Goal: Task Accomplishment & Management: Use online tool/utility

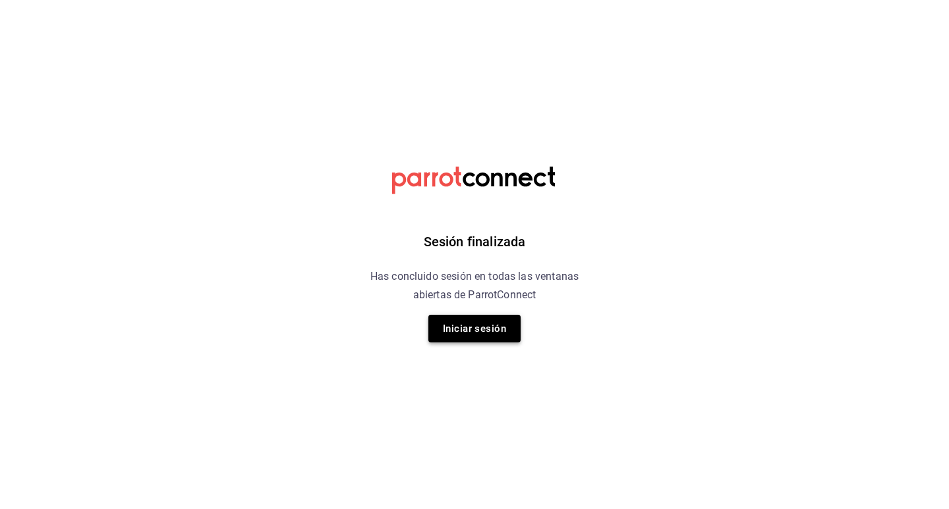
click at [506, 336] on button "Iniciar sesión" at bounding box center [474, 329] width 92 height 28
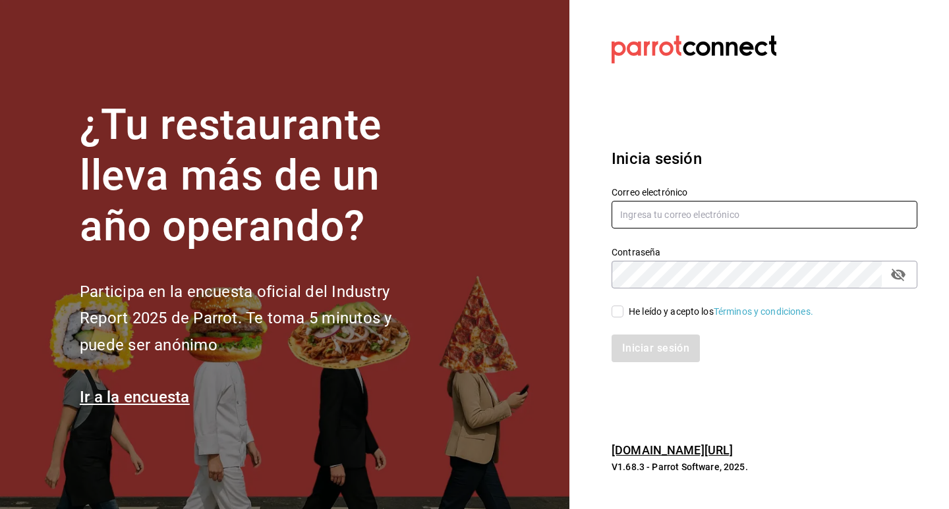
click at [650, 215] on input "text" at bounding box center [765, 215] width 306 height 28
type input "G"
type input "[EMAIL_ADDRESS][DOMAIN_NAME]"
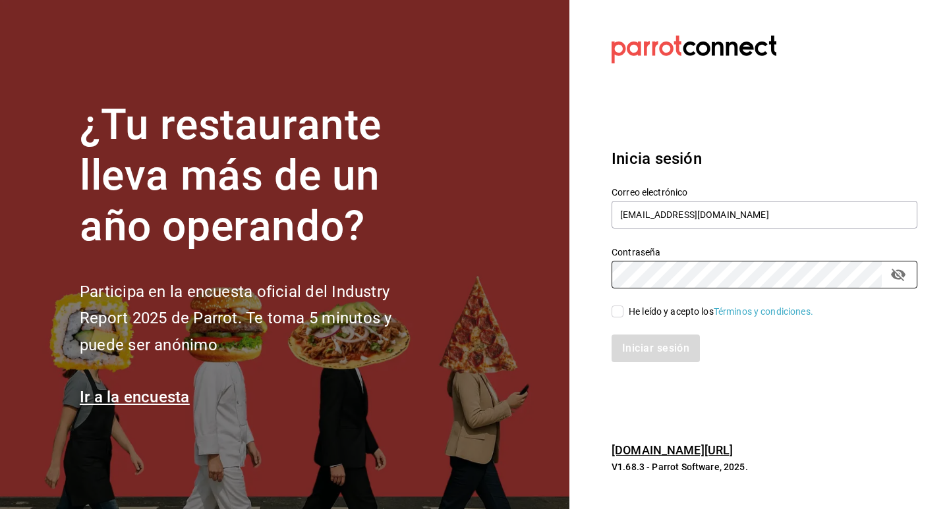
click at [618, 310] on input "He leído y acepto los Términos y condiciones." at bounding box center [618, 312] width 12 height 12
checkbox input "true"
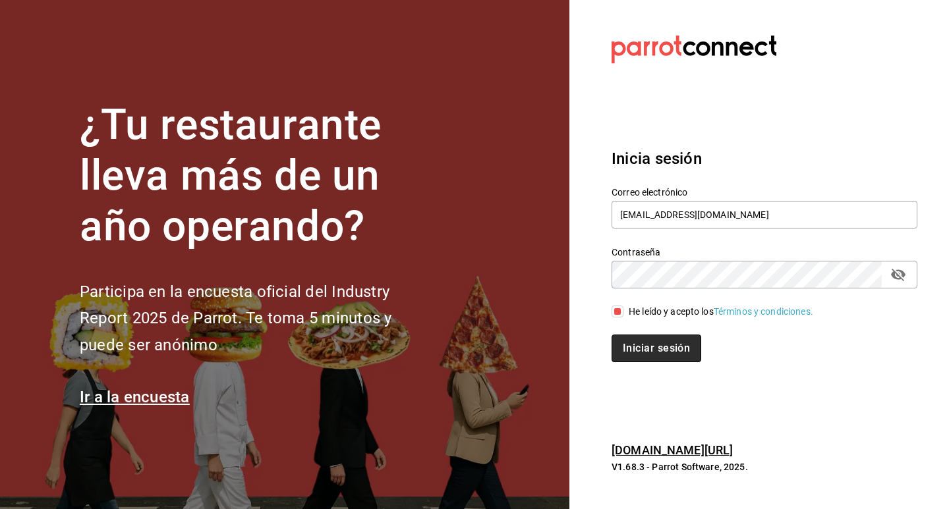
click at [637, 350] on button "Iniciar sesión" at bounding box center [657, 349] width 90 height 28
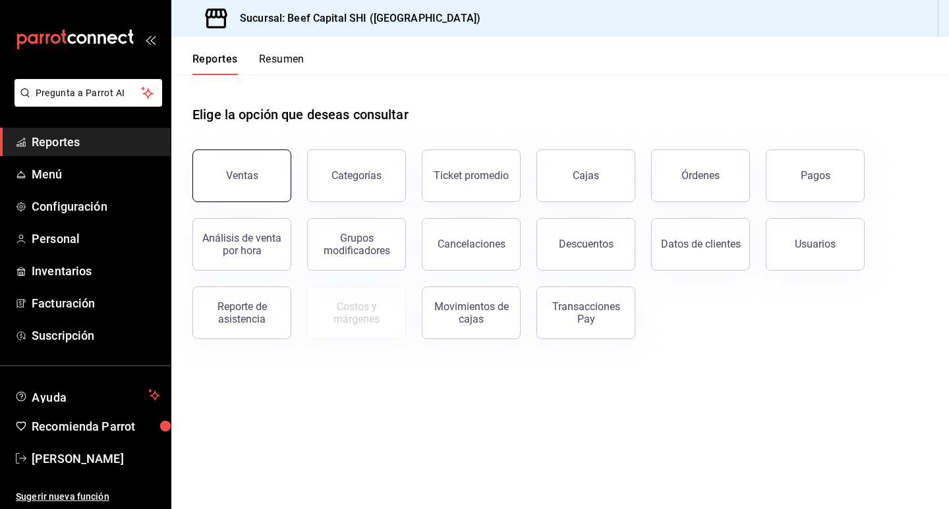
click at [277, 169] on button "Ventas" at bounding box center [241, 176] width 99 height 53
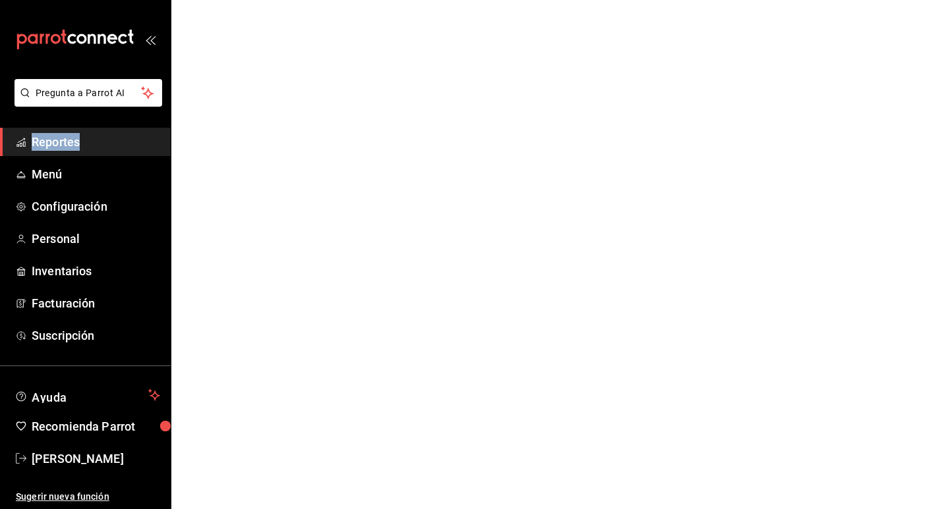
click at [277, 0] on html "Pregunta a Parrot AI Reportes Menú Configuración Personal Inventarios Facturaci…" at bounding box center [474, 0] width 949 height 0
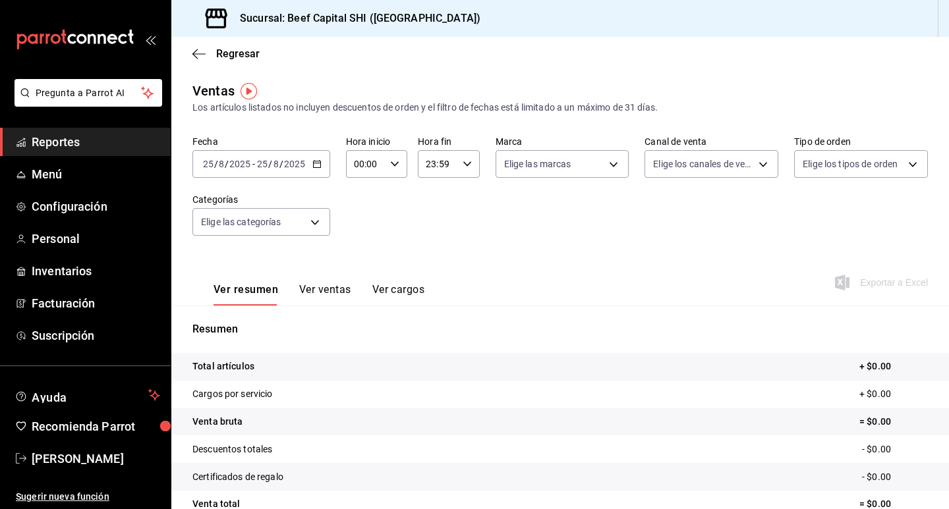
click at [320, 158] on div "[DATE] [DATE] - [DATE] [DATE]" at bounding box center [261, 164] width 138 height 28
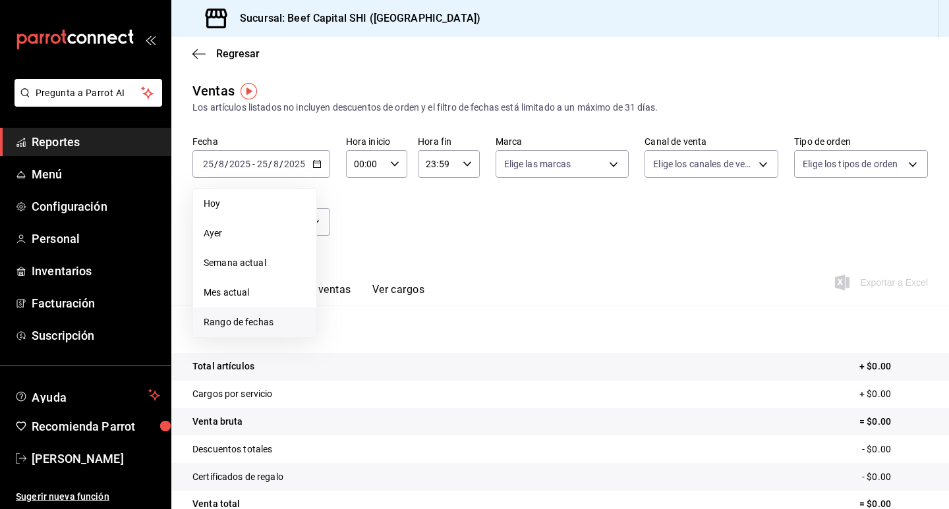
click at [260, 326] on span "Rango de fechas" at bounding box center [255, 323] width 102 height 14
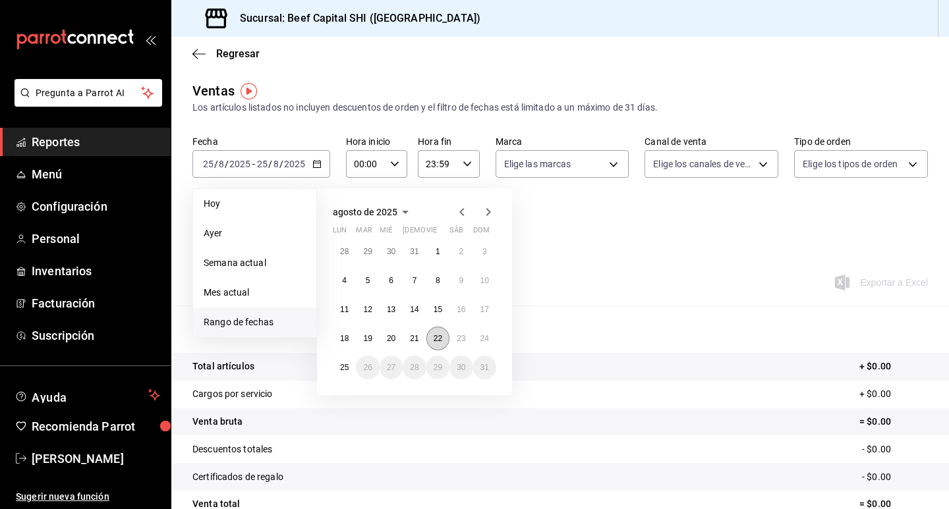
click at [443, 339] on button "22" at bounding box center [437, 339] width 23 height 24
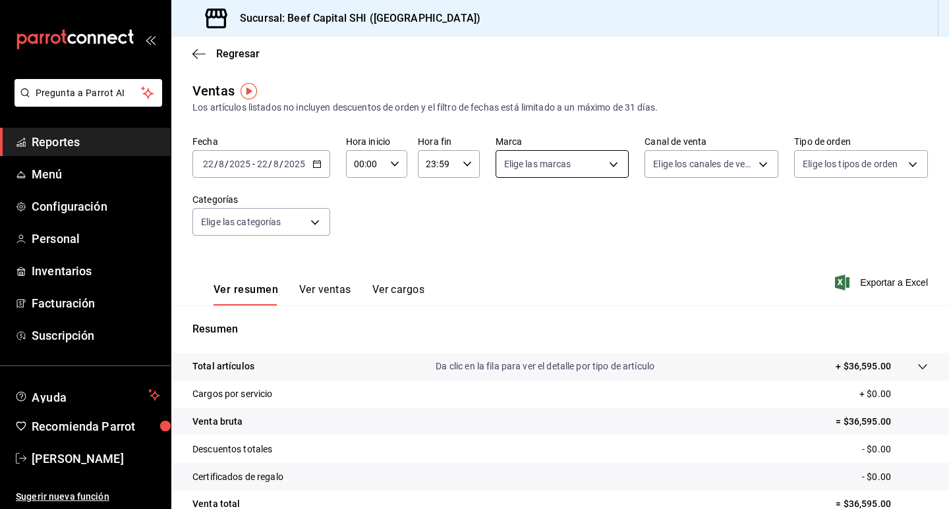
click at [558, 161] on body "Pregunta a Parrot AI Reportes Menú Configuración Personal Inventarios Facturaci…" at bounding box center [474, 254] width 949 height 509
click at [508, 218] on input "checkbox" at bounding box center [507, 216] width 12 height 12
checkbox input "true"
type input "605647f7-5ddc-403a-84da-aa3c8a25865f"
checkbox input "true"
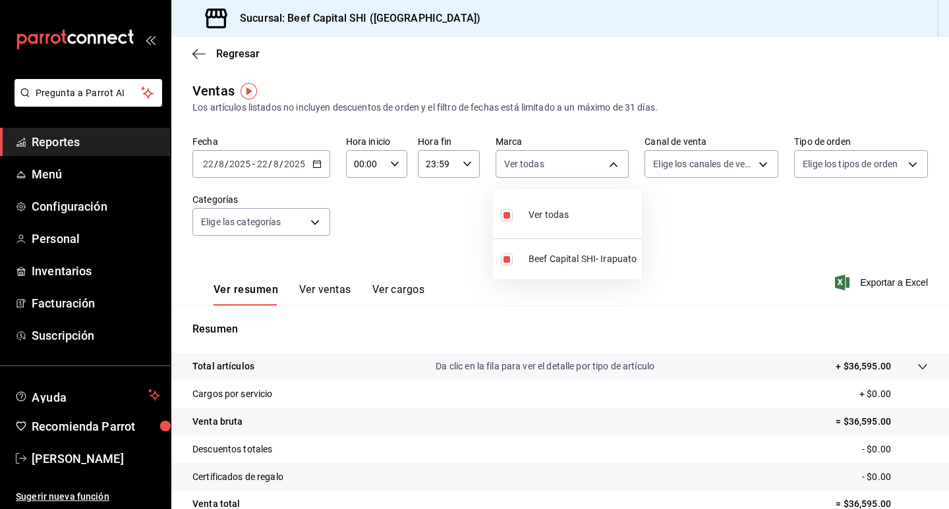
click at [680, 162] on div at bounding box center [474, 254] width 949 height 509
click at [673, 165] on body "Pregunta a Parrot AI Reportes Menú Configuración Personal Inventarios Facturaci…" at bounding box center [474, 254] width 949 height 509
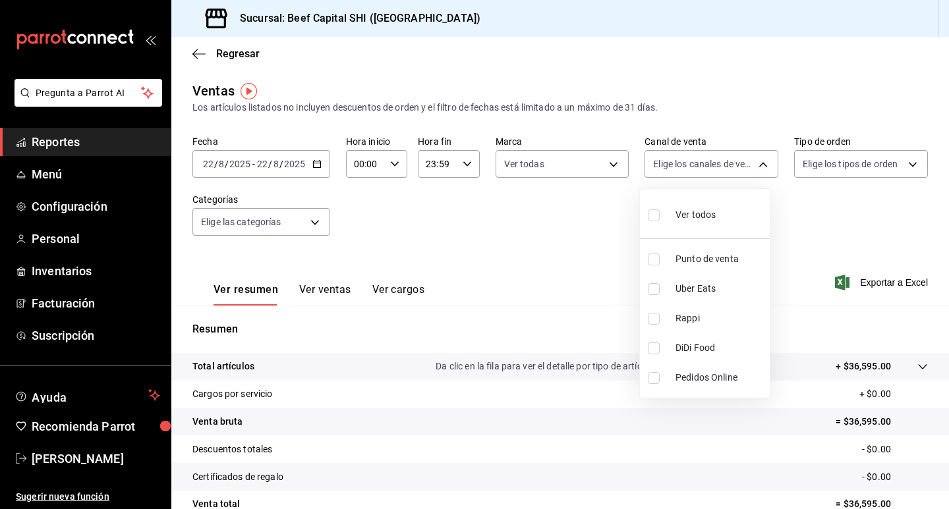
click at [656, 217] on input "checkbox" at bounding box center [654, 216] width 12 height 12
checkbox input "true"
type input "PARROT,UBER_EATS,RAPPI,DIDI_FOOD,ONLINE"
checkbox input "true"
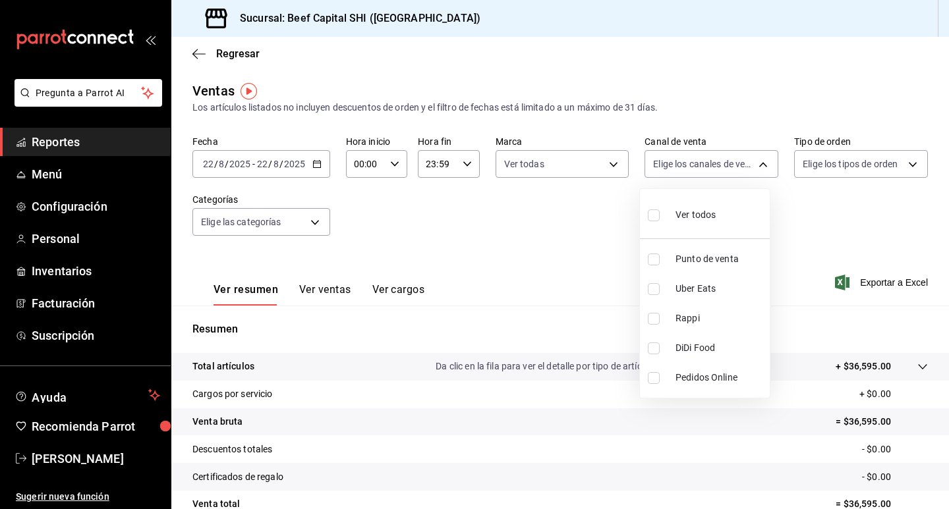
checkbox input "true"
click at [793, 167] on div at bounding box center [474, 254] width 949 height 509
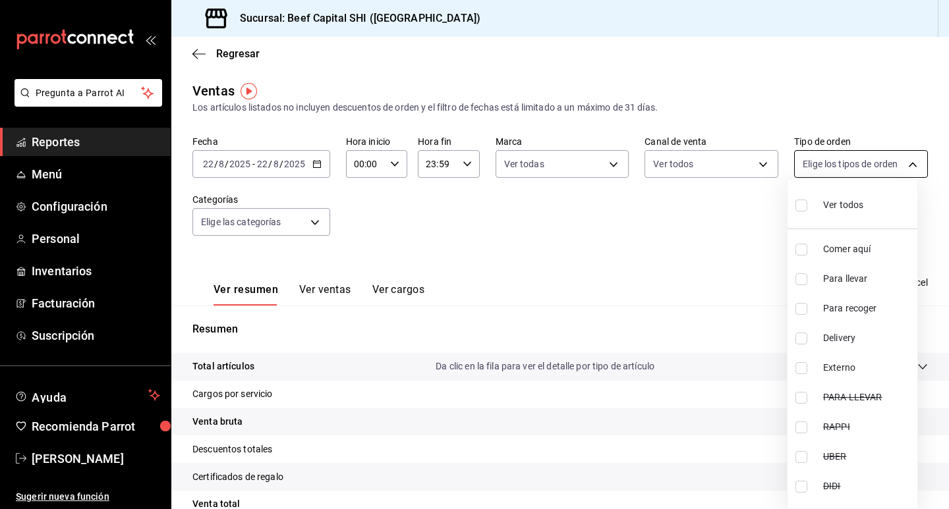
click at [798, 163] on body "Pregunta a Parrot AI Reportes Menú Configuración Personal Inventarios Facturaci…" at bounding box center [474, 254] width 949 height 509
click at [803, 204] on input "checkbox" at bounding box center [801, 206] width 12 height 12
checkbox input "true"
type input "f0dc0ac1-6073-4fdc-a840-2403026703dd,0f8ba289-97a1-4f04-8ca0-15d5a03158af,a05fd…"
checkbox input "true"
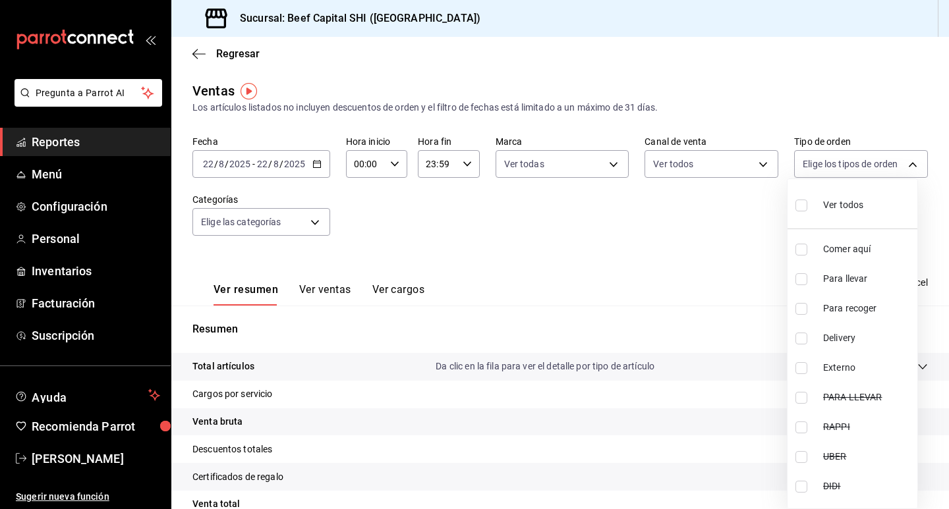
checkbox input "true"
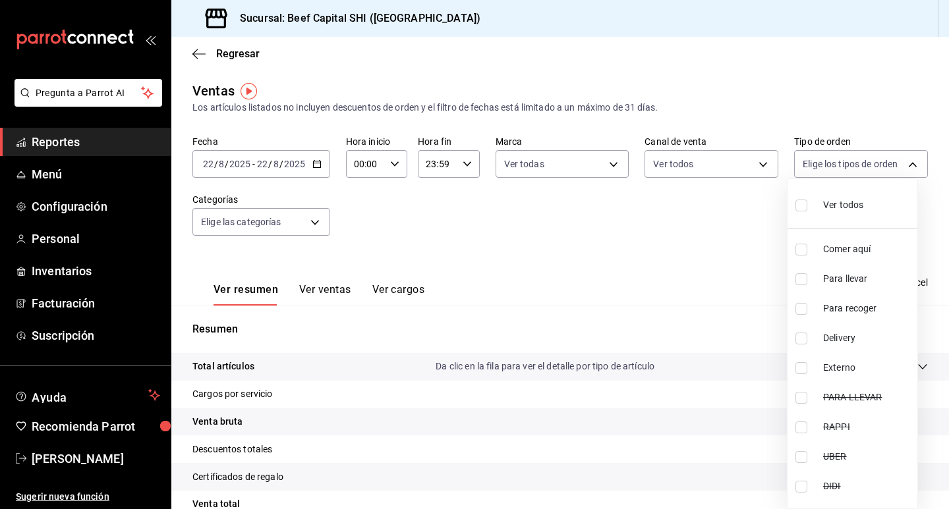
checkbox input "true"
click at [316, 225] on div at bounding box center [474, 254] width 949 height 509
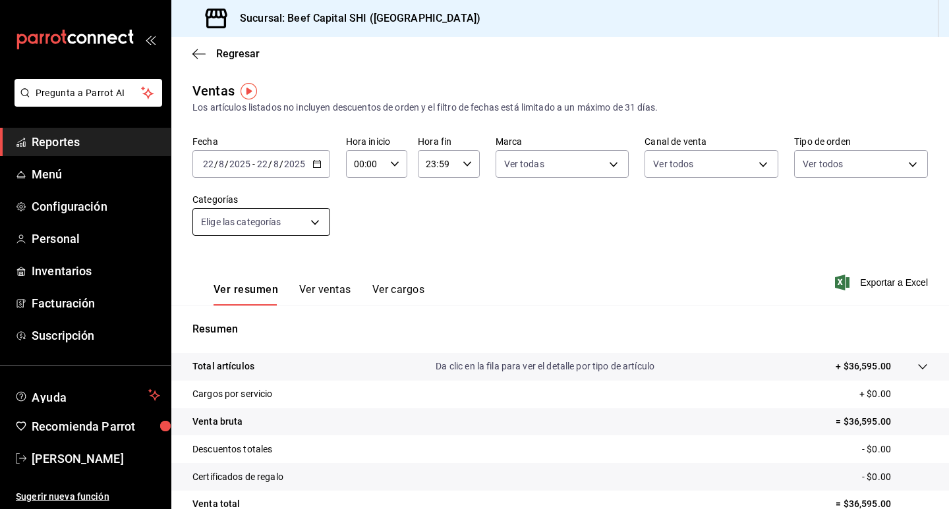
click at [315, 222] on body "Pregunta a Parrot AI Reportes Menú Configuración Personal Inventarios Facturaci…" at bounding box center [474, 254] width 949 height 509
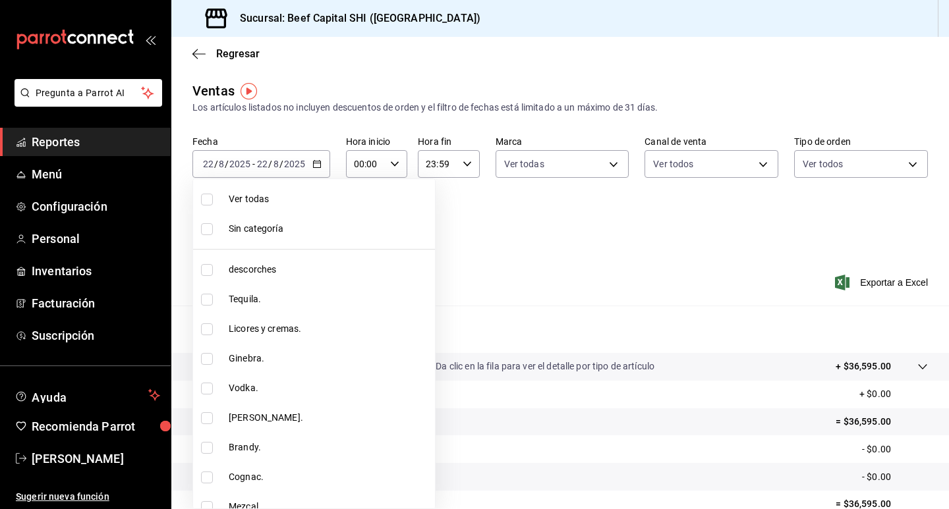
drag, startPoint x: 208, startPoint y: 271, endPoint x: 211, endPoint y: 297, distance: 25.9
click at [208, 271] on input "checkbox" at bounding box center [207, 270] width 12 height 12
checkbox input "true"
type input "8e149e92-2e81-41b7-bb06-f216bda6e039"
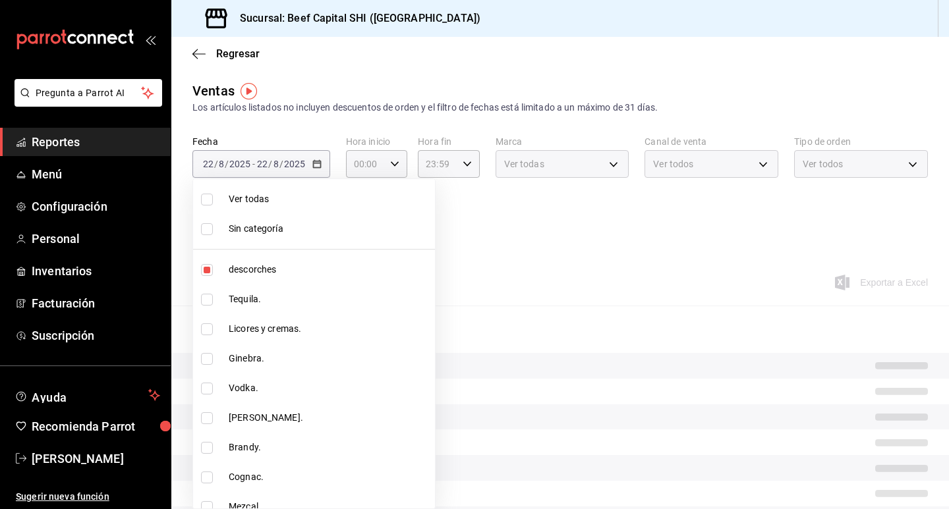
click at [211, 299] on input "checkbox" at bounding box center [207, 300] width 12 height 12
checkbox input "true"
type input "8e149e92-2e81-41b7-bb06-f216bda6e039,230c4a31-dbb7-4585-b22f-1c5c36cb302b"
click at [208, 331] on input "checkbox" at bounding box center [207, 330] width 12 height 12
checkbox input "true"
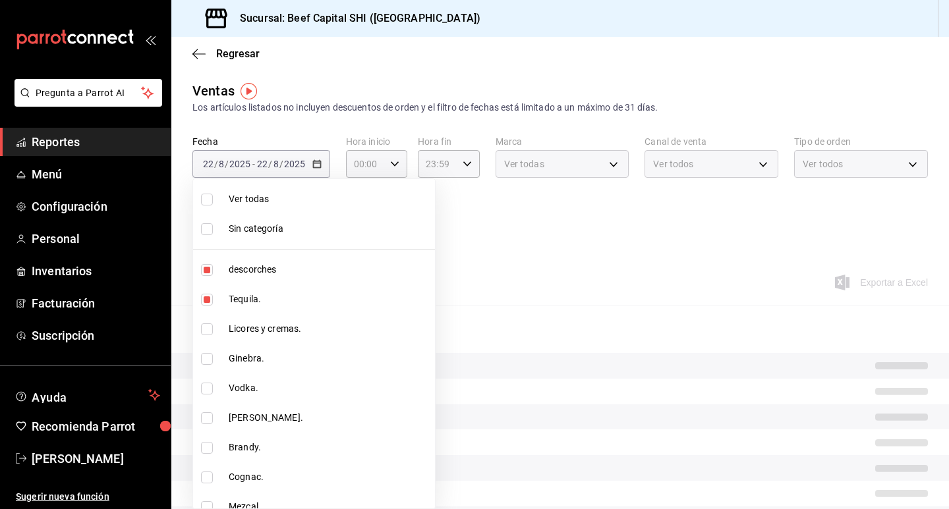
type input "8e149e92-2e81-41b7-bb06-f216bda6e039,230c4a31-dbb7-4585-b22f-1c5c36cb302b,19d1c…"
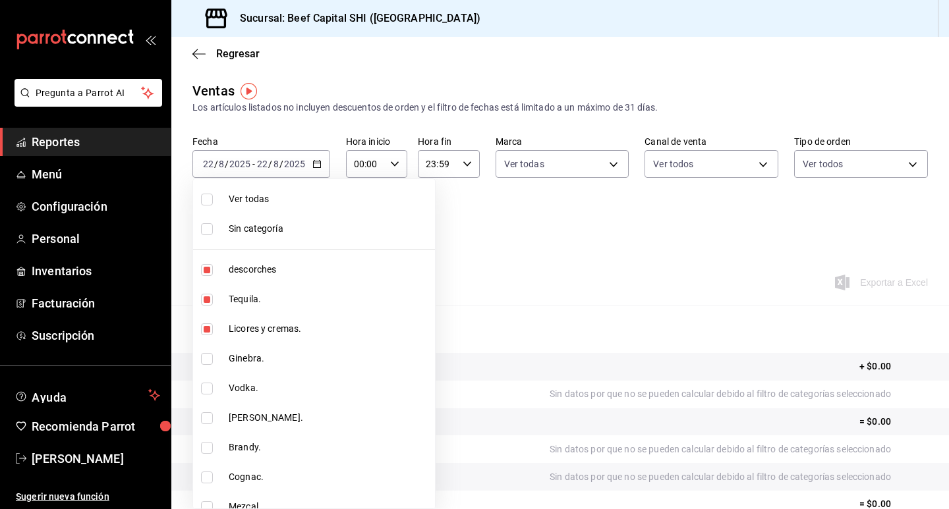
click at [206, 364] on input "checkbox" at bounding box center [207, 359] width 12 height 12
checkbox input "true"
type input "8e149e92-2e81-41b7-bb06-f216bda6e039,230c4a31-dbb7-4585-b22f-1c5c36cb302b,19d1c…"
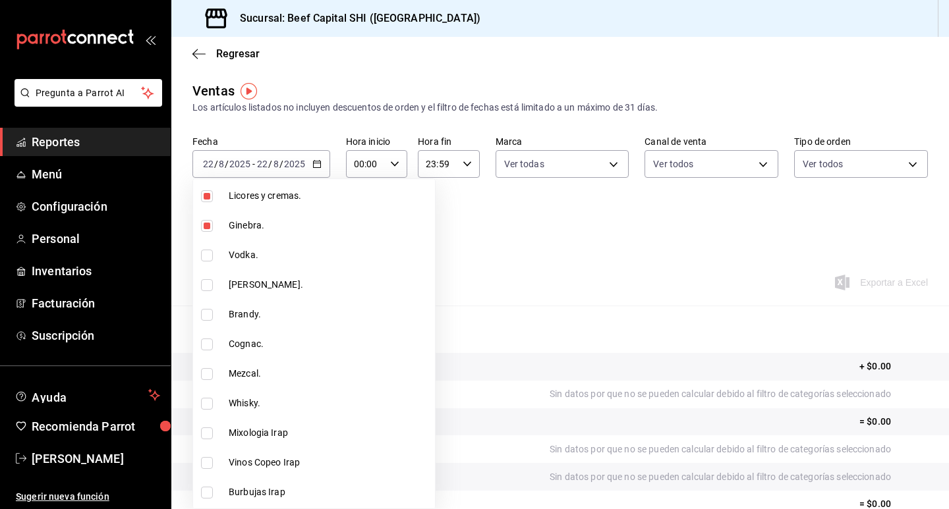
scroll to position [66, 0]
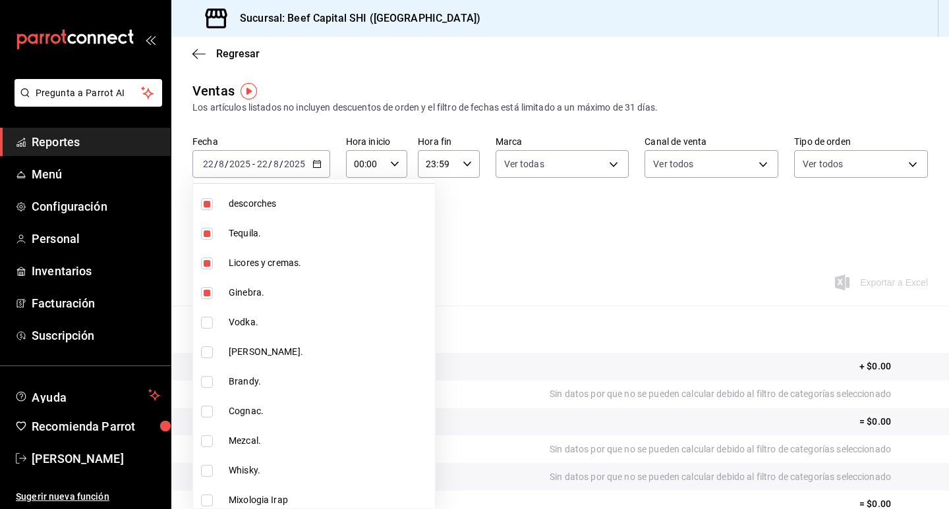
click at [211, 320] on input "checkbox" at bounding box center [207, 323] width 12 height 12
checkbox input "true"
type input "8e149e92-2e81-41b7-bb06-f216bda6e039,230c4a31-dbb7-4585-b22f-1c5c36cb302b,19d1c…"
click at [206, 353] on input "checkbox" at bounding box center [207, 353] width 12 height 12
checkbox input "true"
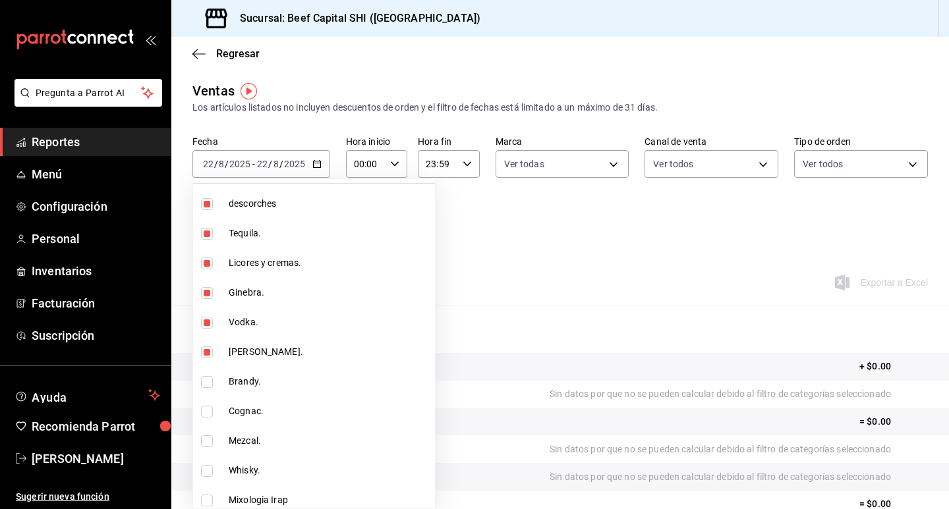
type input "8e149e92-2e81-41b7-bb06-f216bda6e039,230c4a31-dbb7-4585-b22f-1c5c36cb302b,19d1c…"
click at [208, 380] on input "checkbox" at bounding box center [207, 382] width 12 height 12
checkbox input "true"
type input "8e149e92-2e81-41b7-bb06-f216bda6e039,230c4a31-dbb7-4585-b22f-1c5c36cb302b,19d1c…"
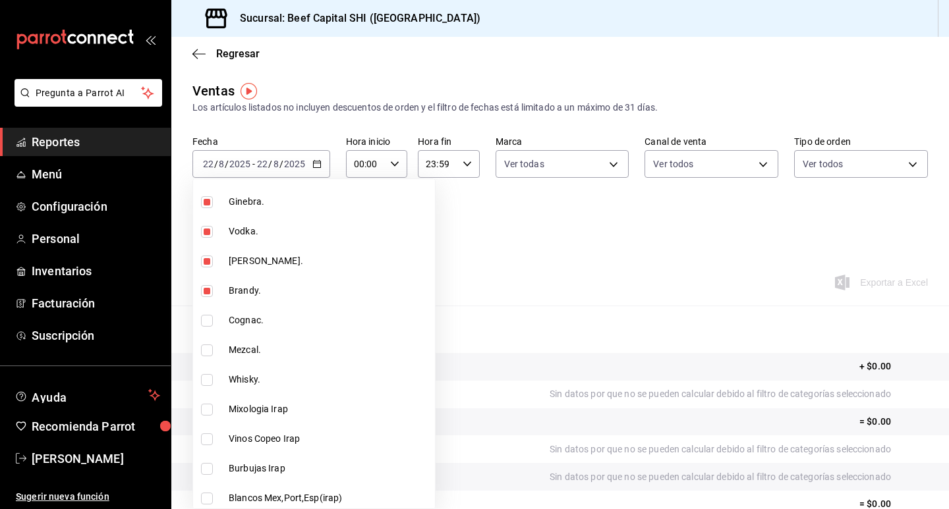
scroll to position [198, 0]
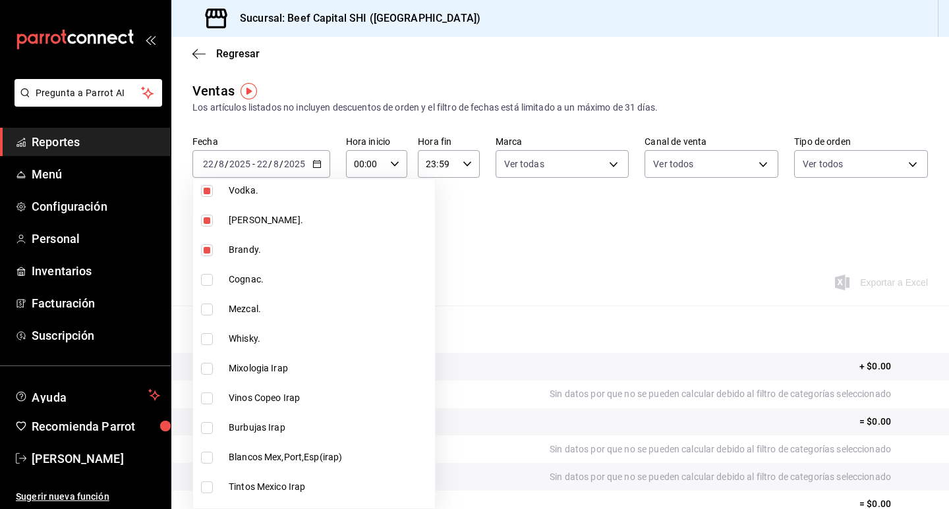
click at [209, 277] on input "checkbox" at bounding box center [207, 280] width 12 height 12
checkbox input "true"
type input "8e149e92-2e81-41b7-bb06-f216bda6e039,230c4a31-dbb7-4585-b22f-1c5c36cb302b,19d1c…"
click at [209, 310] on input "checkbox" at bounding box center [207, 310] width 12 height 12
checkbox input "true"
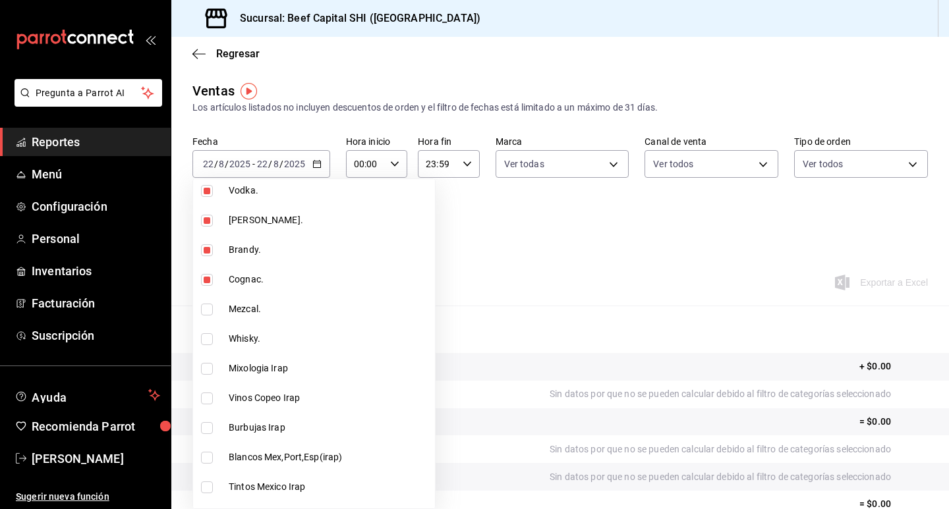
type input "8e149e92-2e81-41b7-bb06-f216bda6e039,230c4a31-dbb7-4585-b22f-1c5c36cb302b,19d1c…"
click at [206, 339] on input "checkbox" at bounding box center [207, 339] width 12 height 12
checkbox input "true"
type input "8e149e92-2e81-41b7-bb06-f216bda6e039,230c4a31-dbb7-4585-b22f-1c5c36cb302b,19d1c…"
click at [209, 368] on input "checkbox" at bounding box center [207, 369] width 12 height 12
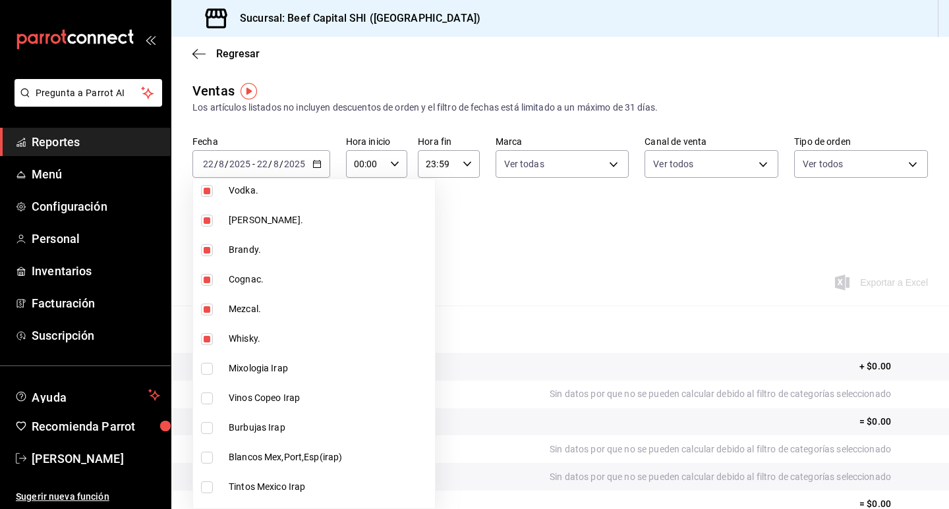
checkbox input "true"
type input "8e149e92-2e81-41b7-bb06-f216bda6e039,230c4a31-dbb7-4585-b22f-1c5c36cb302b,19d1c…"
click at [206, 396] on input "checkbox" at bounding box center [207, 399] width 12 height 12
checkbox input "true"
type input "8e149e92-2e81-41b7-bb06-f216bda6e039,230c4a31-dbb7-4585-b22f-1c5c36cb302b,19d1c…"
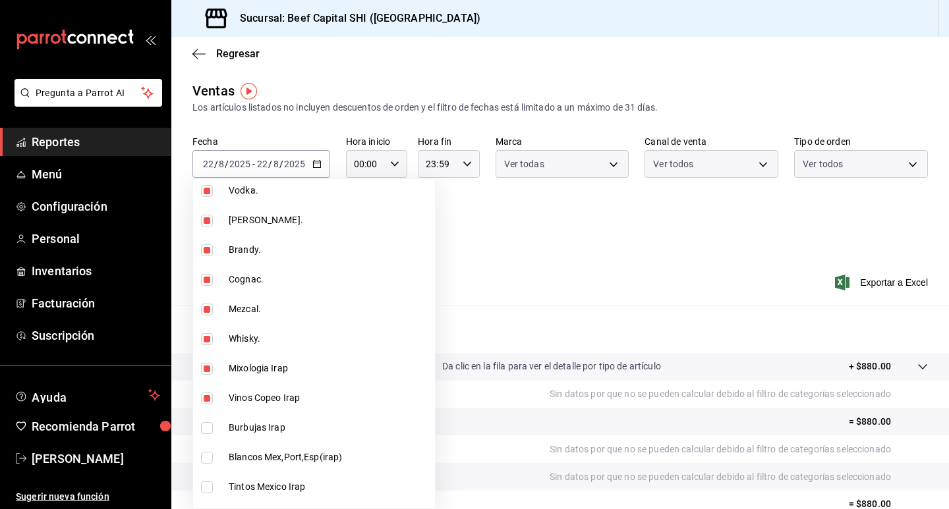
click at [206, 429] on input "checkbox" at bounding box center [207, 428] width 12 height 12
checkbox input "true"
type input "8e149e92-2e81-41b7-bb06-f216bda6e039,230c4a31-dbb7-4585-b22f-1c5c36cb302b,19d1c…"
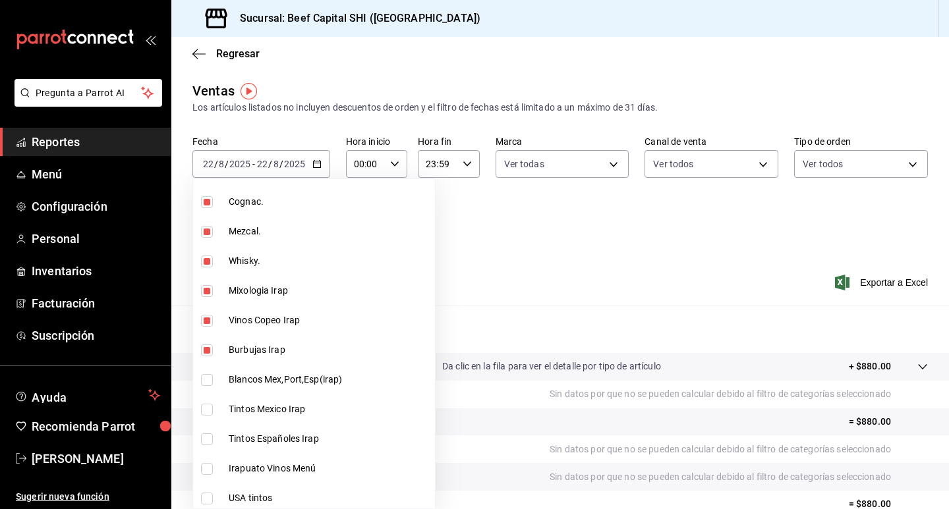
scroll to position [329, 0]
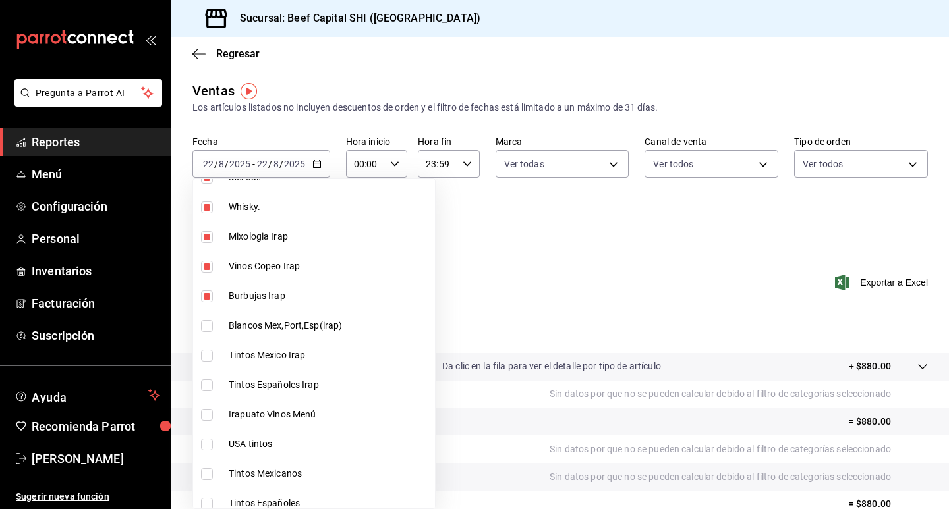
click at [206, 328] on input "checkbox" at bounding box center [207, 326] width 12 height 12
checkbox input "true"
type input "8e149e92-2e81-41b7-bb06-f216bda6e039,230c4a31-dbb7-4585-b22f-1c5c36cb302b,19d1c…"
click at [210, 355] on input "checkbox" at bounding box center [207, 356] width 12 height 12
checkbox input "true"
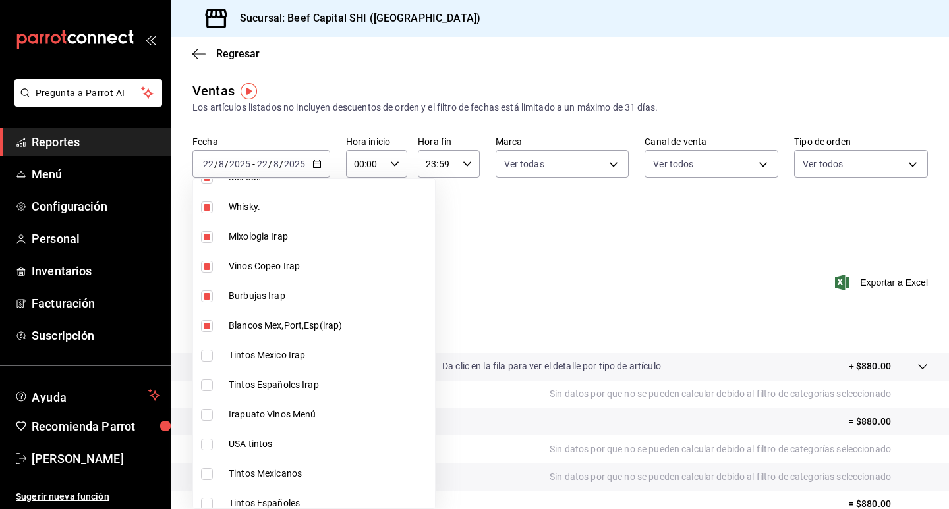
type input "8e149e92-2e81-41b7-bb06-f216bda6e039,230c4a31-dbb7-4585-b22f-1c5c36cb302b,19d1c…"
click at [206, 381] on input "checkbox" at bounding box center [207, 386] width 12 height 12
checkbox input "true"
type input "8e149e92-2e81-41b7-bb06-f216bda6e039,230c4a31-dbb7-4585-b22f-1c5c36cb302b,19d1c…"
click at [208, 410] on input "checkbox" at bounding box center [207, 415] width 12 height 12
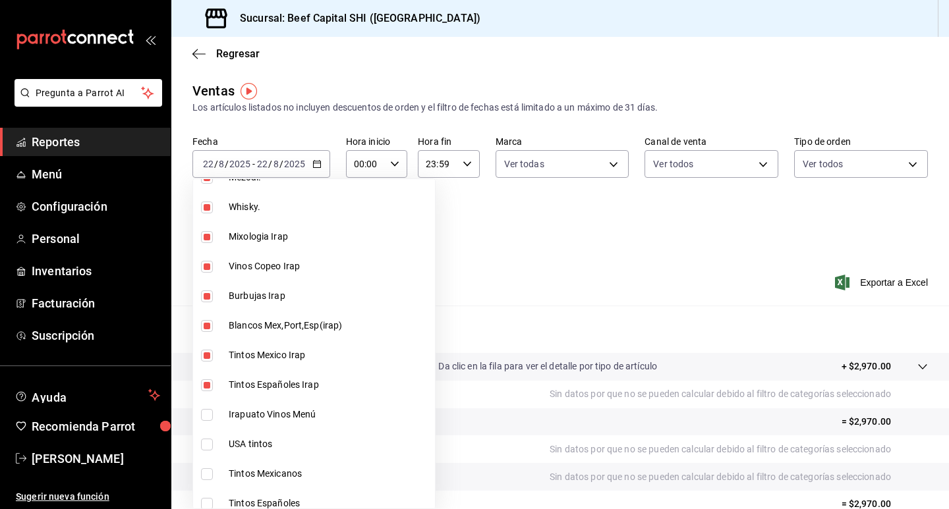
checkbox input "true"
type input "8e149e92-2e81-41b7-bb06-f216bda6e039,230c4a31-dbb7-4585-b22f-1c5c36cb302b,19d1c…"
click at [206, 447] on input "checkbox" at bounding box center [207, 445] width 12 height 12
checkbox input "true"
type input "8e149e92-2e81-41b7-bb06-f216bda6e039,230c4a31-dbb7-4585-b22f-1c5c36cb302b,19d1c…"
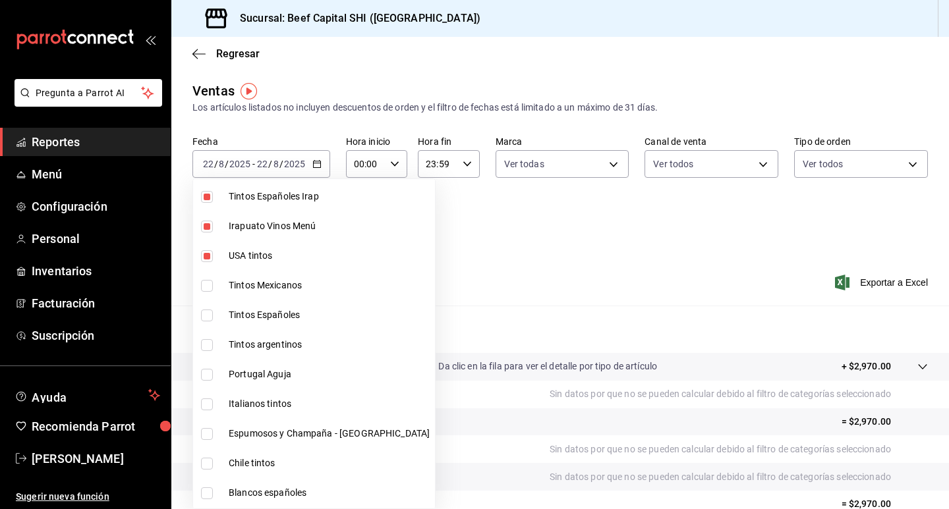
scroll to position [527, 0]
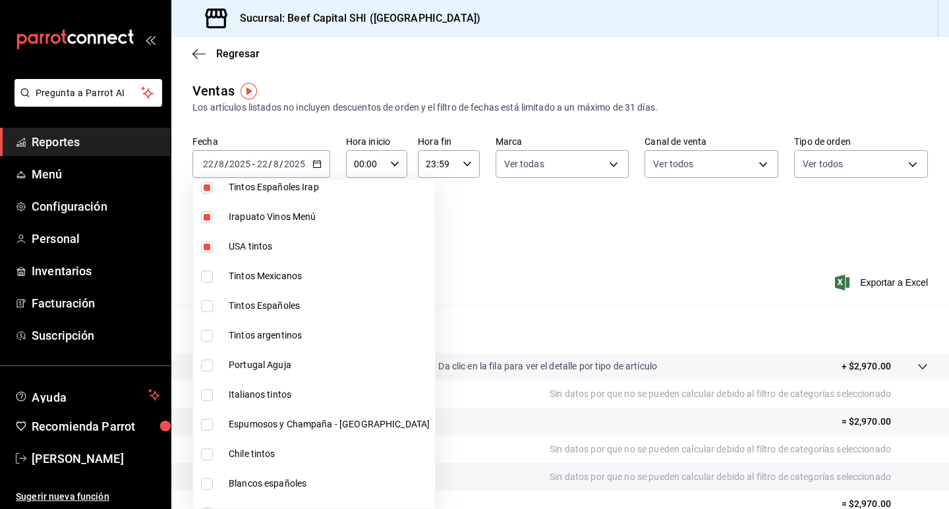
click at [206, 275] on input "checkbox" at bounding box center [207, 277] width 12 height 12
checkbox input "true"
type input "8e149e92-2e81-41b7-bb06-f216bda6e039,230c4a31-dbb7-4585-b22f-1c5c36cb302b,19d1c…"
click at [208, 309] on input "checkbox" at bounding box center [207, 306] width 12 height 12
checkbox input "true"
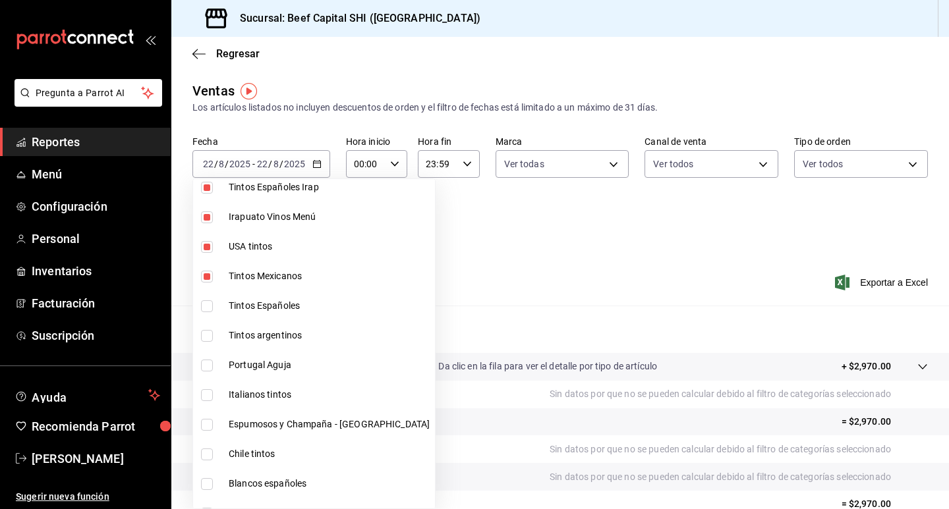
type input "8e149e92-2e81-41b7-bb06-f216bda6e039,230c4a31-dbb7-4585-b22f-1c5c36cb302b,19d1c…"
click at [206, 337] on input "checkbox" at bounding box center [207, 336] width 12 height 12
checkbox input "true"
click at [209, 372] on li "Portugal Aguja" at bounding box center [314, 366] width 242 height 30
type input "8e149e92-2e81-41b7-bb06-f216bda6e039,230c4a31-dbb7-4585-b22f-1c5c36cb302b,19d1c…"
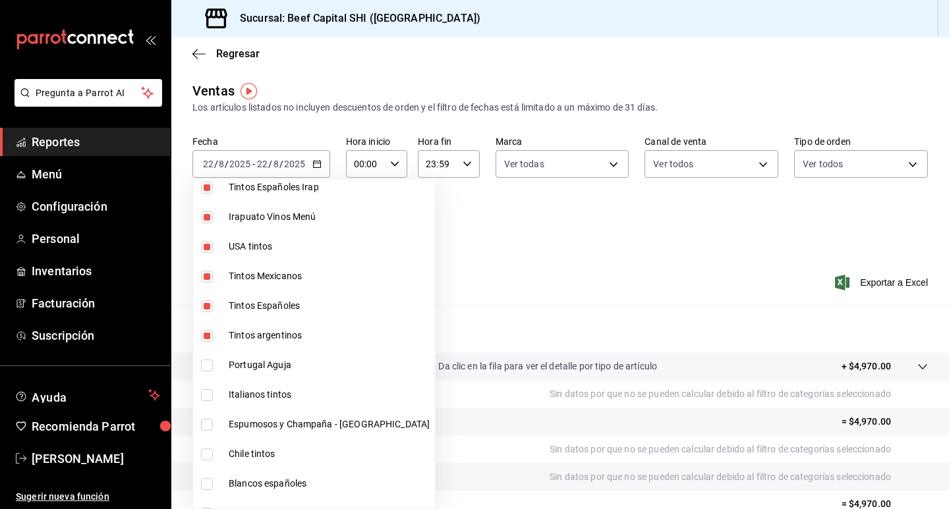
checkbox input "true"
click at [203, 392] on input "checkbox" at bounding box center [207, 395] width 12 height 12
checkbox input "true"
type input "8e149e92-2e81-41b7-bb06-f216bda6e039,230c4a31-dbb7-4585-b22f-1c5c36cb302b,19d1c…"
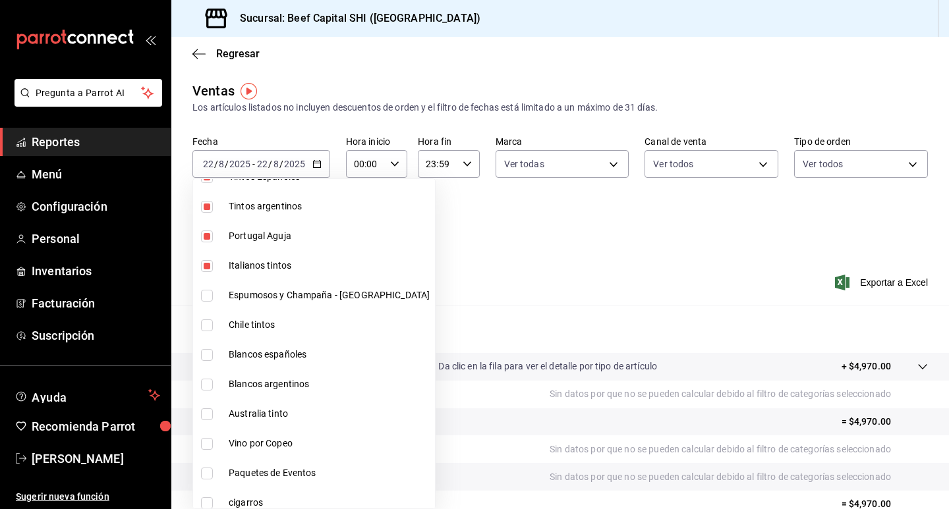
scroll to position [659, 0]
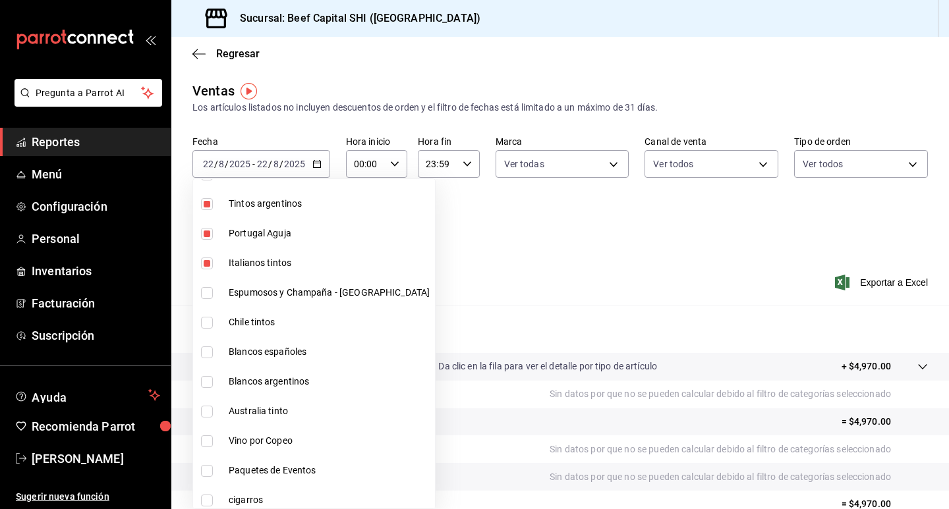
click at [206, 292] on input "checkbox" at bounding box center [207, 293] width 12 height 12
checkbox input "true"
type input "8e149e92-2e81-41b7-bb06-f216bda6e039,230c4a31-dbb7-4585-b22f-1c5c36cb302b,19d1c…"
click at [210, 322] on input "checkbox" at bounding box center [207, 323] width 12 height 12
checkbox input "true"
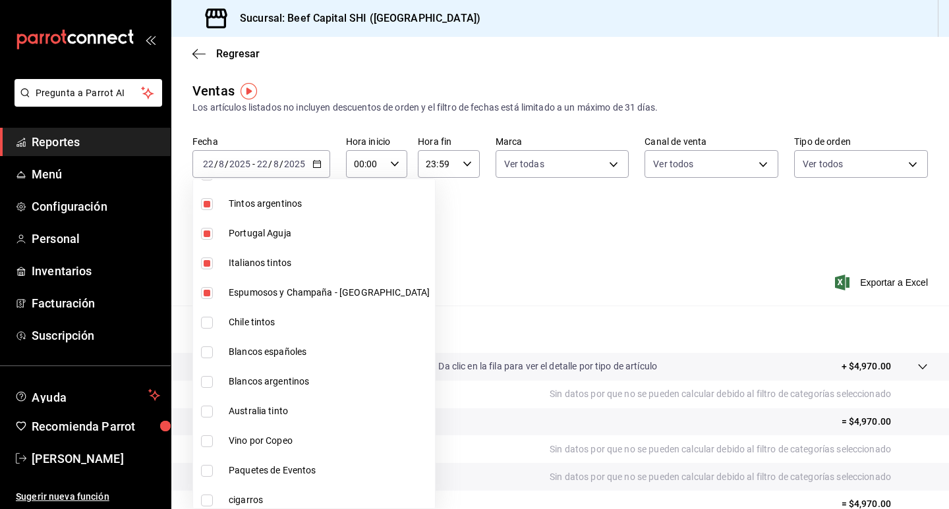
type input "8e149e92-2e81-41b7-bb06-f216bda6e039,230c4a31-dbb7-4585-b22f-1c5c36cb302b,19d1c…"
click at [208, 353] on input "checkbox" at bounding box center [207, 353] width 12 height 12
checkbox input "true"
type input "8e149e92-2e81-41b7-bb06-f216bda6e039,230c4a31-dbb7-4585-b22f-1c5c36cb302b,19d1c…"
click at [210, 384] on input "checkbox" at bounding box center [207, 382] width 12 height 12
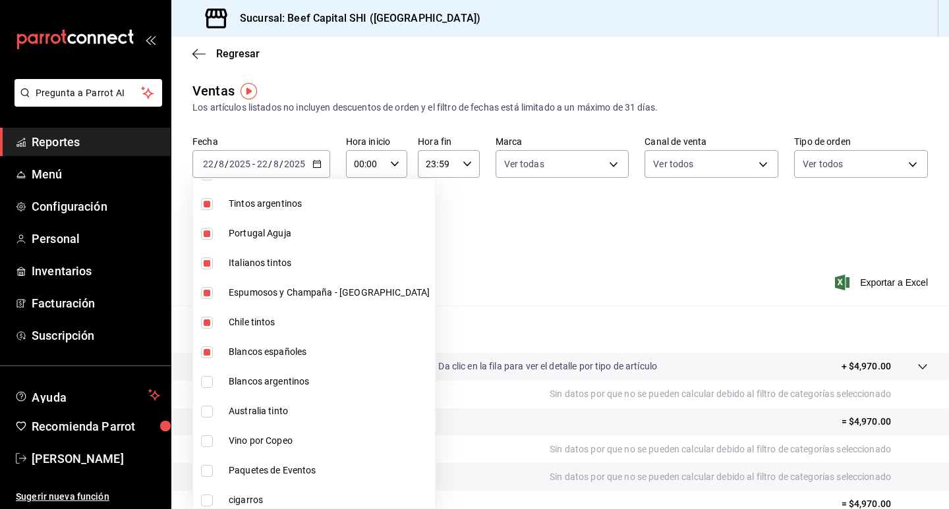
checkbox input "true"
type input "8e149e92-2e81-41b7-bb06-f216bda6e039,230c4a31-dbb7-4585-b22f-1c5c36cb302b,19d1c…"
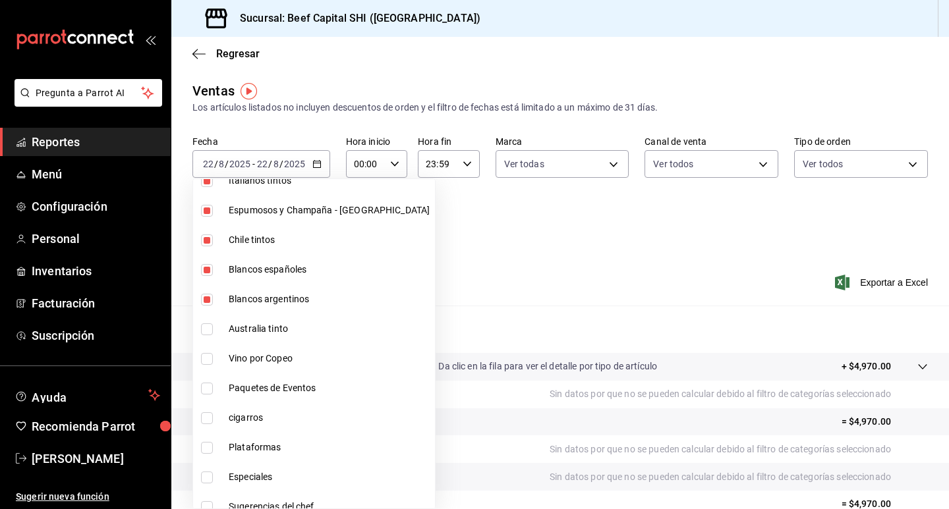
scroll to position [791, 0]
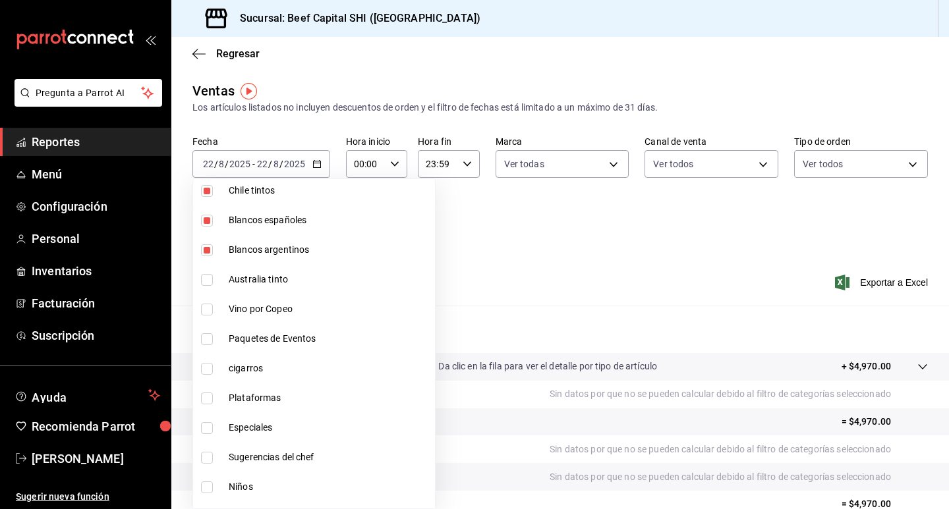
click at [210, 280] on input "checkbox" at bounding box center [207, 280] width 12 height 12
checkbox input "true"
type input "8e149e92-2e81-41b7-bb06-f216bda6e039,230c4a31-dbb7-4585-b22f-1c5c36cb302b,19d1c…"
click at [210, 308] on input "checkbox" at bounding box center [207, 310] width 12 height 12
checkbox input "true"
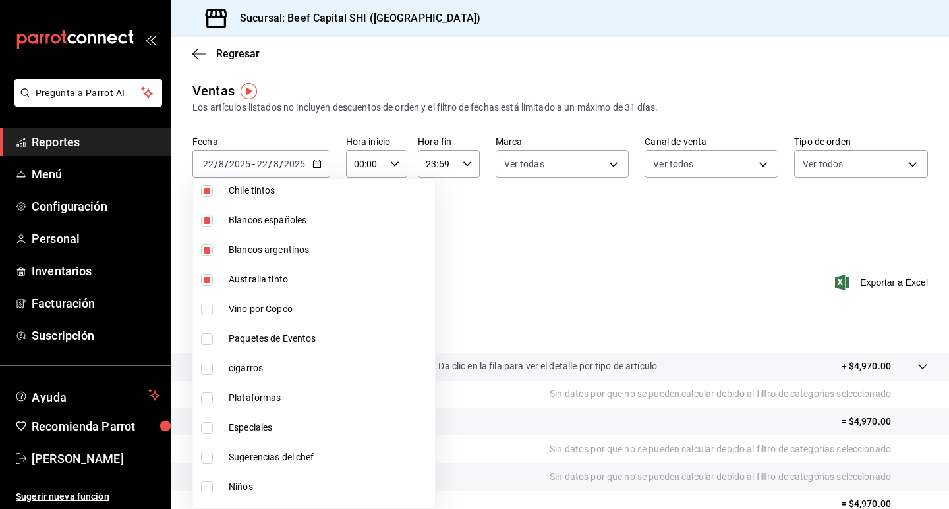
type input "8e149e92-2e81-41b7-bb06-f216bda6e039,230c4a31-dbb7-4585-b22f-1c5c36cb302b,19d1c…"
click at [206, 340] on input "checkbox" at bounding box center [207, 339] width 12 height 12
checkbox input "true"
type input "8e149e92-2e81-41b7-bb06-f216bda6e039,230c4a31-dbb7-4585-b22f-1c5c36cb302b,19d1c…"
click at [208, 366] on input "checkbox" at bounding box center [207, 369] width 12 height 12
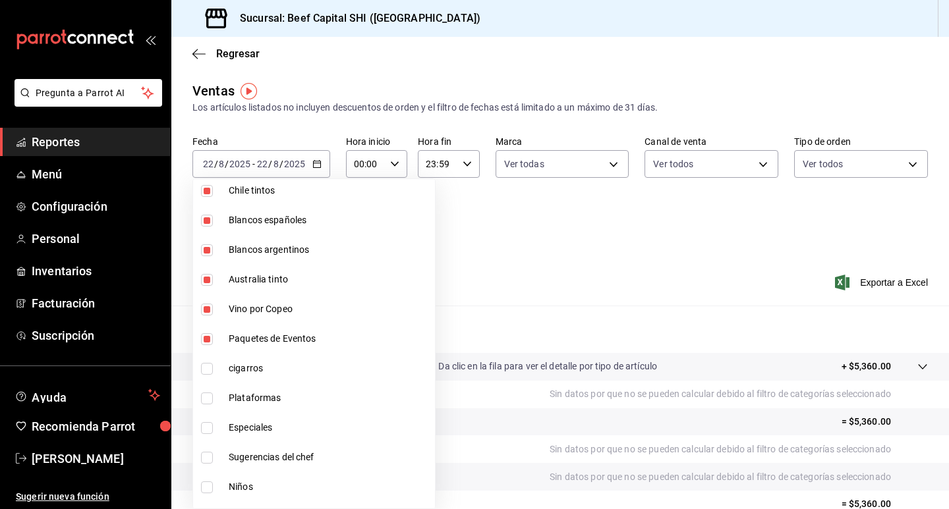
checkbox input "true"
type input "8e149e92-2e81-41b7-bb06-f216bda6e039,230c4a31-dbb7-4585-b22f-1c5c36cb302b,19d1c…"
click at [204, 401] on input "checkbox" at bounding box center [207, 399] width 12 height 12
checkbox input "true"
type input "8e149e92-2e81-41b7-bb06-f216bda6e039,230c4a31-dbb7-4585-b22f-1c5c36cb302b,19d1c…"
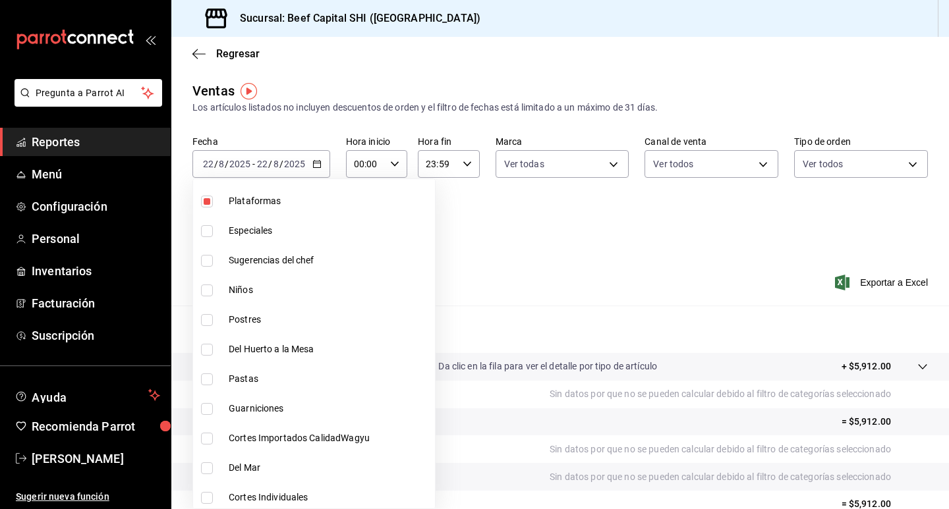
scroll to position [988, 0]
click at [204, 229] on input "checkbox" at bounding box center [207, 231] width 12 height 12
checkbox input "true"
type input "8e149e92-2e81-41b7-bb06-f216bda6e039,230c4a31-dbb7-4585-b22f-1c5c36cb302b,19d1c…"
click at [205, 259] on input "checkbox" at bounding box center [207, 260] width 12 height 12
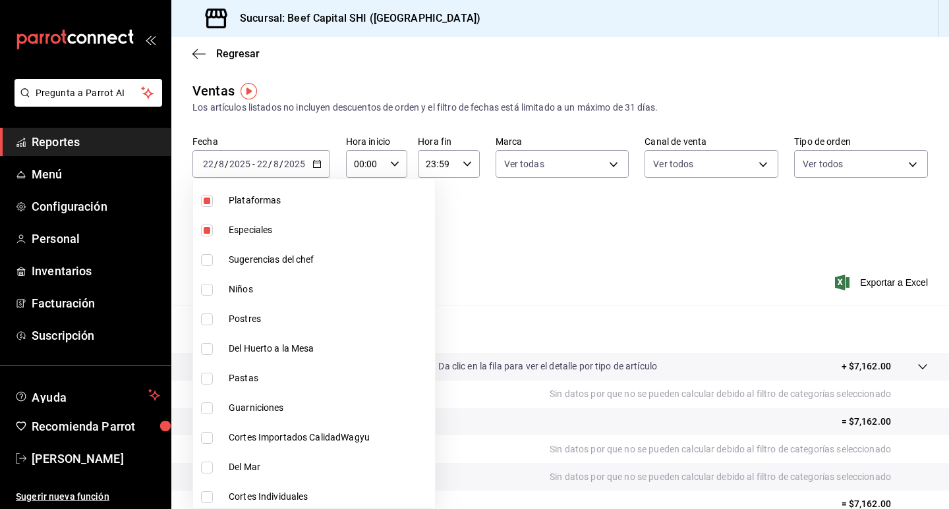
checkbox input "true"
type input "8e149e92-2e81-41b7-bb06-f216bda6e039,230c4a31-dbb7-4585-b22f-1c5c36cb302b,19d1c…"
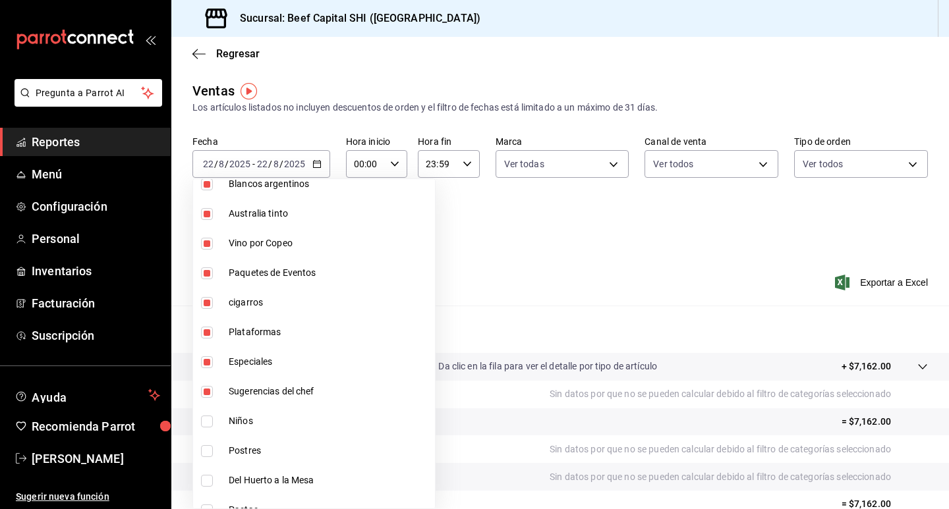
scroll to position [791, 0]
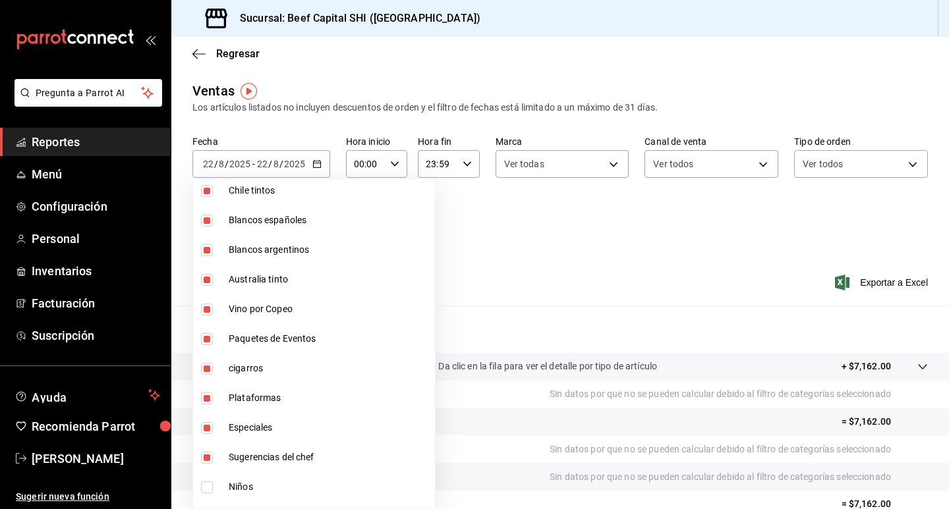
click at [204, 370] on input "checkbox" at bounding box center [207, 369] width 12 height 12
checkbox input "false"
type input "8e149e92-2e81-41b7-bb06-f216bda6e039,230c4a31-dbb7-4585-b22f-1c5c36cb302b,19d1c…"
click at [206, 338] on input "checkbox" at bounding box center [207, 339] width 12 height 12
checkbox input "false"
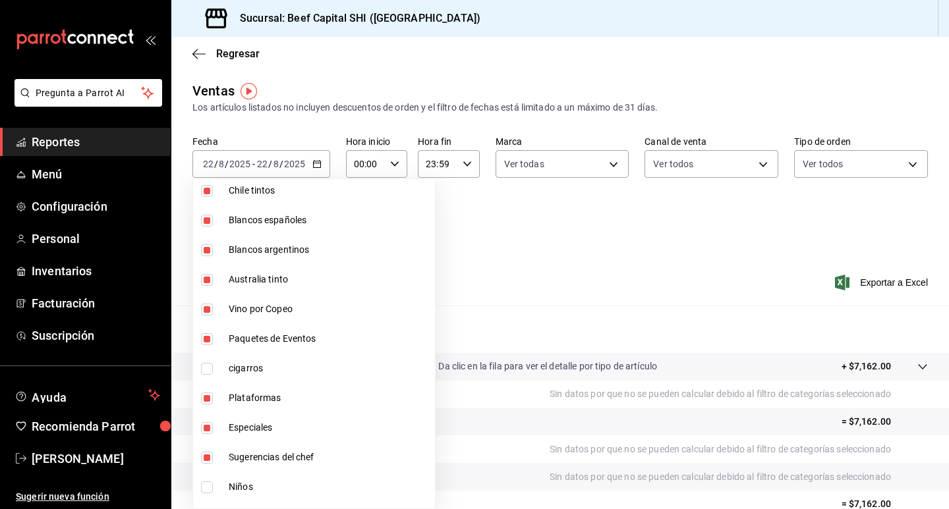
type input "8e149e92-2e81-41b7-bb06-f216bda6e039,230c4a31-dbb7-4585-b22f-1c5c36cb302b,19d1c…"
click at [204, 401] on input "checkbox" at bounding box center [207, 399] width 12 height 12
checkbox input "false"
type input "8e149e92-2e81-41b7-bb06-f216bda6e039,230c4a31-dbb7-4585-b22f-1c5c36cb302b,19d1c…"
drag, startPoint x: 204, startPoint y: 429, endPoint x: 205, endPoint y: 447, distance: 17.8
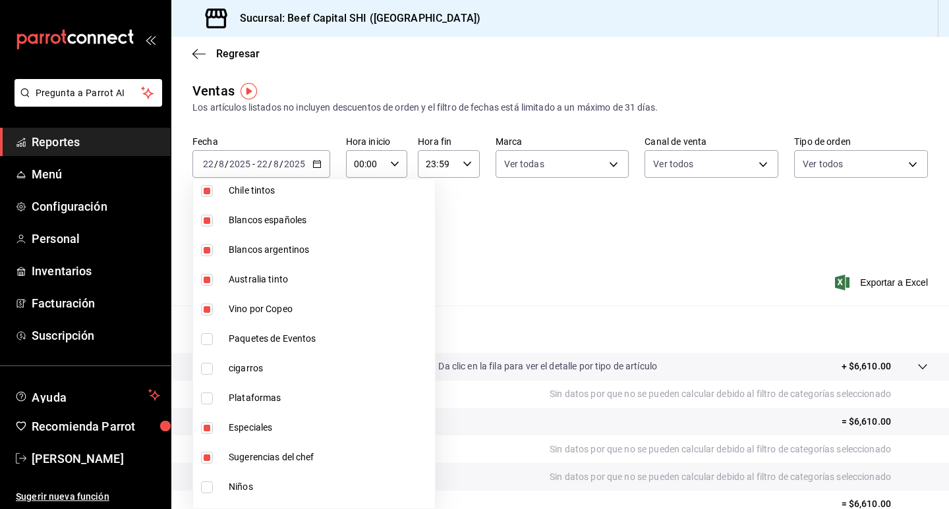
click at [204, 430] on input "checkbox" at bounding box center [207, 428] width 12 height 12
checkbox input "false"
type input "8e149e92-2e81-41b7-bb06-f216bda6e039,230c4a31-dbb7-4585-b22f-1c5c36cb302b,19d1c…"
drag, startPoint x: 207, startPoint y: 456, endPoint x: 235, endPoint y: 439, distance: 32.6
click at [207, 457] on input "checkbox" at bounding box center [207, 458] width 12 height 12
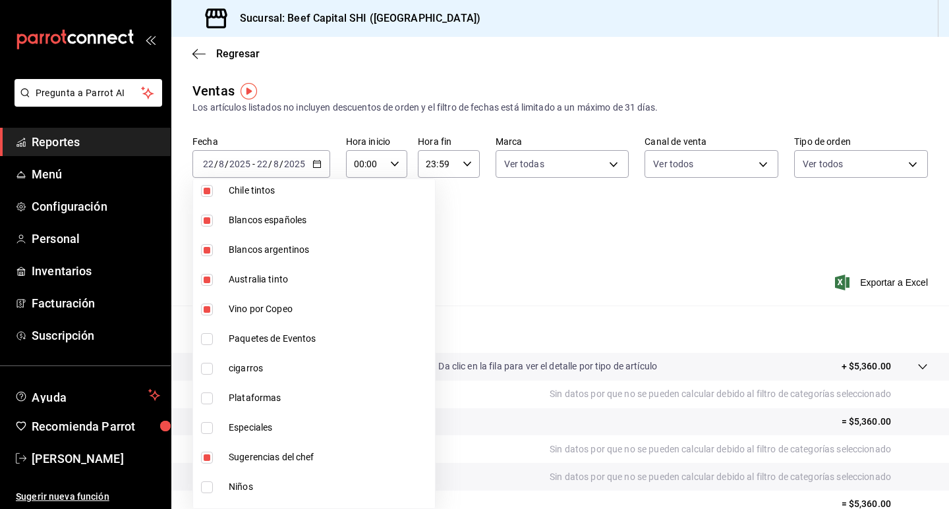
checkbox input "false"
type input "8e149e92-2e81-41b7-bb06-f216bda6e039,230c4a31-dbb7-4585-b22f-1c5c36cb302b,19d1c…"
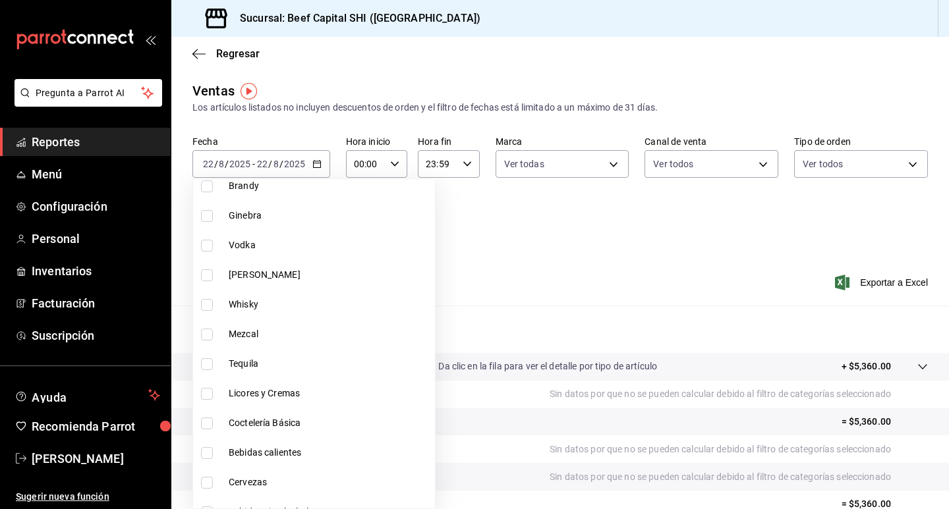
scroll to position [1644, 0]
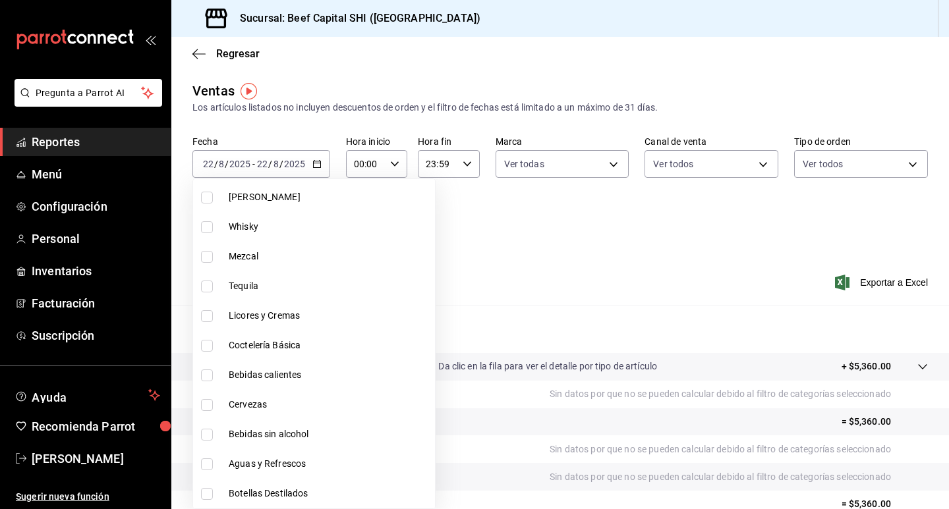
drag, startPoint x: 206, startPoint y: 494, endPoint x: 205, endPoint y: 458, distance: 36.2
click at [205, 489] on input "checkbox" at bounding box center [207, 494] width 12 height 12
checkbox input "true"
type input "8e149e92-2e81-41b7-bb06-f216bda6e039,230c4a31-dbb7-4585-b22f-1c5c36cb302b,19d1c…"
click at [205, 459] on input "checkbox" at bounding box center [207, 465] width 12 height 12
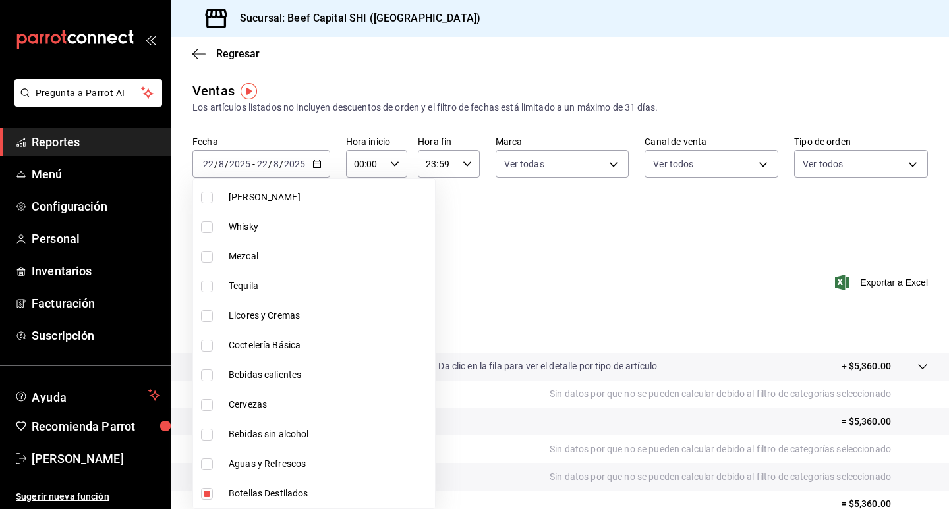
checkbox input "true"
type input "8e149e92-2e81-41b7-bb06-f216bda6e039,230c4a31-dbb7-4585-b22f-1c5c36cb302b,19d1c…"
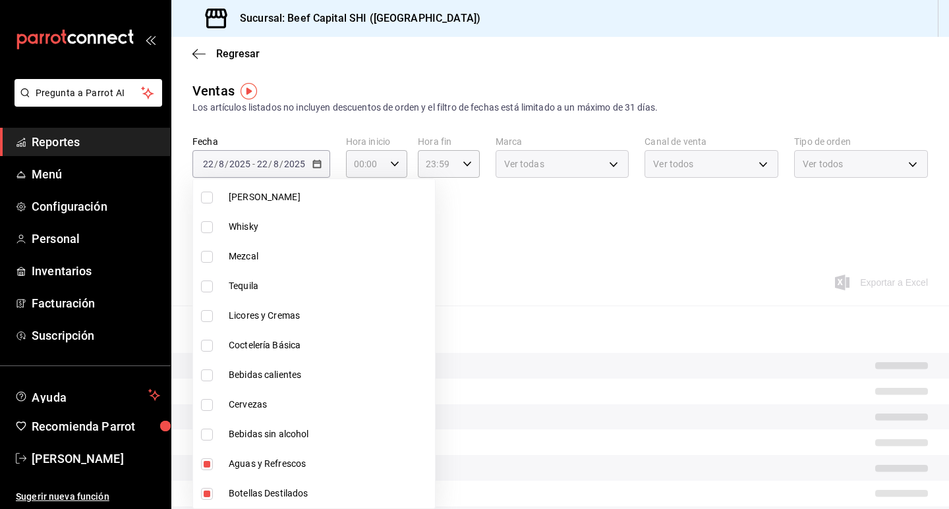
click at [210, 436] on input "checkbox" at bounding box center [207, 435] width 12 height 12
checkbox input "true"
type input "8e149e92-2e81-41b7-bb06-f216bda6e039,230c4a31-dbb7-4585-b22f-1c5c36cb302b,19d1c…"
click at [204, 405] on input "checkbox" at bounding box center [207, 405] width 12 height 12
checkbox input "true"
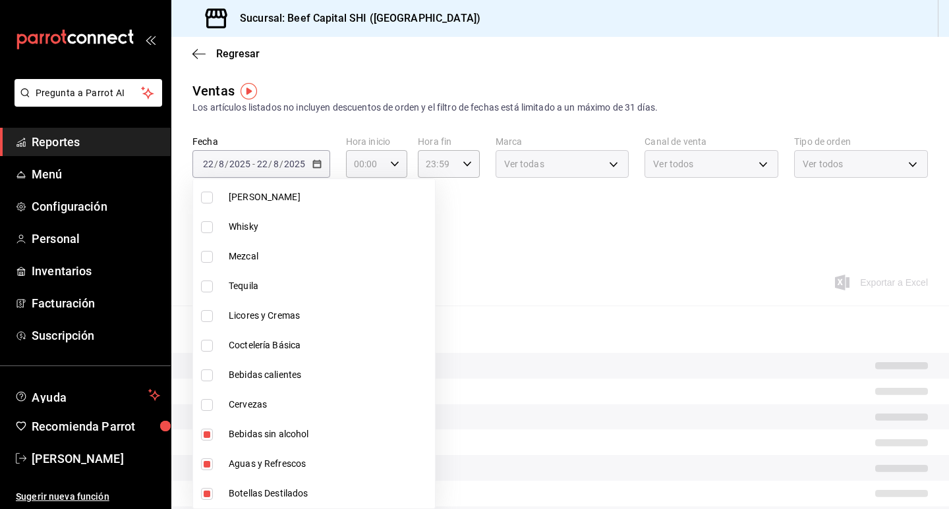
type input "8e149e92-2e81-41b7-bb06-f216bda6e039,230c4a31-dbb7-4585-b22f-1c5c36cb302b,19d1c…"
click at [206, 370] on input "checkbox" at bounding box center [207, 376] width 12 height 12
checkbox input "true"
type input "8e149e92-2e81-41b7-bb06-f216bda6e039,230c4a31-dbb7-4585-b22f-1c5c36cb302b,19d1c…"
click at [203, 344] on input "checkbox" at bounding box center [207, 346] width 12 height 12
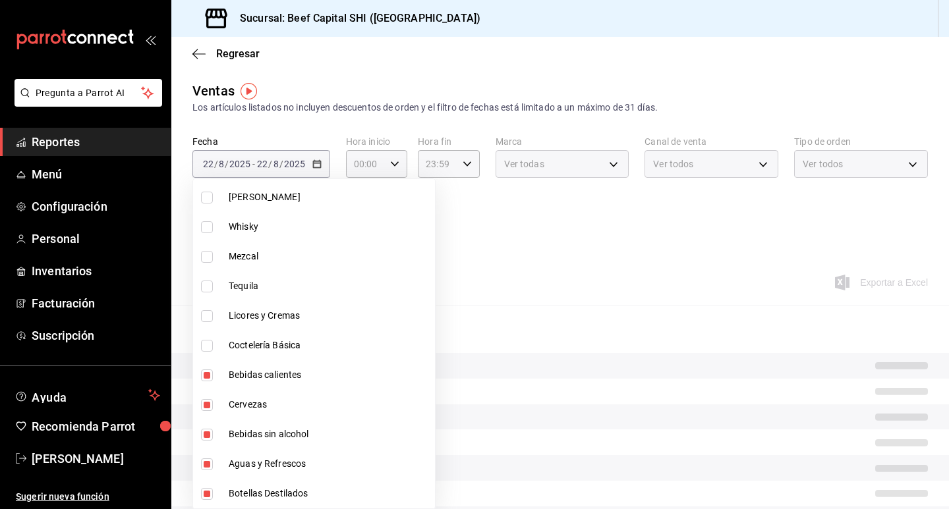
checkbox input "true"
type input "8e149e92-2e81-41b7-bb06-f216bda6e039,230c4a31-dbb7-4585-b22f-1c5c36cb302b,19d1c…"
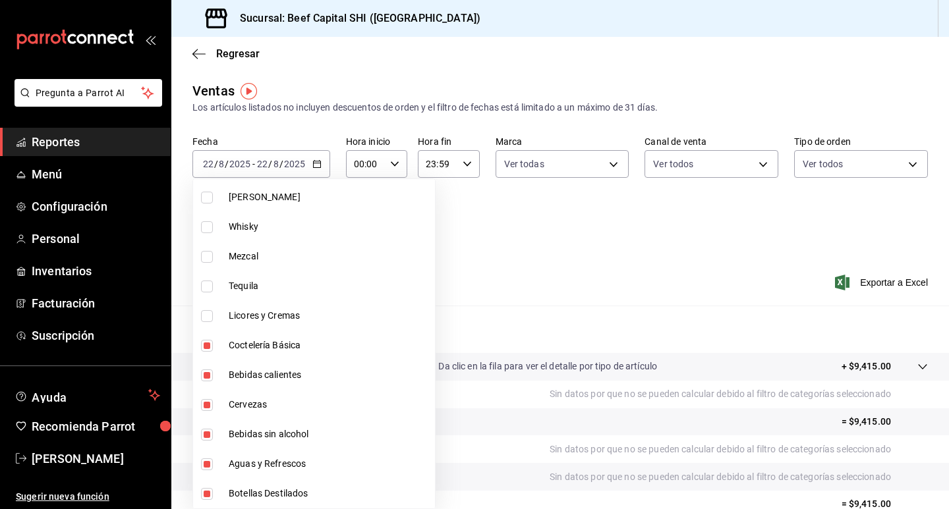
click at [204, 316] on input "checkbox" at bounding box center [207, 316] width 12 height 12
checkbox input "true"
type input "8e149e92-2e81-41b7-bb06-f216bda6e039,230c4a31-dbb7-4585-b22f-1c5c36cb302b,19d1c…"
click at [208, 285] on input "checkbox" at bounding box center [207, 287] width 12 height 12
checkbox input "true"
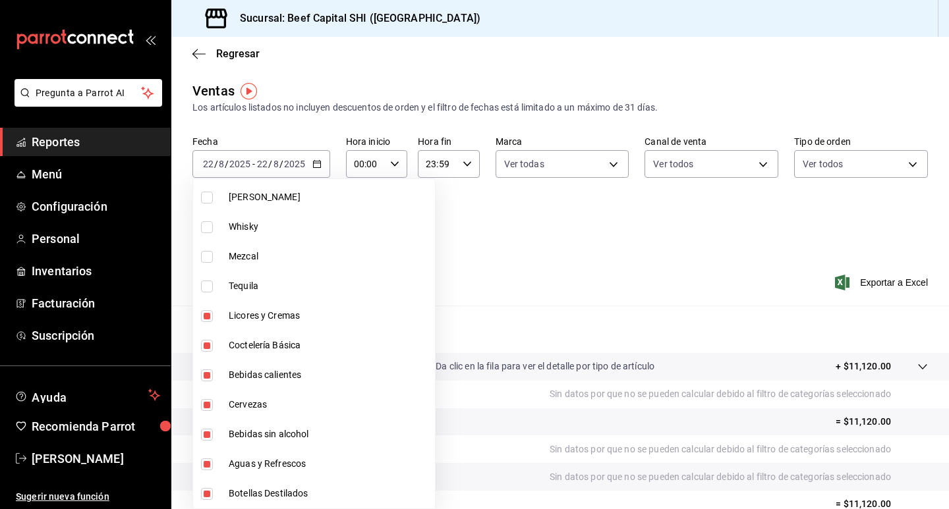
type input "8e149e92-2e81-41b7-bb06-f216bda6e039,230c4a31-dbb7-4585-b22f-1c5c36cb302b,19d1c…"
click at [202, 256] on input "checkbox" at bounding box center [207, 257] width 12 height 12
checkbox input "true"
type input "8e149e92-2e81-41b7-bb06-f216bda6e039,230c4a31-dbb7-4585-b22f-1c5c36cb302b,19d1c…"
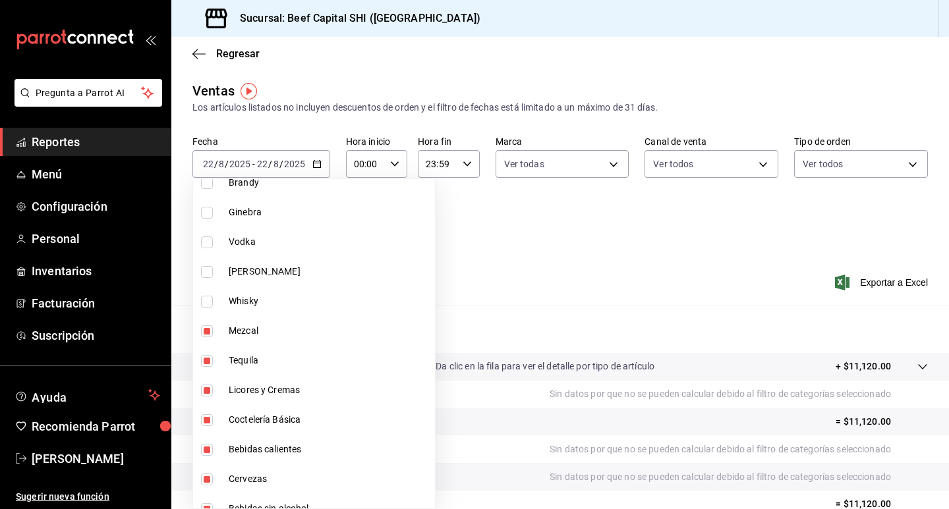
scroll to position [1512, 0]
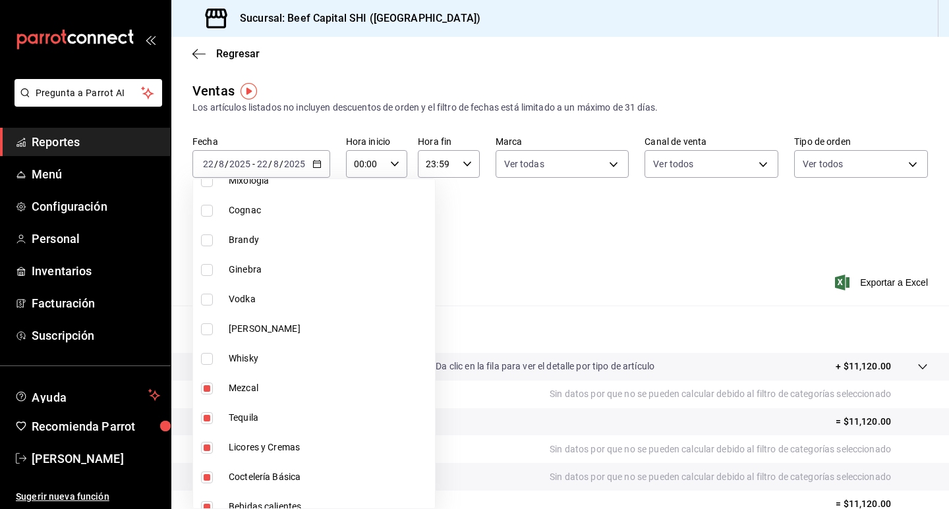
click at [206, 362] on input "checkbox" at bounding box center [207, 359] width 12 height 12
checkbox input "true"
type input "8e149e92-2e81-41b7-bb06-f216bda6e039,230c4a31-dbb7-4585-b22f-1c5c36cb302b,19d1c…"
click at [205, 330] on input "checkbox" at bounding box center [207, 330] width 12 height 12
checkbox input "true"
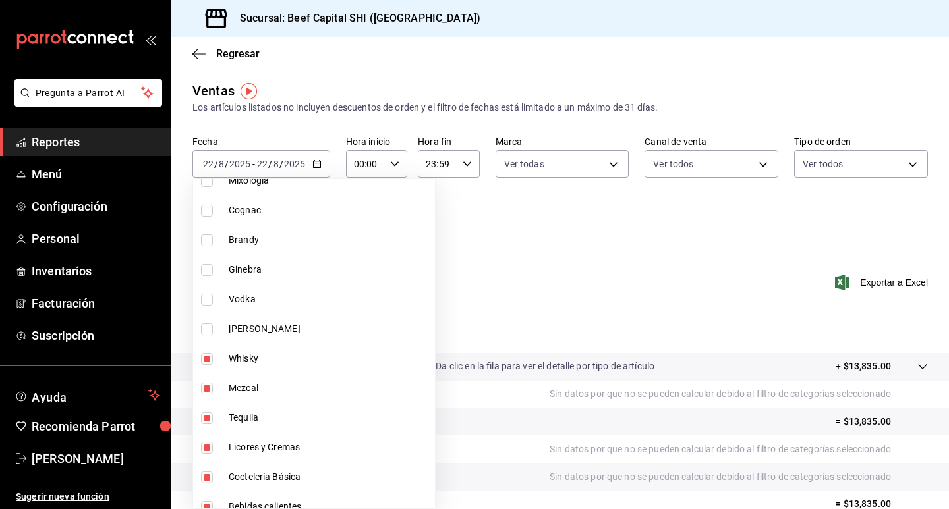
type input "8e149e92-2e81-41b7-bb06-f216bda6e039,230c4a31-dbb7-4585-b22f-1c5c36cb302b,19d1c…"
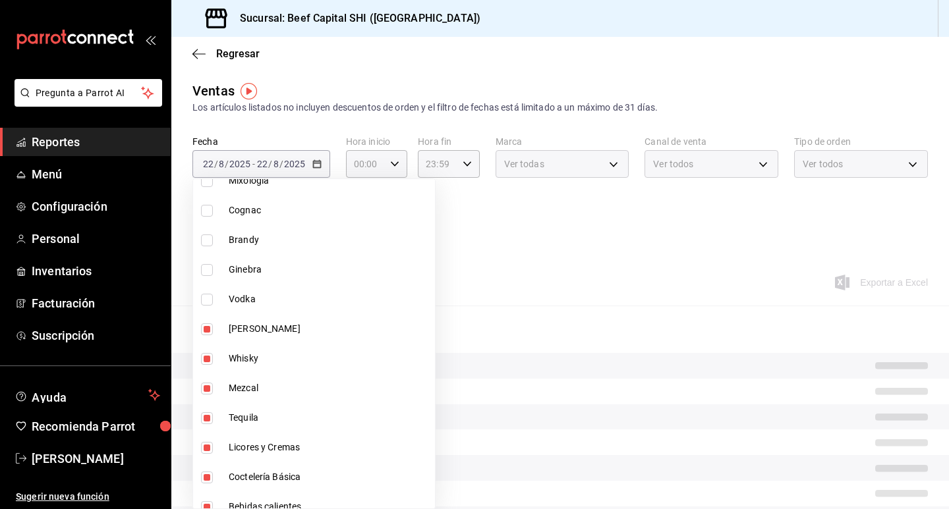
click at [209, 300] on input "checkbox" at bounding box center [207, 300] width 12 height 12
checkbox input "true"
type input "8e149e92-2e81-41b7-bb06-f216bda6e039,230c4a31-dbb7-4585-b22f-1c5c36cb302b,19d1c…"
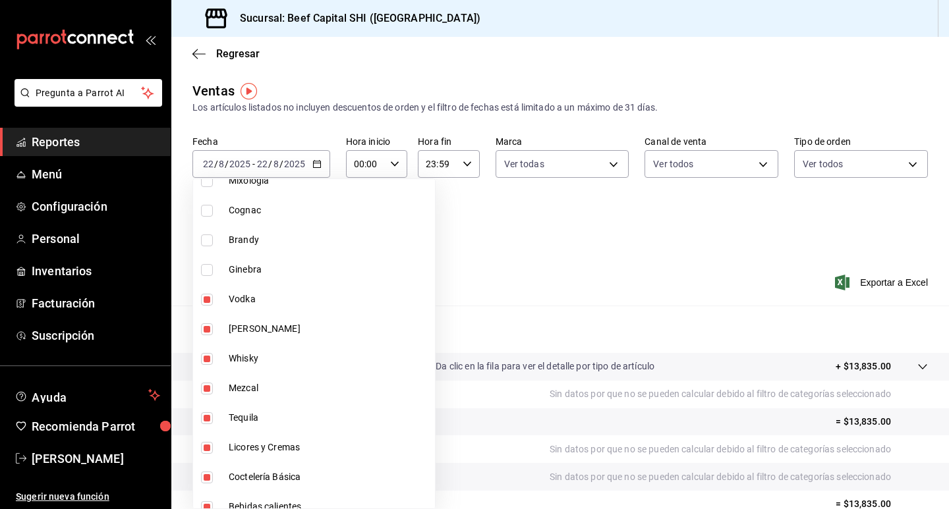
scroll to position [1446, 0]
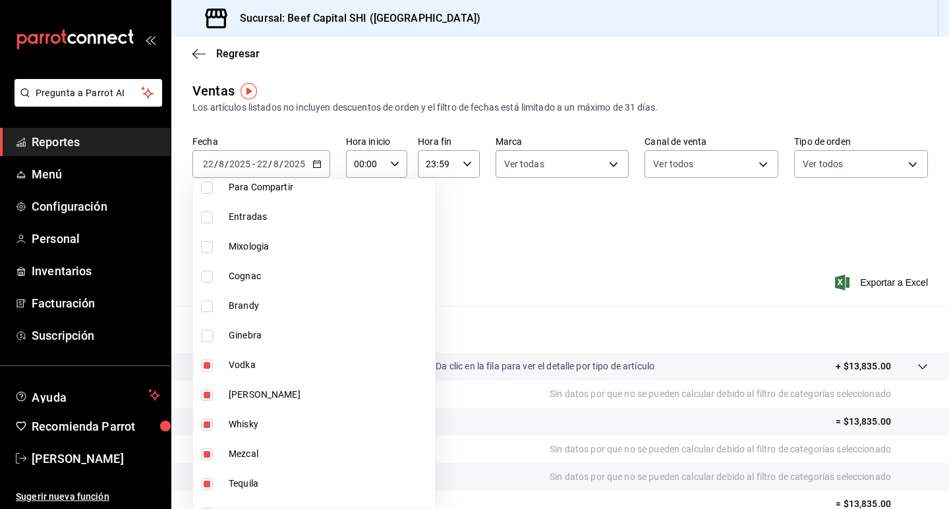
click at [207, 334] on input "checkbox" at bounding box center [207, 336] width 12 height 12
checkbox input "true"
type input "8e149e92-2e81-41b7-bb06-f216bda6e039,230c4a31-dbb7-4585-b22f-1c5c36cb302b,19d1c…"
click at [207, 302] on input "checkbox" at bounding box center [207, 306] width 12 height 12
checkbox input "true"
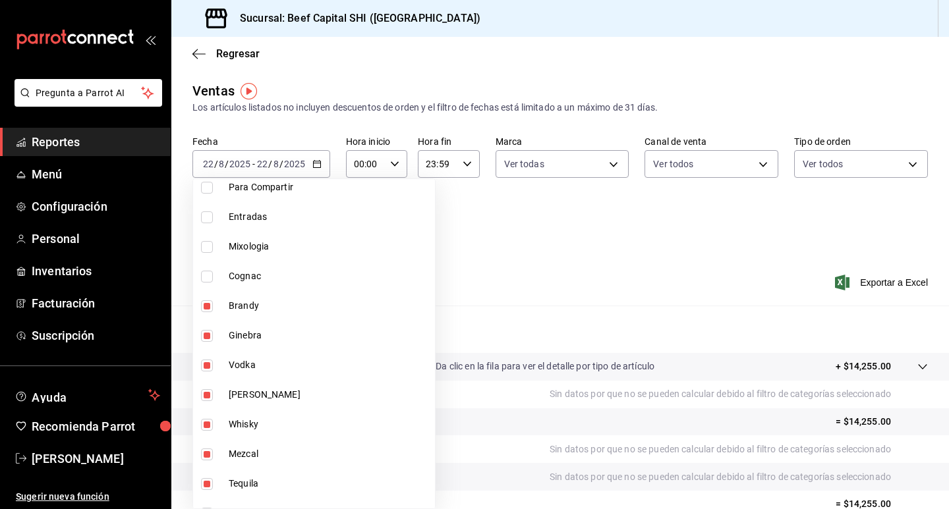
click at [202, 268] on li "Cognac" at bounding box center [314, 277] width 242 height 30
type input "8e149e92-2e81-41b7-bb06-f216bda6e039,230c4a31-dbb7-4585-b22f-1c5c36cb302b,19d1c…"
checkbox input "true"
click at [205, 244] on input "checkbox" at bounding box center [207, 247] width 12 height 12
checkbox input "true"
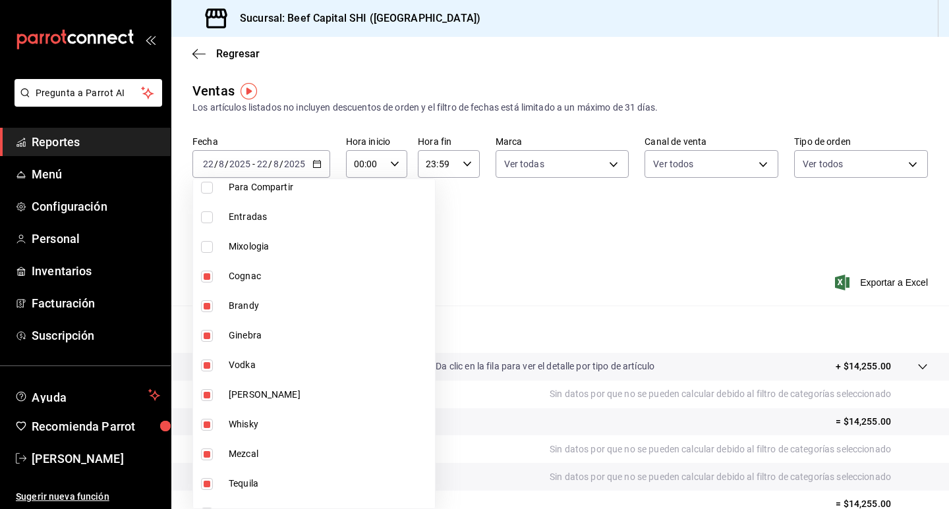
type input "8e149e92-2e81-41b7-bb06-f216bda6e039,230c4a31-dbb7-4585-b22f-1c5c36cb302b,19d1c…"
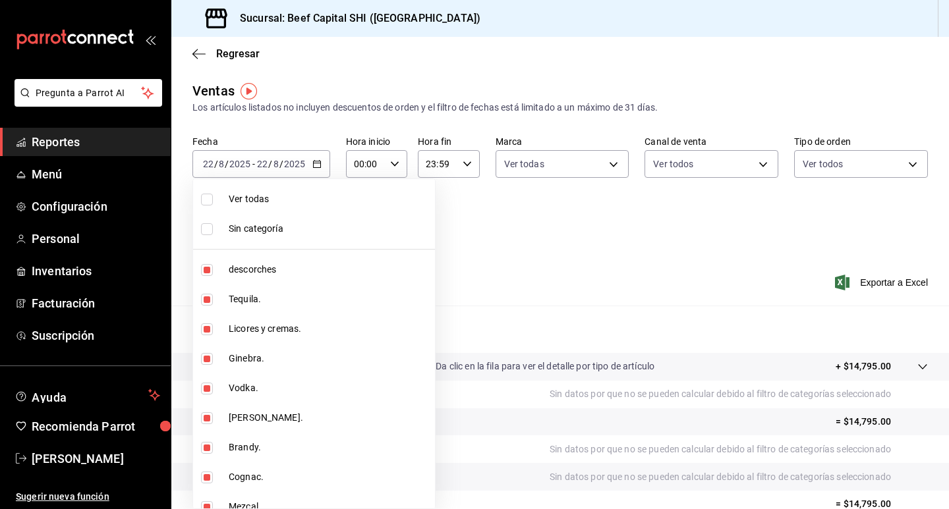
click at [843, 367] on div at bounding box center [474, 254] width 949 height 509
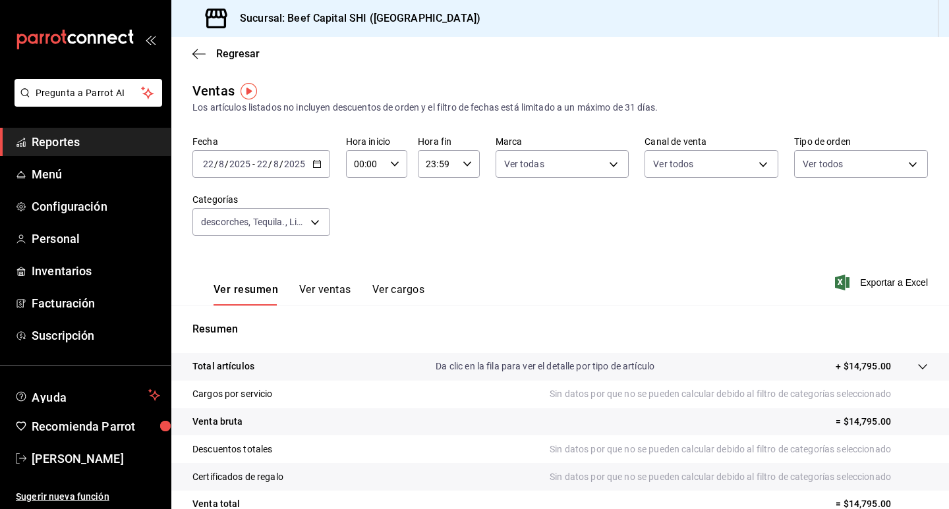
click at [843, 367] on p "+ $14,795.00" at bounding box center [863, 367] width 55 height 14
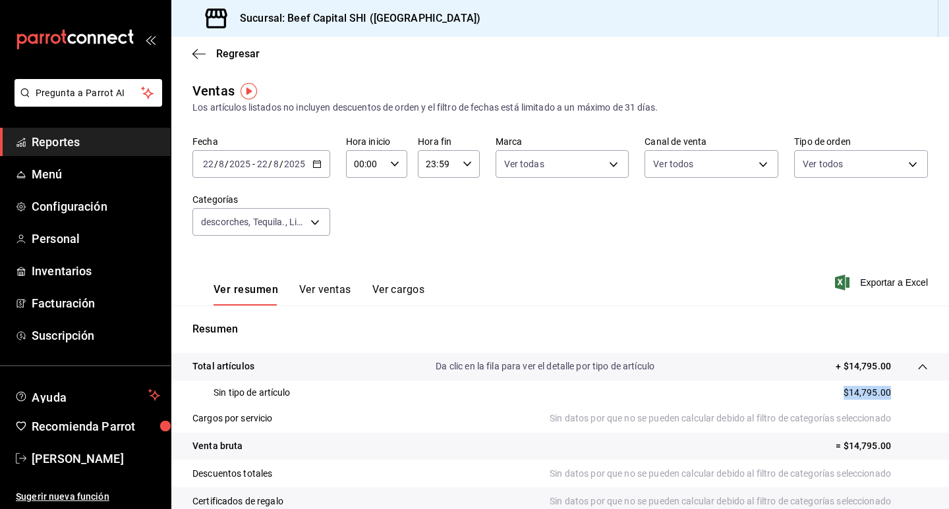
drag, startPoint x: 879, startPoint y: 392, endPoint x: 828, endPoint y: 395, distance: 51.5
click at [828, 395] on div "Sin tipo de artículo $14,795.00" at bounding box center [559, 393] width 735 height 24
copy p "$14,795.00"
click at [314, 160] on icon "button" at bounding box center [316, 163] width 9 height 9
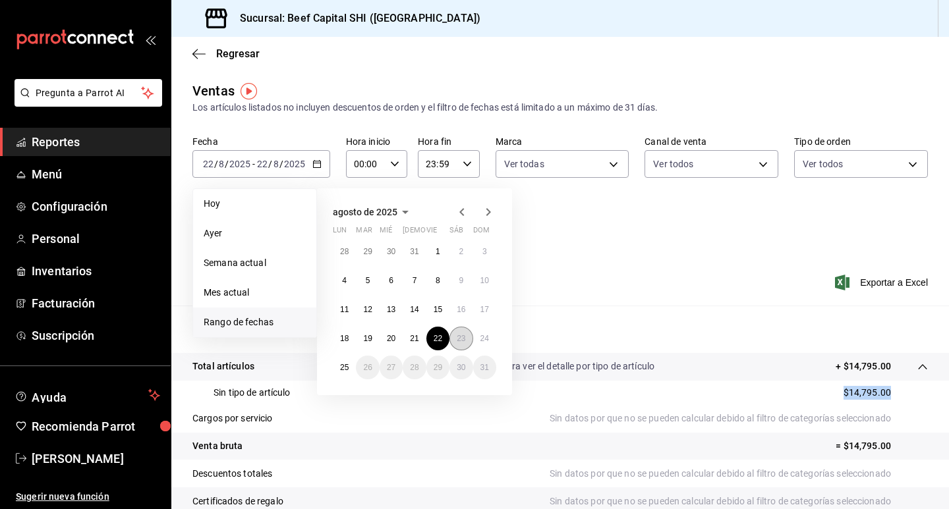
click at [460, 339] on abbr "23" at bounding box center [461, 338] width 9 height 9
click at [456, 334] on button "23" at bounding box center [460, 339] width 23 height 24
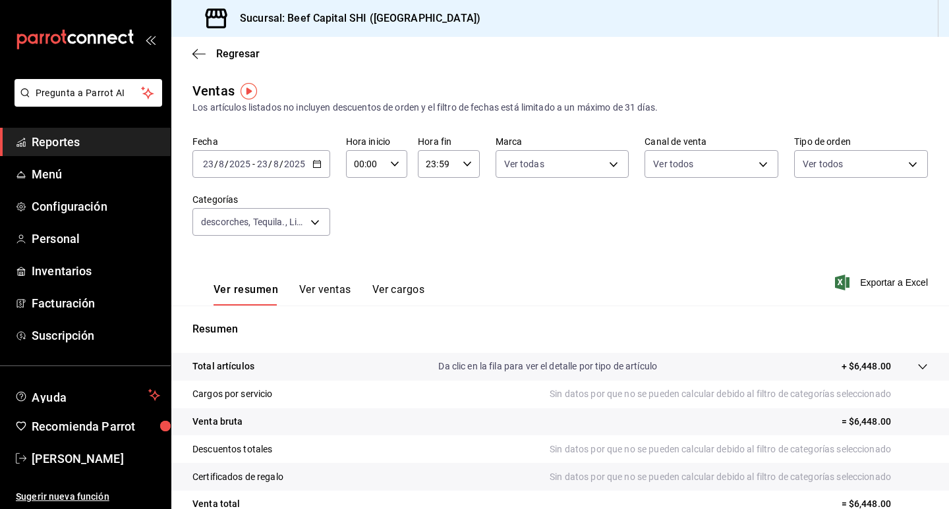
click at [864, 365] on p "+ $6,448.00" at bounding box center [865, 367] width 49 height 14
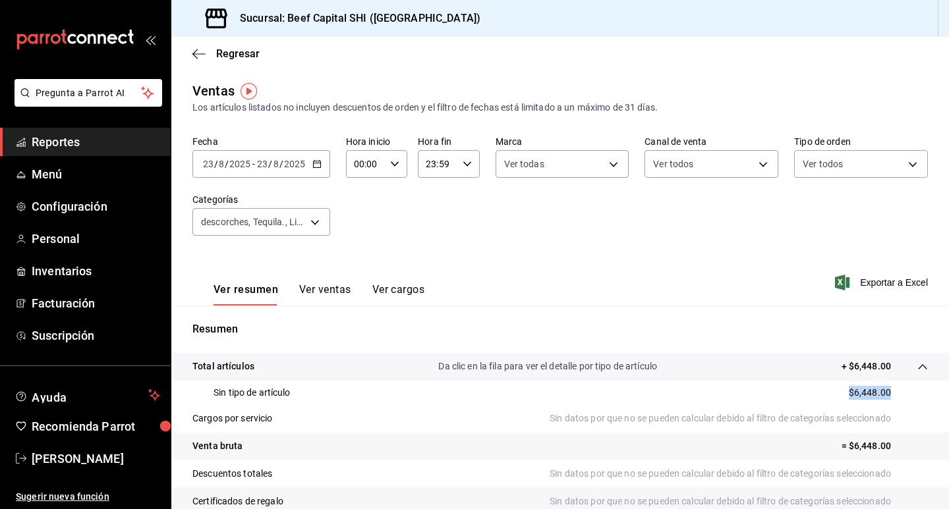
drag, startPoint x: 880, startPoint y: 391, endPoint x: 829, endPoint y: 390, distance: 50.8
click at [829, 390] on div "Sin tipo de artículo $6,448.00" at bounding box center [559, 393] width 735 height 24
copy p "$6,448.00"
click at [314, 221] on body "Pregunta a Parrot AI Reportes Menú Configuración Personal Inventarios Facturaci…" at bounding box center [474, 254] width 949 height 509
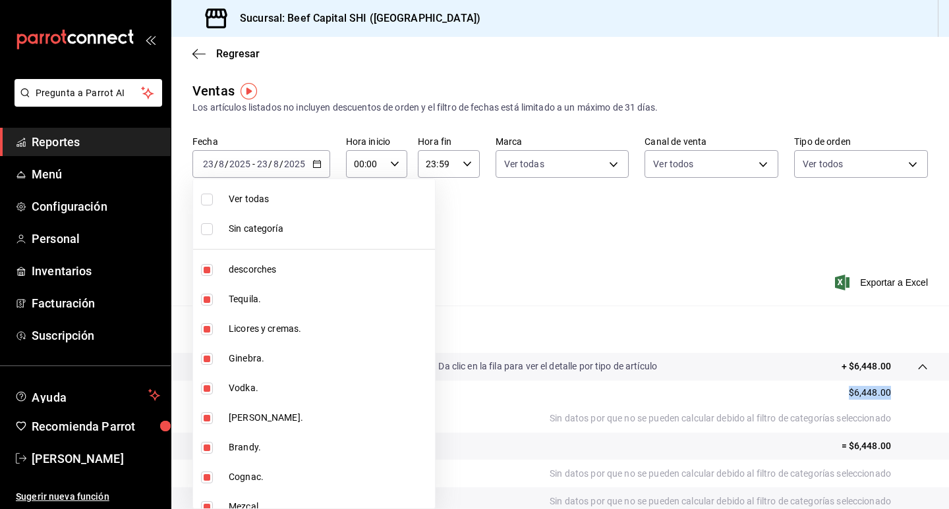
drag, startPoint x: 202, startPoint y: 270, endPoint x: 206, endPoint y: 296, distance: 26.6
click at [202, 270] on input "checkbox" at bounding box center [207, 270] width 12 height 12
checkbox input "false"
type input "230c4a31-dbb7-4585-b22f-1c5c36cb302b,19d1c6a5-4e01-4bbd-af12-f5acee8fbe0d,5710f…"
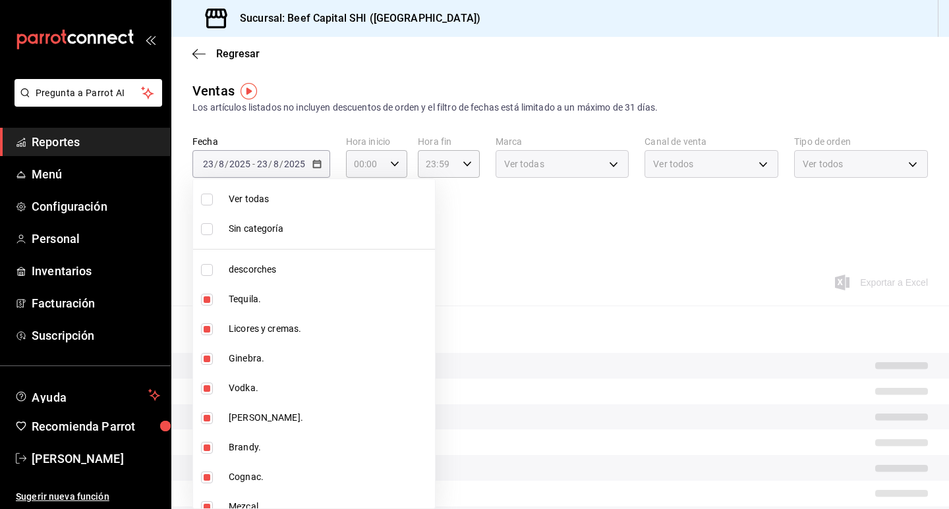
drag, startPoint x: 206, startPoint y: 297, endPoint x: 206, endPoint y: 322, distance: 25.0
click at [206, 299] on input "checkbox" at bounding box center [207, 300] width 12 height 12
checkbox input "false"
click at [206, 322] on li "Licores y cremas." at bounding box center [314, 329] width 242 height 30
type input "5710f986-51b4-43bd-8c79-b655f055f127,add07562-8d05-4785-a2e5-d563d7824e6a,2310d…"
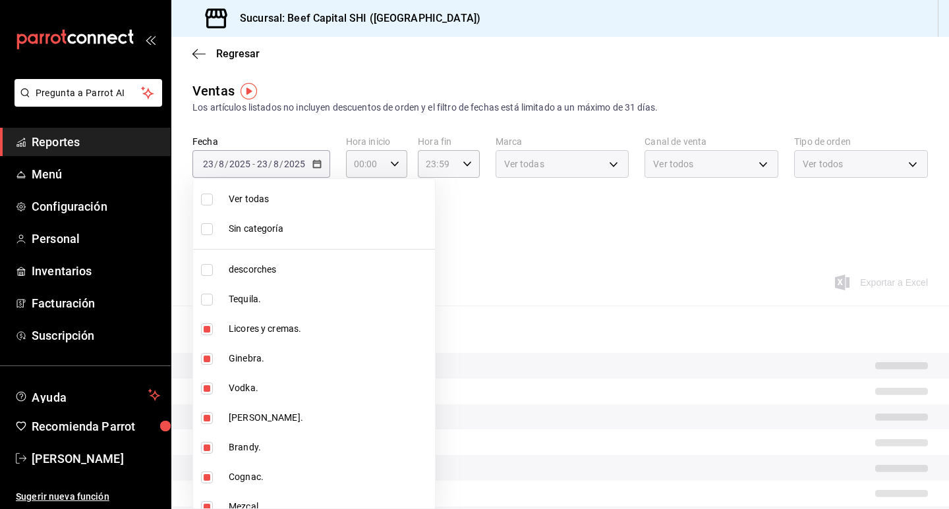
checkbox input "false"
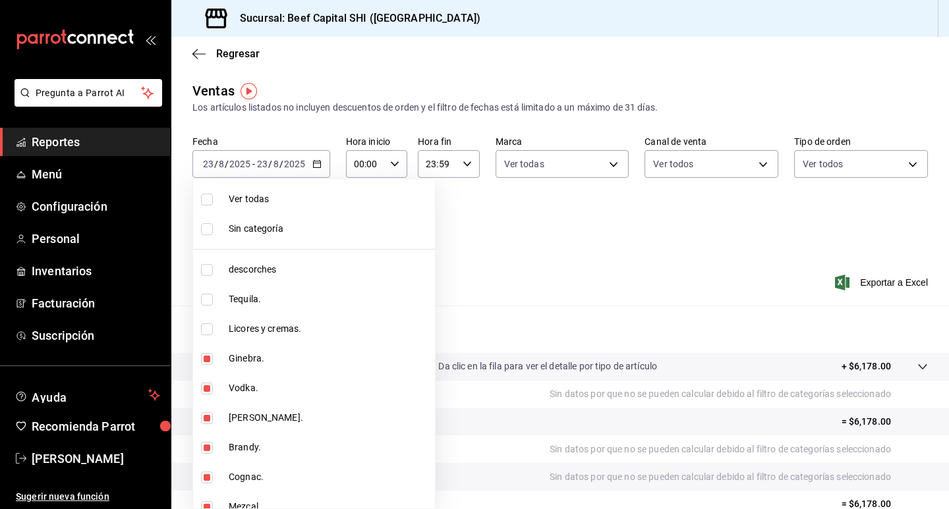
click at [208, 359] on input "checkbox" at bounding box center [207, 359] width 12 height 12
checkbox input "false"
type input "add07562-8d05-4785-a2e5-d563d7824e6a,2310d169-38da-49f4-afae-9baf331824d4,c1b39…"
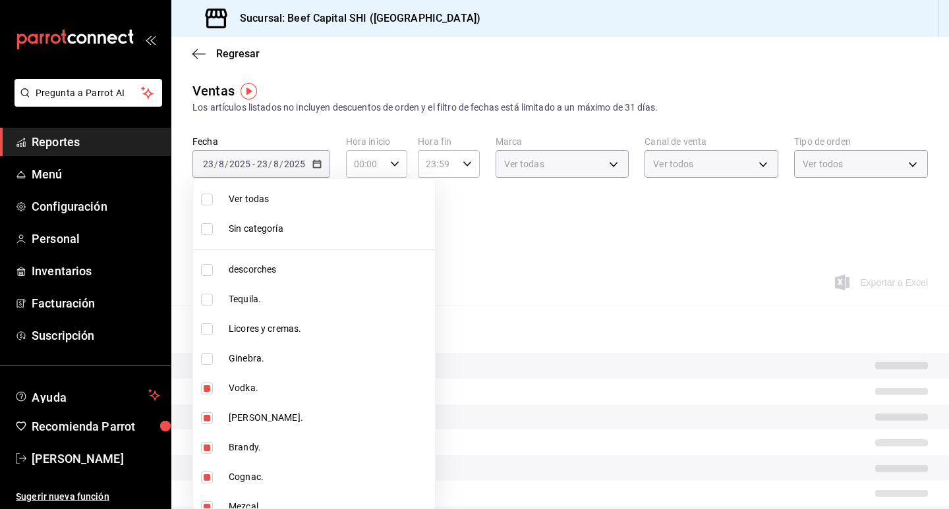
click at [206, 389] on input "checkbox" at bounding box center [207, 389] width 12 height 12
checkbox input "false"
type input "2310d169-38da-49f4-afae-9baf331824d4,c1b39be9-fc16-435a-bed4-7914f0f9ecf4,5accf…"
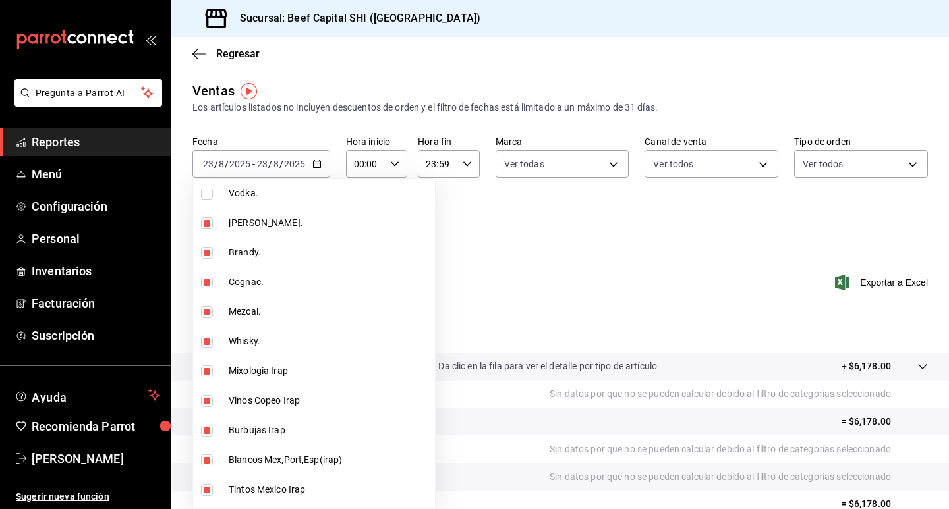
scroll to position [198, 0]
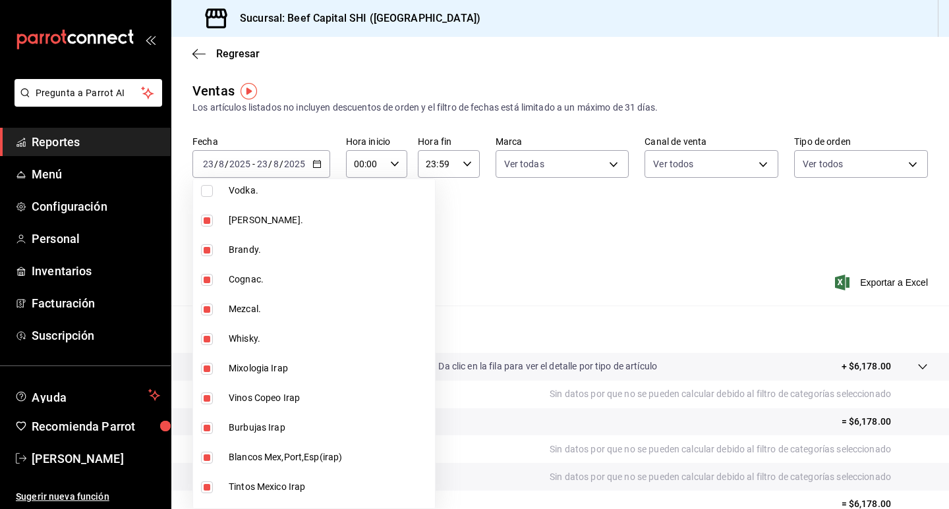
click at [208, 220] on input "checkbox" at bounding box center [207, 221] width 12 height 12
checkbox input "false"
type input "c1b39be9-fc16-435a-bed4-7914f0f9ecf4,5accff15-a2b6-450e-933b-21f2d85de5fa,746b9…"
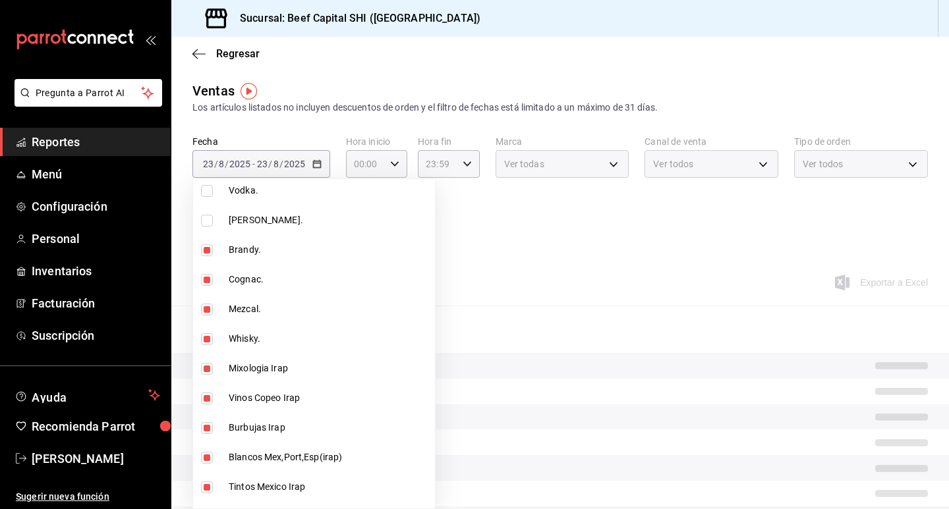
click at [208, 252] on input "checkbox" at bounding box center [207, 250] width 12 height 12
checkbox input "false"
type input "5accff15-a2b6-450e-933b-21f2d85de5fa,746b9459-d29d-4144-b0b2-31e451dece40,bd086…"
click at [202, 275] on input "checkbox" at bounding box center [207, 280] width 12 height 12
checkbox input "false"
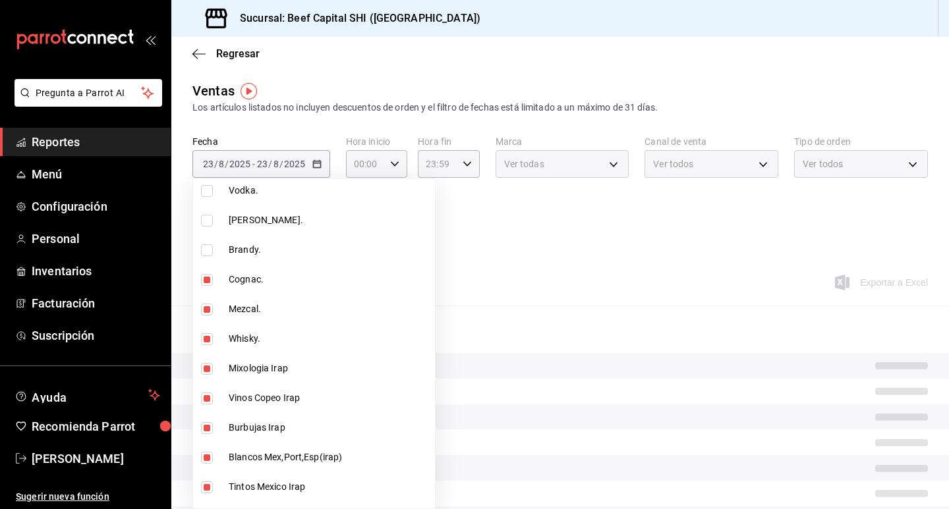
type input "746b9459-d29d-4144-b0b2-31e451dece40,bd086e43-5b7e-4af3-bcd2-5e4de1799ad8,5aaa2…"
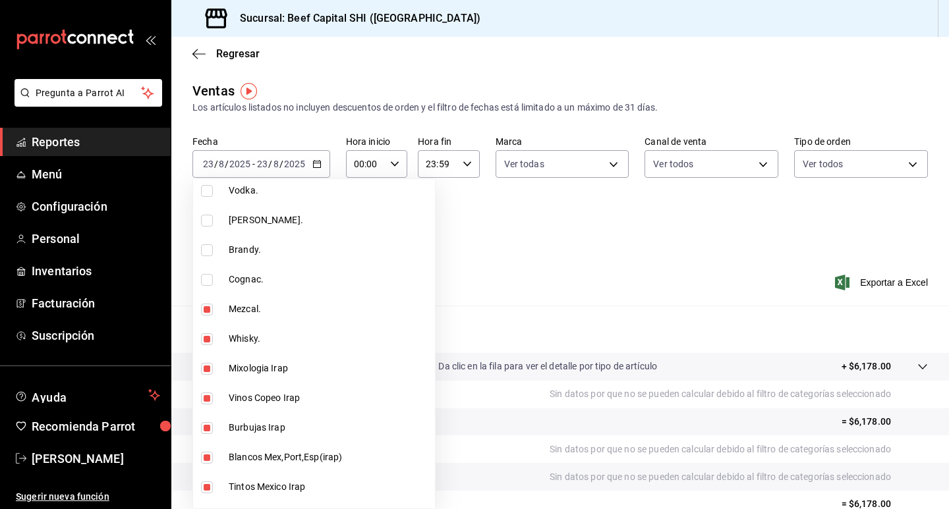
drag, startPoint x: 204, startPoint y: 304, endPoint x: 208, endPoint y: 323, distance: 19.4
click at [204, 304] on input "checkbox" at bounding box center [207, 310] width 12 height 12
checkbox input "false"
type input "bd086e43-5b7e-4af3-bcd2-5e4de1799ad8,5aaa2e03-870a-4139-a5ee-c0adf652e721,b9d03…"
click at [206, 339] on input "checkbox" at bounding box center [207, 339] width 12 height 12
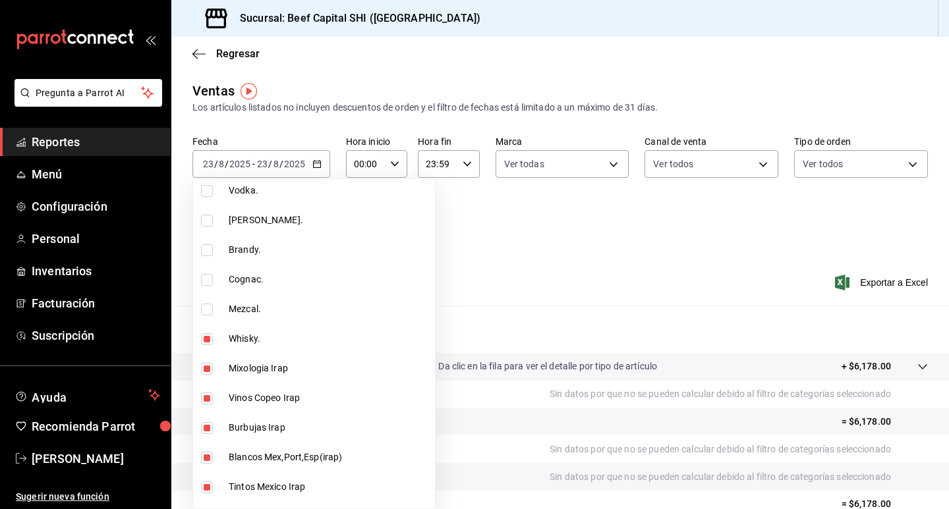
checkbox input "false"
type input "5aaa2e03-870a-4139-a5ee-c0adf652e721,b9d03865-b415-493f-a2ea-e4353c441588,3c7d2…"
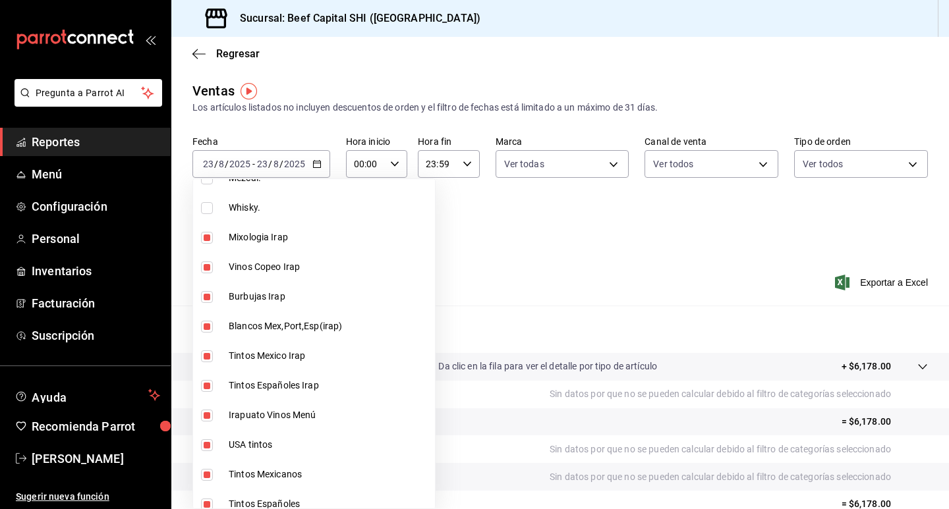
scroll to position [329, 0]
click at [206, 239] on input "checkbox" at bounding box center [207, 237] width 12 height 12
checkbox input "false"
type input "b9d03865-b415-493f-a2ea-e4353c441588,3c7d2ad2-1d43-4c0a-865e-ca5f70957830,f23f0…"
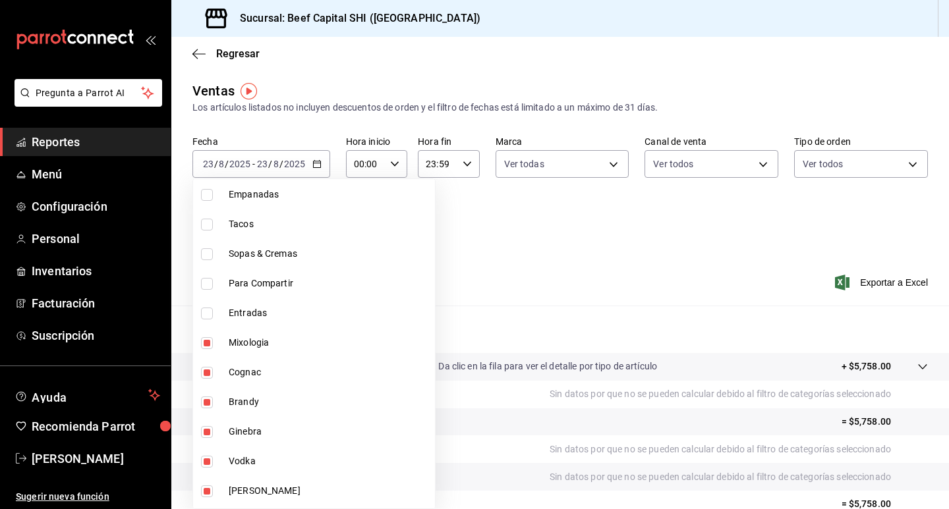
scroll to position [1384, 0]
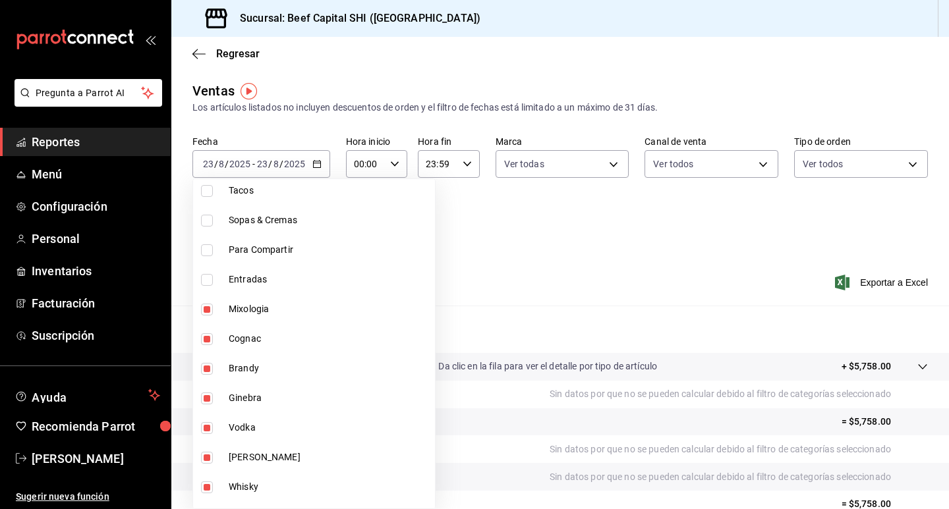
click at [206, 312] on input "checkbox" at bounding box center [207, 310] width 12 height 12
checkbox input "false"
type input "b9d03865-b415-493f-a2ea-e4353c441588,3c7d2ad2-1d43-4c0a-865e-ca5f70957830,f23f0…"
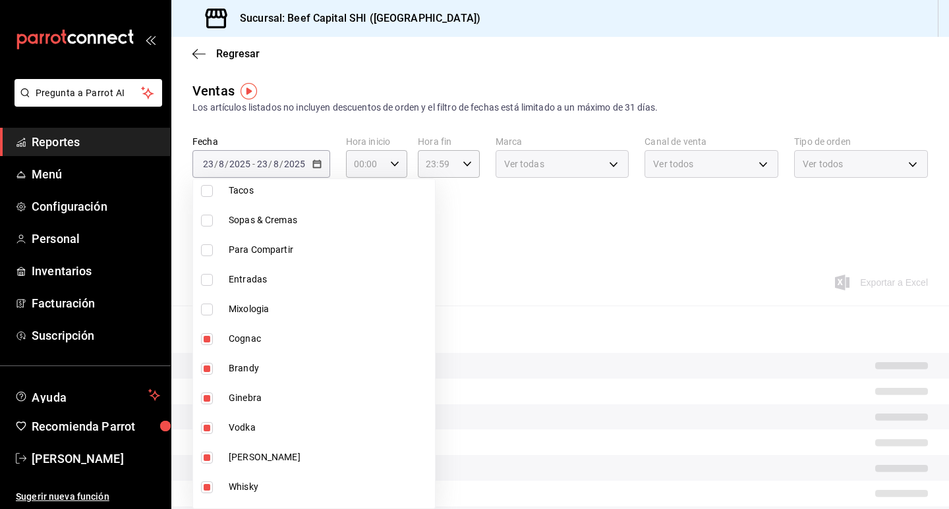
click at [206, 337] on input "checkbox" at bounding box center [207, 339] width 12 height 12
checkbox input "false"
type input "b9d03865-b415-493f-a2ea-e4353c441588,3c7d2ad2-1d43-4c0a-865e-ca5f70957830,f23f0…"
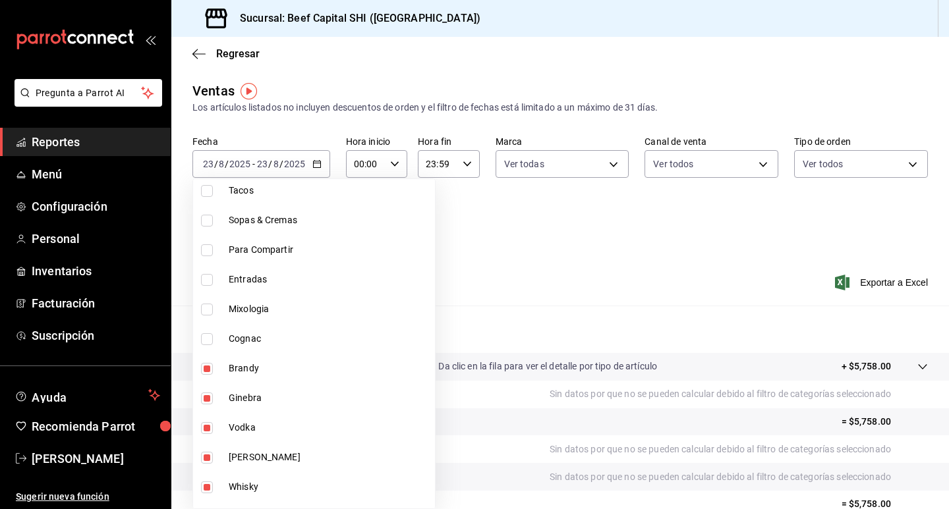
click at [212, 366] on input "checkbox" at bounding box center [207, 369] width 12 height 12
checkbox input "false"
type input "b9d03865-b415-493f-a2ea-e4353c441588,3c7d2ad2-1d43-4c0a-865e-ca5f70957830,f23f0…"
click at [211, 398] on input "checkbox" at bounding box center [207, 399] width 12 height 12
checkbox input "false"
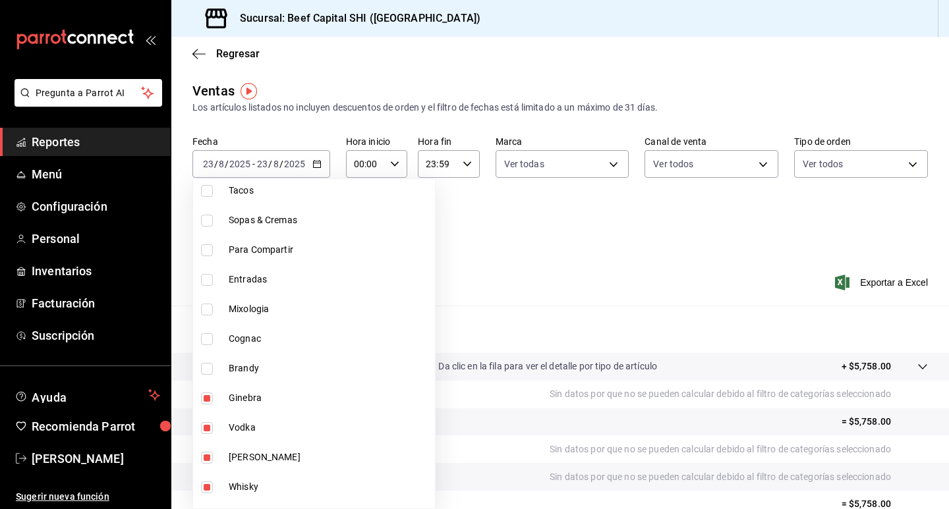
type input "b9d03865-b415-493f-a2ea-e4353c441588,3c7d2ad2-1d43-4c0a-865e-ca5f70957830,f23f0…"
click at [209, 427] on input "checkbox" at bounding box center [207, 428] width 12 height 12
checkbox input "false"
type input "b9d03865-b415-493f-a2ea-e4353c441588,3c7d2ad2-1d43-4c0a-865e-ca5f70957830,f23f0…"
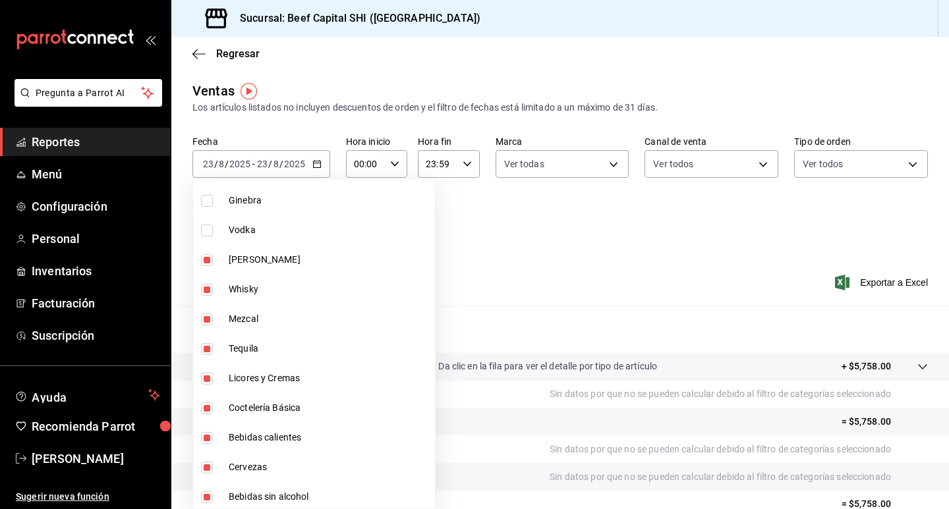
click at [206, 265] on input "checkbox" at bounding box center [207, 260] width 12 height 12
checkbox input "false"
type input "b9d03865-b415-493f-a2ea-e4353c441588,3c7d2ad2-1d43-4c0a-865e-ca5f70957830,f23f0…"
click at [212, 290] on input "checkbox" at bounding box center [207, 290] width 12 height 12
checkbox input "false"
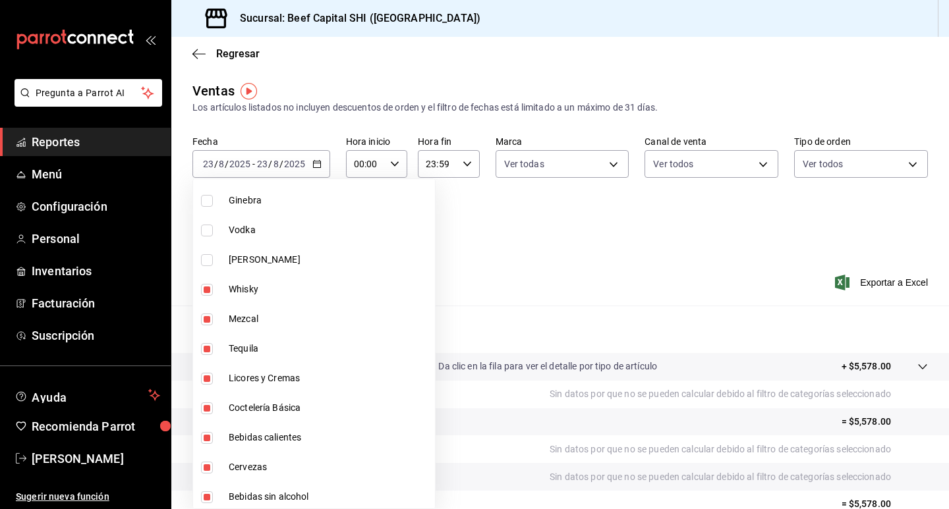
type input "b9d03865-b415-493f-a2ea-e4353c441588,3c7d2ad2-1d43-4c0a-865e-ca5f70957830,f23f0…"
click at [211, 323] on input "checkbox" at bounding box center [207, 320] width 12 height 12
checkbox input "false"
type input "b9d03865-b415-493f-a2ea-e4353c441588,3c7d2ad2-1d43-4c0a-865e-ca5f70957830,f23f0…"
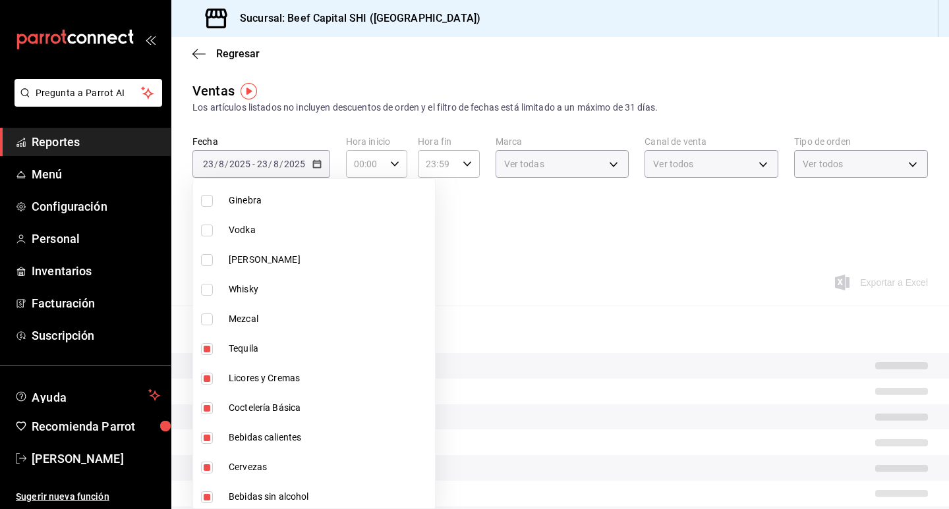
click at [205, 349] on input "checkbox" at bounding box center [207, 349] width 12 height 12
checkbox input "false"
type input "b9d03865-b415-493f-a2ea-e4353c441588,3c7d2ad2-1d43-4c0a-865e-ca5f70957830,f23f0…"
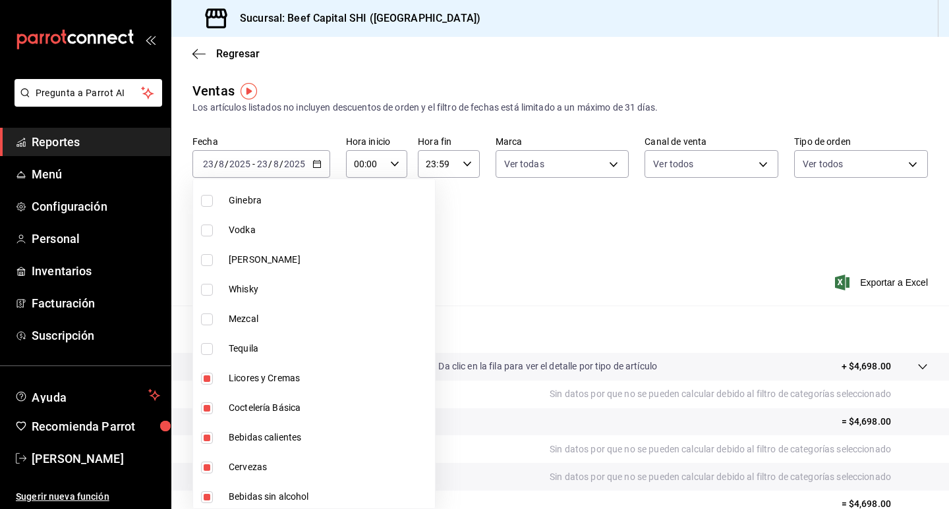
click at [210, 378] on input "checkbox" at bounding box center [207, 379] width 12 height 12
checkbox input "false"
type input "b9d03865-b415-493f-a2ea-e4353c441588,3c7d2ad2-1d43-4c0a-865e-ca5f70957830,f23f0…"
drag, startPoint x: 209, startPoint y: 402, endPoint x: 209, endPoint y: 413, distance: 10.5
click at [208, 403] on input "checkbox" at bounding box center [207, 409] width 12 height 12
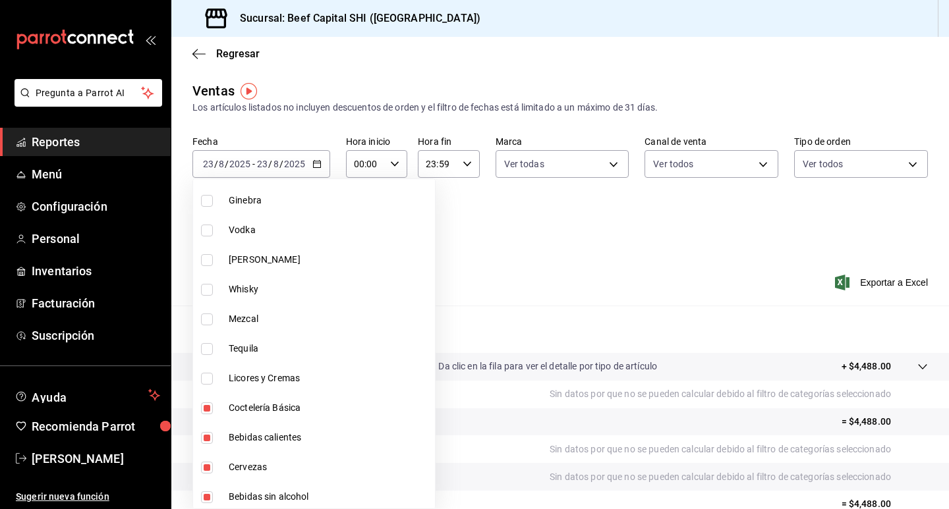
checkbox input "false"
type input "b9d03865-b415-493f-a2ea-e4353c441588,3c7d2ad2-1d43-4c0a-865e-ca5f70957830,f23f0…"
click at [204, 441] on input "checkbox" at bounding box center [207, 438] width 12 height 12
checkbox input "false"
type input "b9d03865-b415-493f-a2ea-e4353c441588,3c7d2ad2-1d43-4c0a-865e-ca5f70957830,f23f0…"
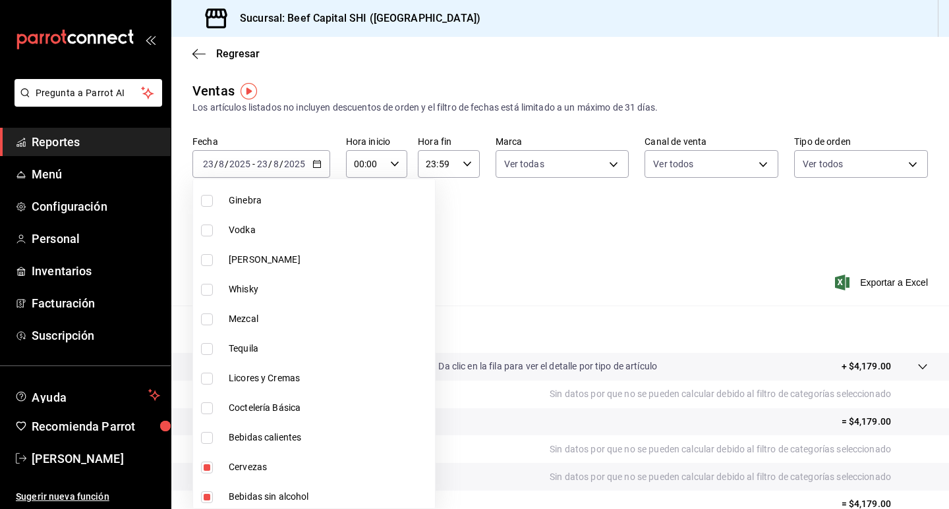
drag, startPoint x: 207, startPoint y: 465, endPoint x: 206, endPoint y: 483, distance: 18.5
click at [207, 467] on input "checkbox" at bounding box center [207, 468] width 12 height 12
checkbox input "false"
type input "b9d03865-b415-493f-a2ea-e4353c441588,3c7d2ad2-1d43-4c0a-865e-ca5f70957830,f23f0…"
click at [206, 496] on input "checkbox" at bounding box center [207, 498] width 12 height 12
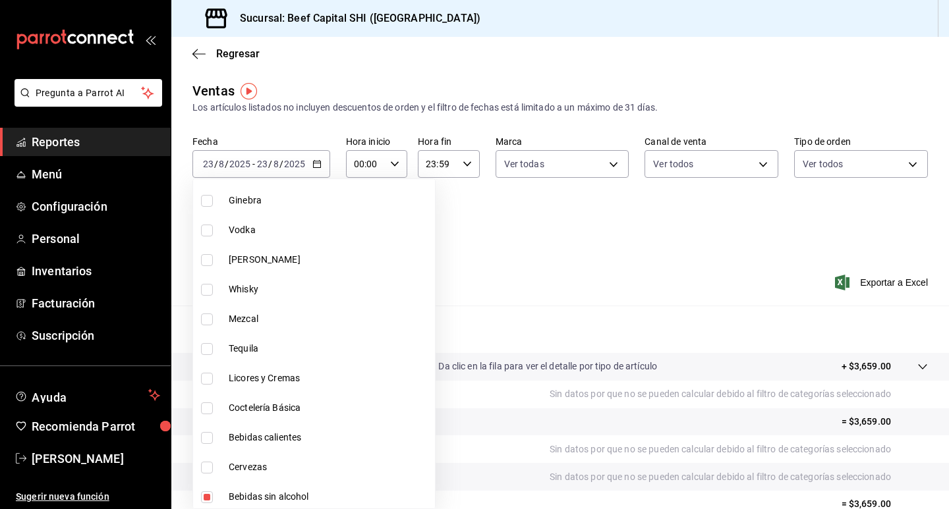
checkbox input "false"
type input "b9d03865-b415-493f-a2ea-e4353c441588,3c7d2ad2-1d43-4c0a-865e-ca5f70957830,f23f0…"
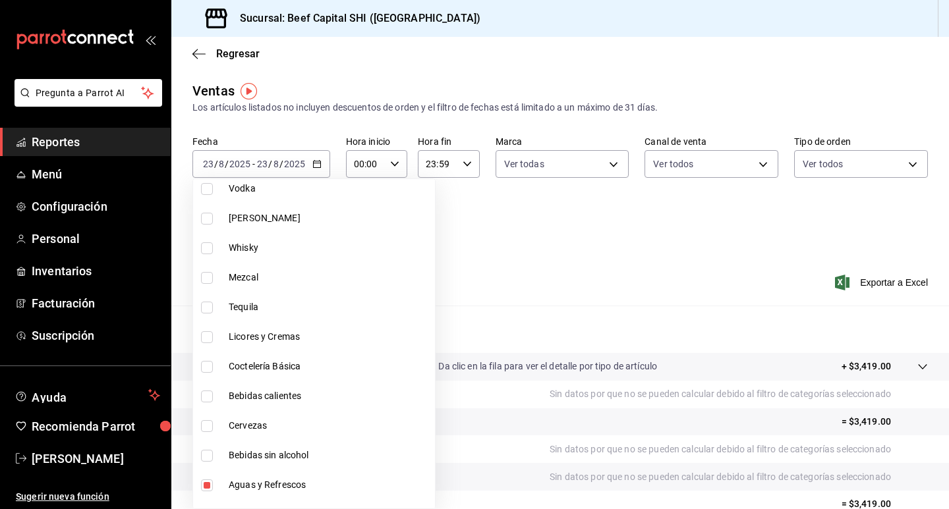
scroll to position [1644, 0]
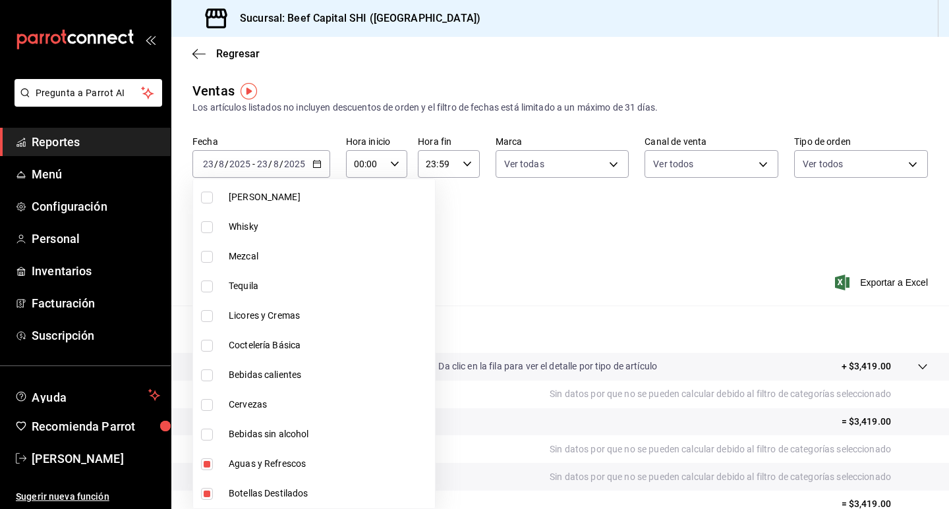
click at [204, 463] on input "checkbox" at bounding box center [207, 465] width 12 height 12
checkbox input "false"
type input "b9d03865-b415-493f-a2ea-e4353c441588,3c7d2ad2-1d43-4c0a-865e-ca5f70957830,f23f0…"
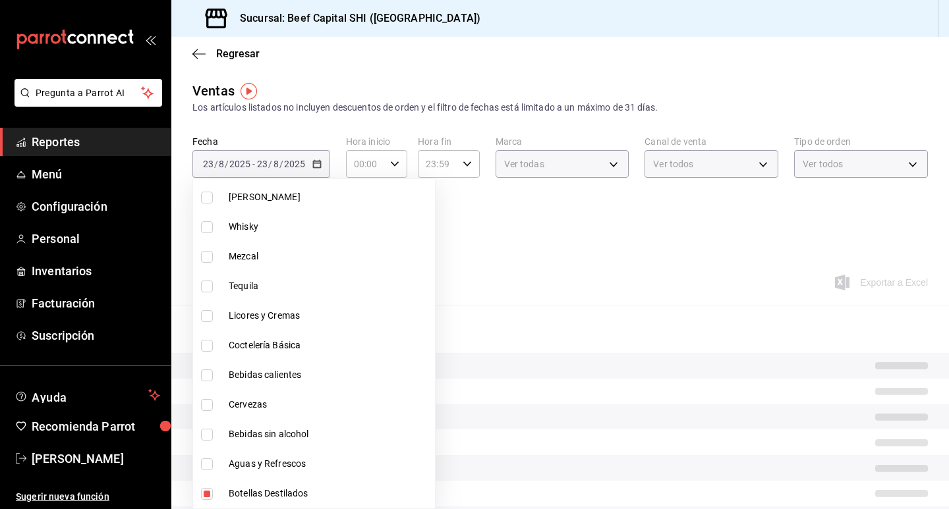
click at [206, 493] on input "checkbox" at bounding box center [207, 494] width 12 height 12
checkbox input "false"
type input "b9d03865-b415-493f-a2ea-e4353c441588,3c7d2ad2-1d43-4c0a-865e-ca5f70957830,f23f0…"
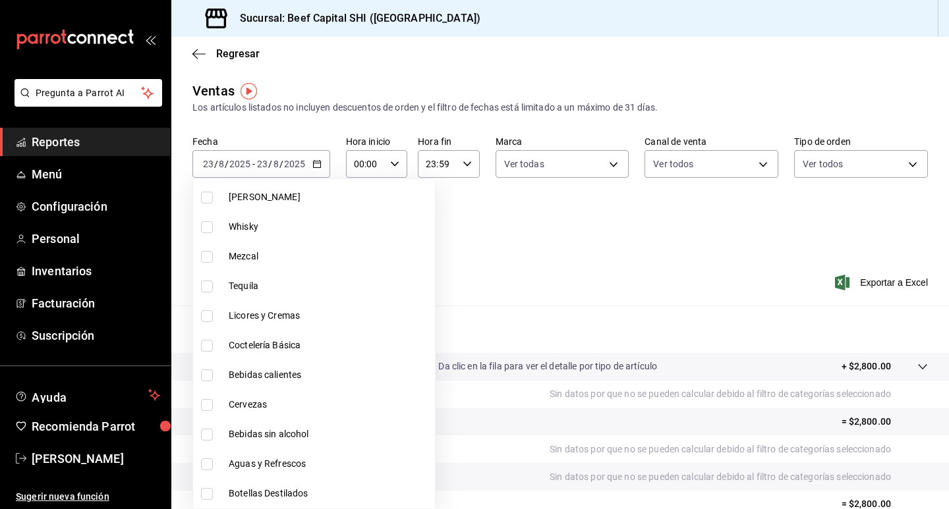
click at [314, 162] on div at bounding box center [474, 254] width 949 height 509
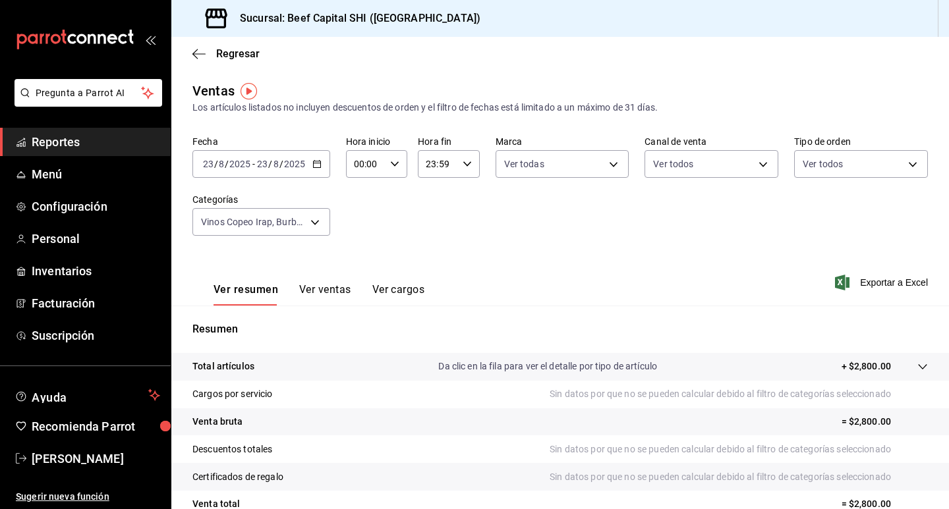
click at [316, 165] on icon "button" at bounding box center [316, 163] width 9 height 9
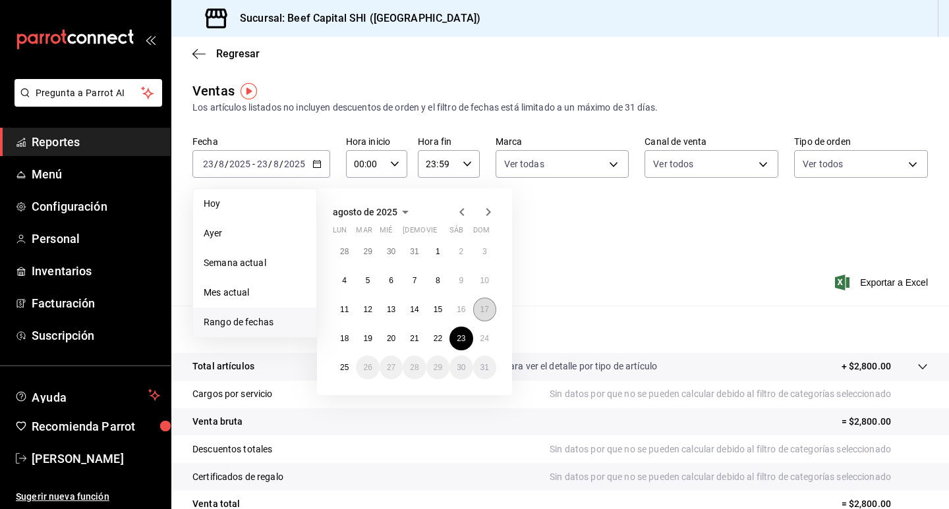
click at [488, 308] on abbr "17" at bounding box center [484, 309] width 9 height 9
click at [465, 336] on abbr "23" at bounding box center [461, 338] width 9 height 9
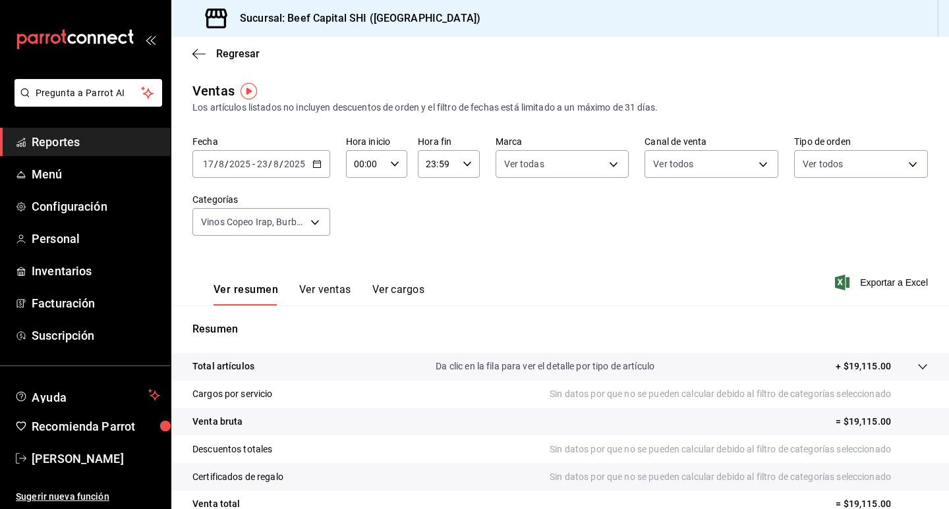
click at [863, 367] on p "+ $19,115.00" at bounding box center [863, 367] width 55 height 14
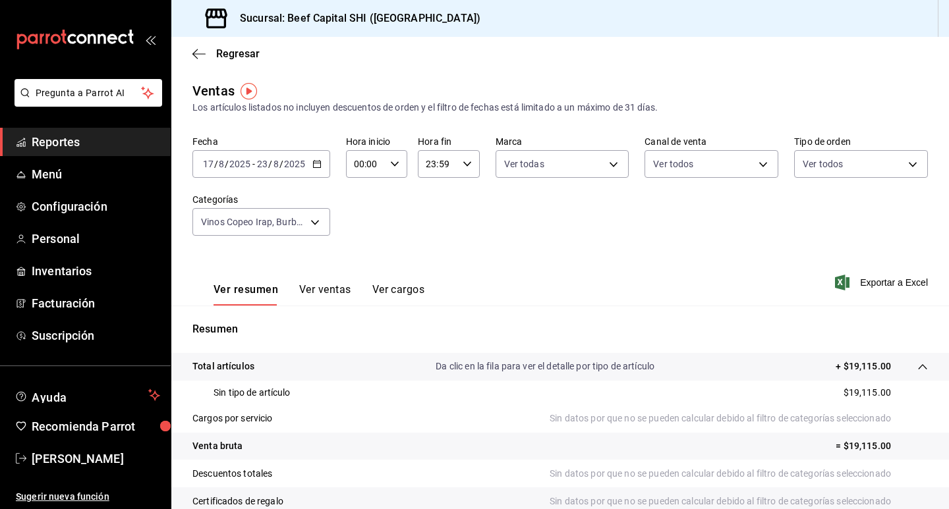
click at [880, 391] on div "Sin tipo de artículo $19,115.00" at bounding box center [559, 393] width 735 height 24
drag, startPoint x: 878, startPoint y: 391, endPoint x: 832, endPoint y: 385, distance: 45.9
click at [832, 385] on div "Sin tipo de artículo $19,115.00" at bounding box center [559, 393] width 735 height 24
drag, startPoint x: 863, startPoint y: 387, endPoint x: 712, endPoint y: 239, distance: 211.5
click at [712, 239] on div "Fecha [DATE] [DATE] - [DATE] [DATE] Hora inicio 00:00 Hora inicio Hora fin 23:5…" at bounding box center [559, 194] width 735 height 116
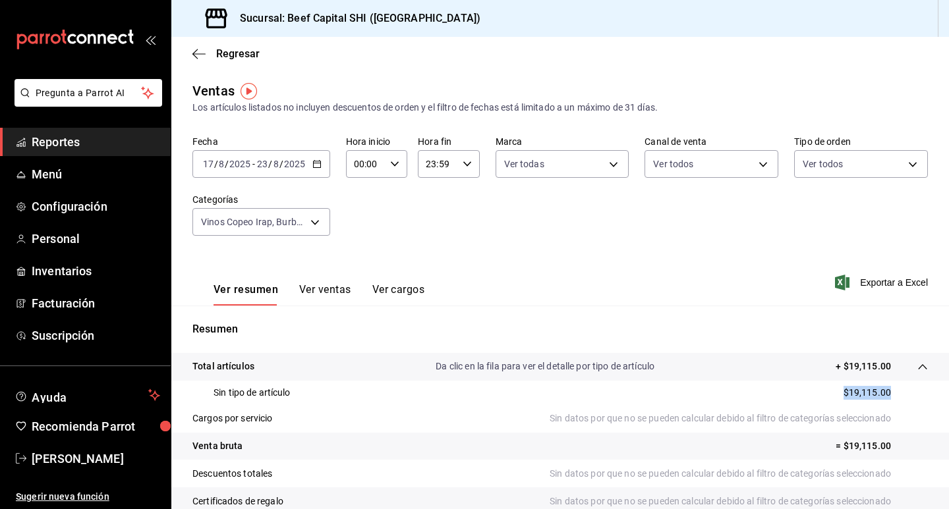
drag, startPoint x: 877, startPoint y: 394, endPoint x: 851, endPoint y: 386, distance: 27.5
click at [799, 389] on div "Sin tipo de artículo $19,115.00" at bounding box center [559, 393] width 735 height 24
copy p "$19,115.00"
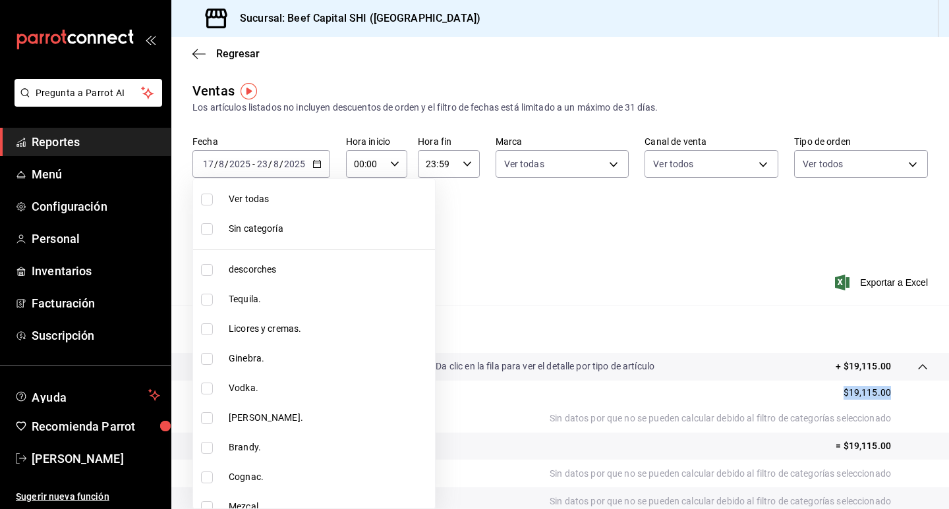
click at [316, 223] on body "Pregunta a Parrot AI Reportes Menú Configuración Personal Inventarios Facturaci…" at bounding box center [474, 254] width 949 height 509
click at [208, 198] on input "checkbox" at bounding box center [207, 200] width 12 height 12
checkbox input "true"
type input "8e149e92-2e81-41b7-bb06-f216bda6e039,230c4a31-dbb7-4585-b22f-1c5c36cb302b,19d1c…"
checkbox input "true"
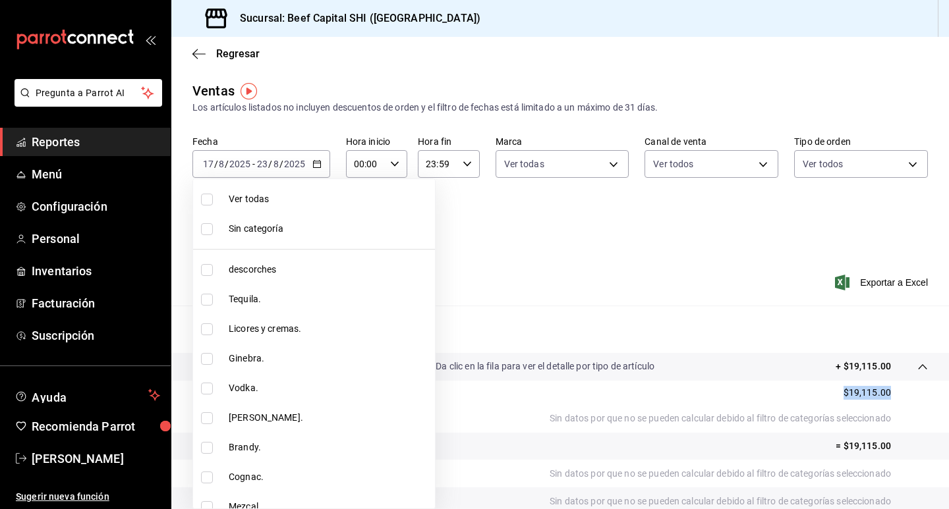
checkbox input "true"
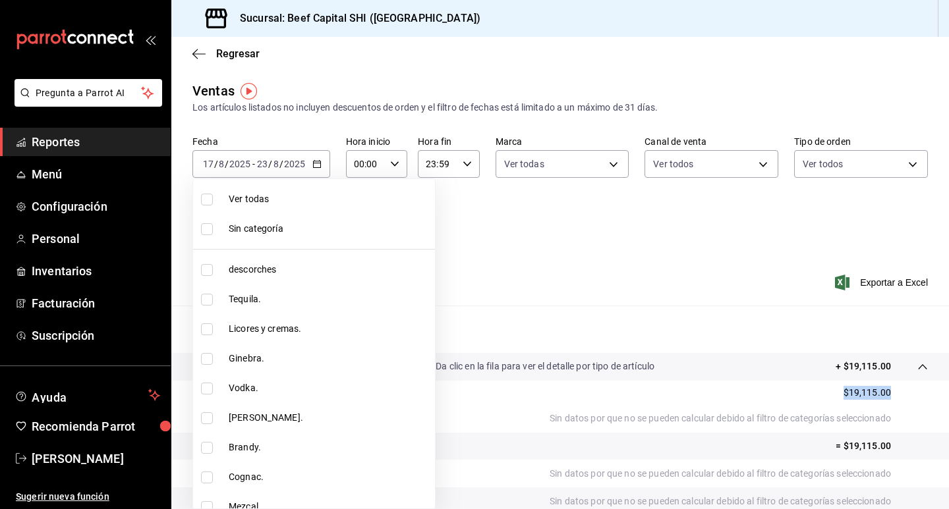
checkbox input "true"
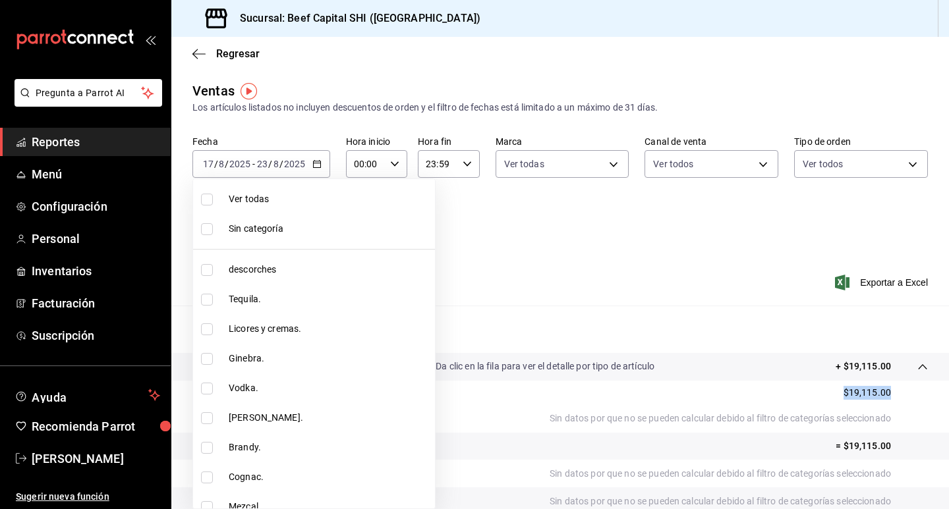
checkbox input "true"
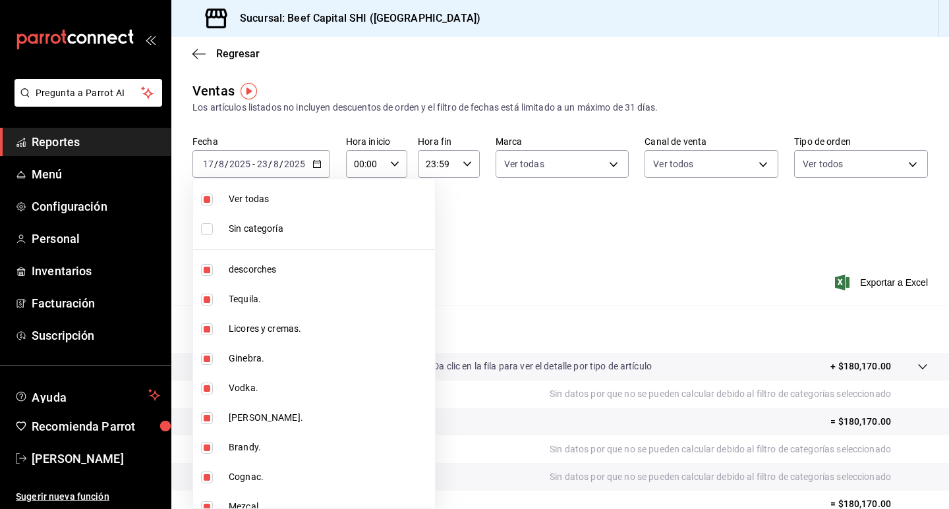
click at [208, 198] on input "checkbox" at bounding box center [207, 200] width 12 height 12
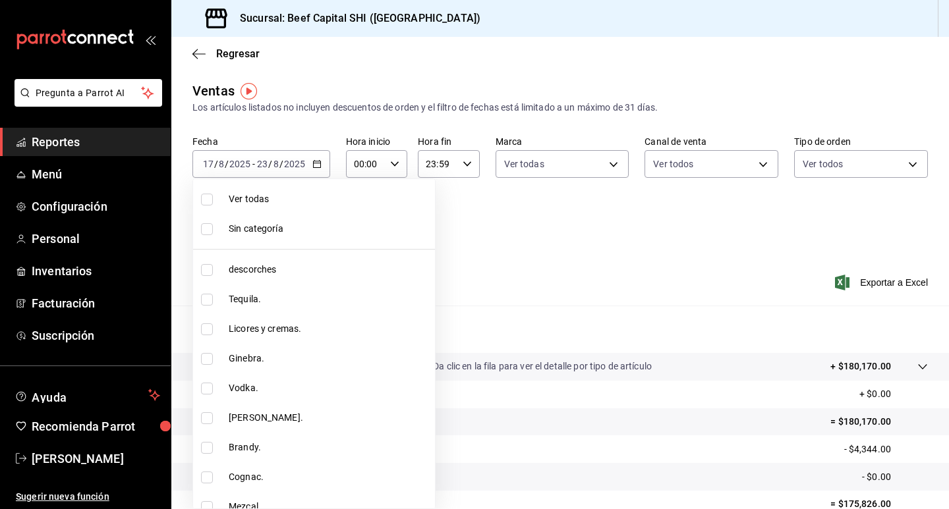
click at [208, 198] on input "checkbox" at bounding box center [207, 200] width 12 height 12
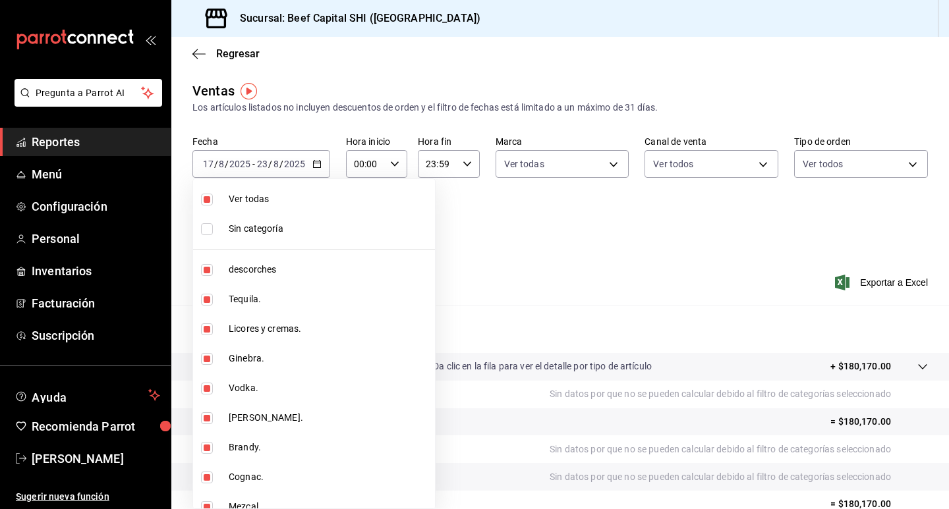
click at [208, 198] on input "checkbox" at bounding box center [207, 200] width 12 height 12
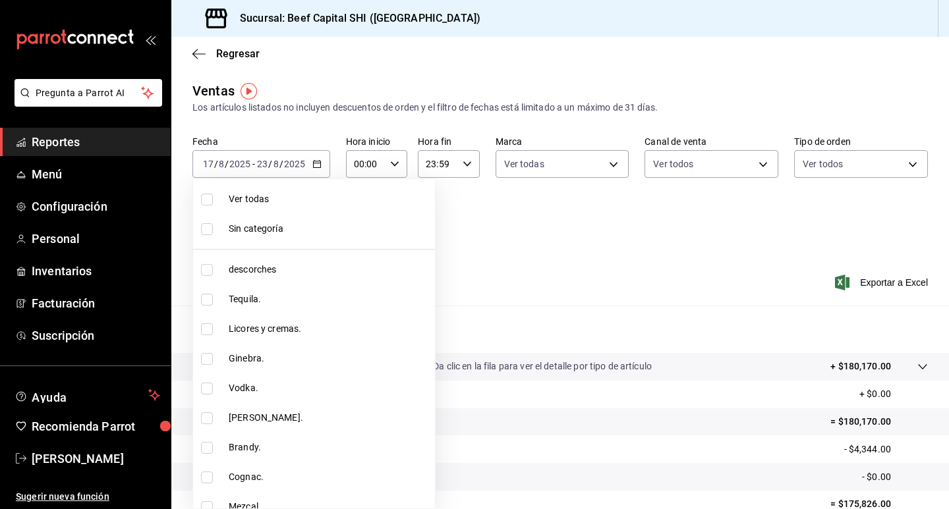
click at [465, 237] on div at bounding box center [474, 254] width 949 height 509
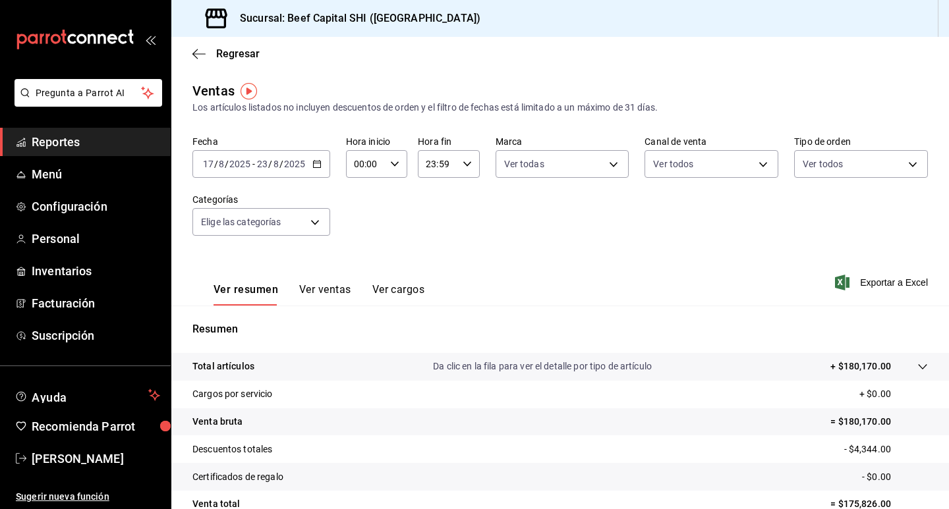
click at [317, 166] on icon "button" at bounding box center [316, 163] width 9 height 9
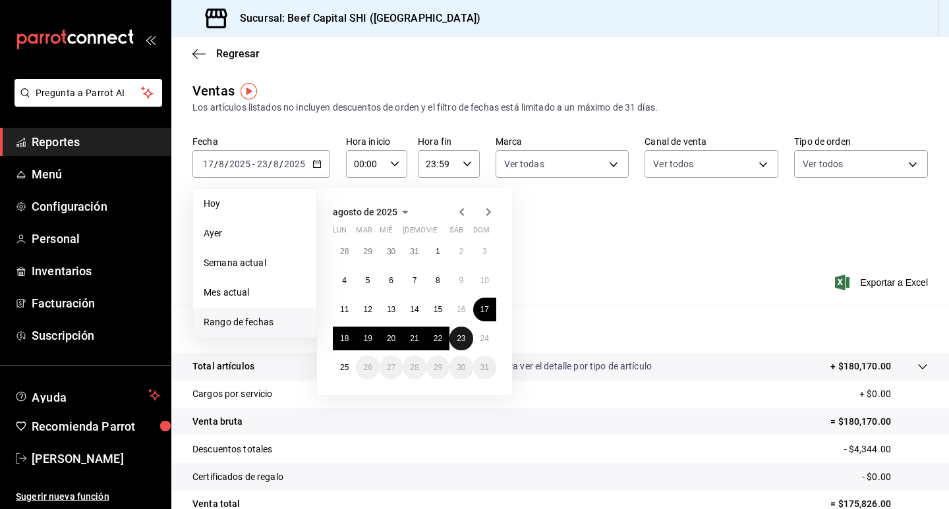
click at [463, 339] on abbr "23" at bounding box center [461, 338] width 9 height 9
click at [463, 338] on abbr "23" at bounding box center [461, 338] width 9 height 9
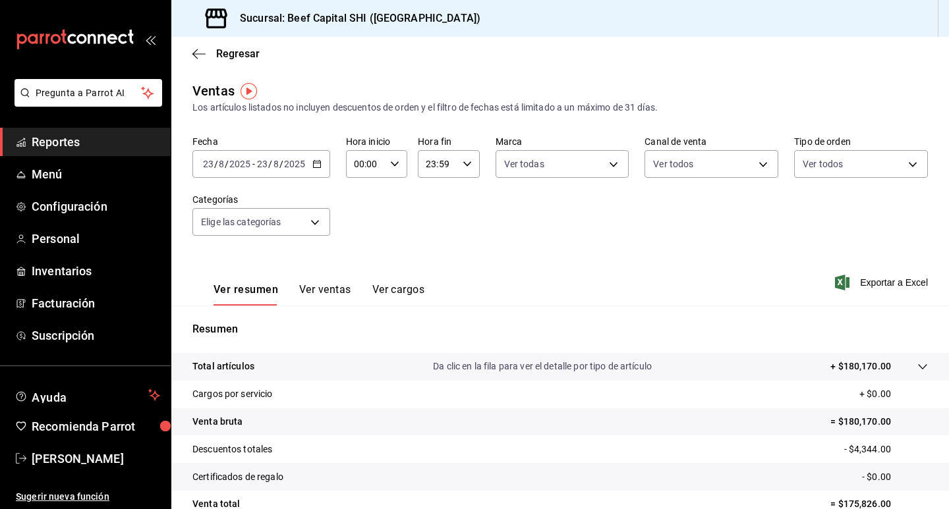
click at [463, 338] on div "Resumen Total artículos Da clic en la fila para ver el detalle por tipo de artí…" at bounding box center [560, 456] width 778 height 268
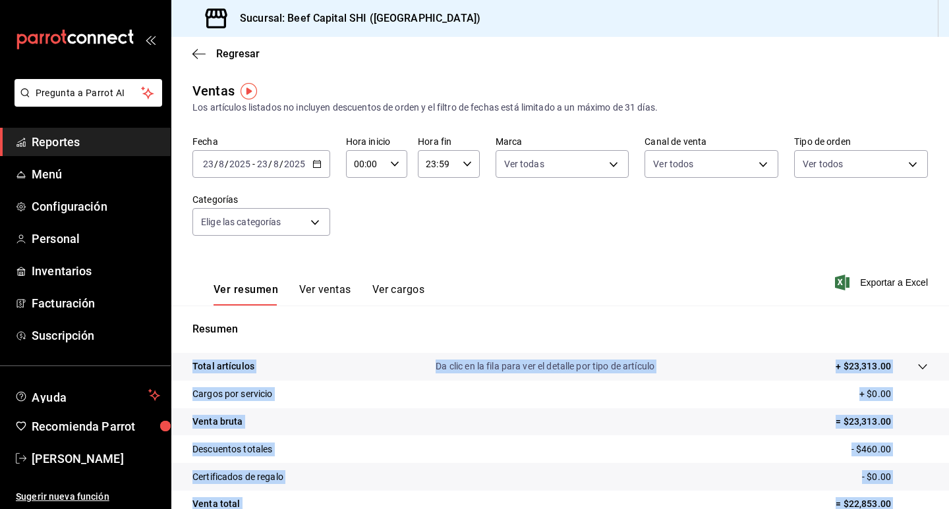
click at [313, 162] on \(Stroke\) "button" at bounding box center [317, 164] width 8 height 7
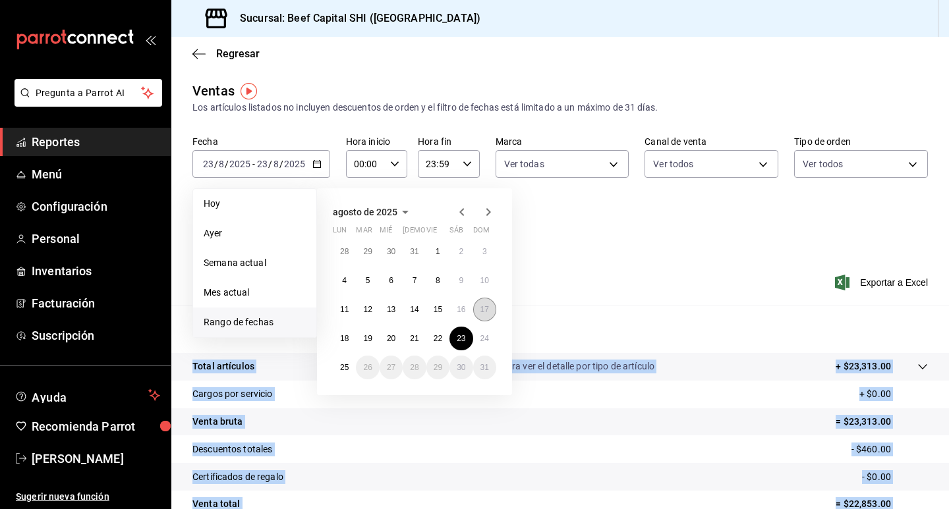
click at [490, 306] on button "17" at bounding box center [484, 310] width 23 height 24
click at [462, 332] on button "23" at bounding box center [460, 339] width 23 height 24
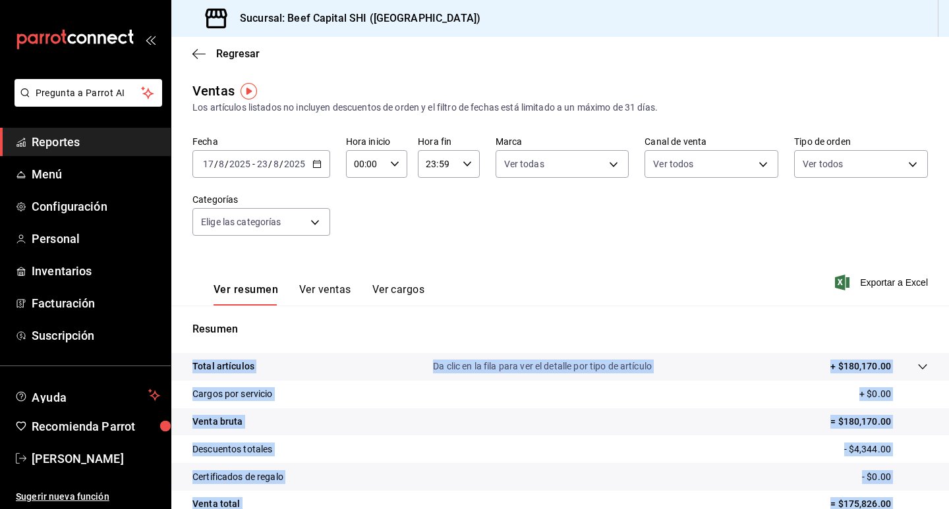
click at [316, 159] on icon "button" at bounding box center [316, 163] width 9 height 9
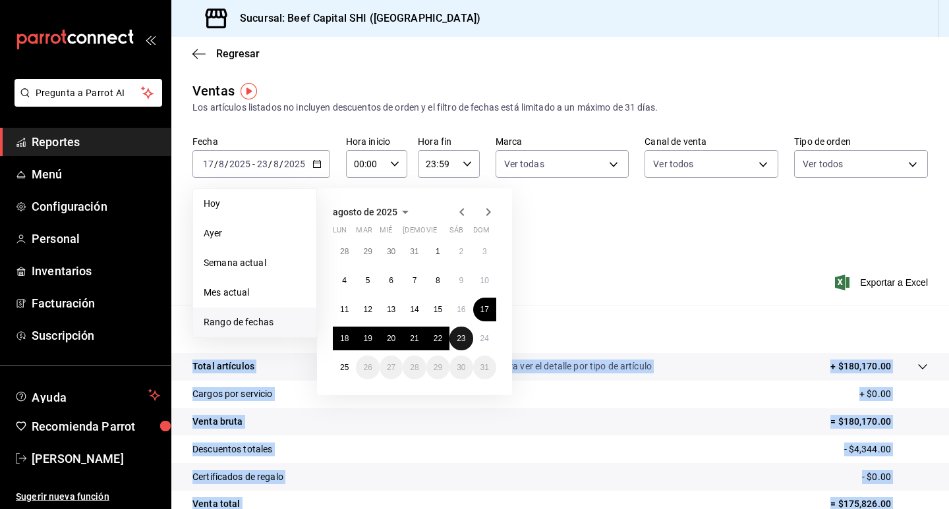
click at [467, 341] on button "23" at bounding box center [460, 339] width 23 height 24
click at [465, 340] on abbr "23" at bounding box center [461, 338] width 9 height 9
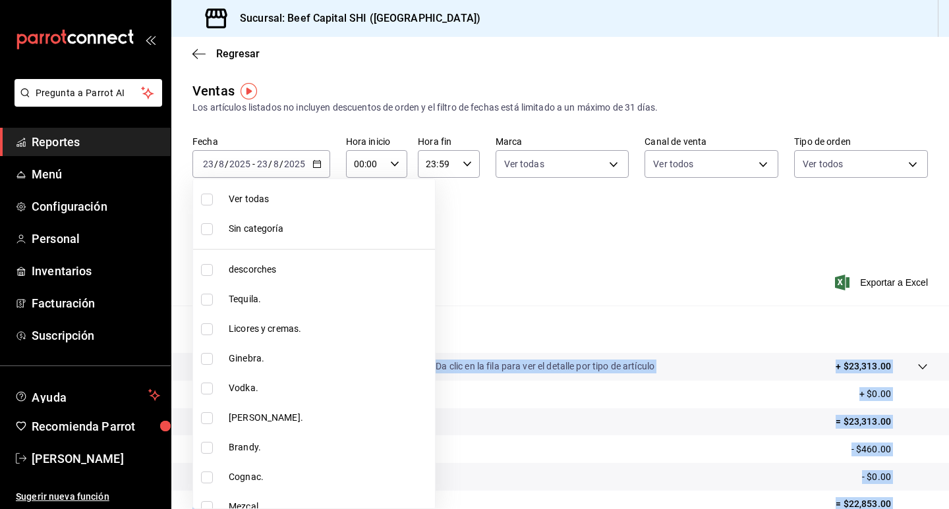
click at [314, 224] on body "Pregunta a Parrot AI Reportes Menú Configuración Personal Inventarios Facturaci…" at bounding box center [474, 254] width 949 height 509
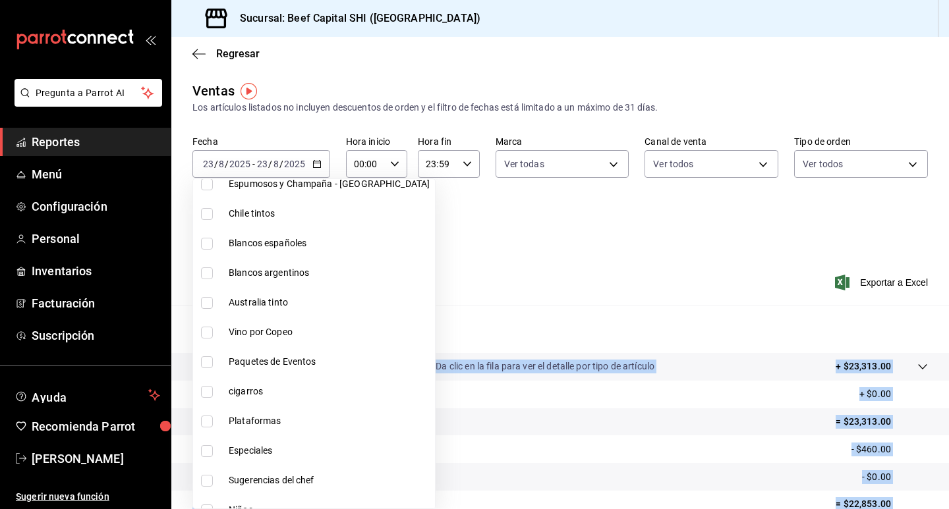
scroll to position [791, 0]
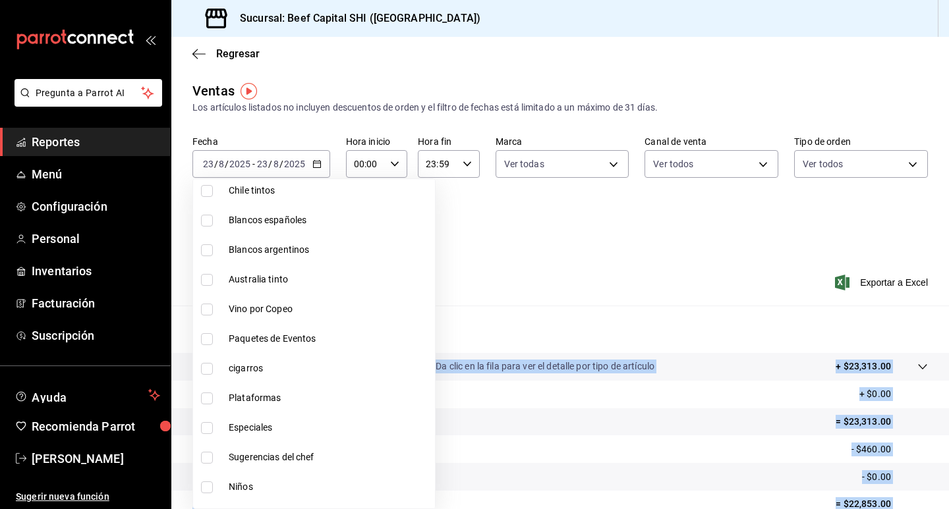
click at [210, 370] on input "checkbox" at bounding box center [207, 369] width 12 height 12
click at [212, 369] on input "checkbox" at bounding box center [207, 369] width 12 height 12
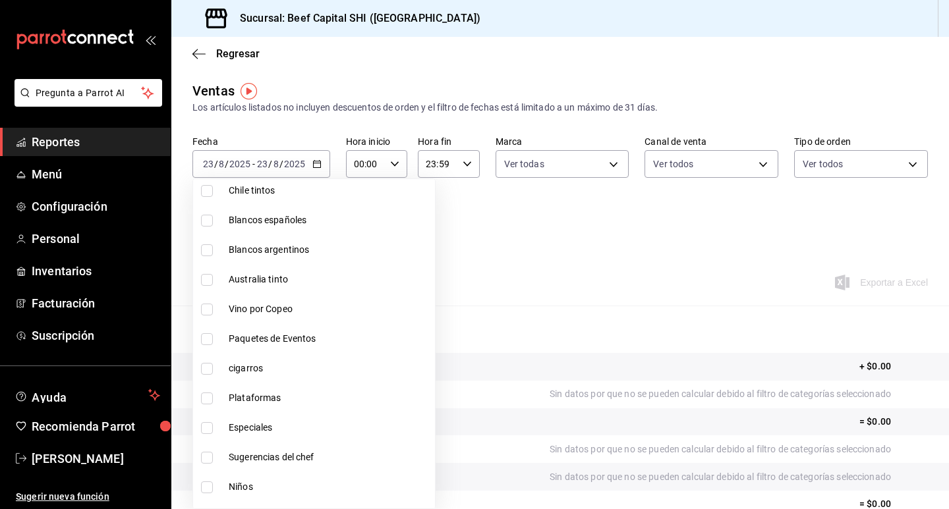
click at [407, 208] on div at bounding box center [474, 254] width 949 height 509
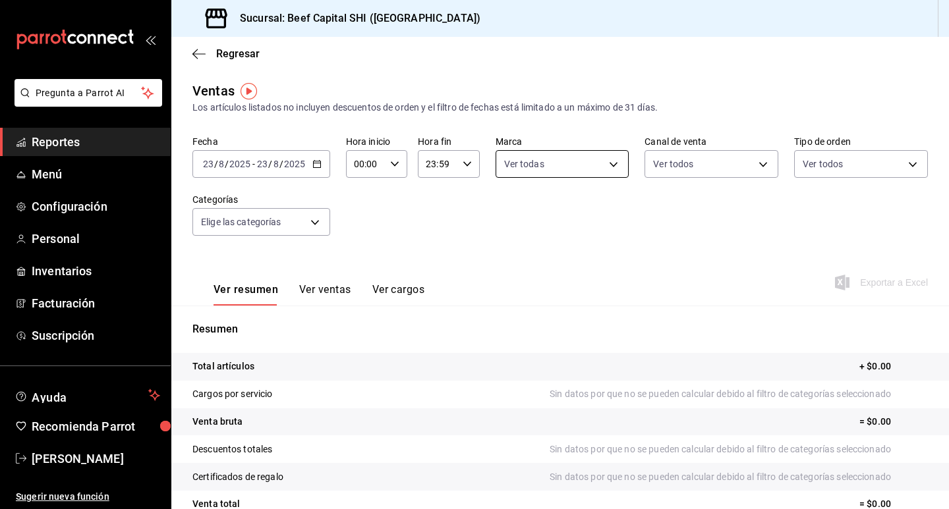
click at [596, 162] on body "Pregunta a Parrot AI Reportes Menú Configuración Personal Inventarios Facturaci…" at bounding box center [474, 254] width 949 height 509
click at [708, 160] on div at bounding box center [474, 254] width 949 height 509
click at [706, 160] on body "Pregunta a Parrot AI Reportes Menú Configuración Personal Inventarios Facturaci…" at bounding box center [474, 254] width 949 height 509
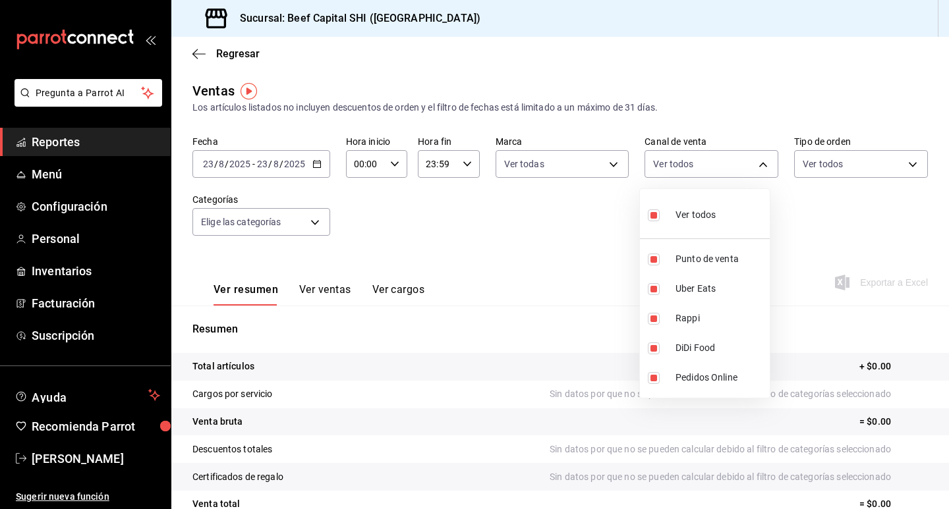
click at [811, 161] on div at bounding box center [474, 254] width 949 height 509
click at [811, 161] on div "Ver todos Punto de venta Uber Eats Rappi DiDi Food Pedidos Online" at bounding box center [474, 254] width 949 height 509
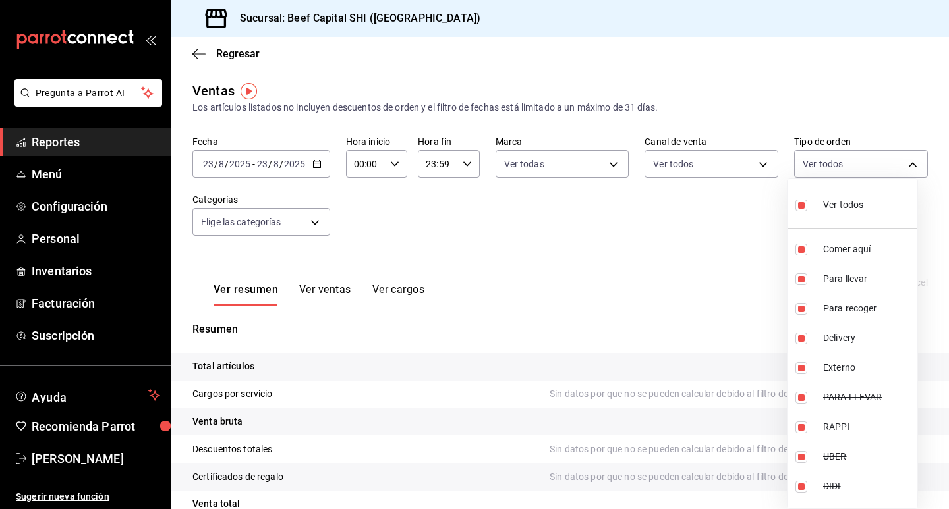
click at [811, 161] on body "Pregunta a Parrot AI Reportes Menú Configuración Personal Inventarios Facturaci…" at bounding box center [474, 254] width 949 height 509
drag, startPoint x: 645, startPoint y: 262, endPoint x: 192, endPoint y: 246, distance: 453.7
click at [635, 267] on div at bounding box center [474, 254] width 949 height 509
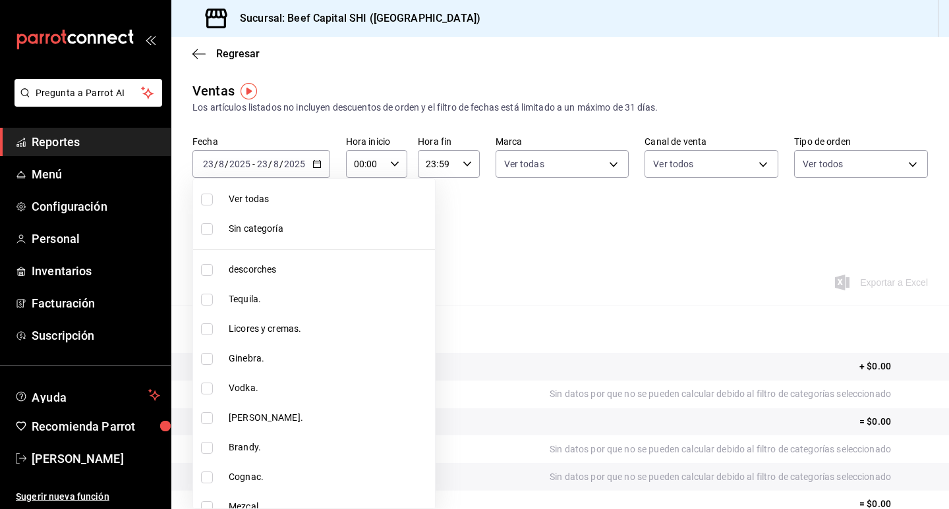
click at [307, 225] on body "Pregunta a Parrot AI Reportes Menú Configuración Personal Inventarios Facturaci…" at bounding box center [474, 254] width 949 height 509
click at [202, 199] on input "checkbox" at bounding box center [207, 200] width 12 height 12
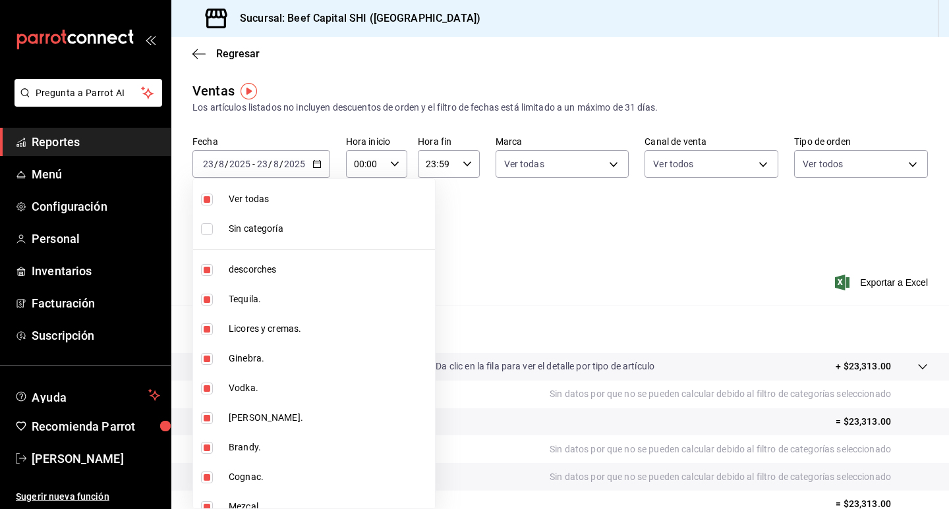
click at [518, 244] on div at bounding box center [474, 254] width 949 height 509
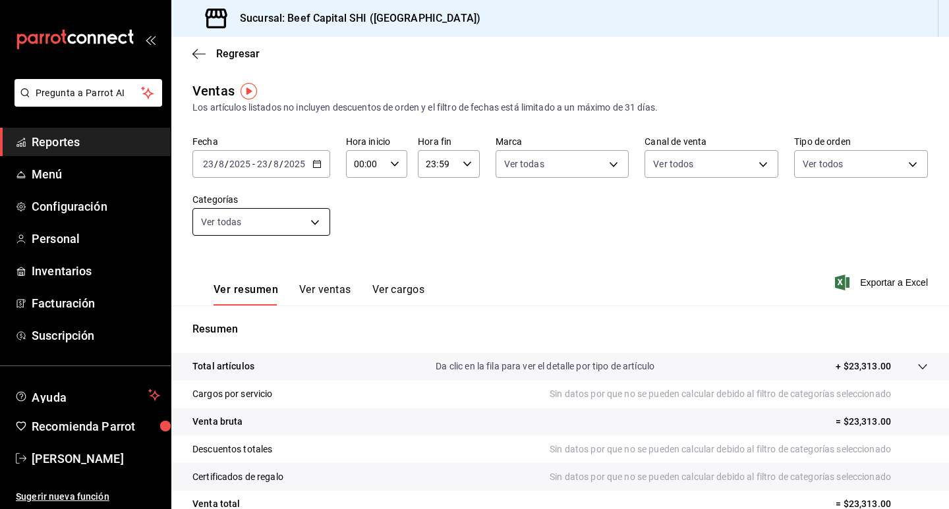
click at [313, 221] on body "Pregunta a Parrot AI Reportes Menú Configuración Personal Inventarios Facturaci…" at bounding box center [474, 254] width 949 height 509
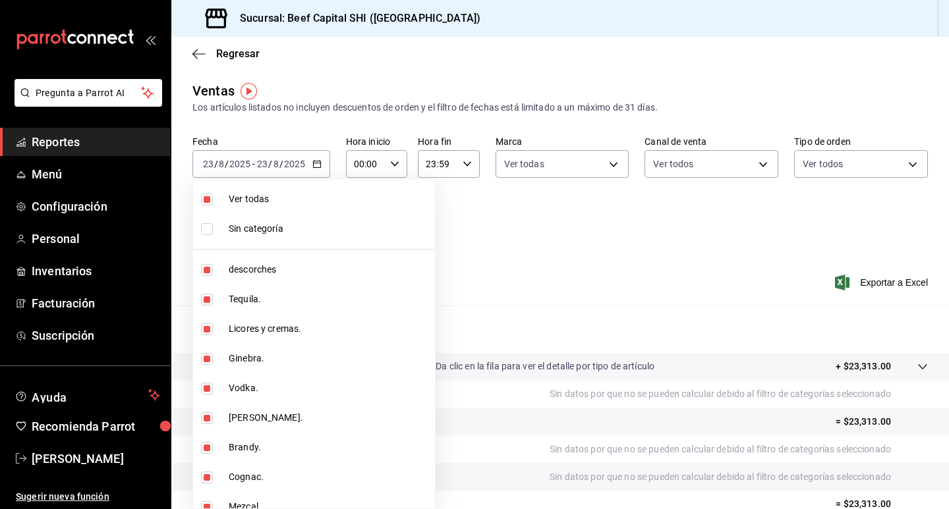
click at [210, 229] on input "checkbox" at bounding box center [207, 229] width 12 height 12
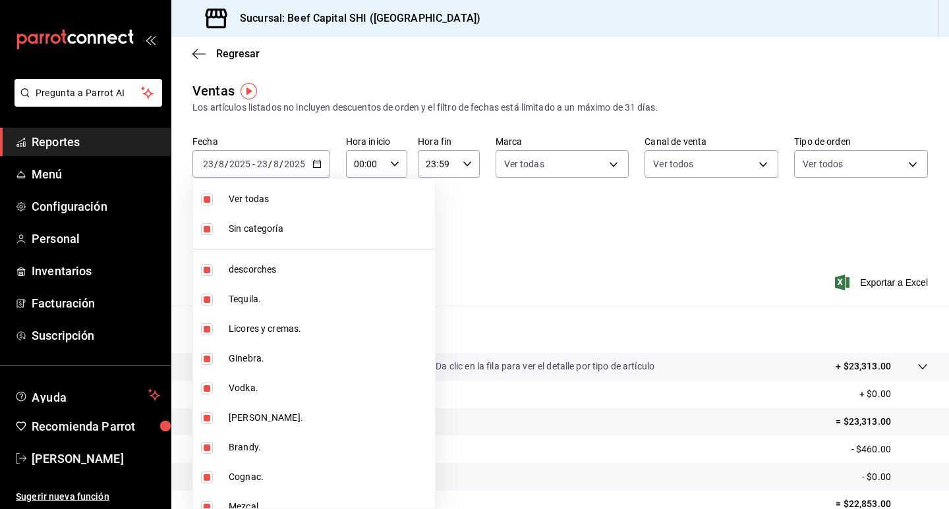
click at [565, 254] on div at bounding box center [474, 254] width 949 height 509
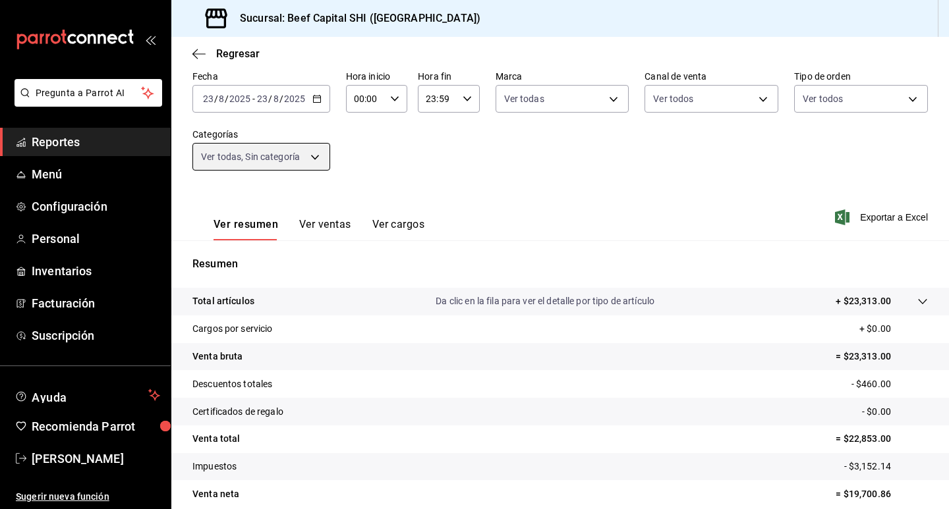
scroll to position [66, 0]
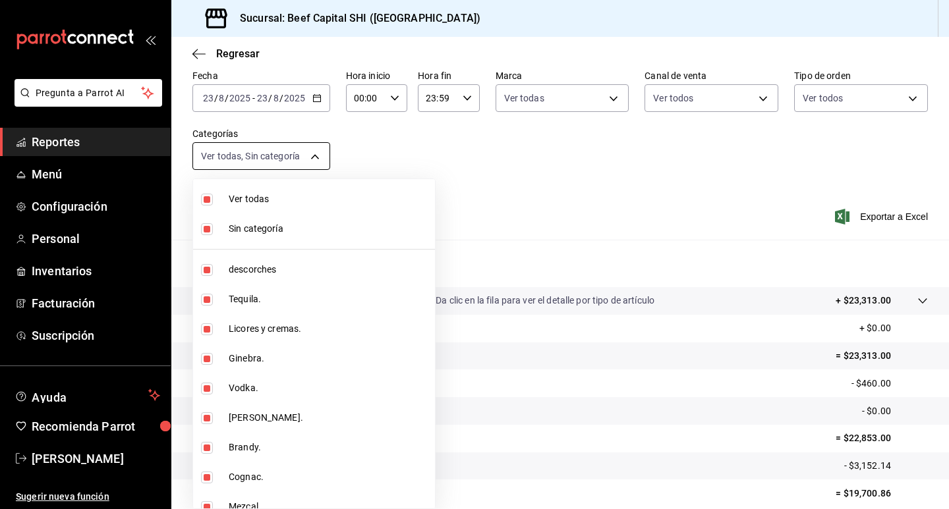
click at [313, 158] on body "Pregunta a Parrot AI Reportes Menú Configuración Personal Inventarios Facturaci…" at bounding box center [474, 254] width 949 height 509
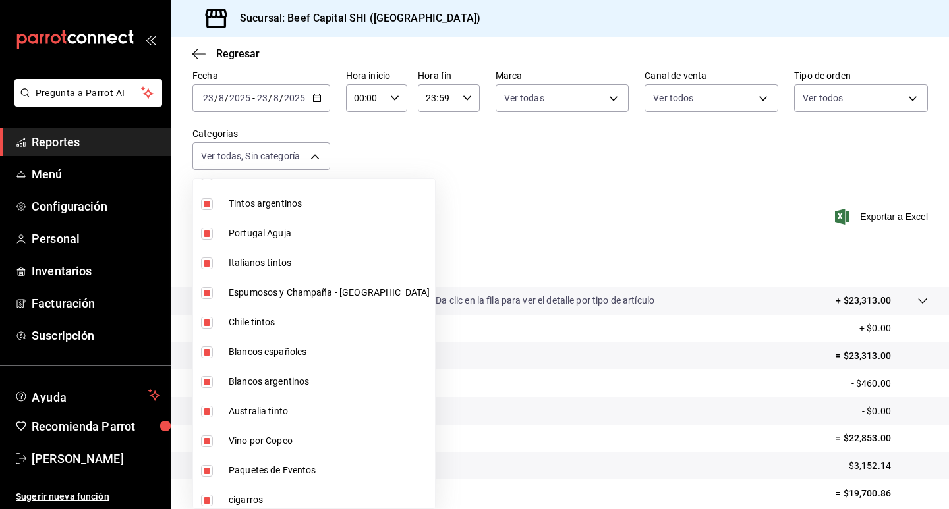
scroll to position [725, 0]
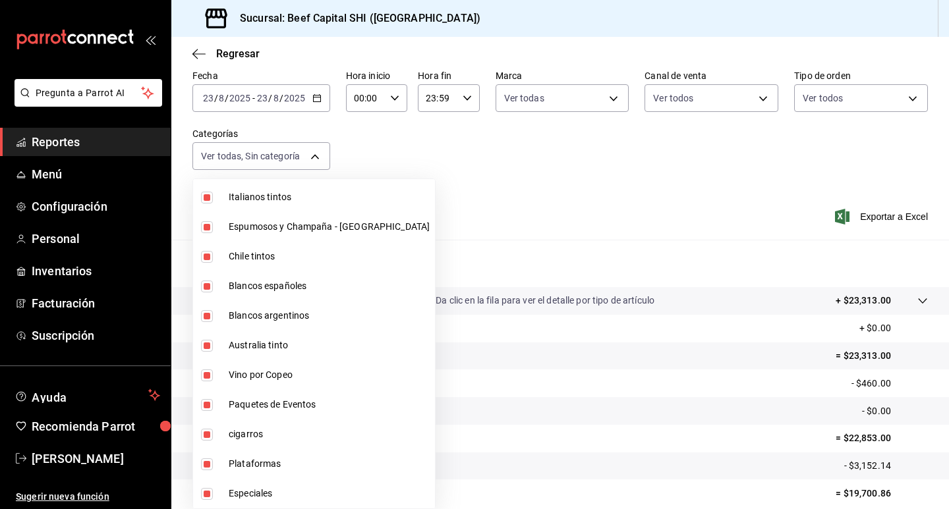
click at [208, 401] on input "checkbox" at bounding box center [207, 405] width 12 height 12
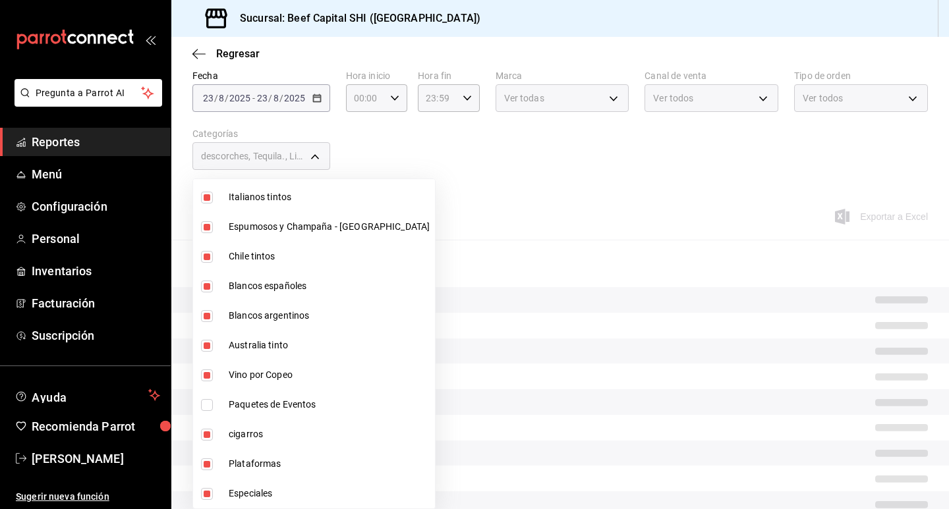
click at [206, 436] on input "checkbox" at bounding box center [207, 435] width 12 height 12
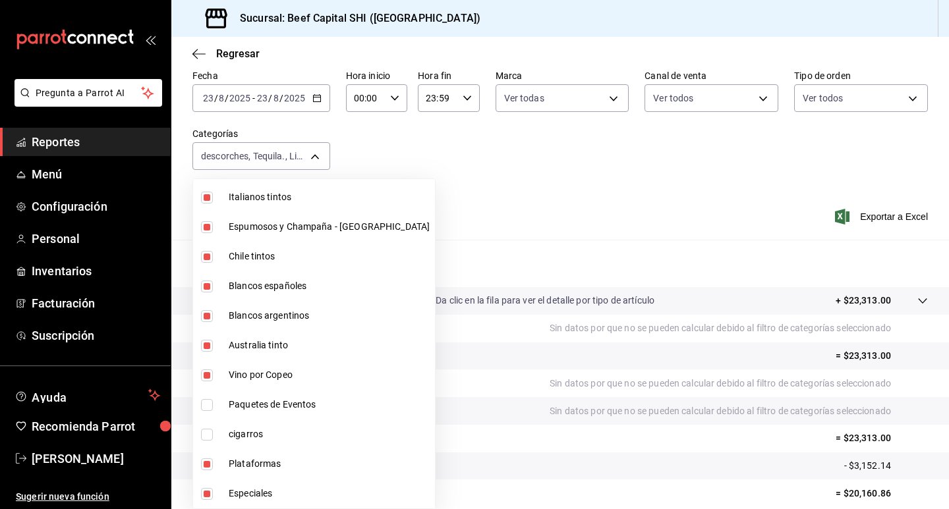
click at [210, 463] on input "checkbox" at bounding box center [207, 465] width 12 height 12
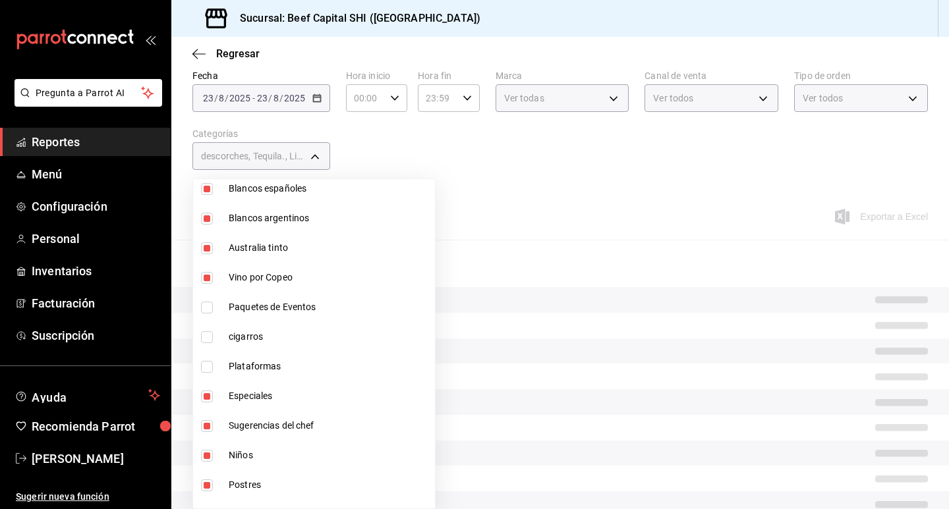
scroll to position [857, 0]
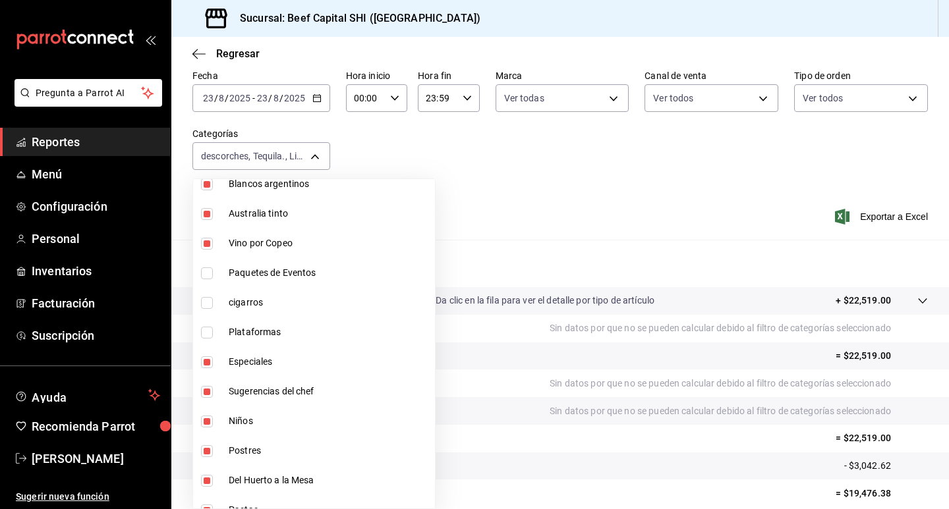
click at [208, 360] on input "checkbox" at bounding box center [207, 362] width 12 height 12
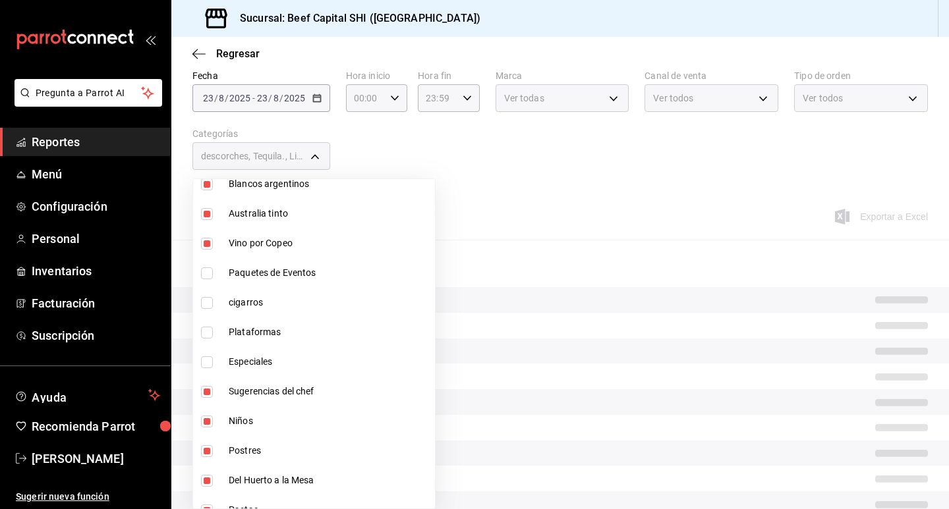
click at [201, 393] on input "checkbox" at bounding box center [207, 392] width 12 height 12
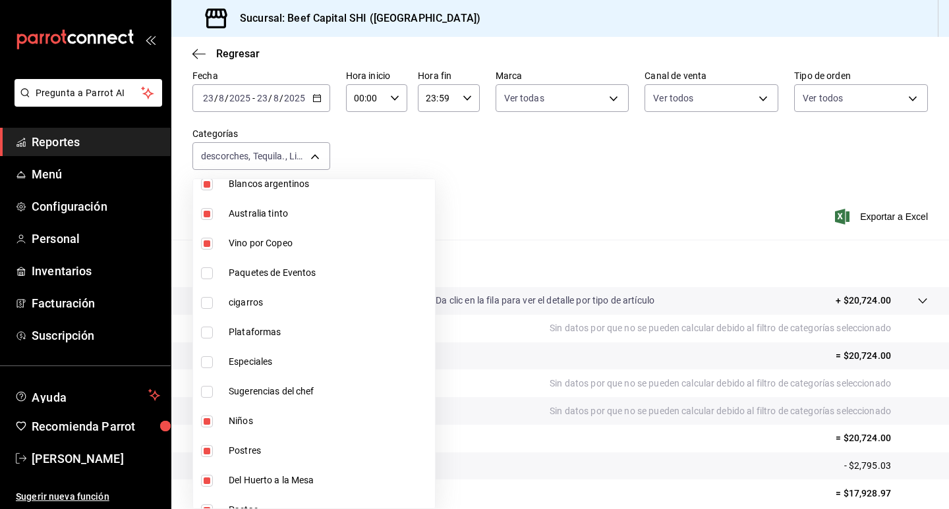
drag, startPoint x: 206, startPoint y: 420, endPoint x: 219, endPoint y: 463, distance: 45.4
click at [208, 424] on input "checkbox" at bounding box center [207, 422] width 12 height 12
click at [204, 449] on input "checkbox" at bounding box center [207, 451] width 12 height 12
click at [206, 480] on input "checkbox" at bounding box center [207, 481] width 12 height 12
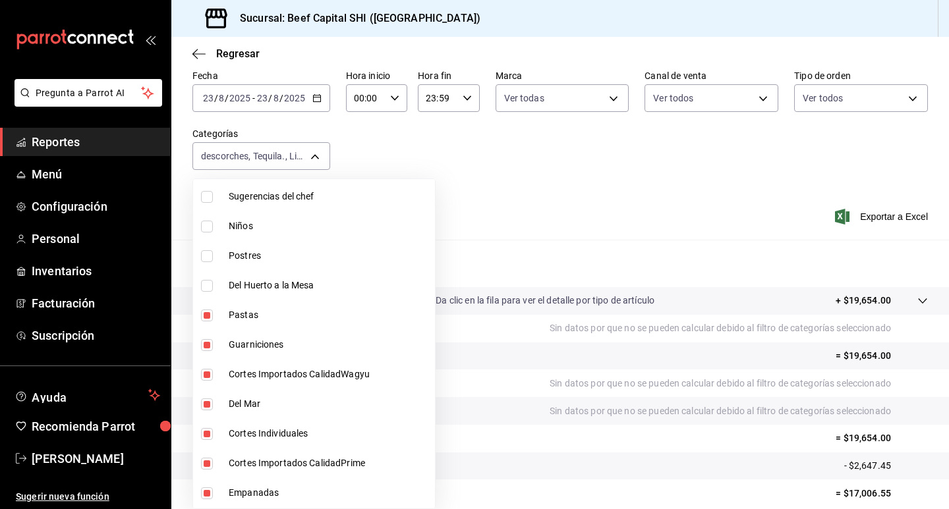
scroll to position [1054, 0]
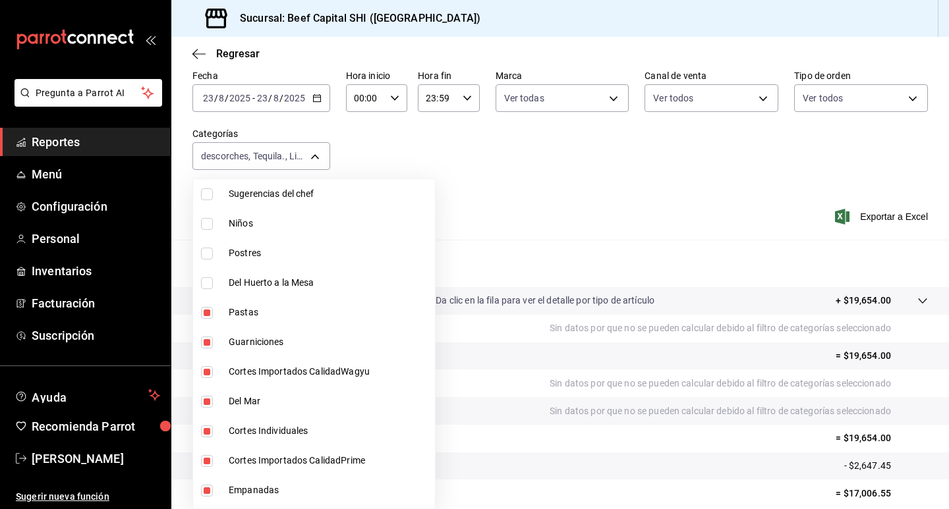
click at [210, 308] on input "checkbox" at bounding box center [207, 313] width 12 height 12
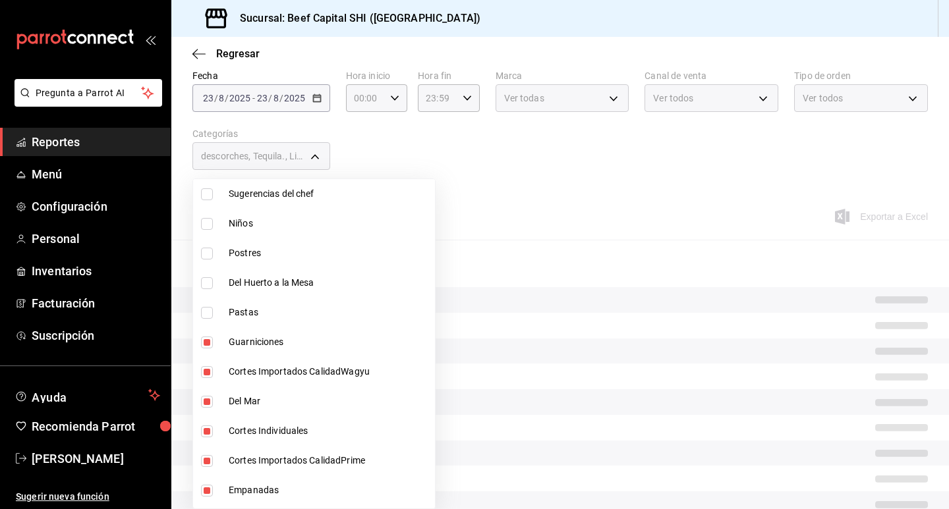
click at [205, 347] on input "checkbox" at bounding box center [207, 343] width 12 height 12
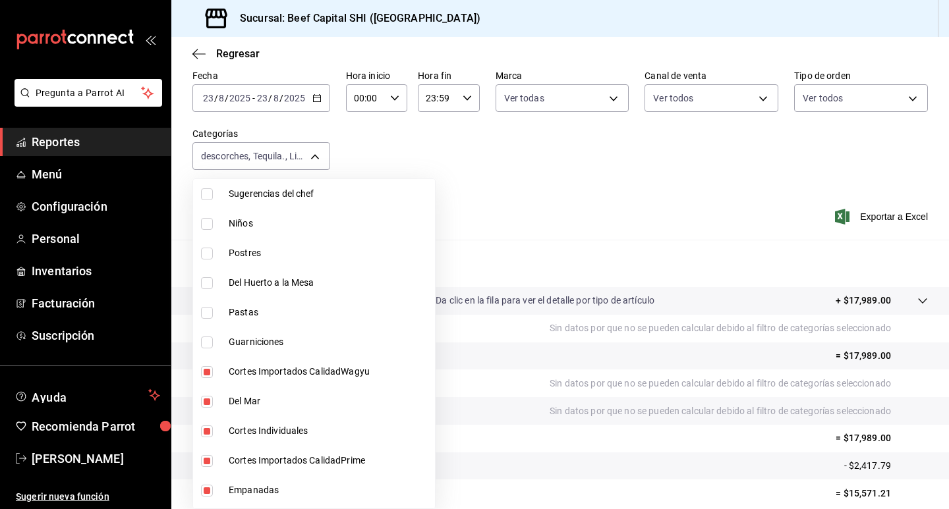
drag, startPoint x: 205, startPoint y: 371, endPoint x: 215, endPoint y: 402, distance: 32.5
click at [205, 372] on input "checkbox" at bounding box center [207, 372] width 12 height 12
click at [202, 402] on input "checkbox" at bounding box center [207, 402] width 12 height 12
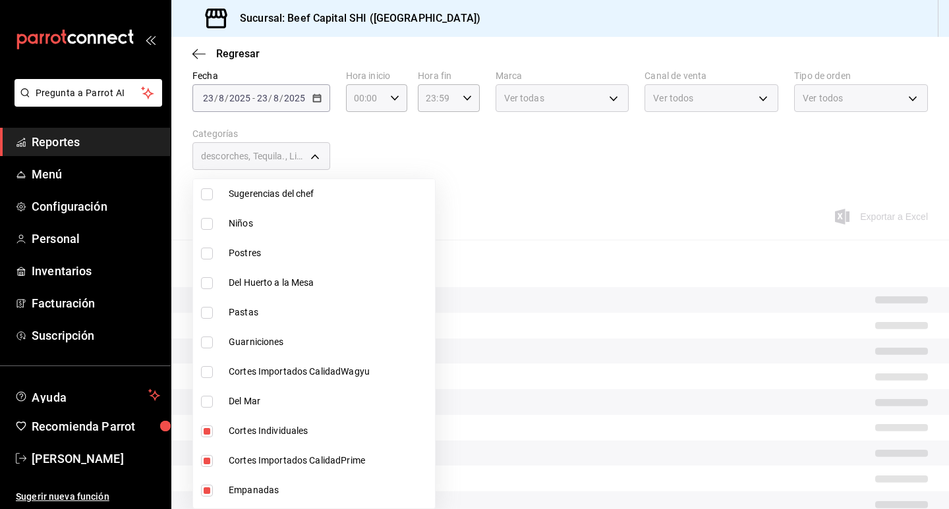
click at [213, 435] on label at bounding box center [209, 432] width 17 height 12
click at [213, 435] on input "checkbox" at bounding box center [207, 432] width 12 height 12
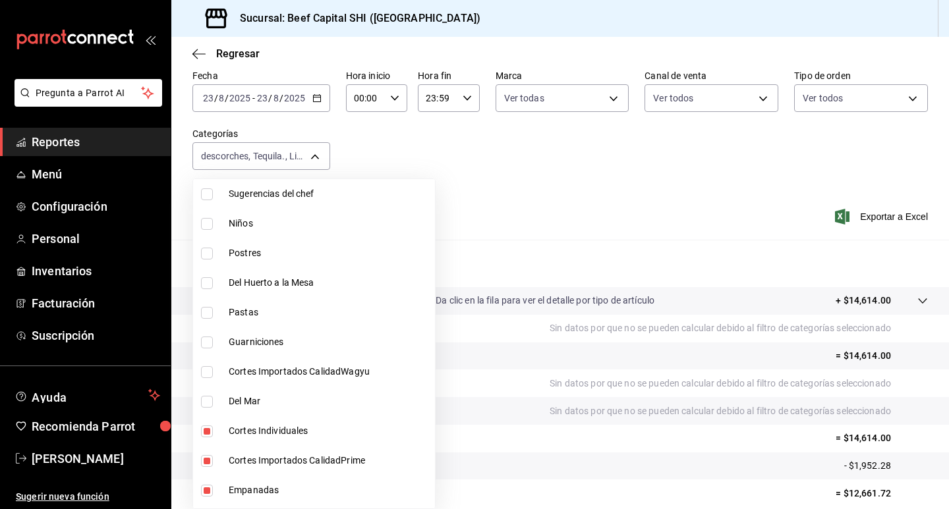
click at [206, 458] on input "checkbox" at bounding box center [207, 461] width 12 height 12
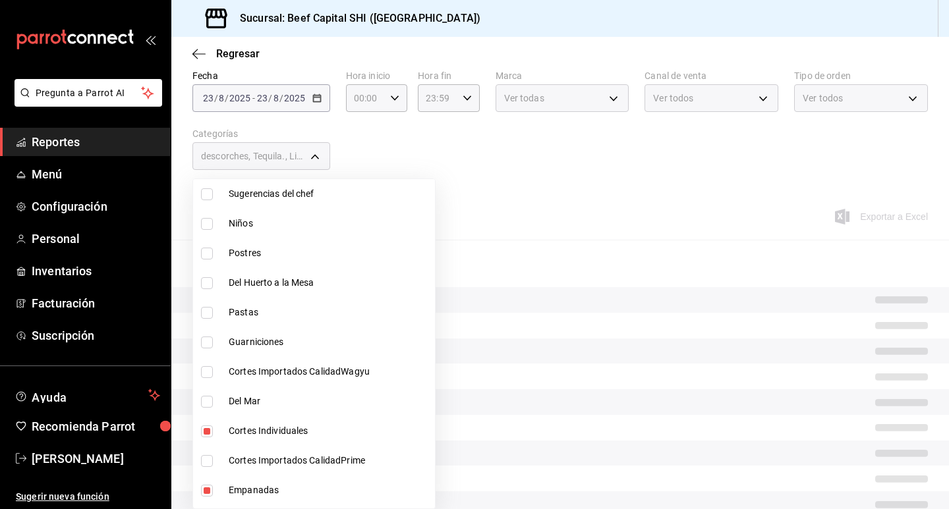
click at [207, 429] on input "checkbox" at bounding box center [207, 432] width 12 height 12
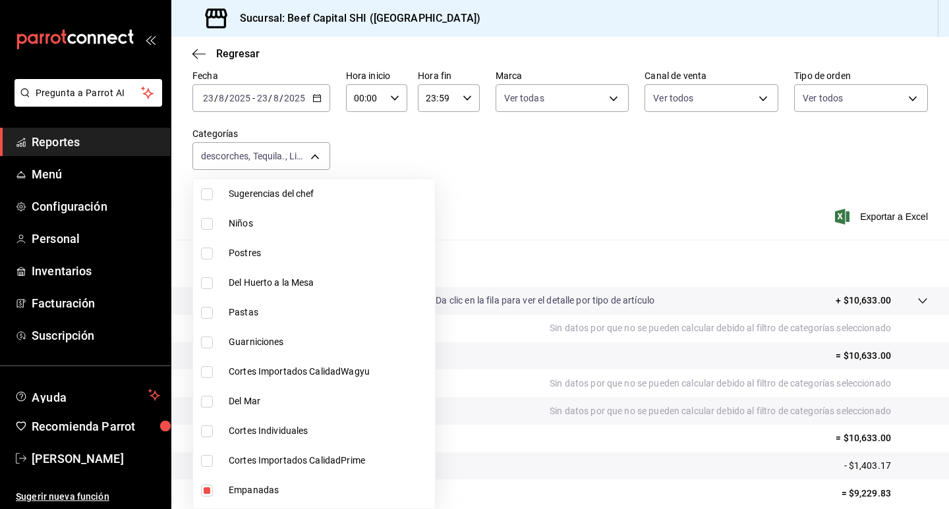
drag, startPoint x: 207, startPoint y: 490, endPoint x: 227, endPoint y: 433, distance: 60.2
click at [206, 489] on input "checkbox" at bounding box center [207, 491] width 12 height 12
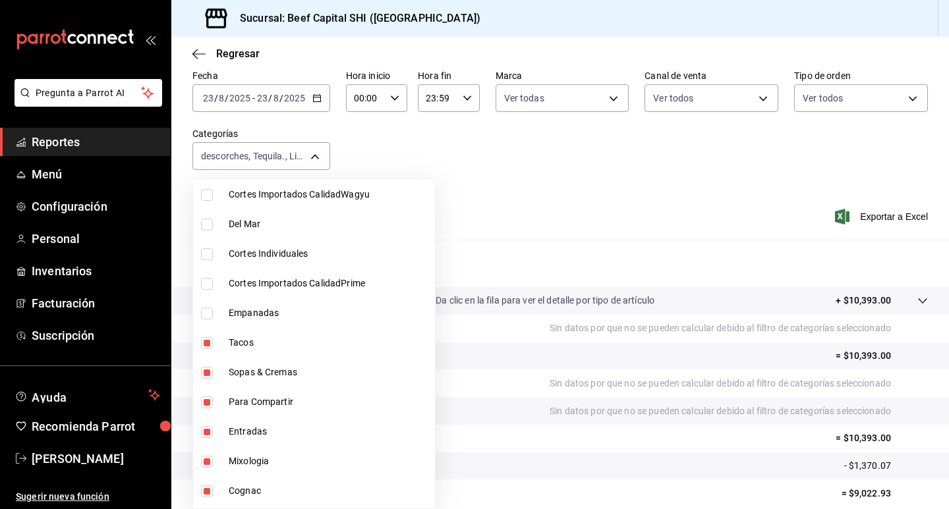
scroll to position [1252, 0]
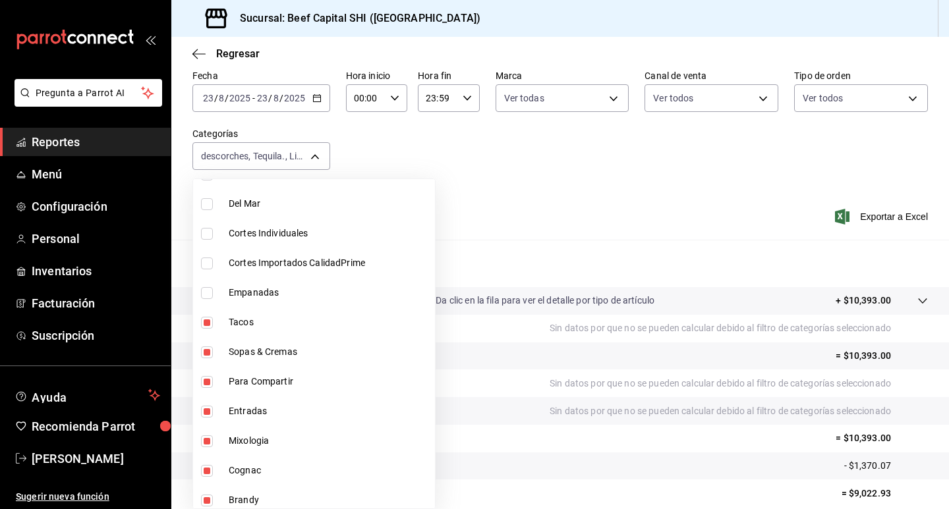
click at [204, 323] on input "checkbox" at bounding box center [207, 323] width 12 height 12
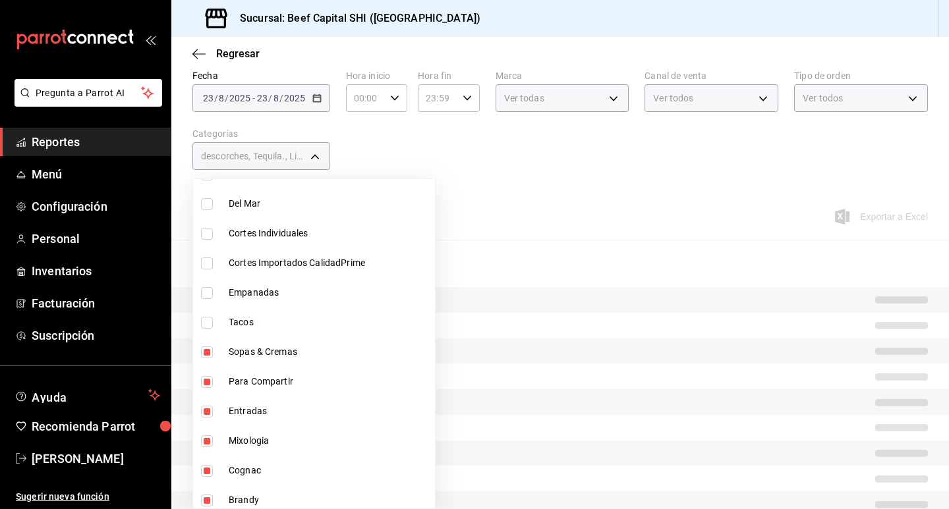
click at [210, 349] on input "checkbox" at bounding box center [207, 353] width 12 height 12
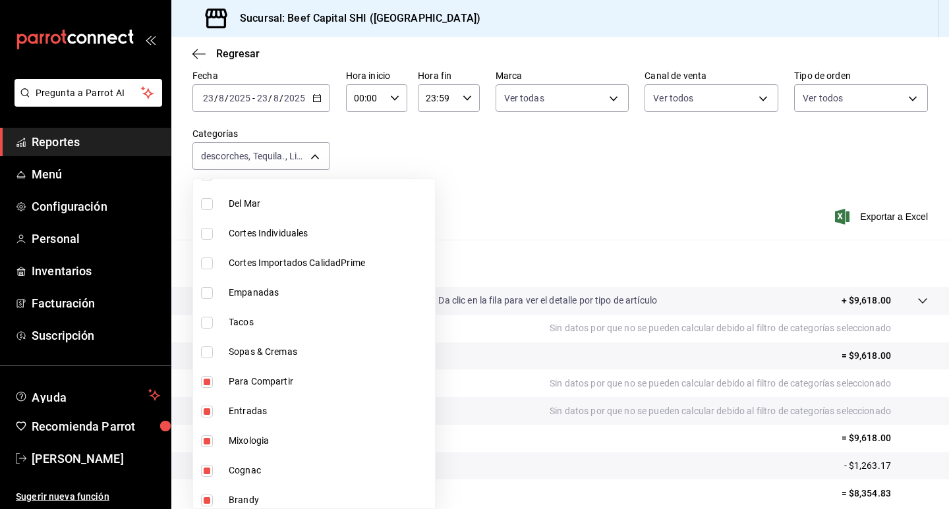
click at [206, 385] on input "checkbox" at bounding box center [207, 382] width 12 height 12
click at [207, 408] on input "checkbox" at bounding box center [207, 412] width 12 height 12
click at [310, 156] on div at bounding box center [474, 254] width 949 height 509
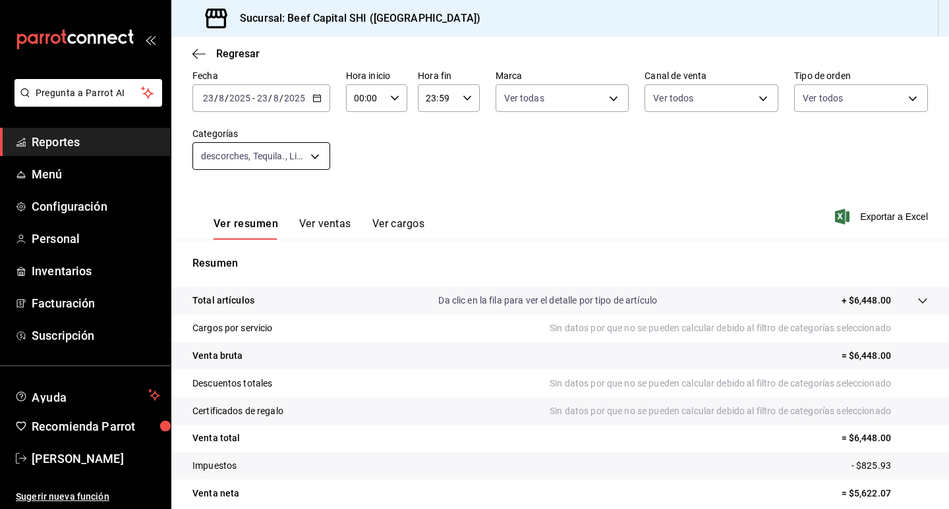
click at [314, 158] on body "Pregunta a Parrot AI Reportes Menú Configuración Personal Inventarios Facturaci…" at bounding box center [474, 254] width 949 height 509
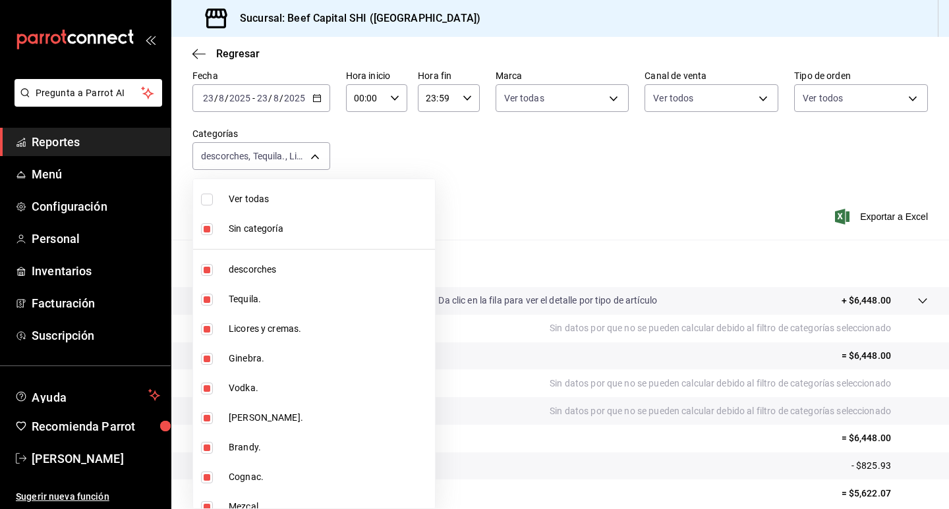
click at [210, 198] on input "checkbox" at bounding box center [207, 200] width 12 height 12
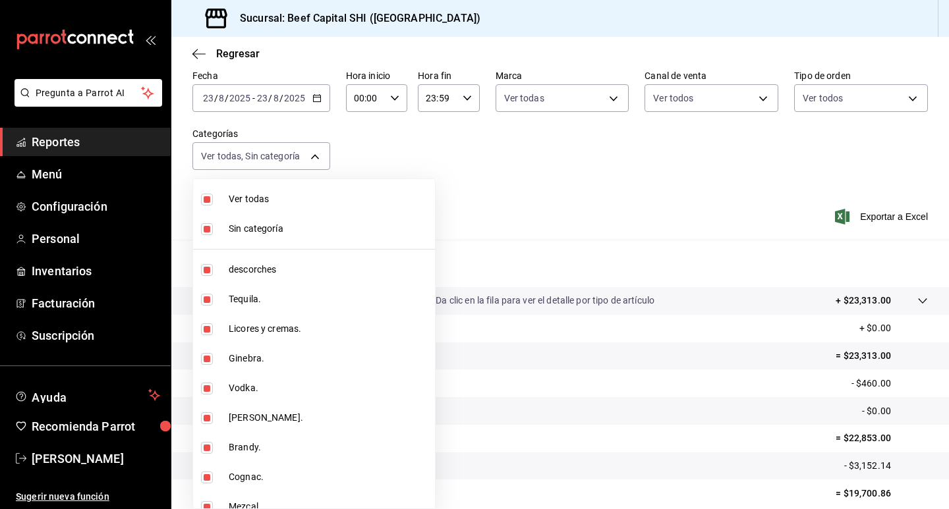
click at [210, 198] on input "checkbox" at bounding box center [207, 200] width 12 height 12
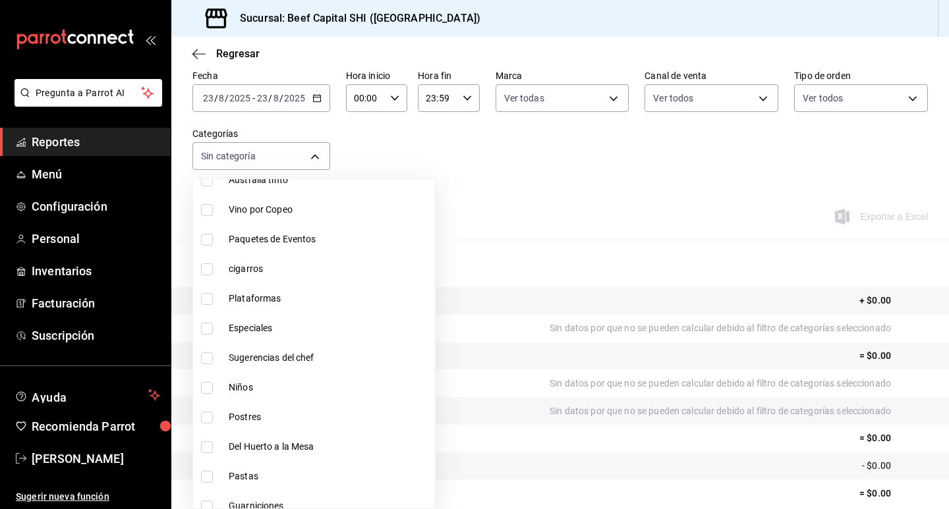
scroll to position [923, 0]
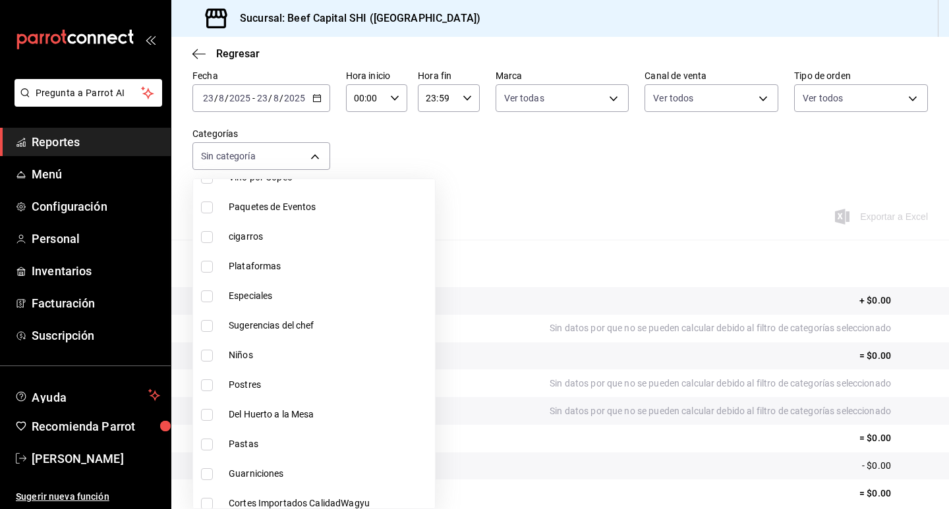
click at [208, 207] on input "checkbox" at bounding box center [207, 208] width 12 height 12
click at [208, 265] on input "checkbox" at bounding box center [207, 267] width 12 height 12
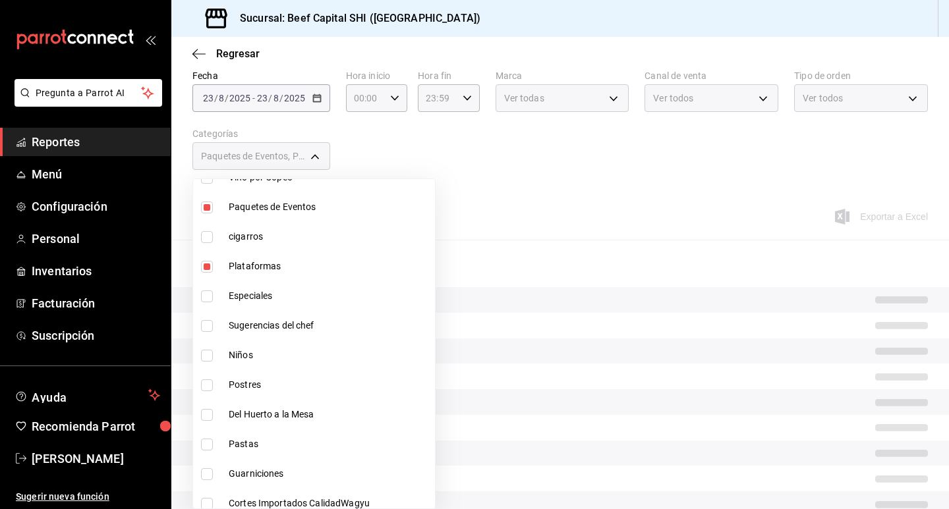
drag, startPoint x: 205, startPoint y: 299, endPoint x: 208, endPoint y: 329, distance: 30.5
click at [205, 299] on input "checkbox" at bounding box center [207, 297] width 12 height 12
click at [208, 329] on input "checkbox" at bounding box center [207, 326] width 12 height 12
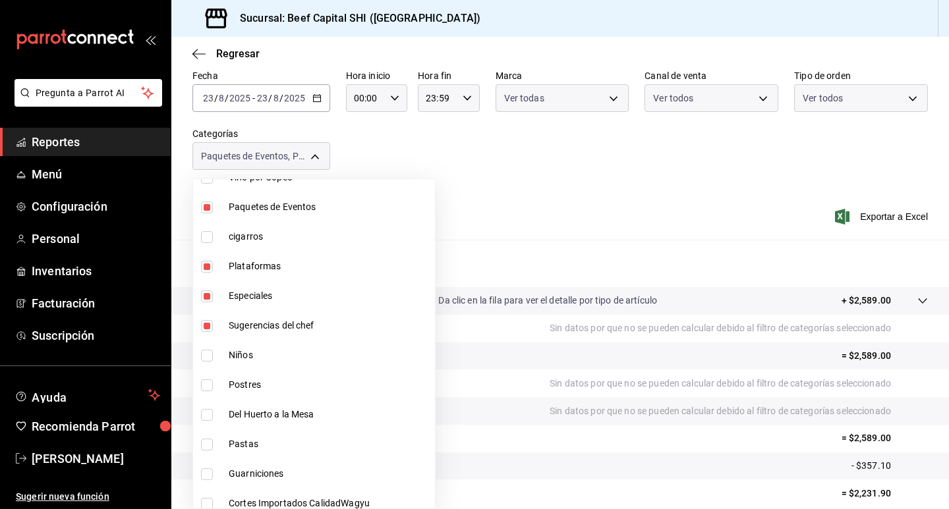
drag, startPoint x: 208, startPoint y: 348, endPoint x: 206, endPoint y: 360, distance: 12.7
click at [208, 351] on li "Niños" at bounding box center [314, 356] width 242 height 30
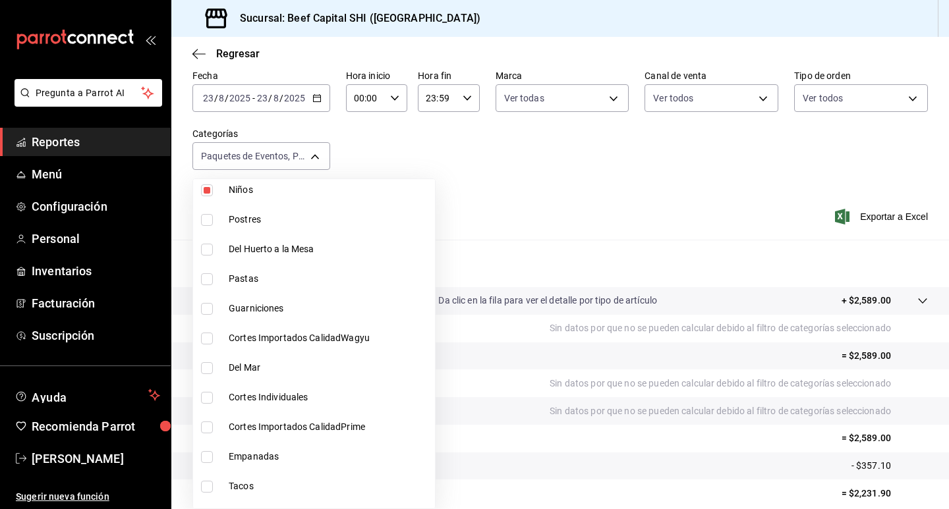
scroll to position [1120, 0]
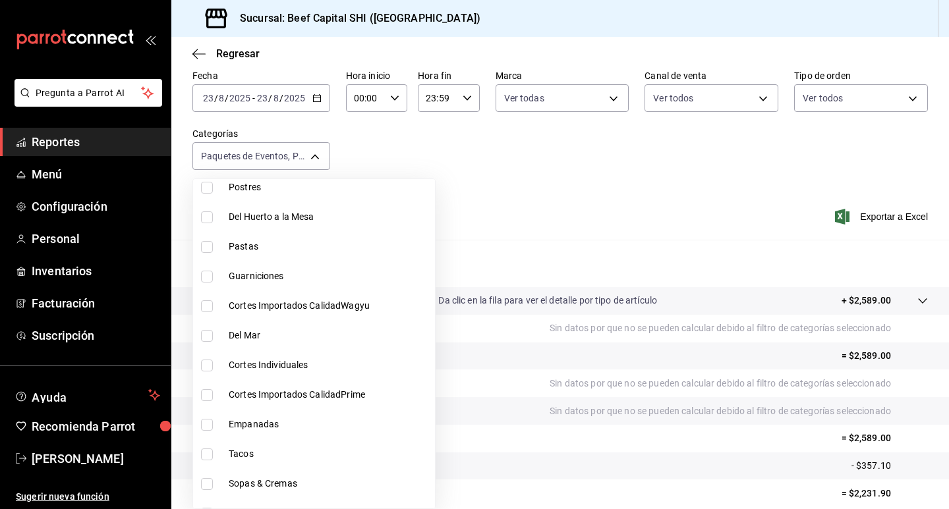
click at [206, 186] on input "checkbox" at bounding box center [207, 188] width 12 height 12
click at [208, 221] on input "checkbox" at bounding box center [207, 218] width 12 height 12
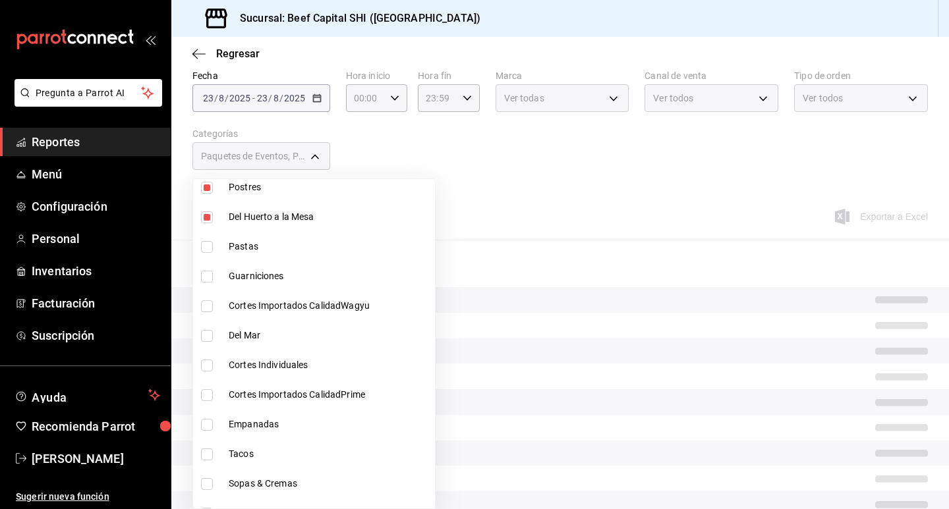
click at [206, 246] on input "checkbox" at bounding box center [207, 247] width 12 height 12
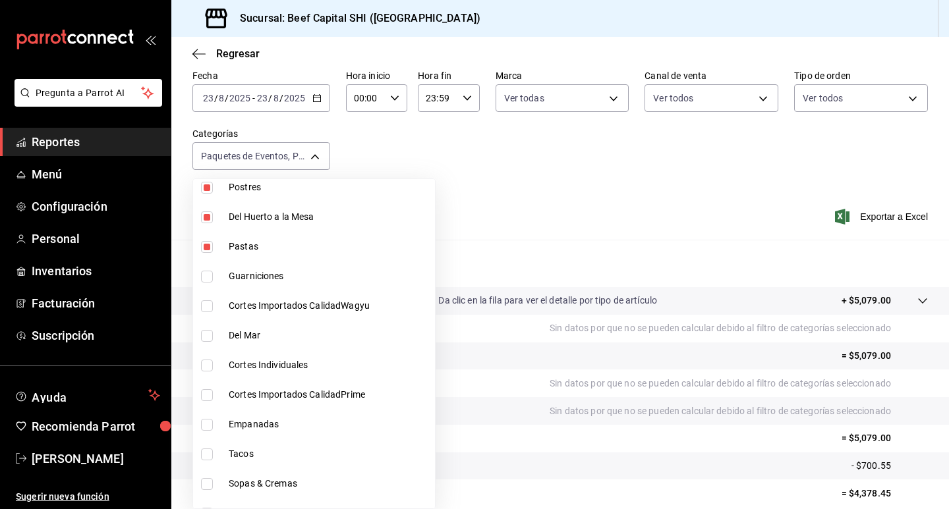
click at [208, 275] on input "checkbox" at bounding box center [207, 277] width 12 height 12
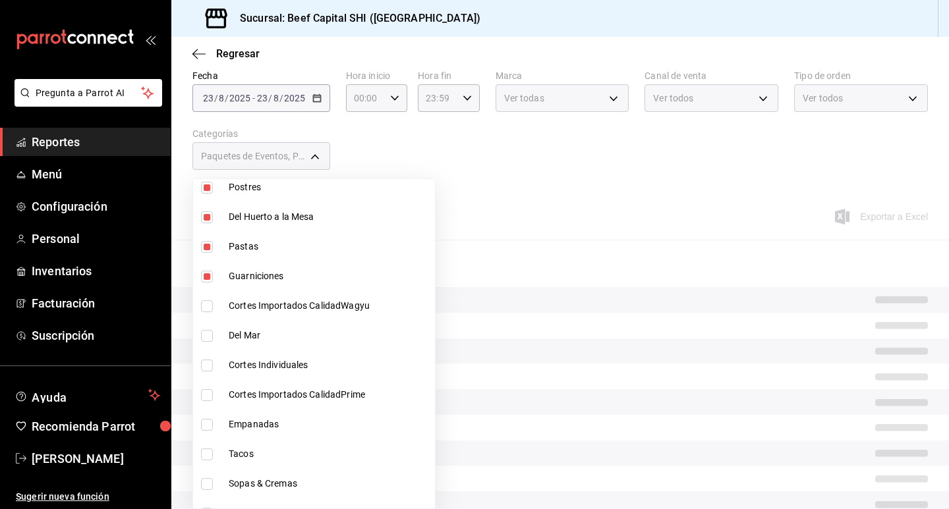
click at [204, 309] on input "checkbox" at bounding box center [207, 306] width 12 height 12
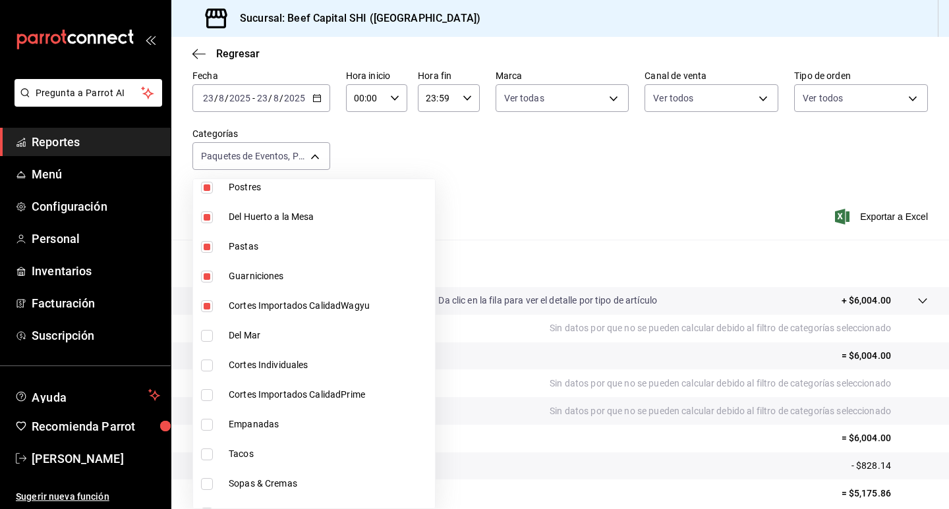
click at [205, 337] on input "checkbox" at bounding box center [207, 336] width 12 height 12
click at [206, 369] on input "checkbox" at bounding box center [207, 366] width 12 height 12
drag, startPoint x: 208, startPoint y: 391, endPoint x: 201, endPoint y: 419, distance: 28.4
click at [208, 392] on input "checkbox" at bounding box center [207, 395] width 12 height 12
click at [205, 419] on input "checkbox" at bounding box center [207, 425] width 12 height 12
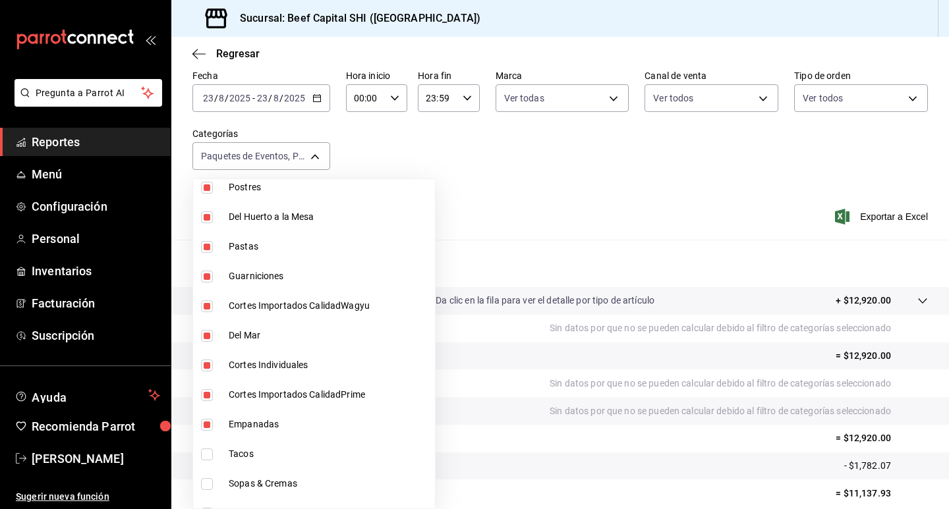
click at [208, 452] on input "checkbox" at bounding box center [207, 455] width 12 height 12
click at [207, 486] on input "checkbox" at bounding box center [207, 484] width 12 height 12
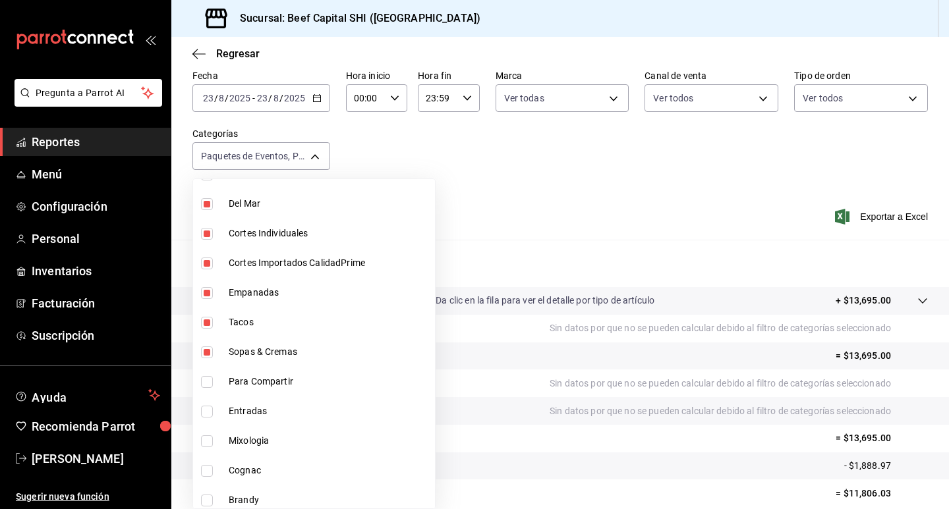
click at [198, 380] on li "Para Compartir" at bounding box center [314, 382] width 242 height 30
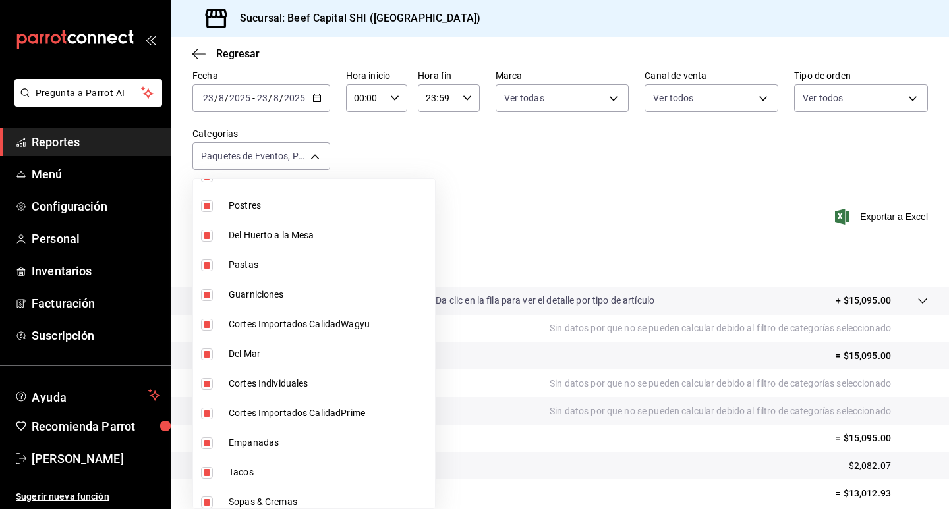
scroll to position [923, 0]
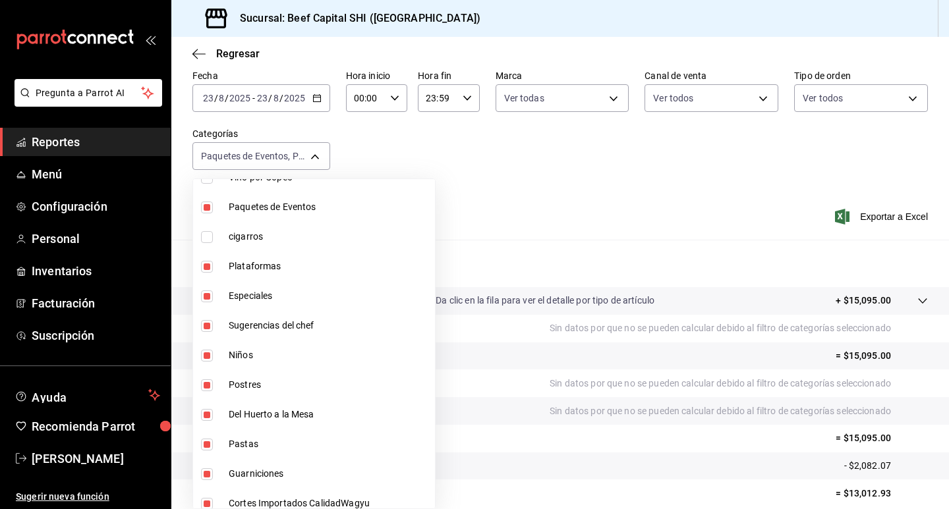
click at [853, 304] on div at bounding box center [474, 254] width 949 height 509
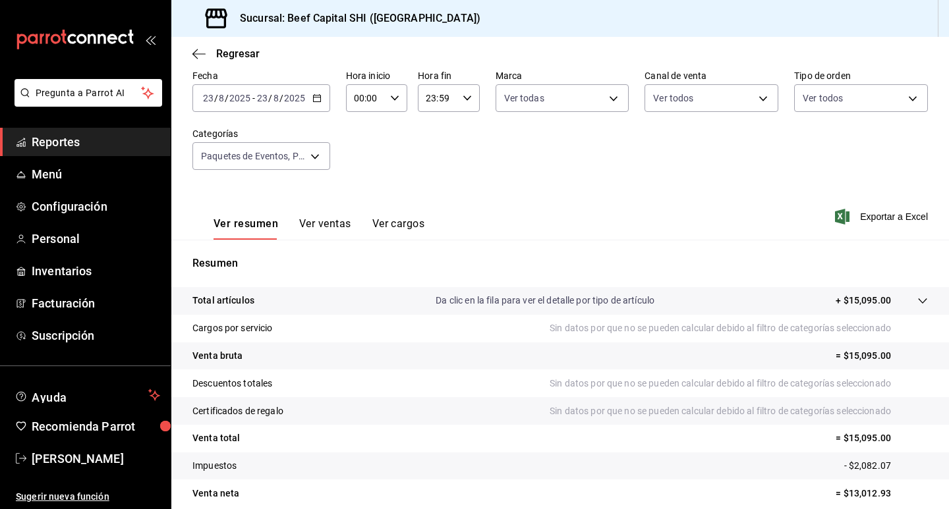
click at [857, 298] on p "+ $15,095.00" at bounding box center [863, 301] width 55 height 14
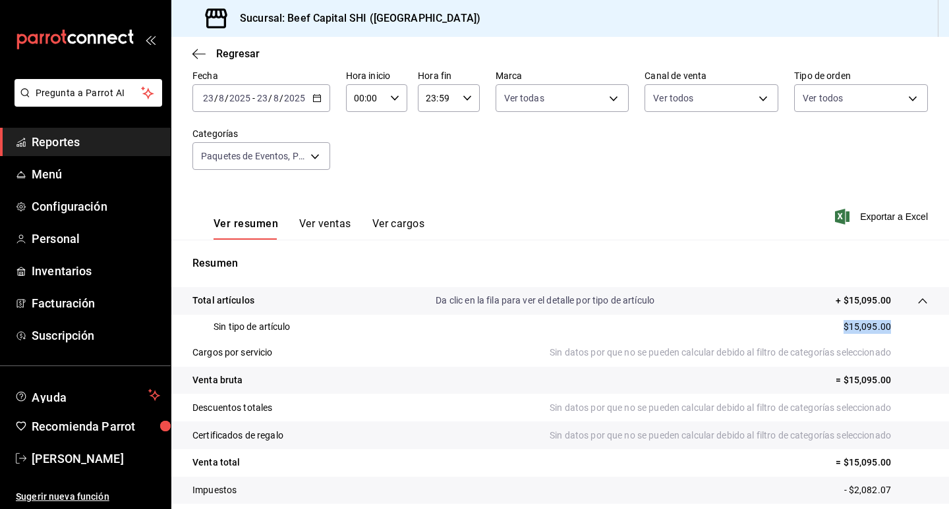
drag, startPoint x: 880, startPoint y: 327, endPoint x: 820, endPoint y: 327, distance: 60.0
click at [820, 327] on div "Sin tipo de artículo $15,095.00" at bounding box center [559, 327] width 735 height 24
copy p "$15,095.00"
click at [321, 96] on div "[DATE] [DATE] - [DATE] [DATE]" at bounding box center [261, 98] width 138 height 28
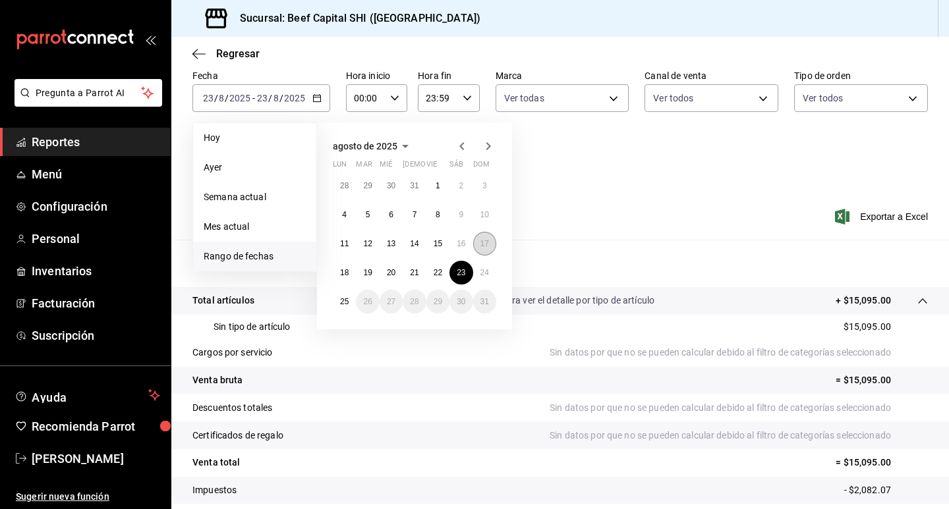
click at [490, 244] on button "17" at bounding box center [484, 244] width 23 height 24
click at [457, 275] on abbr "23" at bounding box center [461, 272] width 9 height 9
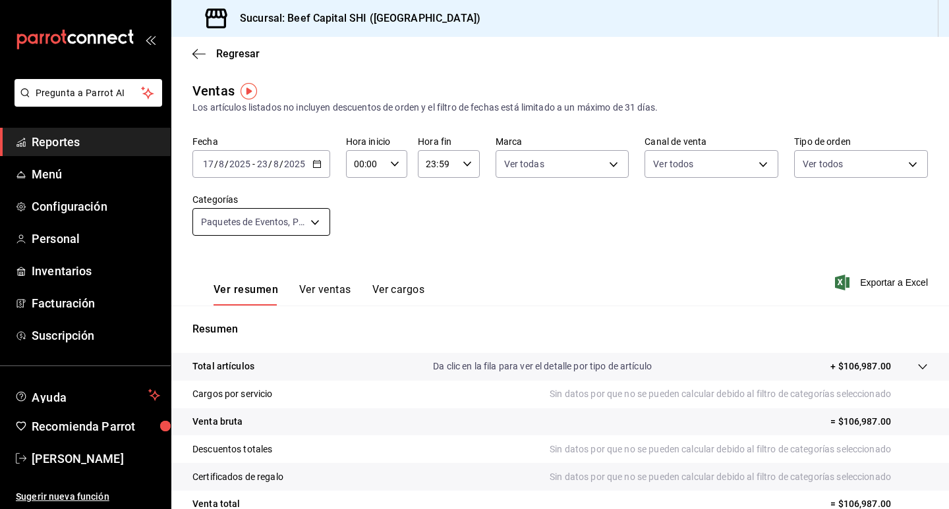
click at [313, 220] on body "Pregunta a Parrot AI Reportes Menú Configuración Personal Inventarios Facturaci…" at bounding box center [474, 254] width 949 height 509
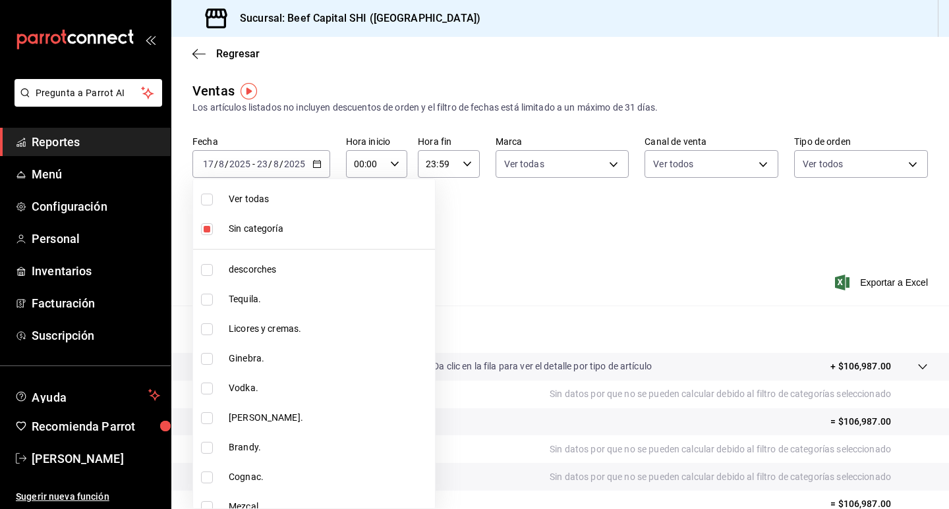
click at [202, 201] on input "checkbox" at bounding box center [207, 200] width 12 height 12
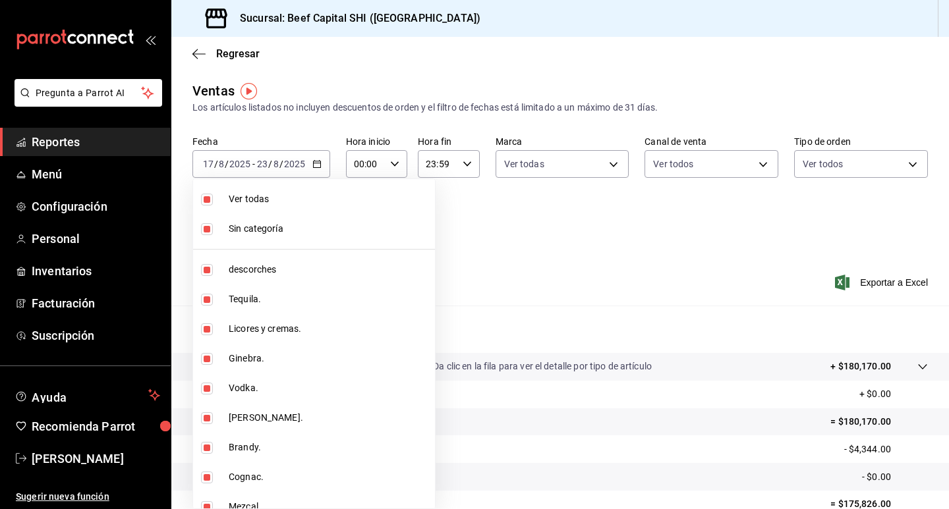
click at [204, 200] on input "checkbox" at bounding box center [207, 200] width 12 height 12
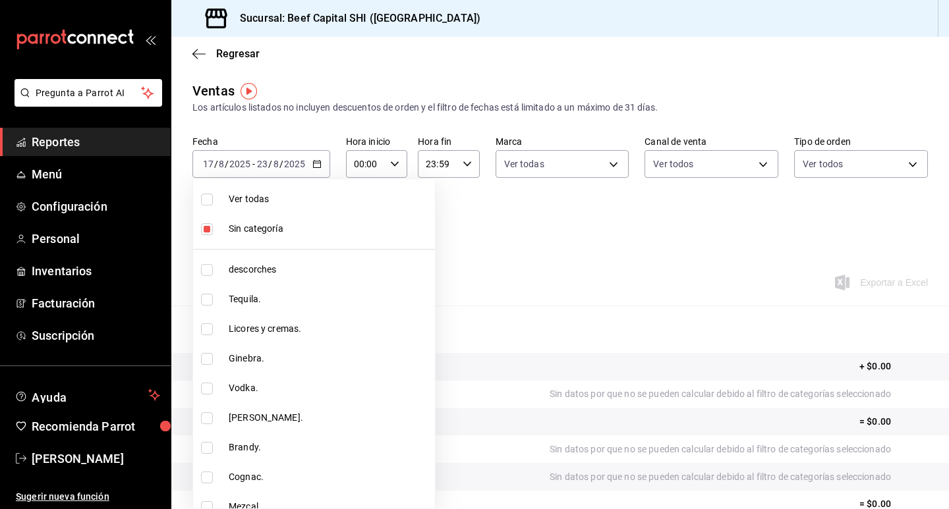
click at [213, 230] on label at bounding box center [209, 229] width 17 height 12
click at [213, 230] on input "checkbox" at bounding box center [207, 229] width 12 height 12
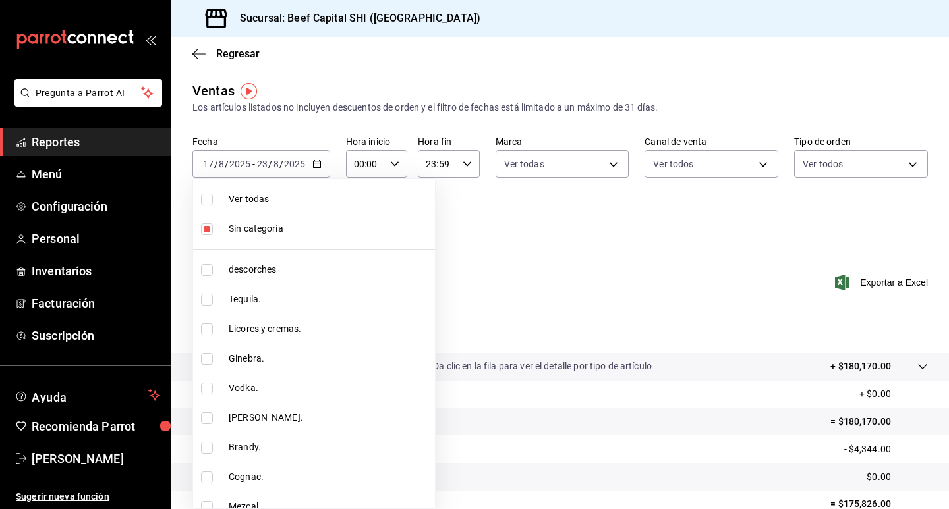
click at [533, 250] on div at bounding box center [474, 254] width 949 height 509
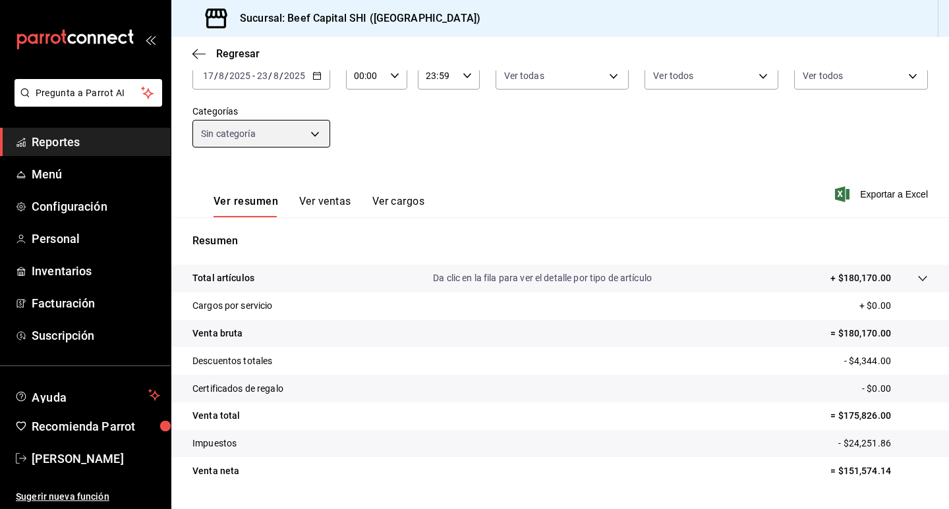
scroll to position [56, 0]
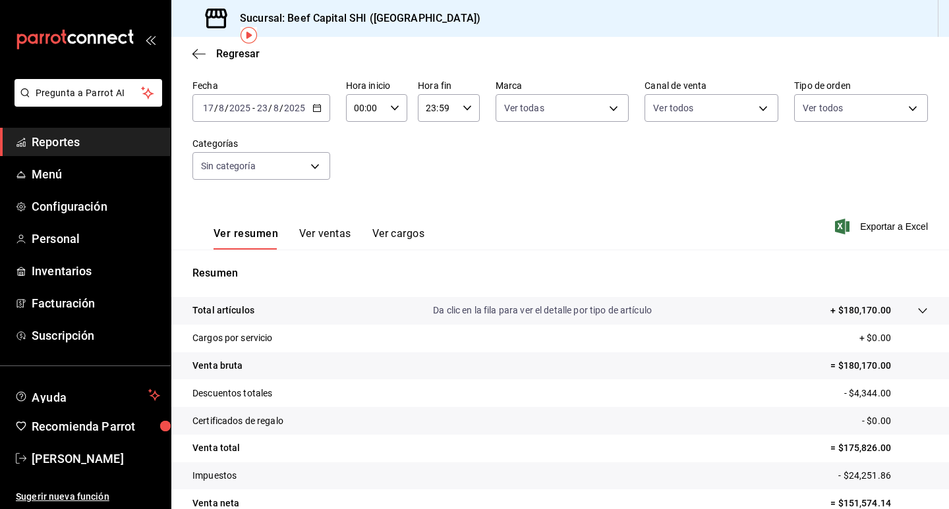
click at [320, 107] on icon "button" at bounding box center [316, 107] width 9 height 9
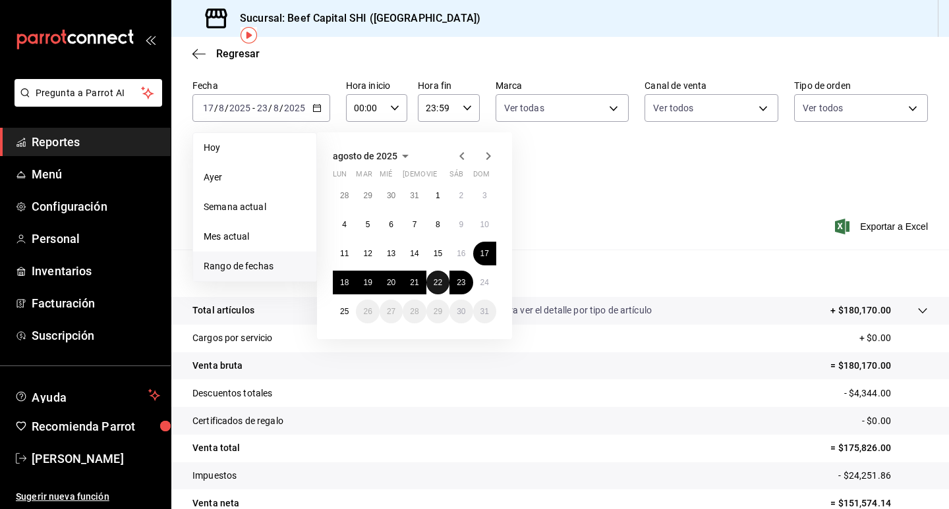
click at [442, 282] on abbr "22" at bounding box center [438, 282] width 9 height 9
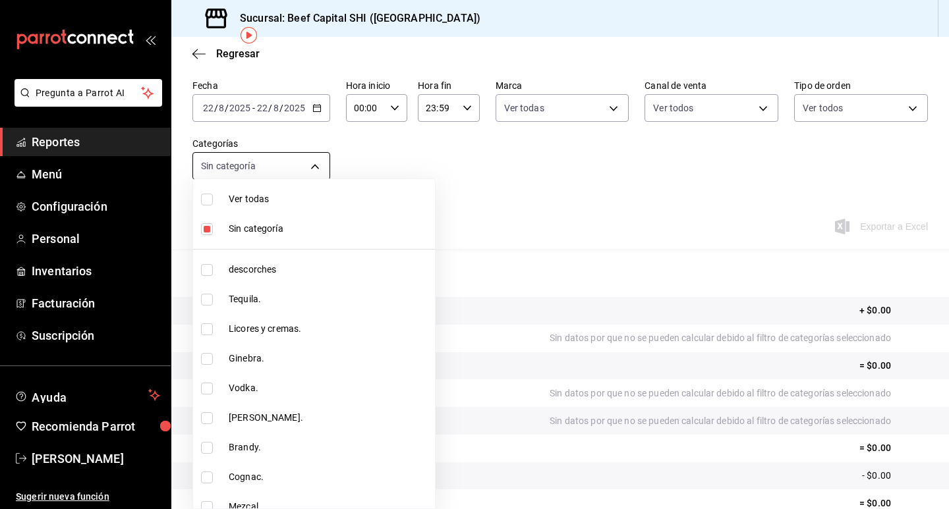
click at [312, 164] on body "Pregunta a Parrot AI Reportes Menú Configuración Personal Inventarios Facturaci…" at bounding box center [474, 254] width 949 height 509
click at [208, 196] on input "checkbox" at bounding box center [207, 200] width 12 height 12
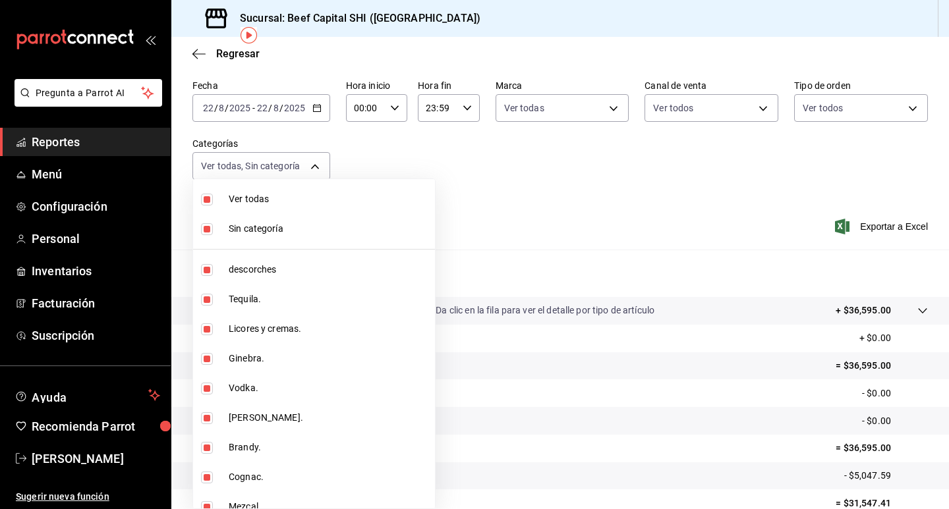
click at [554, 231] on div at bounding box center [474, 254] width 949 height 509
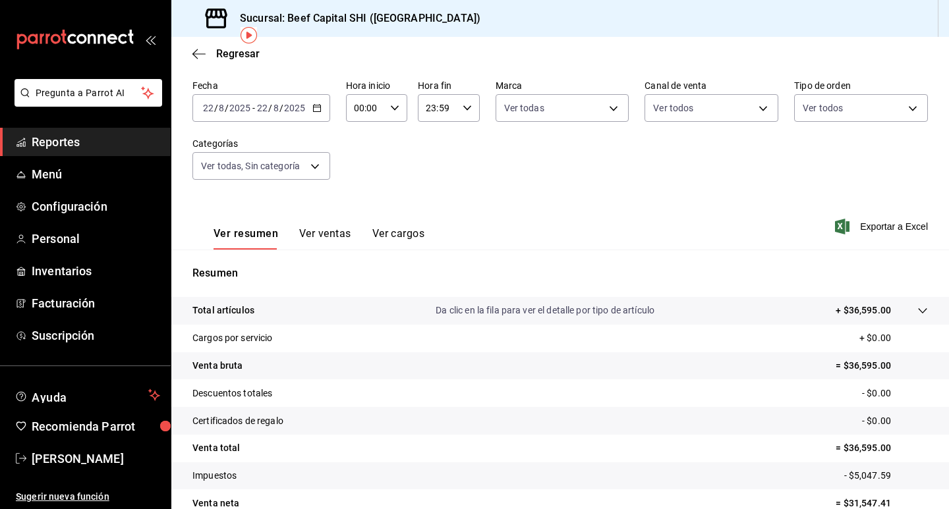
click at [319, 111] on \(Stroke\) "button" at bounding box center [317, 108] width 8 height 7
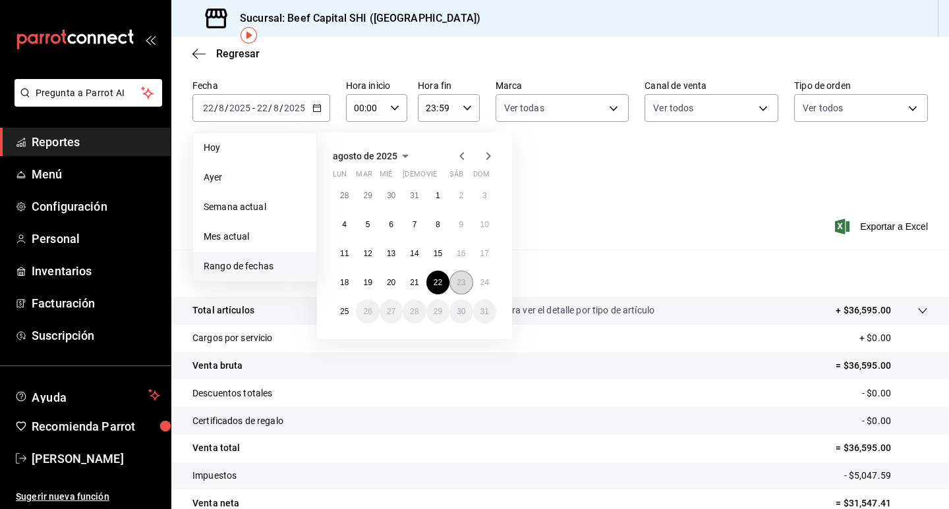
click at [459, 282] on abbr "23" at bounding box center [461, 282] width 9 height 9
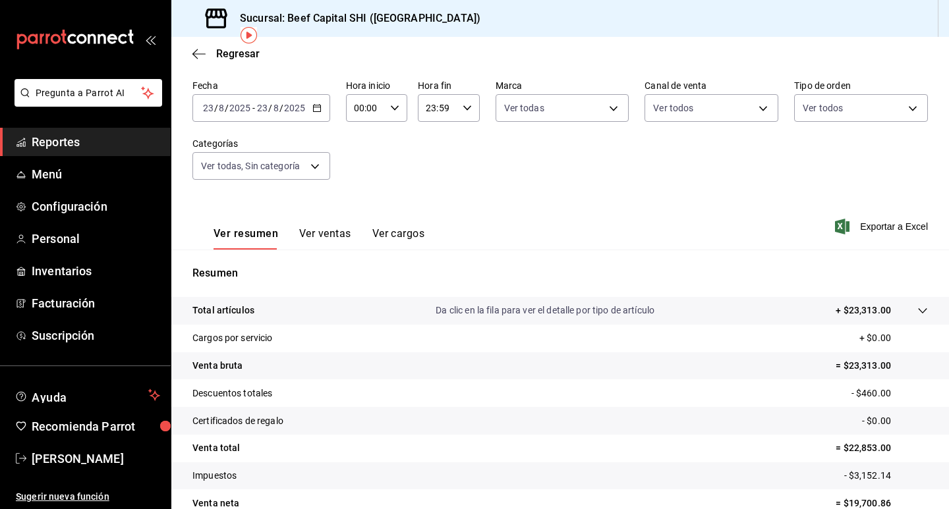
click at [317, 107] on icon "button" at bounding box center [316, 107] width 9 height 9
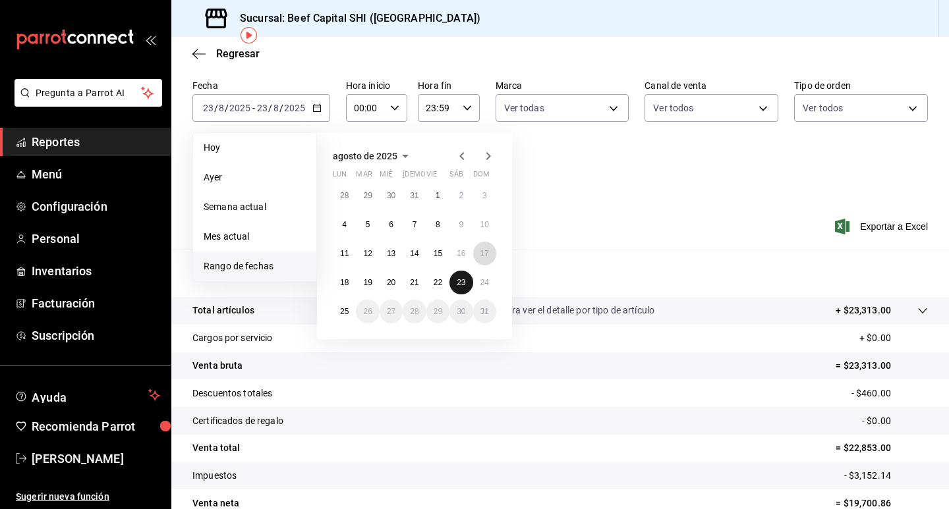
drag, startPoint x: 486, startPoint y: 254, endPoint x: 455, endPoint y: 280, distance: 40.8
click at [482, 257] on abbr "17" at bounding box center [484, 253] width 9 height 9
click at [455, 287] on button "23" at bounding box center [460, 283] width 23 height 24
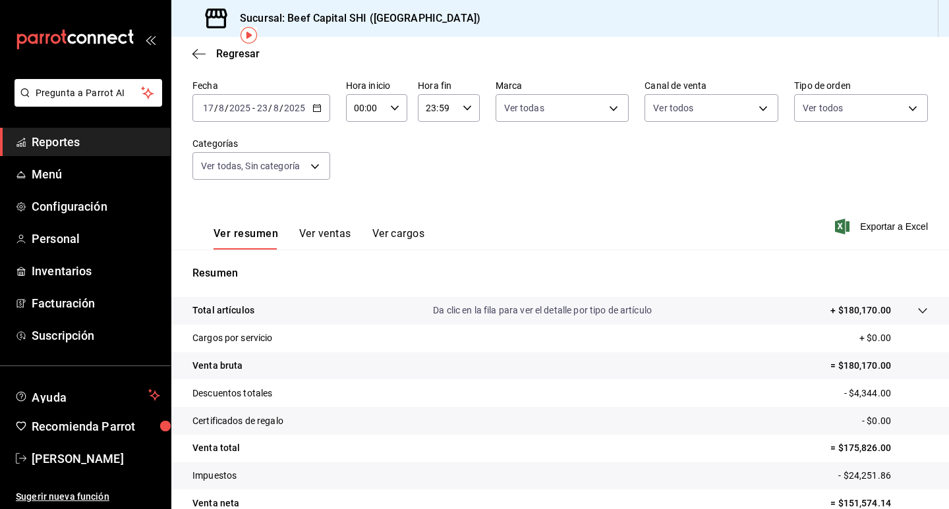
click at [321, 107] on div "[DATE] [DATE] - [DATE] [DATE]" at bounding box center [261, 108] width 138 height 28
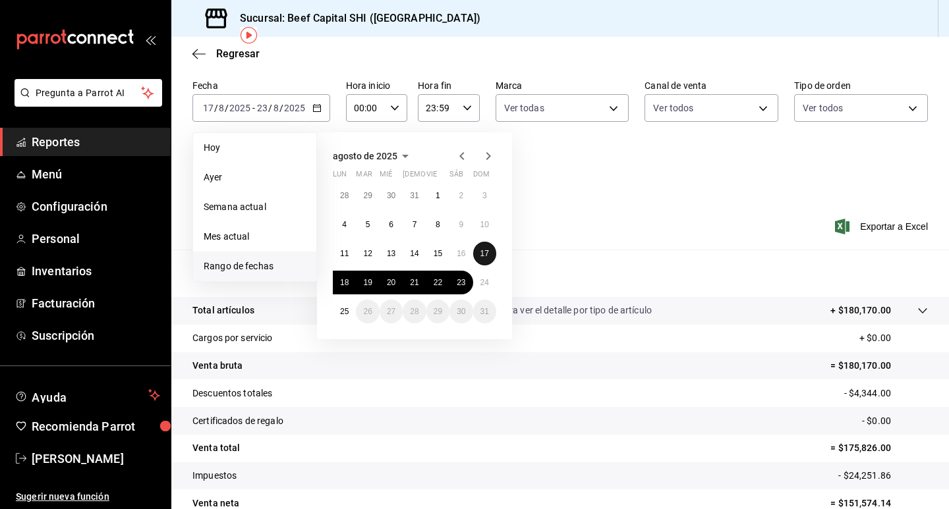
click at [482, 252] on abbr "17" at bounding box center [484, 253] width 9 height 9
click at [460, 281] on abbr "23" at bounding box center [461, 282] width 9 height 9
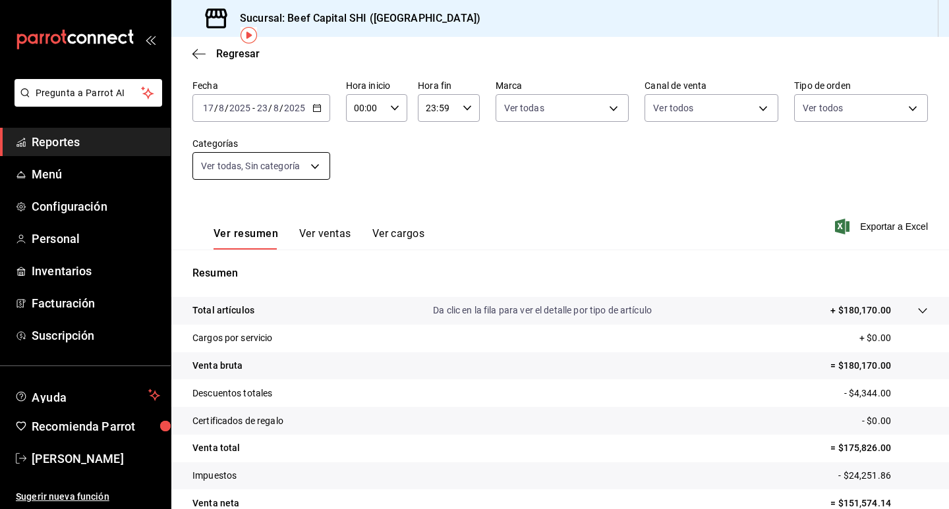
click at [310, 164] on body "Pregunta a Parrot AI Reportes Menú Configuración Personal Inventarios Facturaci…" at bounding box center [474, 254] width 949 height 509
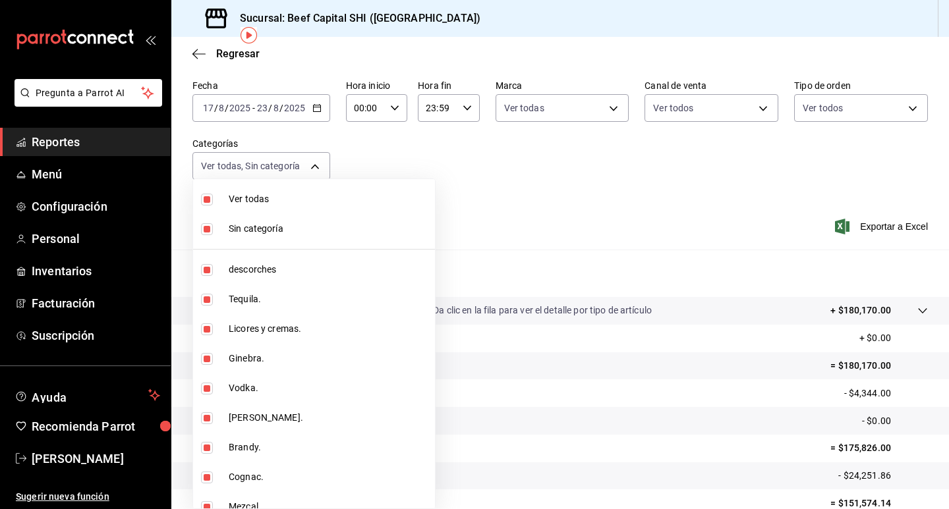
click at [206, 227] on input "checkbox" at bounding box center [207, 229] width 12 height 12
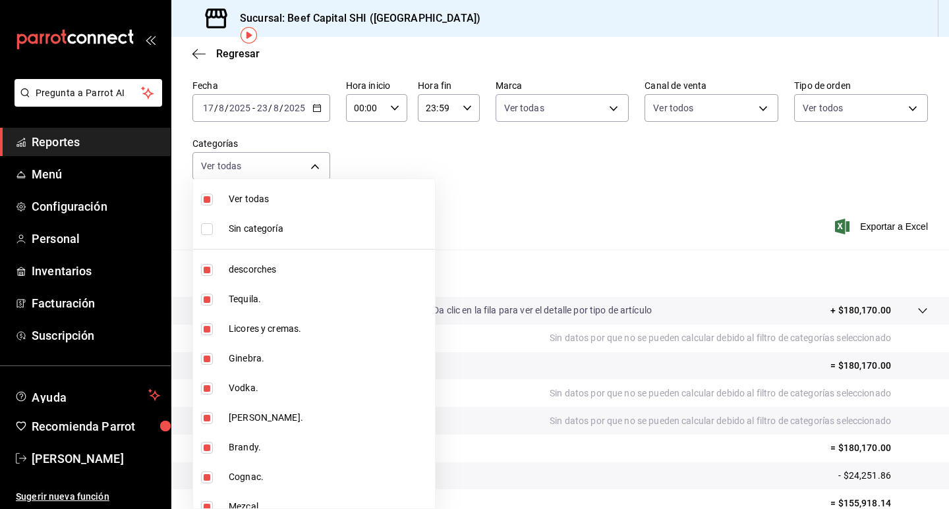
click at [201, 226] on input "checkbox" at bounding box center [207, 229] width 12 height 12
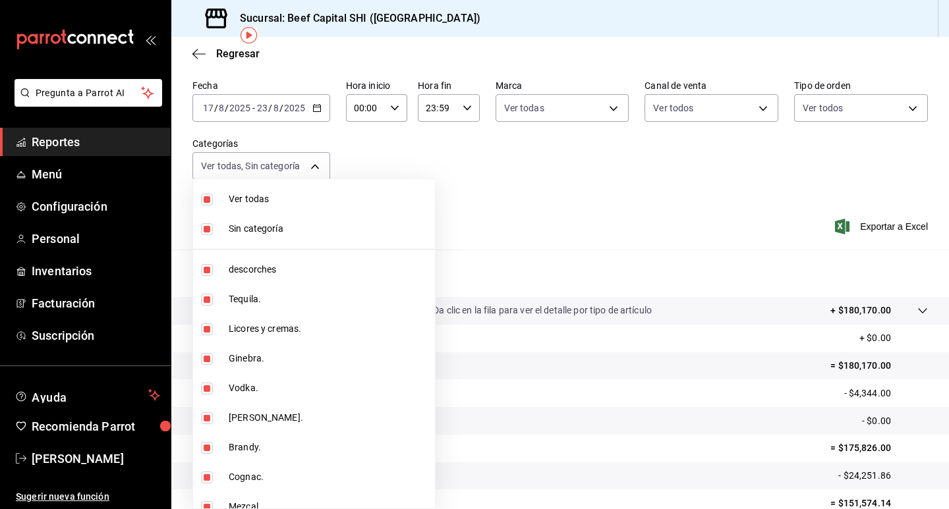
click at [210, 200] on input "checkbox" at bounding box center [207, 200] width 12 height 12
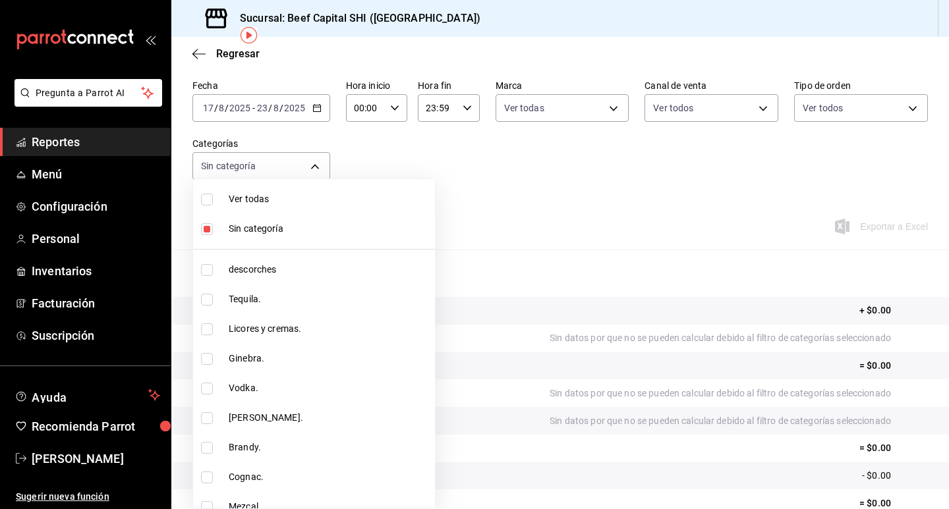
click at [208, 271] on input "checkbox" at bounding box center [207, 270] width 12 height 12
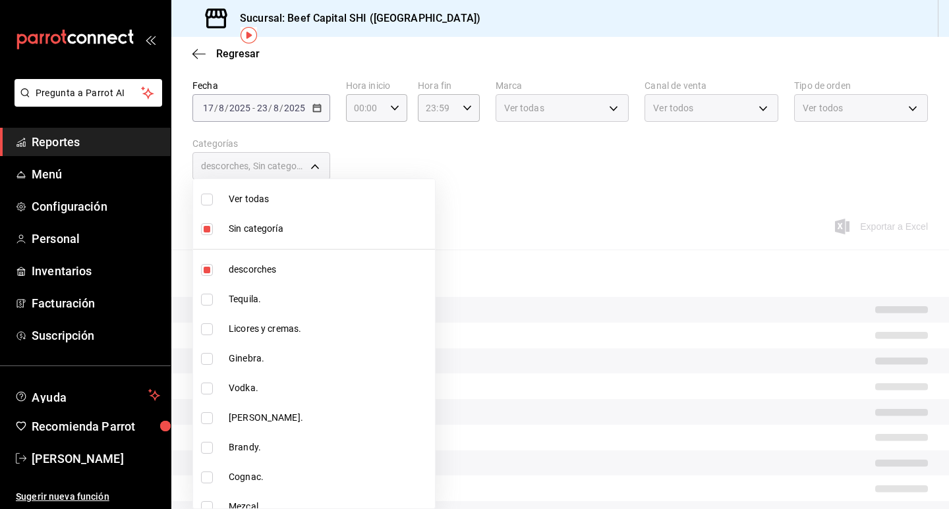
drag, startPoint x: 208, startPoint y: 299, endPoint x: 219, endPoint y: 271, distance: 29.2
click at [208, 300] on input "checkbox" at bounding box center [207, 300] width 12 height 12
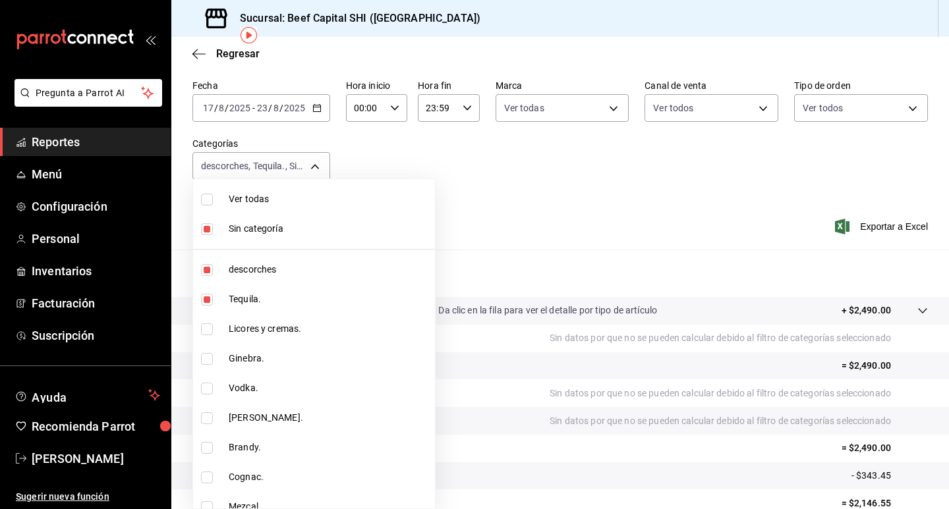
click at [204, 271] on input "checkbox" at bounding box center [207, 270] width 12 height 12
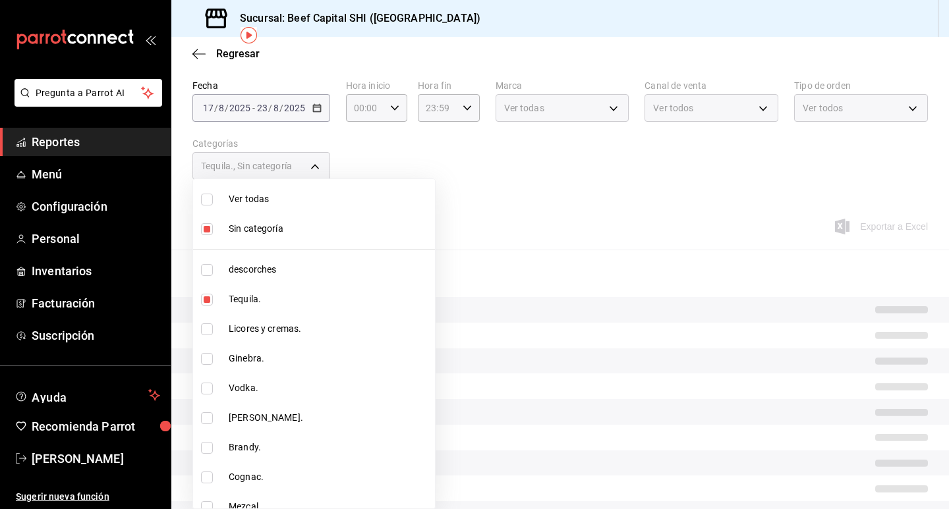
click at [209, 300] on input "checkbox" at bounding box center [207, 300] width 12 height 12
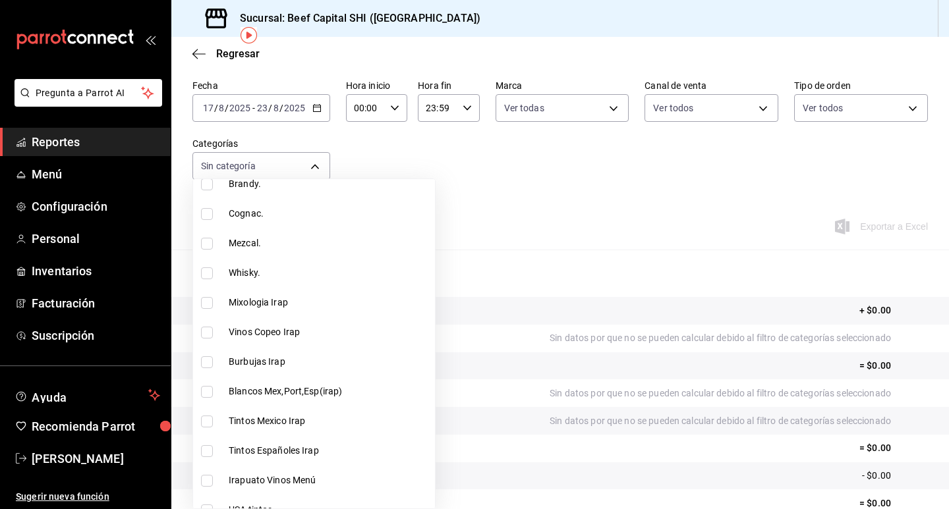
scroll to position [329, 0]
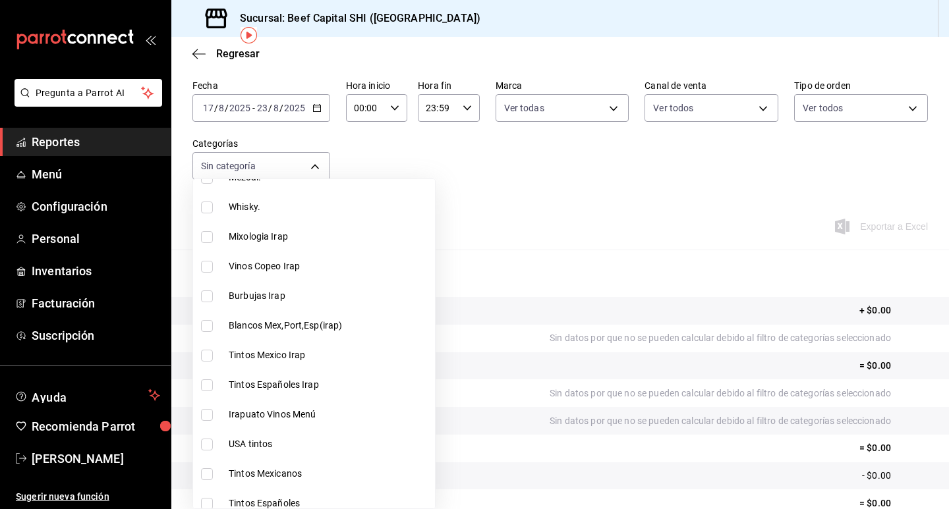
click at [206, 268] on input "checkbox" at bounding box center [207, 267] width 12 height 12
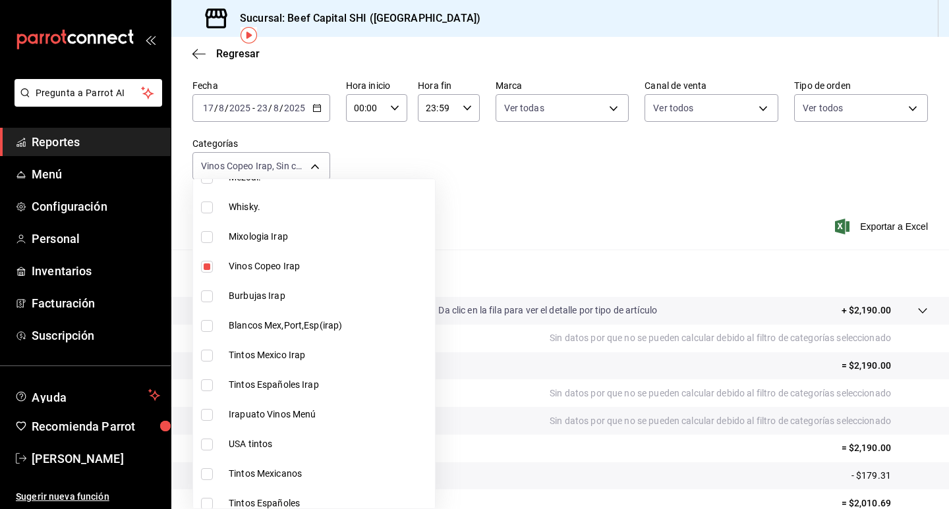
click at [206, 300] on input "checkbox" at bounding box center [207, 297] width 12 height 12
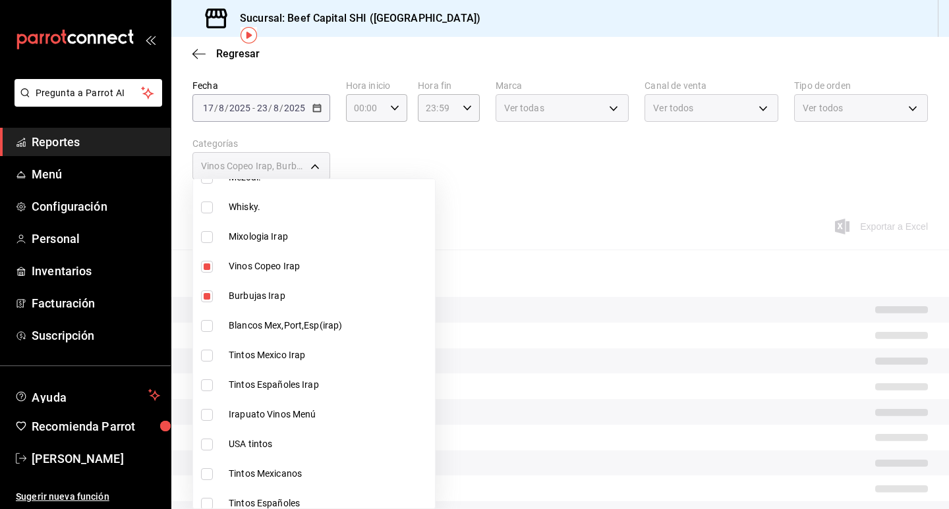
click at [212, 325] on input "checkbox" at bounding box center [207, 326] width 12 height 12
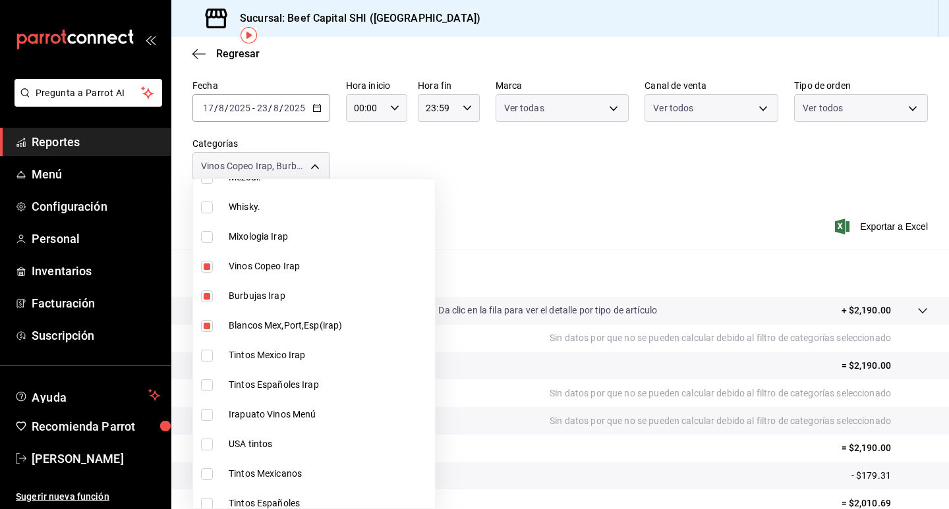
click at [206, 356] on input "checkbox" at bounding box center [207, 356] width 12 height 12
click at [208, 385] on input "checkbox" at bounding box center [207, 386] width 12 height 12
drag, startPoint x: 206, startPoint y: 413, endPoint x: 215, endPoint y: 409, distance: 10.0
click at [208, 413] on input "checkbox" at bounding box center [207, 415] width 12 height 12
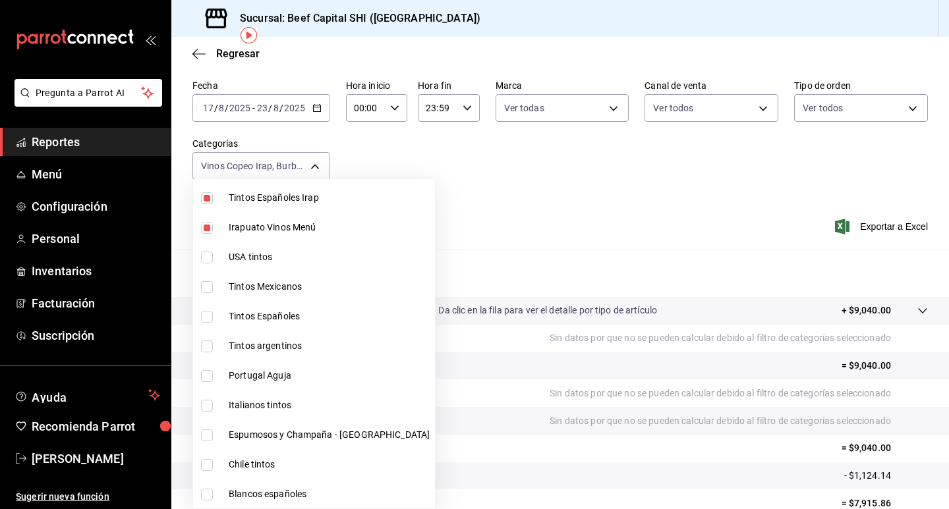
scroll to position [527, 0]
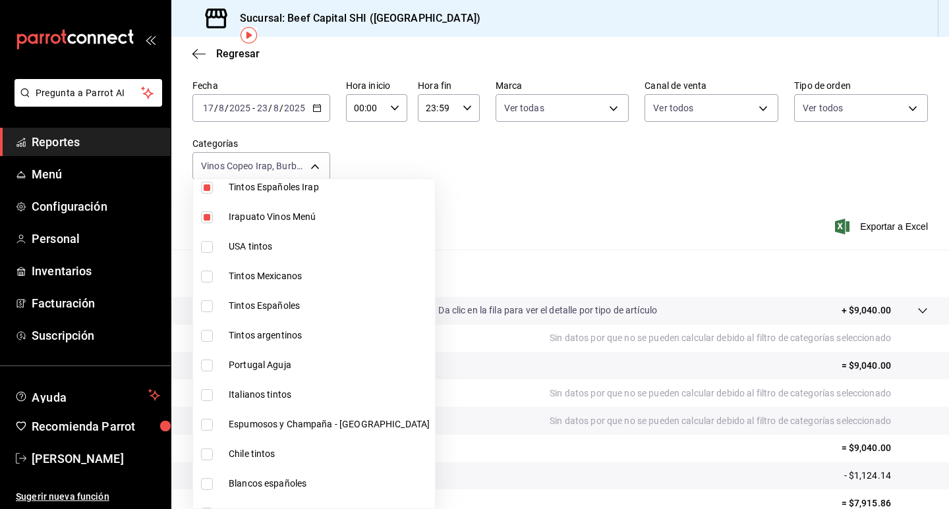
click at [204, 248] on input "checkbox" at bounding box center [207, 247] width 12 height 12
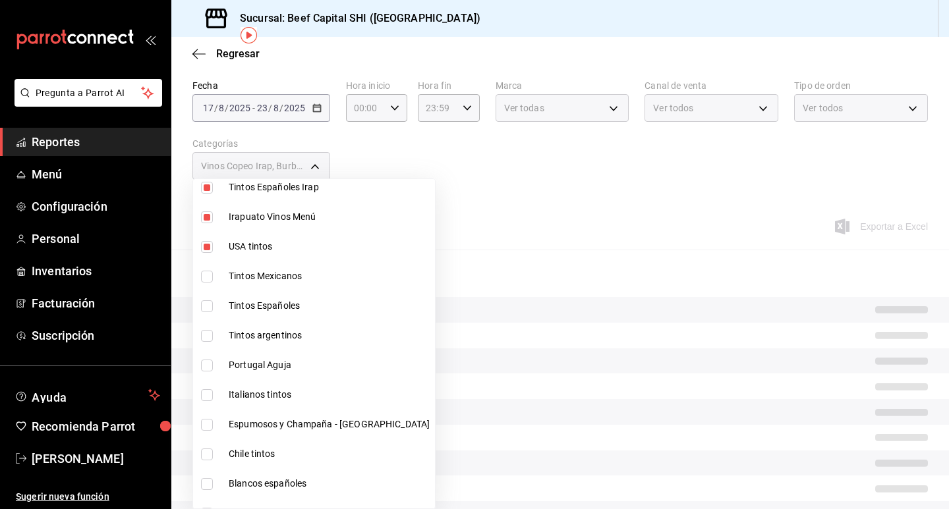
click at [204, 279] on input "checkbox" at bounding box center [207, 277] width 12 height 12
click at [210, 298] on li "Tintos Españoles" at bounding box center [314, 306] width 242 height 30
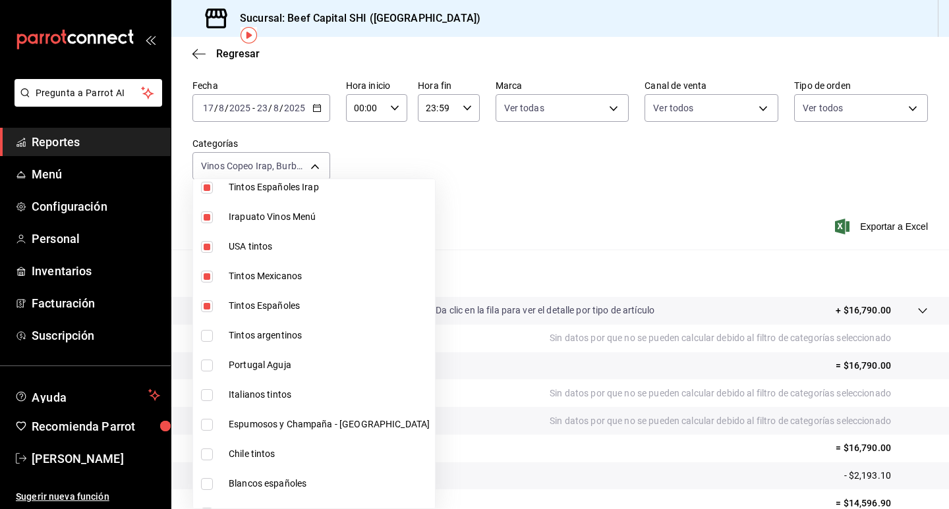
click at [211, 339] on input "checkbox" at bounding box center [207, 336] width 12 height 12
click at [207, 369] on input "checkbox" at bounding box center [207, 366] width 12 height 12
click at [207, 395] on input "checkbox" at bounding box center [207, 395] width 12 height 12
click at [209, 426] on input "checkbox" at bounding box center [207, 425] width 12 height 12
click at [210, 455] on input "checkbox" at bounding box center [207, 455] width 12 height 12
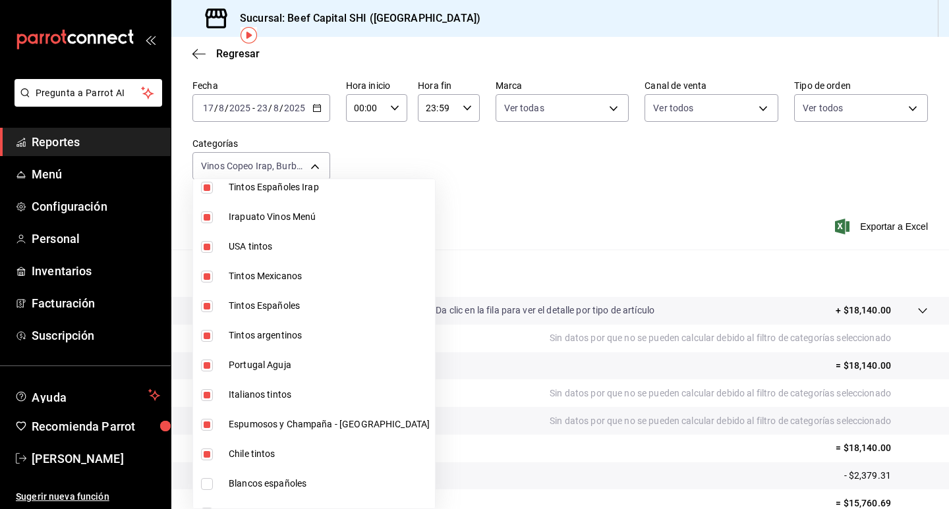
drag, startPoint x: 208, startPoint y: 487, endPoint x: 248, endPoint y: 426, distance: 72.9
click at [208, 487] on input "checkbox" at bounding box center [207, 484] width 12 height 12
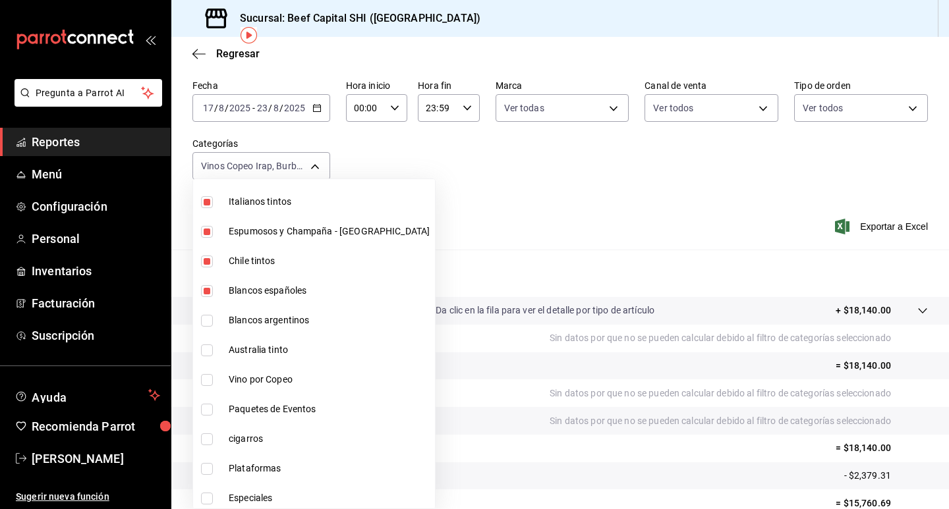
scroll to position [725, 0]
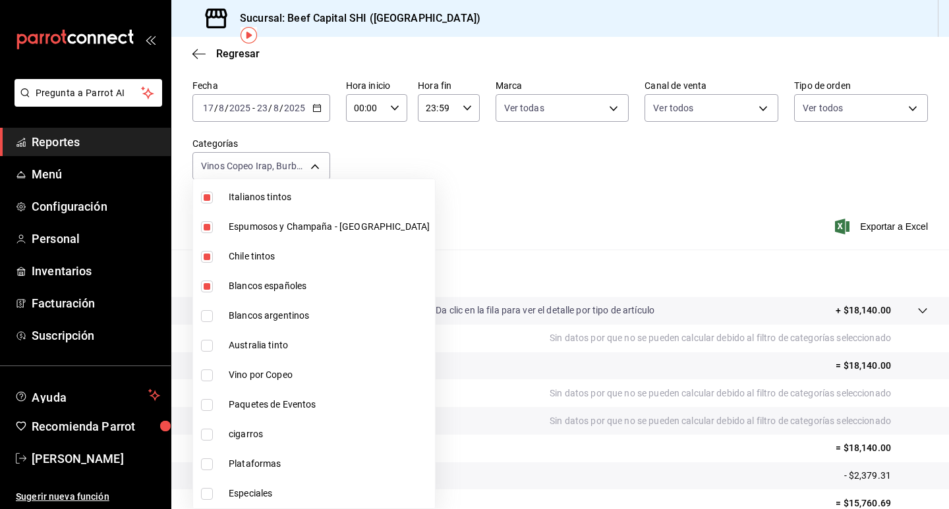
click at [200, 316] on li "Blancos argentinos" at bounding box center [314, 316] width 242 height 30
click at [208, 343] on input "checkbox" at bounding box center [207, 346] width 12 height 12
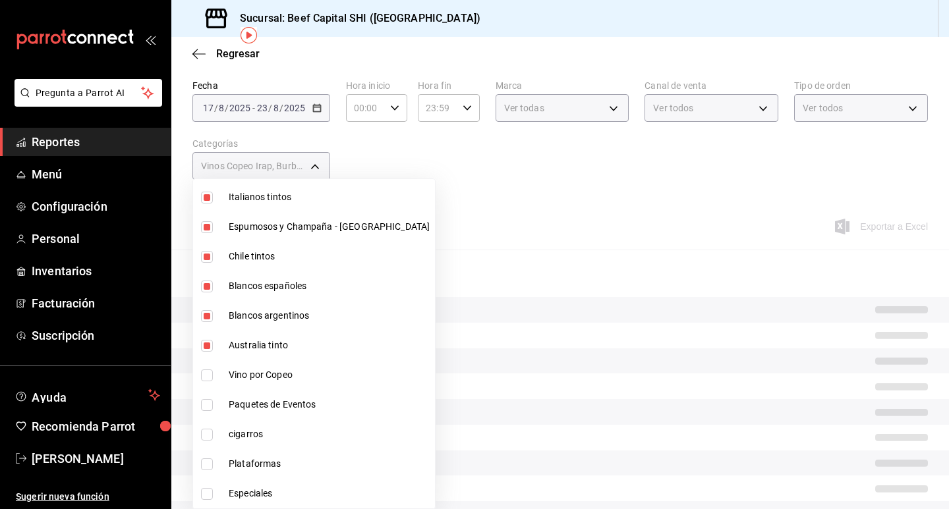
click at [207, 370] on input "checkbox" at bounding box center [207, 376] width 12 height 12
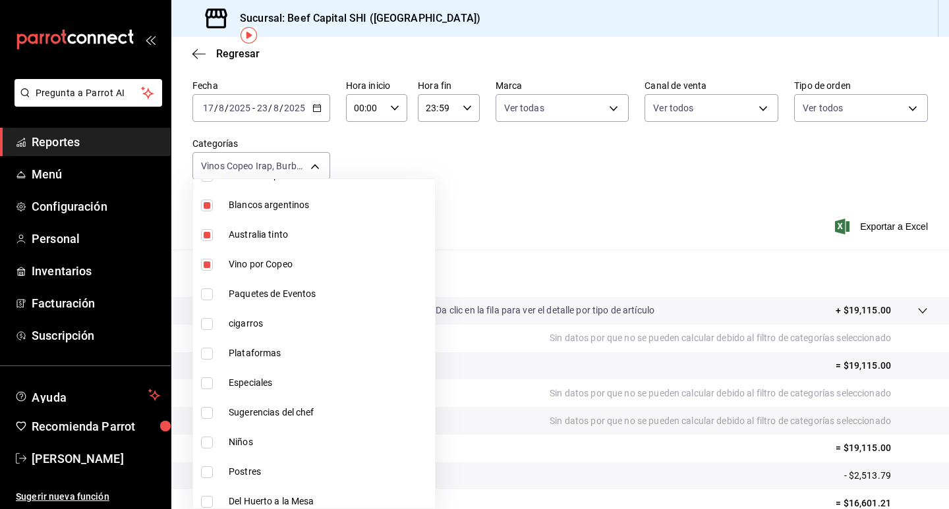
scroll to position [857, 0]
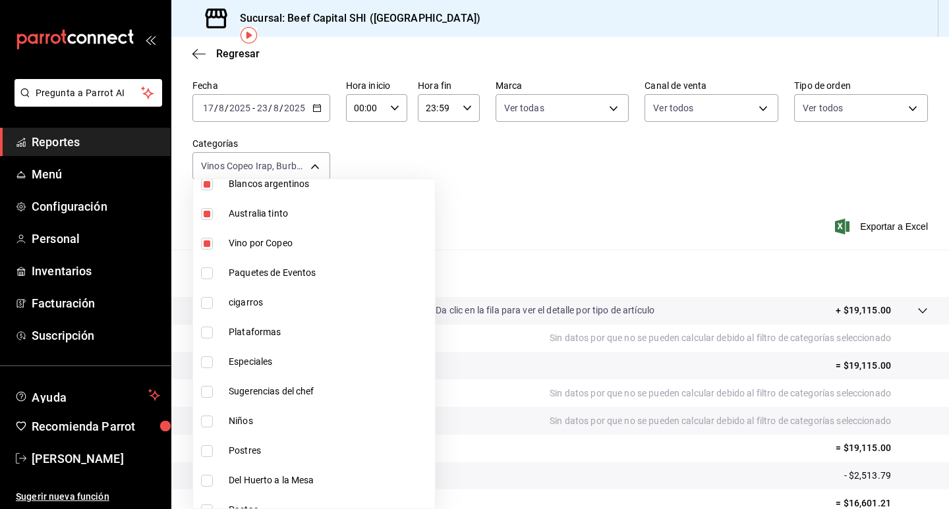
click at [494, 177] on div at bounding box center [474, 254] width 949 height 509
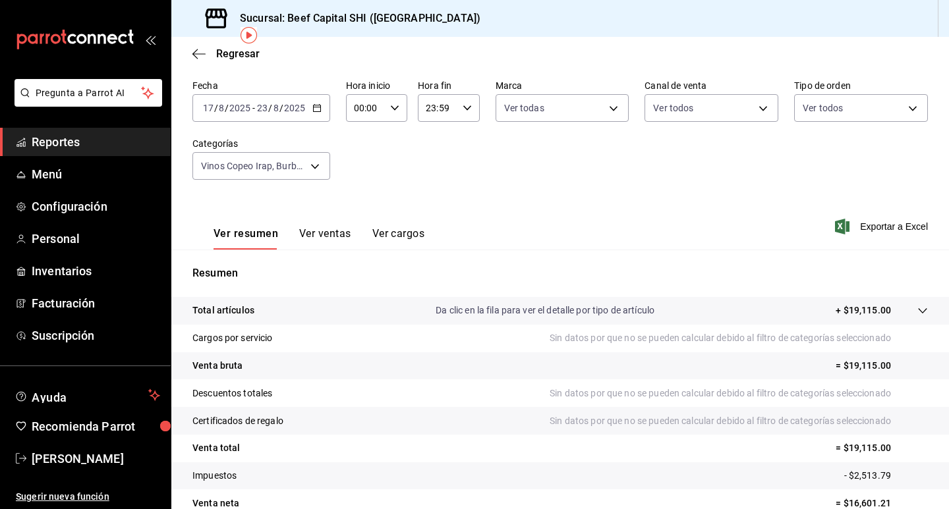
click at [847, 306] on p "+ $19,115.00" at bounding box center [863, 311] width 55 height 14
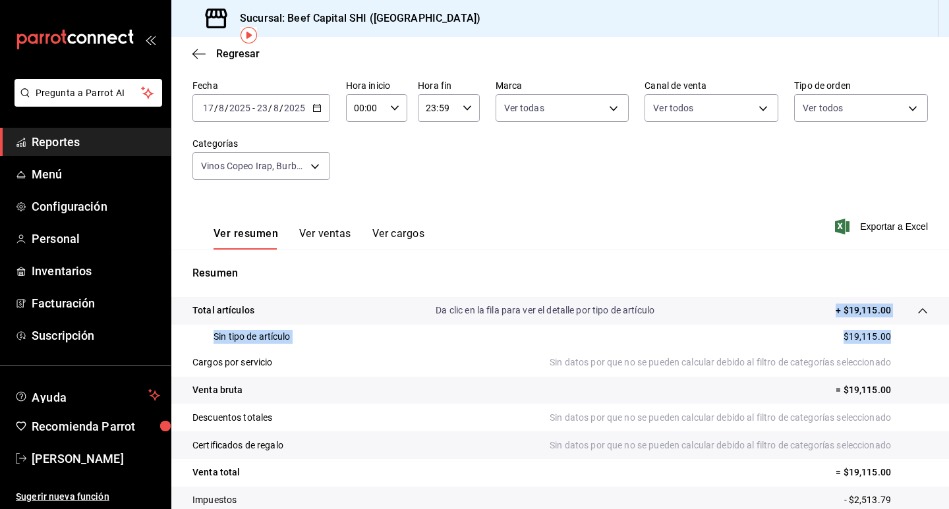
drag, startPoint x: 880, startPoint y: 337, endPoint x: 804, endPoint y: 324, distance: 77.7
click at [804, 324] on tbody "Total artículos Da clic en la fila para ver el detalle por tipo de artículo + $…" at bounding box center [560, 419] width 778 height 244
drag, startPoint x: 863, startPoint y: 337, endPoint x: 784, endPoint y: 262, distance: 109.1
click at [784, 262] on div "Resumen Total artículos Da clic en la fila para ver el detalle por tipo de artí…" at bounding box center [560, 404] width 778 height 308
drag, startPoint x: 878, startPoint y: 336, endPoint x: 855, endPoint y: 341, distance: 24.3
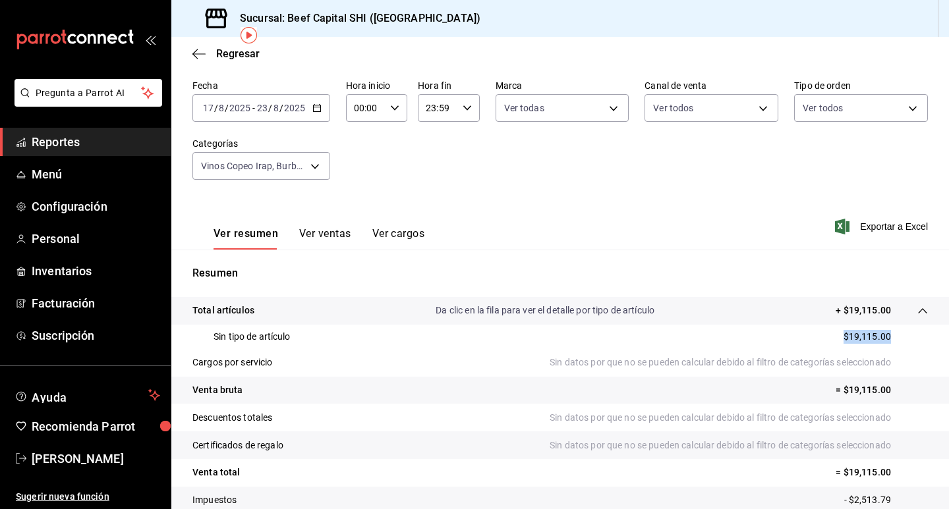
click at [807, 337] on div "Sin tipo de artículo $19,115.00" at bounding box center [559, 337] width 735 height 24
copy p "$19,115.00"
click at [192, 57] on div "Regresar" at bounding box center [560, 54] width 778 height 34
click at [198, 53] on icon "button" at bounding box center [198, 54] width 13 height 12
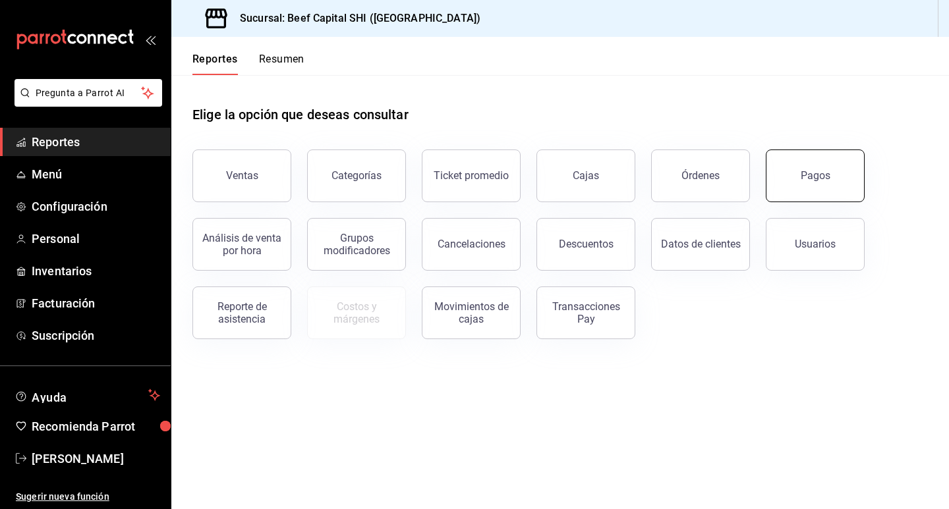
click at [813, 177] on div "Pagos" at bounding box center [816, 175] width 30 height 13
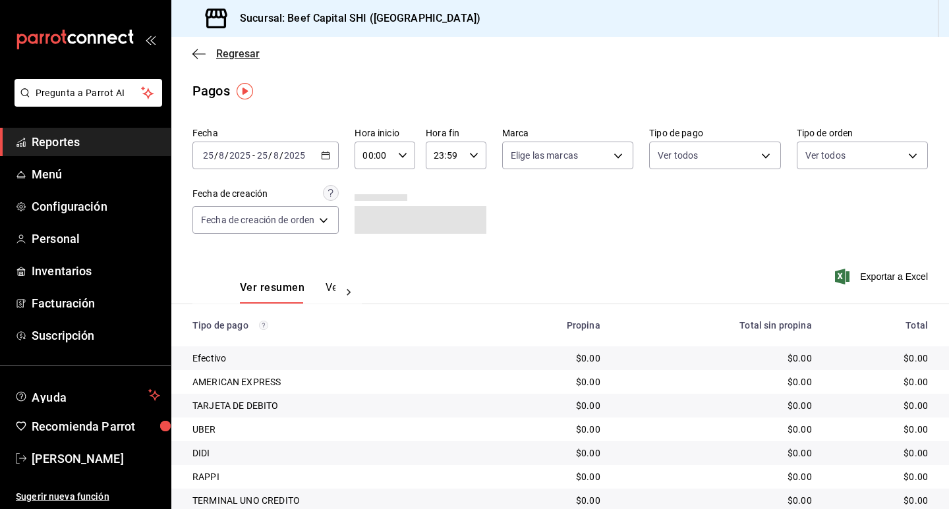
click at [196, 52] on icon "button" at bounding box center [198, 54] width 13 height 12
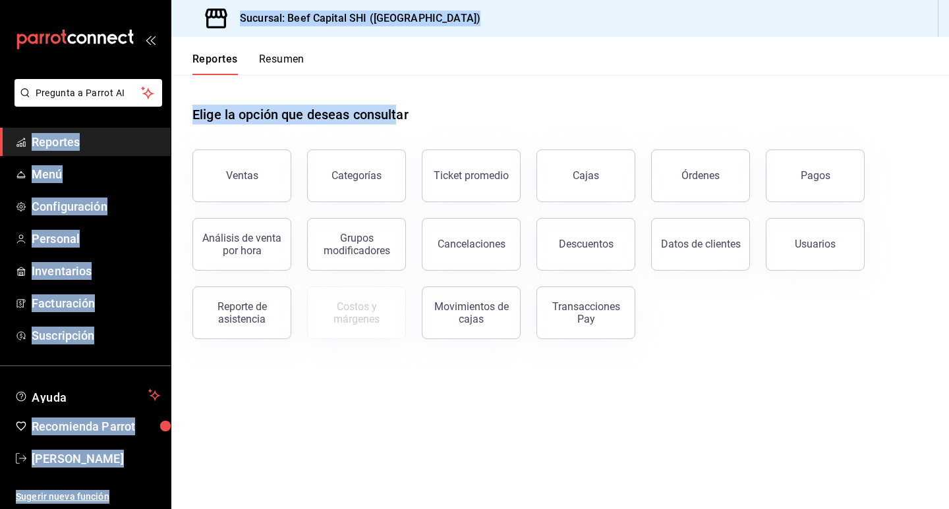
drag, startPoint x: 401, startPoint y: 115, endPoint x: 149, endPoint y: 109, distance: 251.8
click at [149, 109] on div "Pregunta a Parrot AI Reportes Menú Configuración Personal Inventarios Facturaci…" at bounding box center [474, 254] width 949 height 509
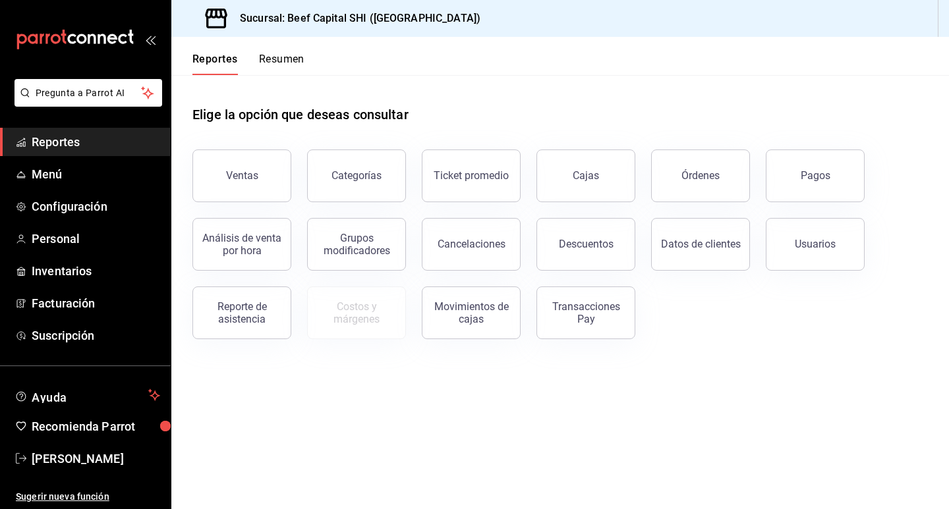
click at [409, 113] on h1 "Elige la opción que deseas consultar" at bounding box center [300, 115] width 216 height 20
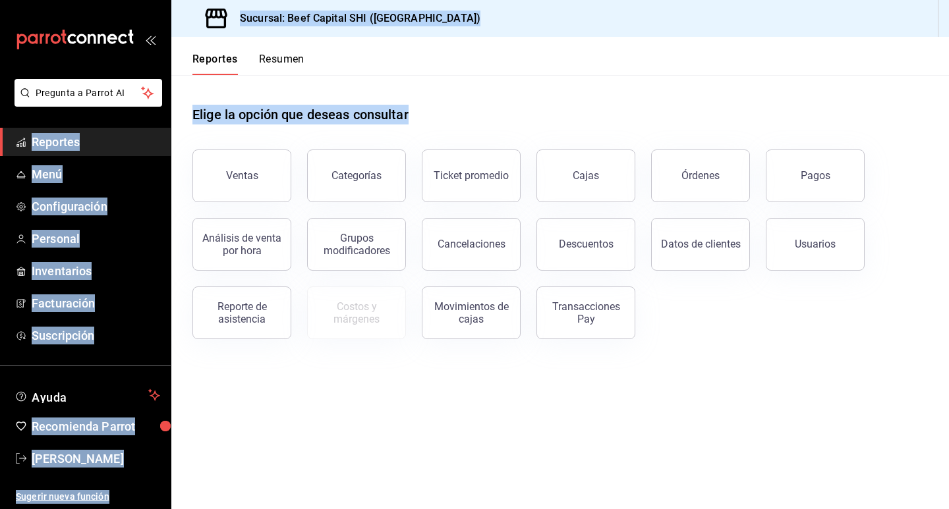
drag, startPoint x: 410, startPoint y: 114, endPoint x: 163, endPoint y: 115, distance: 247.1
click at [163, 115] on div "Pregunta a Parrot AI Reportes Menú Configuración Personal Inventarios Facturaci…" at bounding box center [474, 254] width 949 height 509
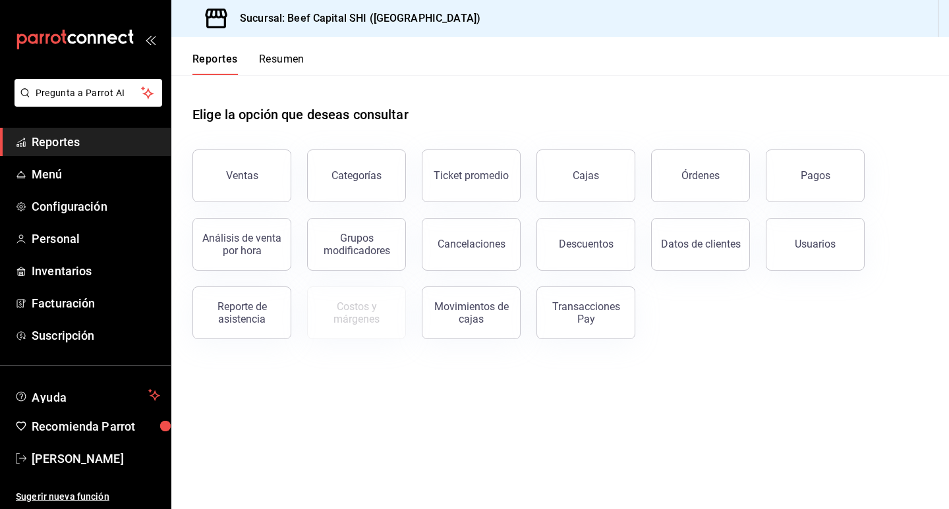
click at [475, 104] on div "Elige la opción que deseas consultar" at bounding box center [559, 104] width 735 height 59
click at [804, 186] on button "Pagos" at bounding box center [815, 176] width 99 height 53
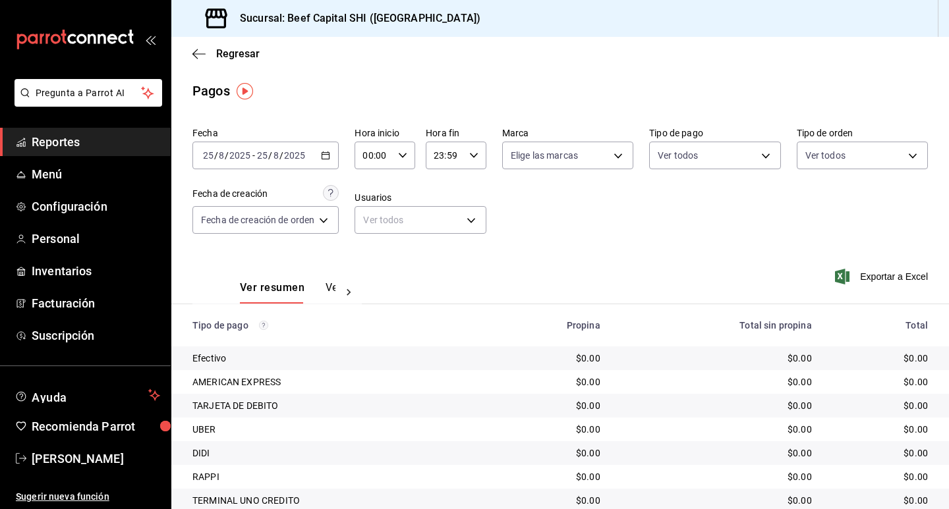
click at [329, 156] on icon "button" at bounding box center [325, 155] width 9 height 9
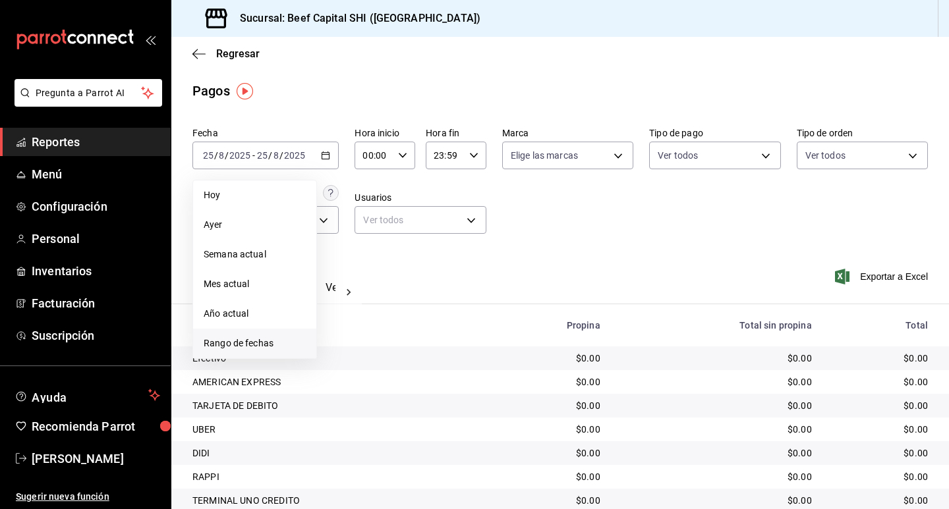
click at [267, 347] on span "Rango de fechas" at bounding box center [255, 344] width 102 height 14
click at [480, 297] on abbr "17" at bounding box center [484, 301] width 9 height 9
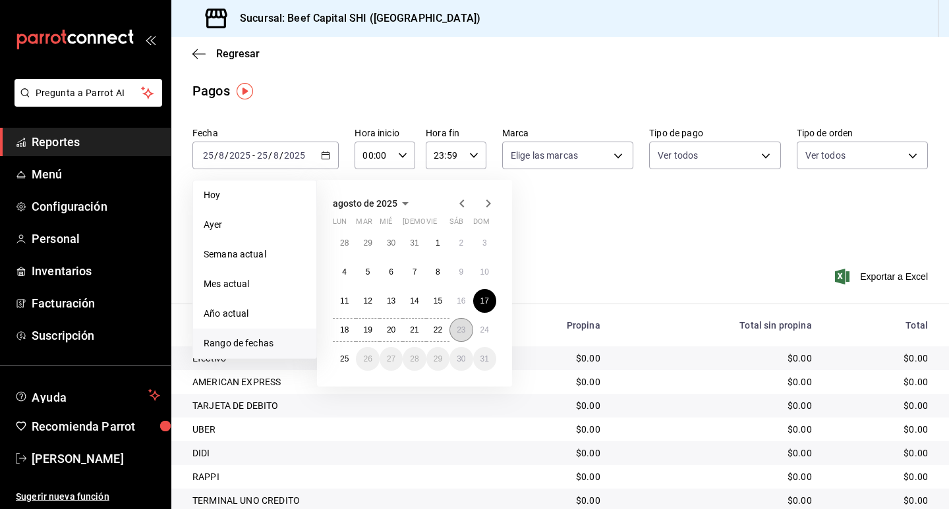
click at [458, 333] on abbr "23" at bounding box center [461, 330] width 9 height 9
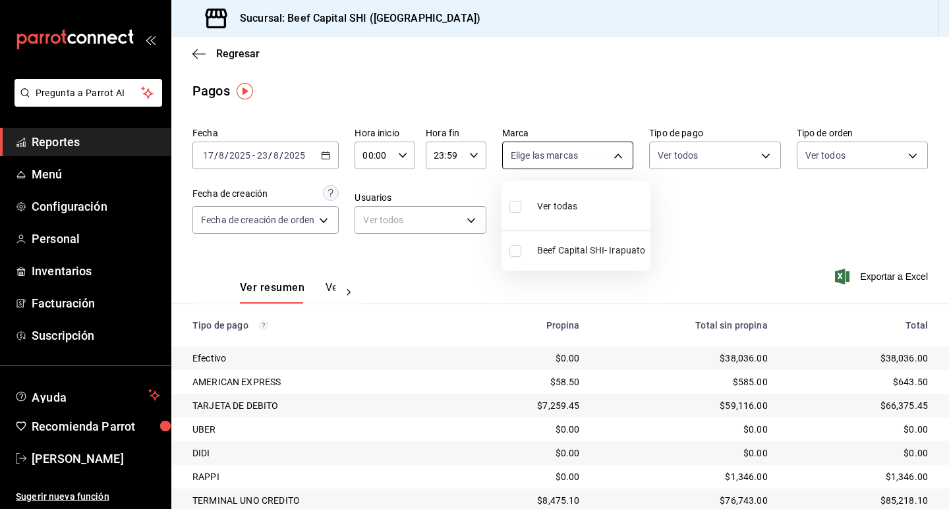
click at [619, 152] on body "Pregunta a Parrot AI Reportes Menú Configuración Personal Inventarios Facturaci…" at bounding box center [474, 254] width 949 height 509
click at [516, 209] on input "checkbox" at bounding box center [515, 207] width 12 height 12
click at [720, 159] on div at bounding box center [474, 254] width 949 height 509
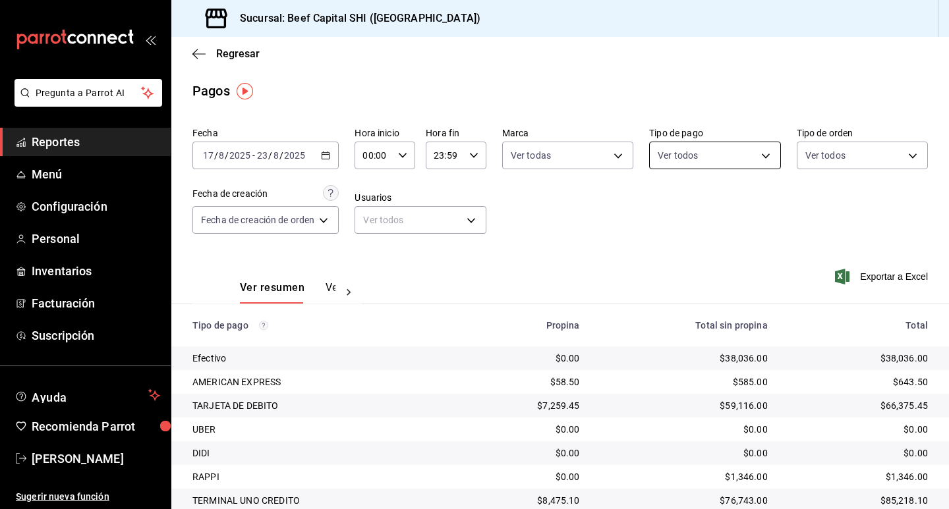
click at [758, 155] on body "Pregunta a Parrot AI Reportes Menú Configuración Personal Inventarios Facturaci…" at bounding box center [474, 254] width 949 height 509
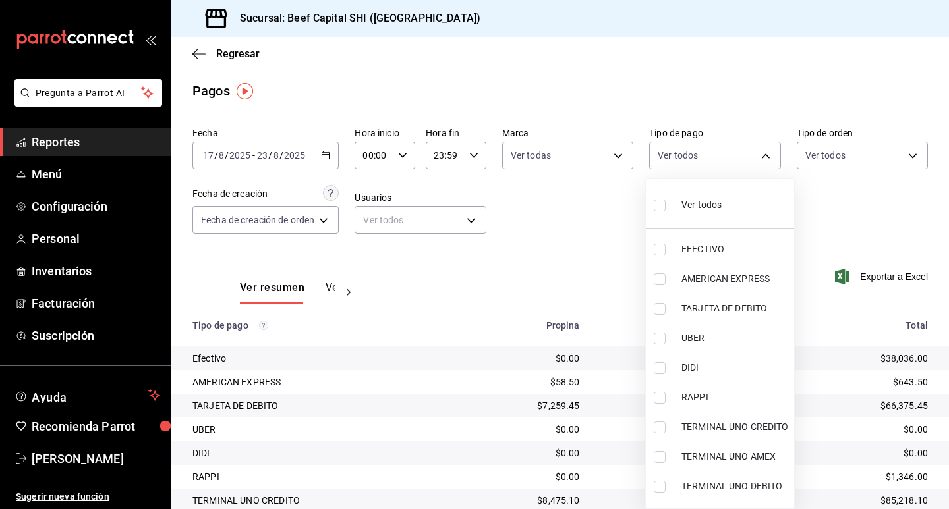
click at [662, 204] on input "checkbox" at bounding box center [660, 206] width 12 height 12
click at [843, 159] on div at bounding box center [474, 254] width 949 height 509
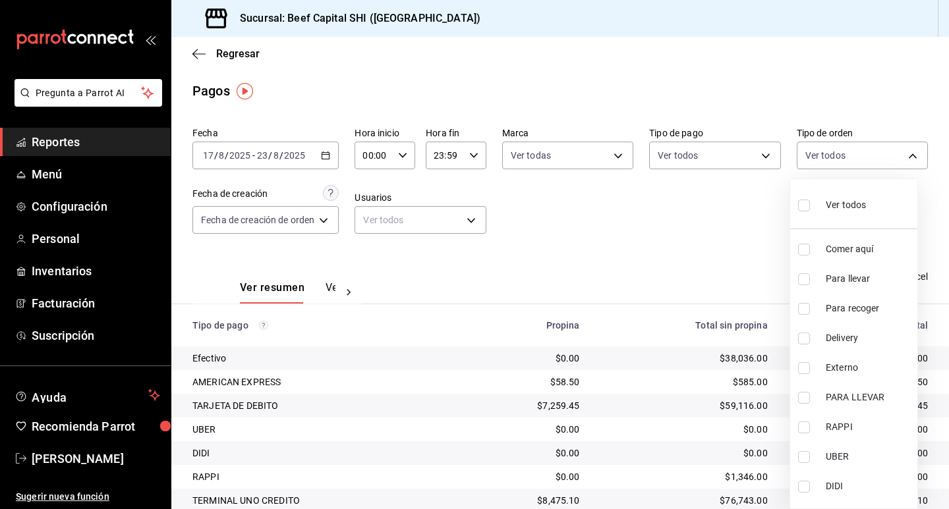
click at [843, 159] on body "Pregunta a Parrot AI Reportes Menú Configuración Personal Inventarios Facturaci…" at bounding box center [474, 254] width 949 height 509
click at [804, 210] on input "checkbox" at bounding box center [804, 206] width 12 height 12
click at [677, 214] on div at bounding box center [474, 254] width 949 height 509
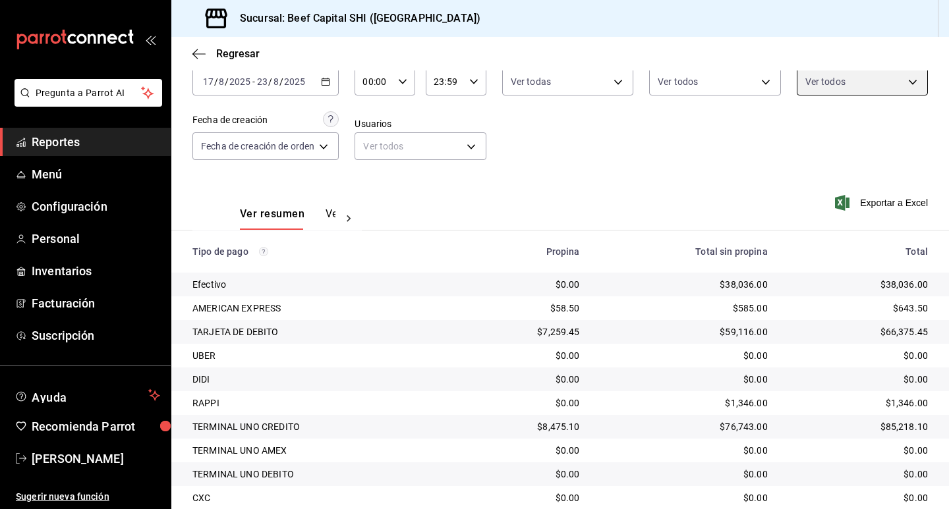
scroll to position [76, 0]
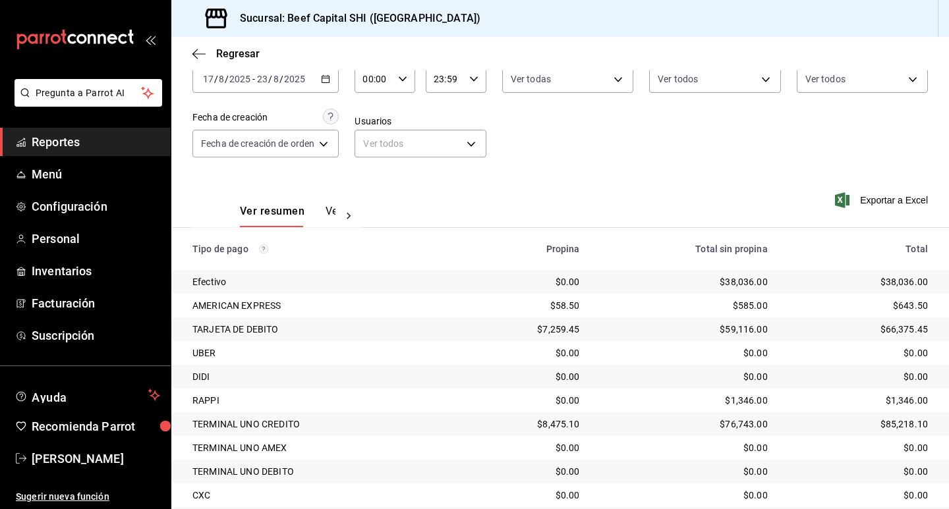
click at [330, 79] on icon "button" at bounding box center [325, 78] width 9 height 9
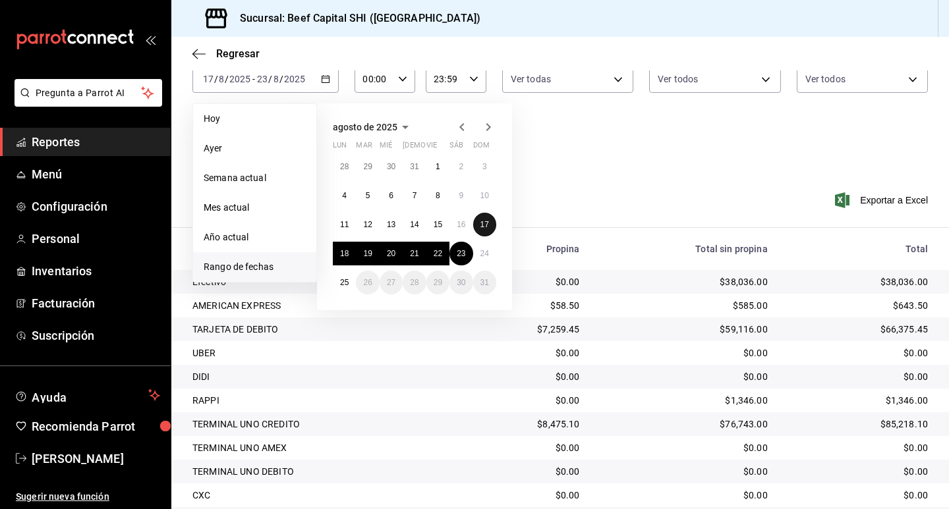
click at [492, 225] on button "17" at bounding box center [484, 225] width 23 height 24
click at [467, 253] on button "23" at bounding box center [460, 254] width 23 height 24
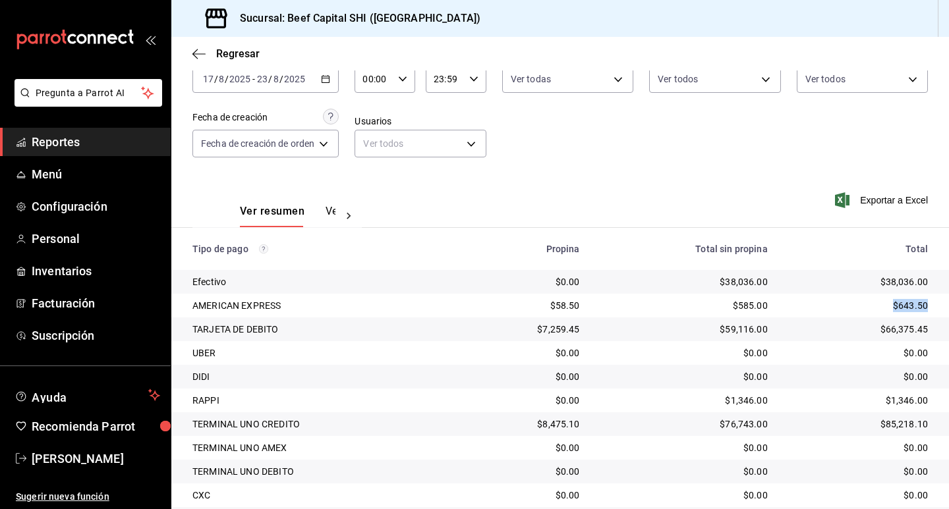
drag, startPoint x: 917, startPoint y: 302, endPoint x: 895, endPoint y: 303, distance: 22.4
click at [874, 303] on div "$643.50" at bounding box center [858, 305] width 139 height 13
copy div "$643.50"
drag, startPoint x: 916, startPoint y: 327, endPoint x: 871, endPoint y: 328, distance: 44.8
click at [871, 328] on div "$66,375.45" at bounding box center [858, 329] width 139 height 13
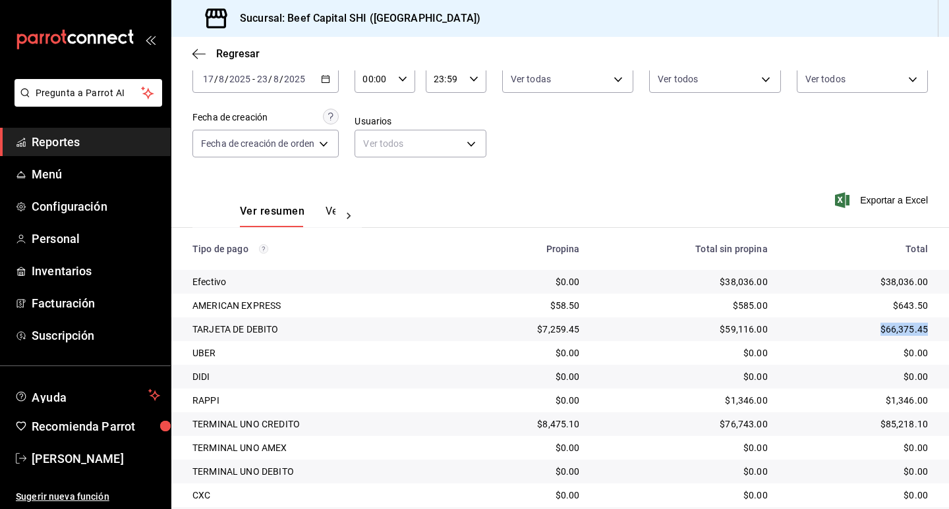
copy div "$66,375.45"
drag, startPoint x: 917, startPoint y: 422, endPoint x: 909, endPoint y: 424, distance: 8.0
click at [840, 419] on div "$85,218.10" at bounding box center [858, 424] width 139 height 13
copy div "$85,218.10"
drag, startPoint x: 916, startPoint y: 400, endPoint x: 854, endPoint y: 398, distance: 62.0
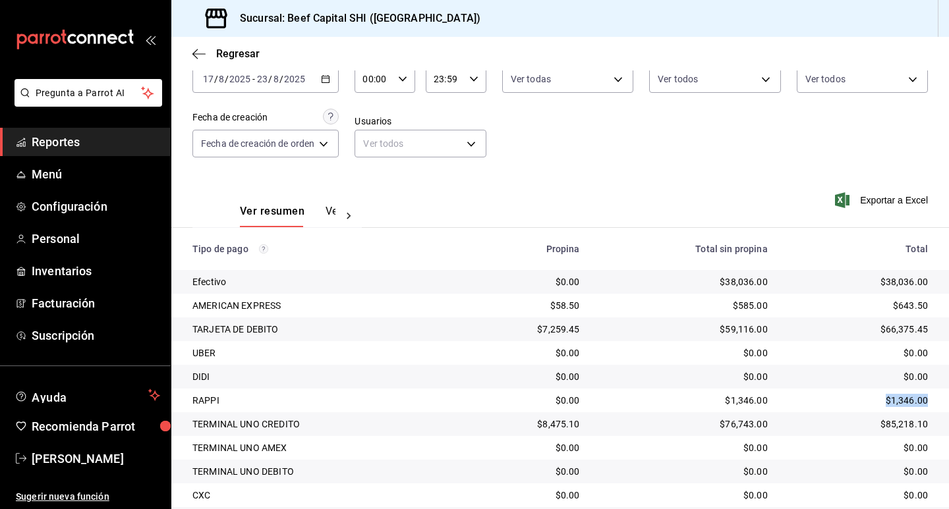
click at [854, 398] on div "$1,346.00" at bounding box center [858, 400] width 139 height 13
copy div "$1,346.00"
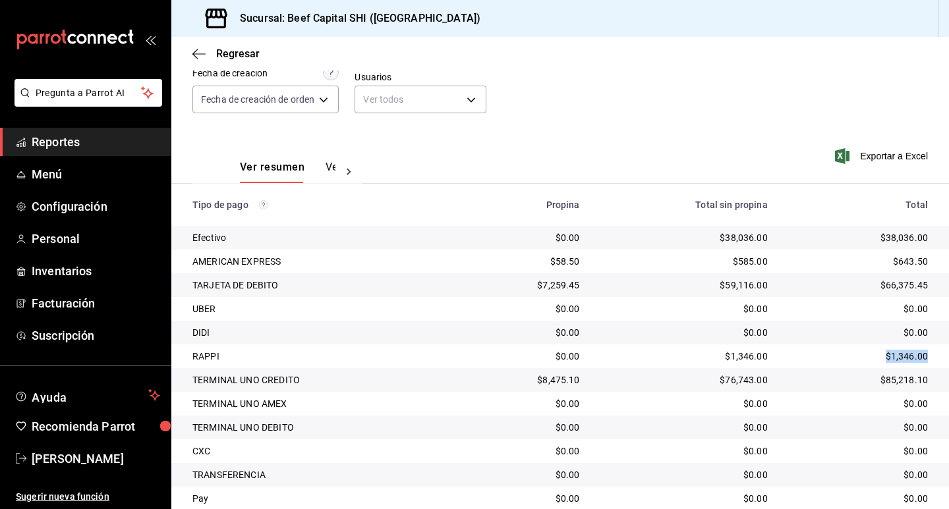
scroll to position [167, 0]
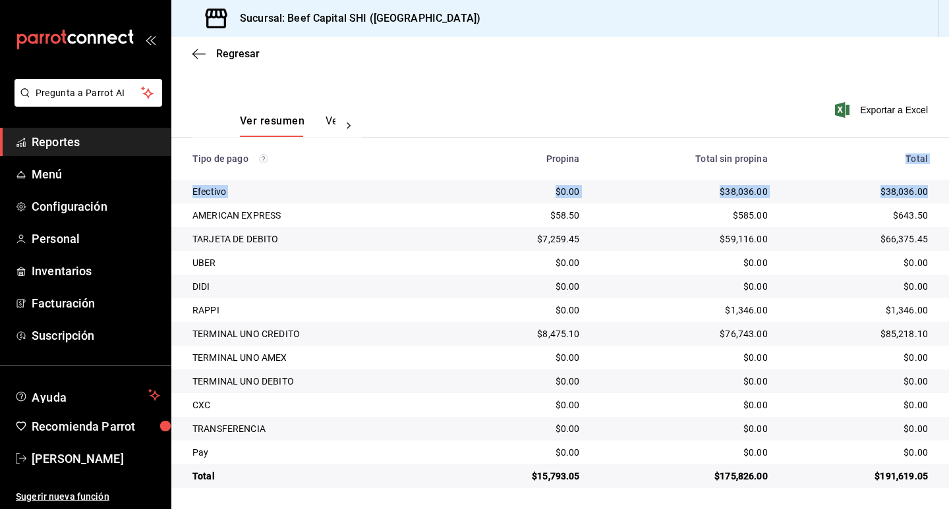
drag, startPoint x: 917, startPoint y: 191, endPoint x: 892, endPoint y: 193, distance: 25.1
click at [869, 181] on td "$38,036.00" at bounding box center [863, 192] width 171 height 24
copy div "$38,036.00"
click at [191, 51] on div "Regresar" at bounding box center [560, 54] width 778 height 34
click at [198, 51] on icon "button" at bounding box center [198, 54] width 13 height 12
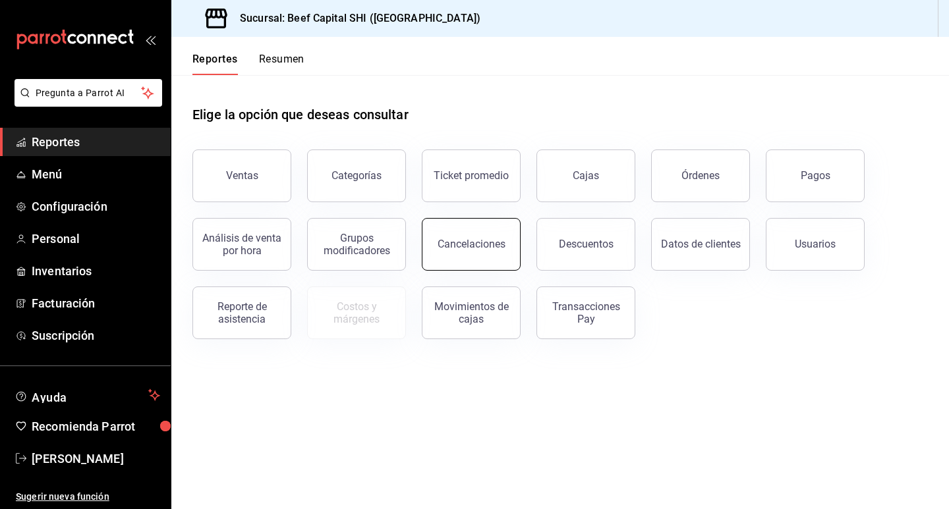
click at [470, 252] on button "Cancelaciones" at bounding box center [471, 244] width 99 height 53
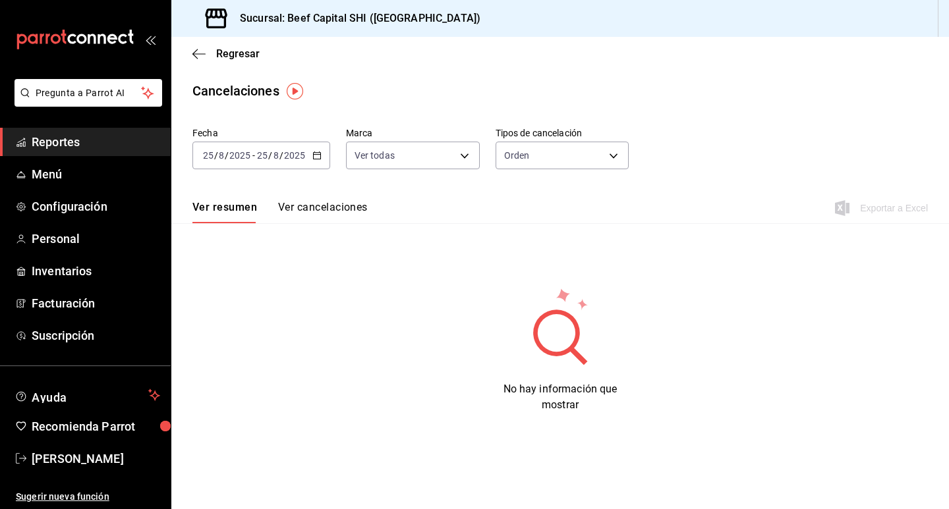
click at [316, 156] on icon "button" at bounding box center [316, 155] width 9 height 9
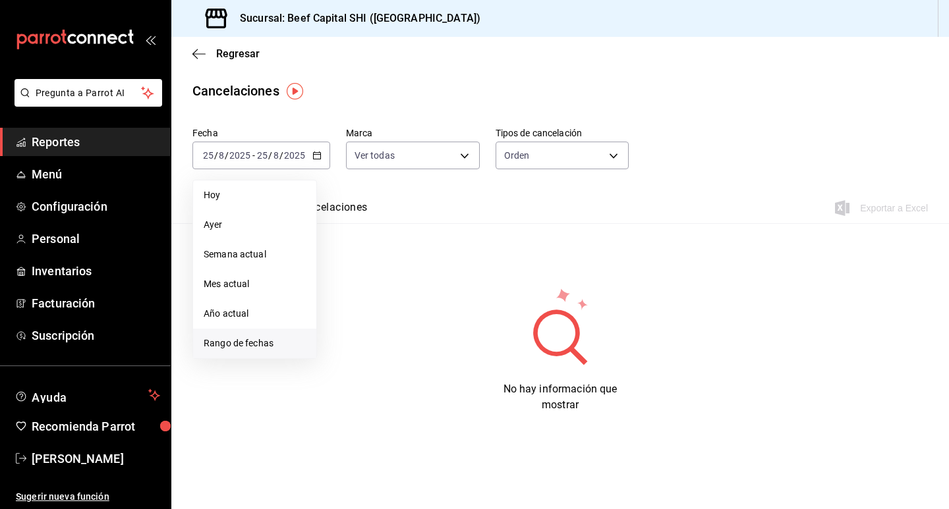
click at [253, 343] on span "Rango de fechas" at bounding box center [255, 344] width 102 height 14
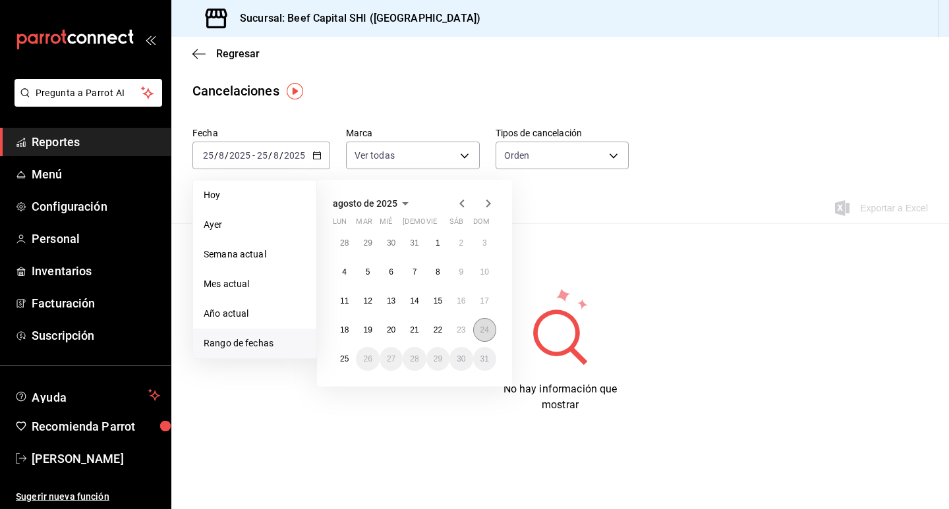
click at [480, 324] on button "24" at bounding box center [484, 330] width 23 height 24
click at [480, 322] on button "24" at bounding box center [484, 330] width 23 height 24
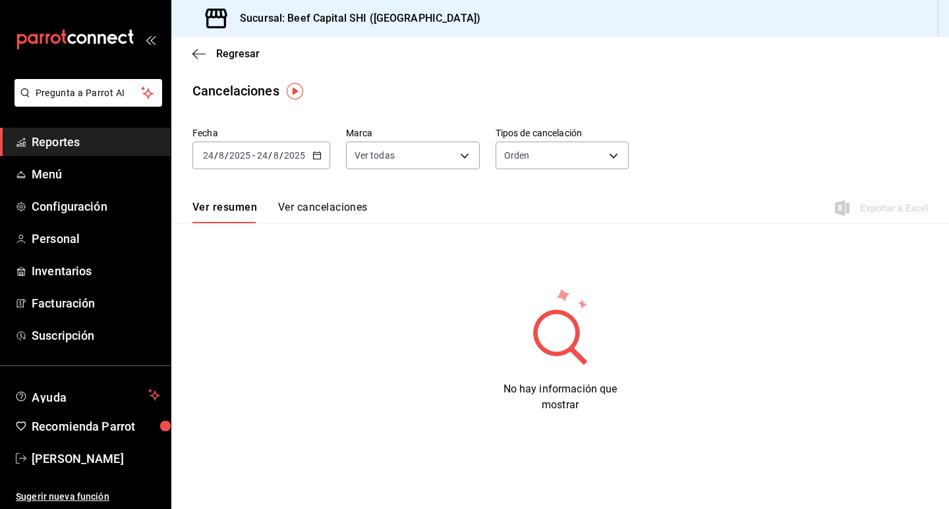
click at [321, 157] on div "[DATE] [DATE] - [DATE] [DATE]" at bounding box center [261, 156] width 138 height 28
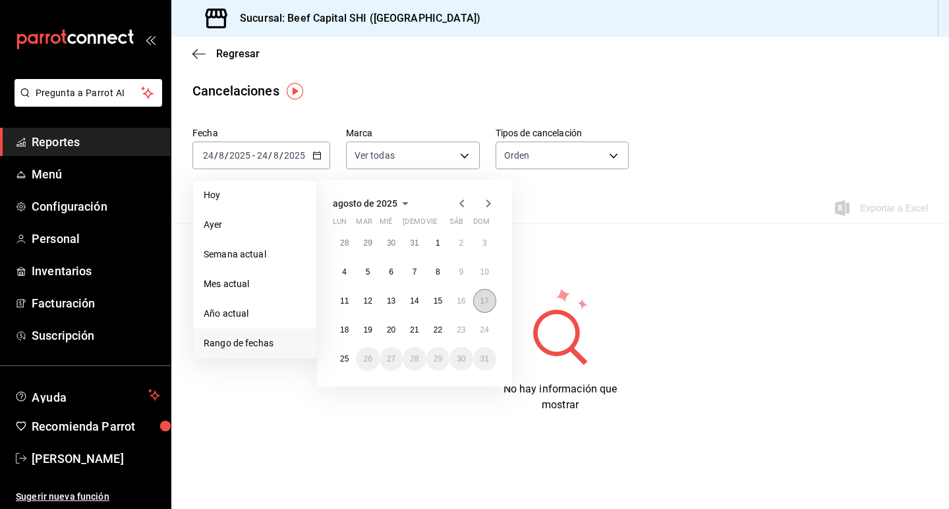
click at [489, 299] on button "17" at bounding box center [484, 301] width 23 height 24
click at [488, 295] on button "17" at bounding box center [484, 301] width 23 height 24
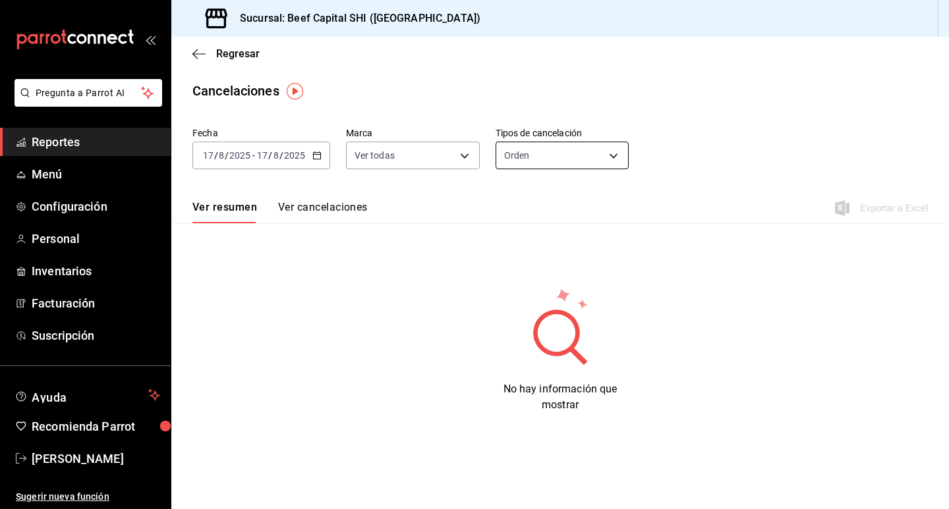
click at [546, 157] on body "Pregunta a Parrot AI Reportes Menú Configuración Personal Inventarios Facturaci…" at bounding box center [474, 254] width 949 height 509
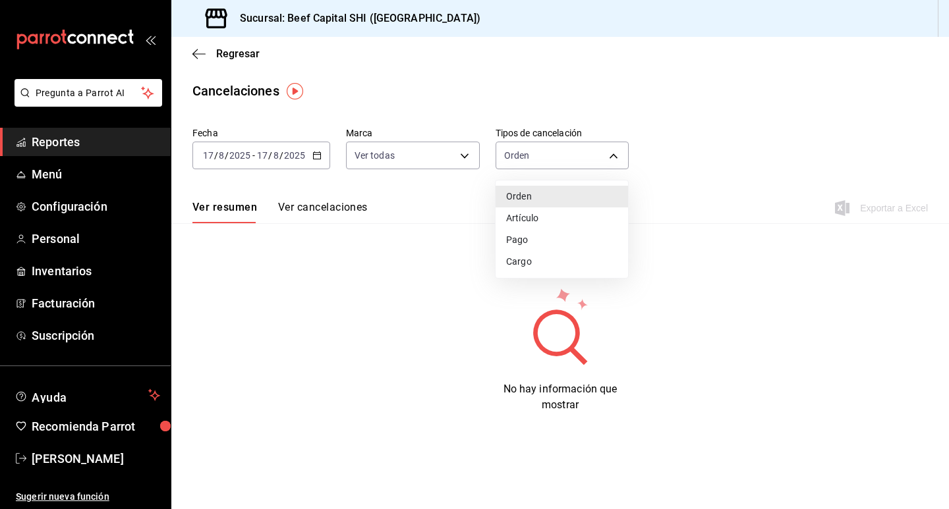
drag, startPoint x: 517, startPoint y: 199, endPoint x: 488, endPoint y: 190, distance: 30.4
click at [515, 197] on li "Orden" at bounding box center [562, 197] width 132 height 22
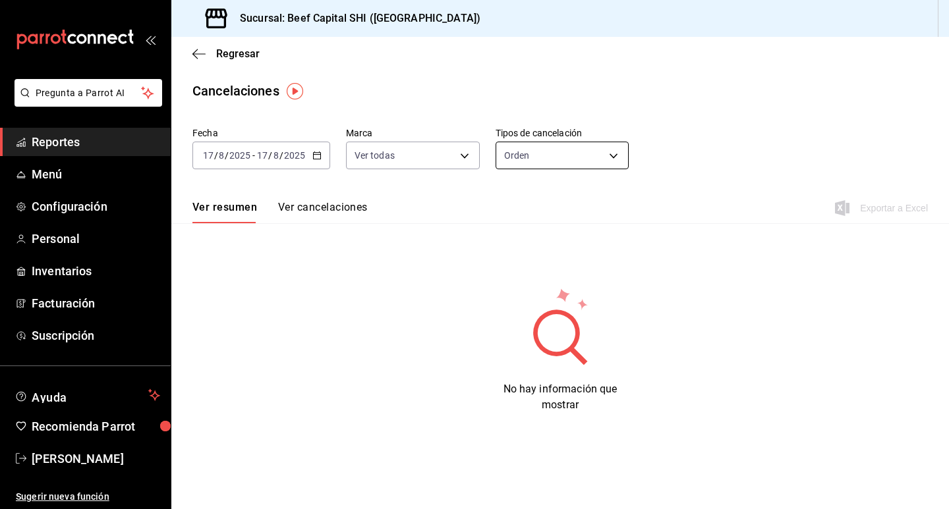
click at [552, 156] on body "Pregunta a Parrot AI Reportes Menú Configuración Personal Inventarios Facturaci…" at bounding box center [474, 254] width 949 height 509
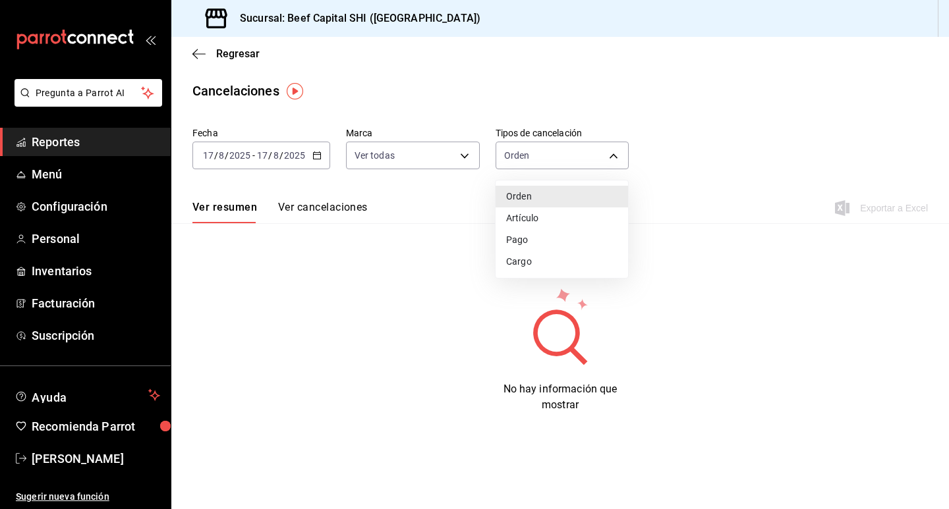
click at [536, 219] on li "Artículo" at bounding box center [562, 219] width 132 height 22
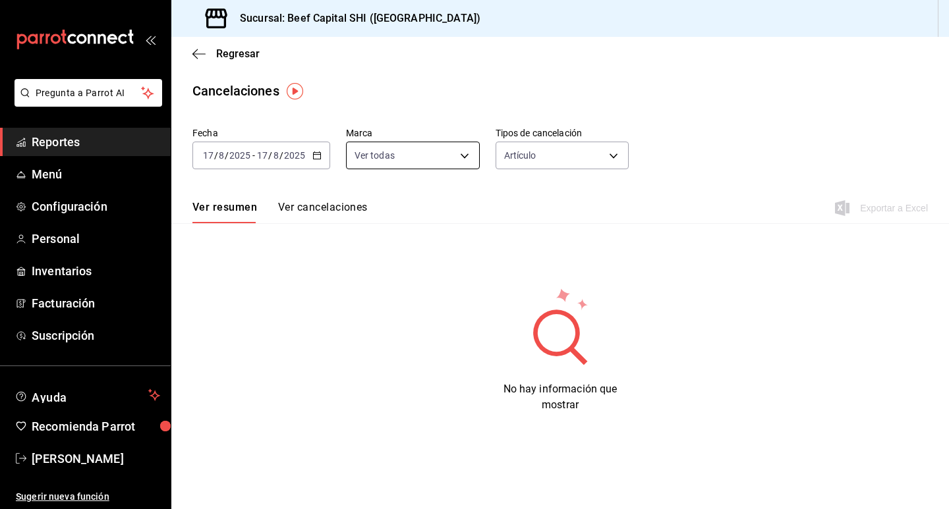
click at [413, 159] on body "Pregunta a Parrot AI Reportes Menú Configuración Personal Inventarios Facturaci…" at bounding box center [474, 254] width 949 height 509
click at [529, 193] on div at bounding box center [474, 254] width 949 height 509
click at [316, 157] on icon "button" at bounding box center [316, 155] width 9 height 9
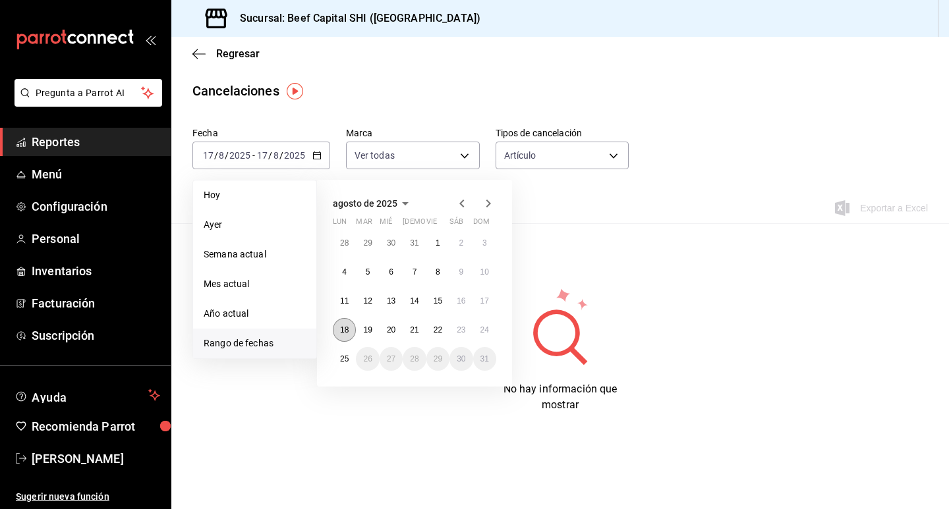
click at [345, 329] on abbr "18" at bounding box center [344, 330] width 9 height 9
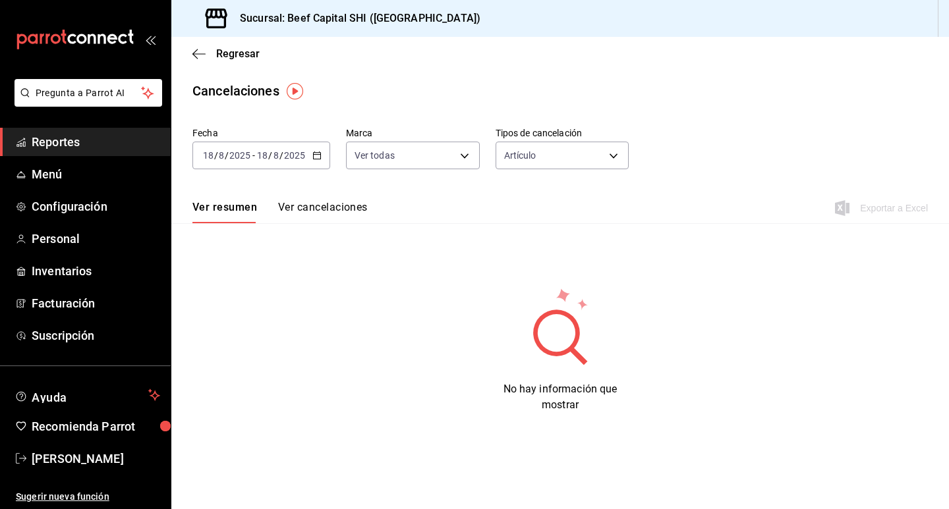
click at [318, 154] on icon "button" at bounding box center [316, 155] width 9 height 9
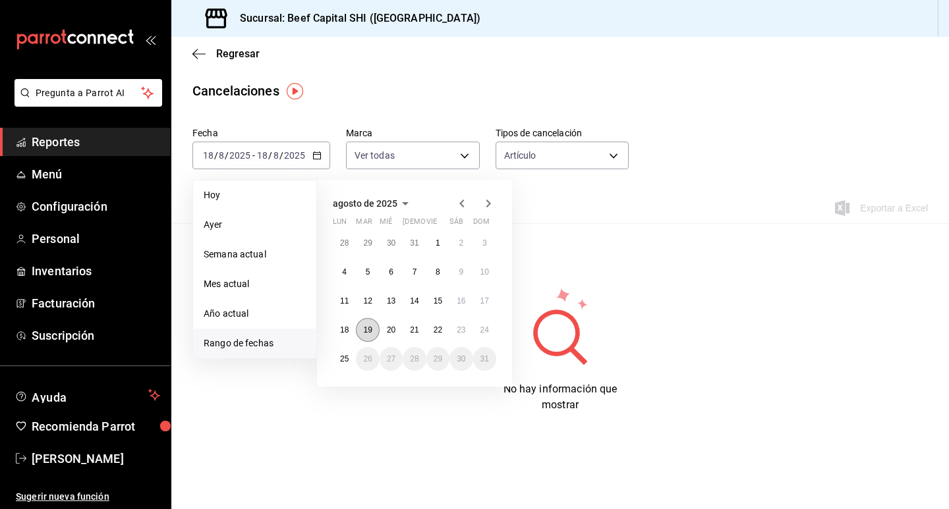
click at [366, 328] on abbr "19" at bounding box center [367, 330] width 9 height 9
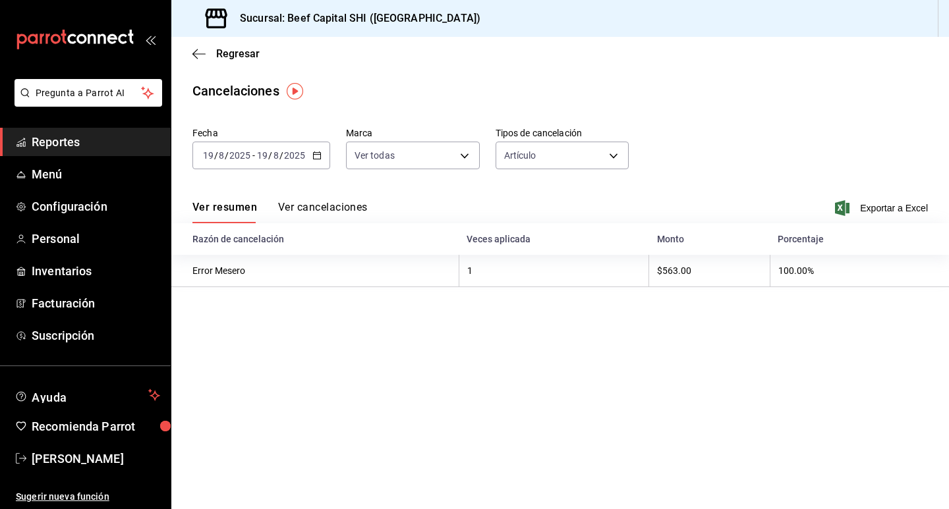
click at [318, 159] on \(Stroke\) "button" at bounding box center [317, 155] width 8 height 7
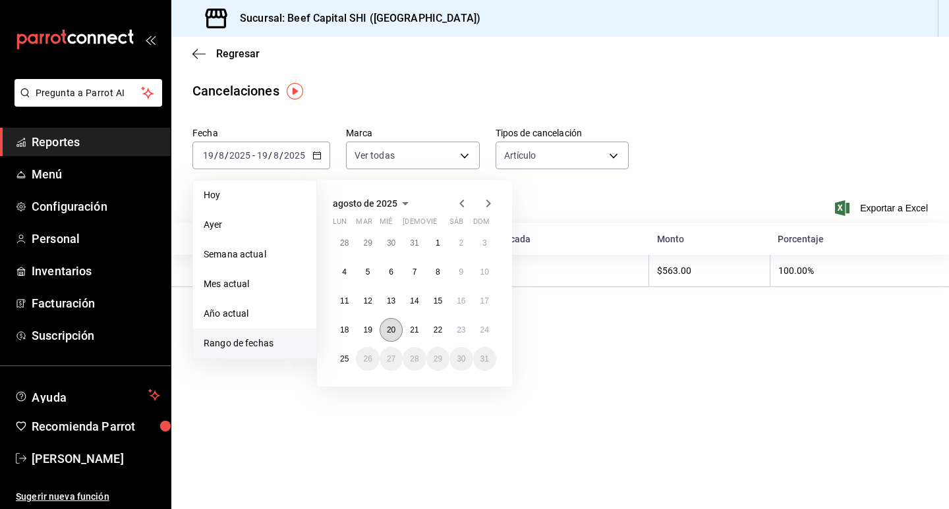
click at [391, 332] on abbr "20" at bounding box center [391, 330] width 9 height 9
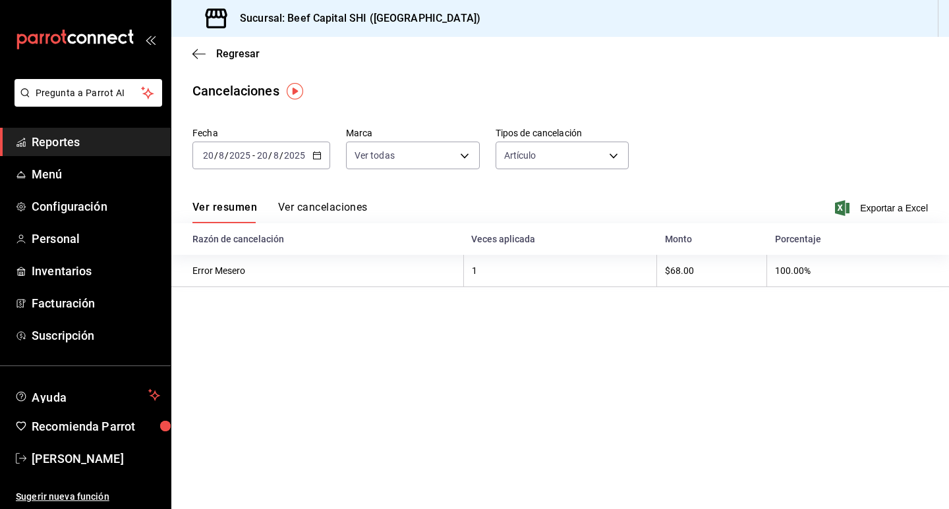
click at [314, 160] on div "[DATE] [DATE] - [DATE] [DATE]" at bounding box center [261, 156] width 138 height 28
click at [700, 347] on main "Regresar Cancelaciones Fecha [DATE] [DATE] - [DATE] [DATE] Marca Ver todas [obj…" at bounding box center [560, 273] width 778 height 472
click at [318, 157] on icon "button" at bounding box center [316, 155] width 9 height 9
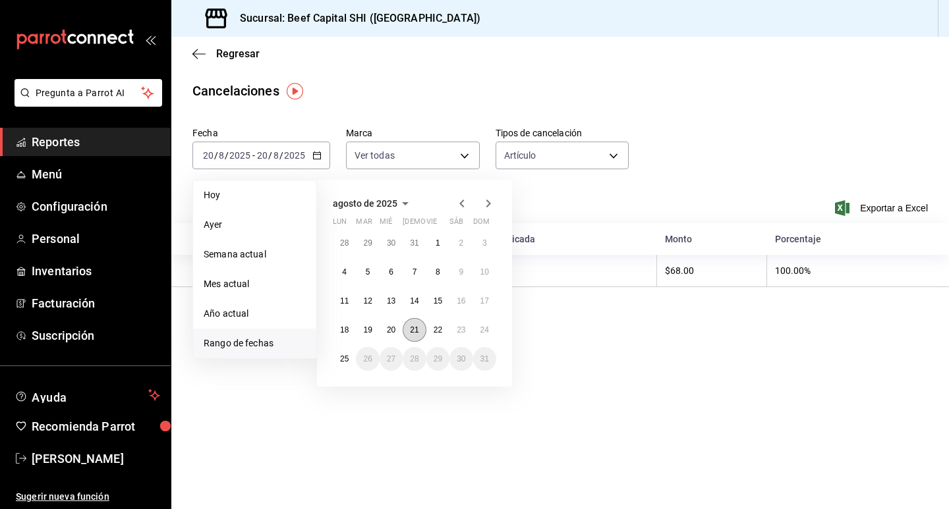
click at [409, 331] on button "21" at bounding box center [414, 330] width 23 height 24
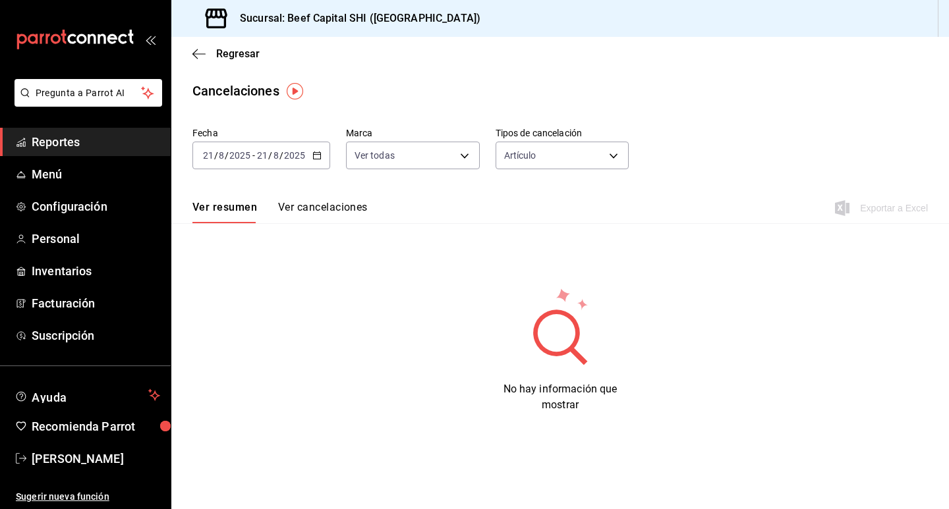
click at [316, 157] on icon "button" at bounding box center [316, 155] width 9 height 9
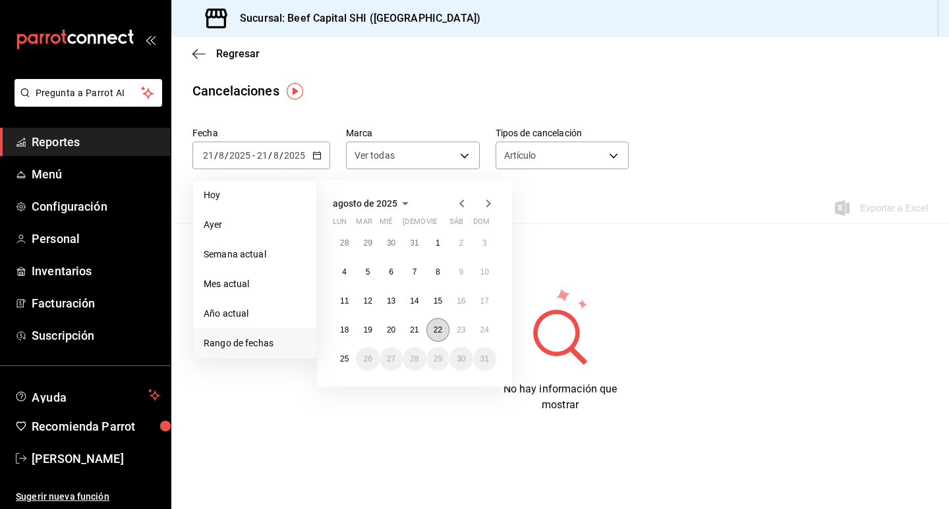
click at [434, 332] on abbr "22" at bounding box center [438, 330] width 9 height 9
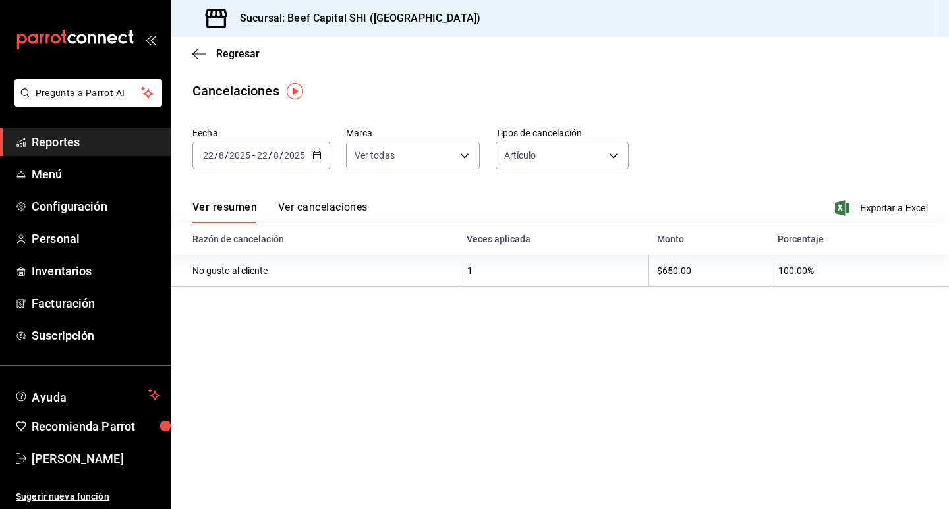
click at [320, 163] on div "[DATE] [DATE] - [DATE] [DATE]" at bounding box center [261, 156] width 138 height 28
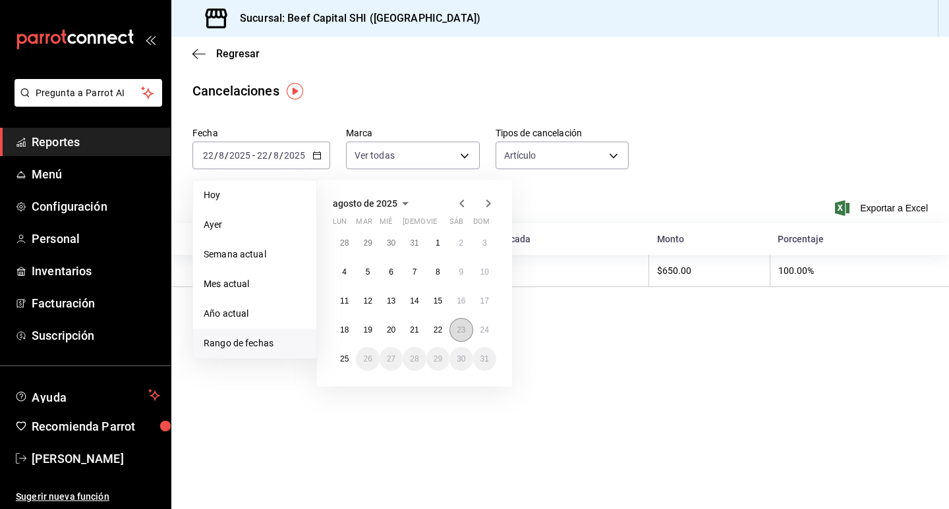
click at [460, 332] on abbr "23" at bounding box center [461, 330] width 9 height 9
click at [461, 332] on abbr "23" at bounding box center [461, 330] width 9 height 9
